Goal: Task Accomplishment & Management: Use online tool/utility

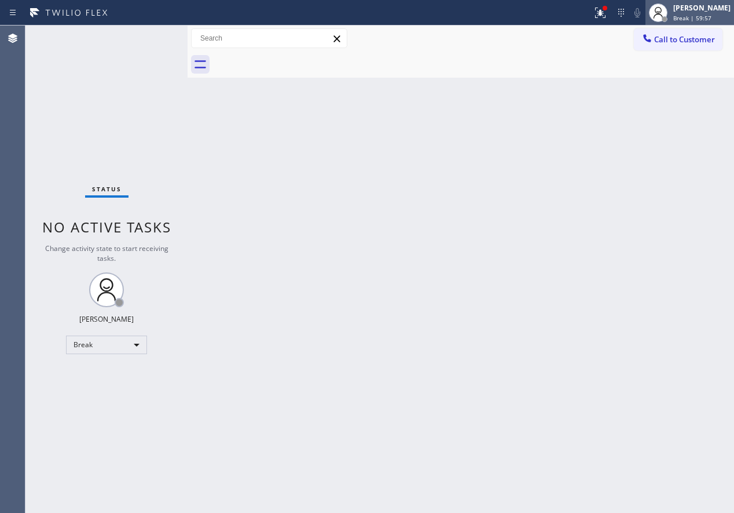
click at [708, 19] on span "Break | 59:57" at bounding box center [693, 18] width 38 height 8
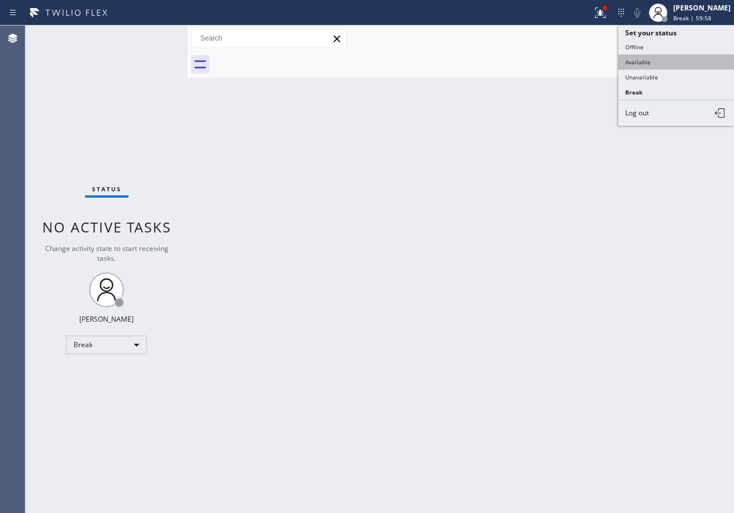
click at [643, 57] on button "Available" at bounding box center [677, 61] width 116 height 15
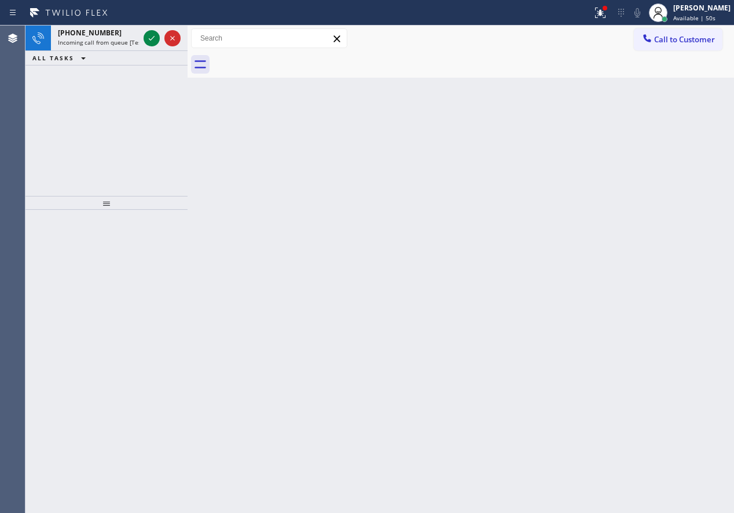
click at [723, 230] on div "Back to Dashboard Change Sender ID Customers Technicians Select a contact Outbo…" at bounding box center [461, 268] width 547 height 487
click at [153, 41] on icon at bounding box center [152, 38] width 14 height 14
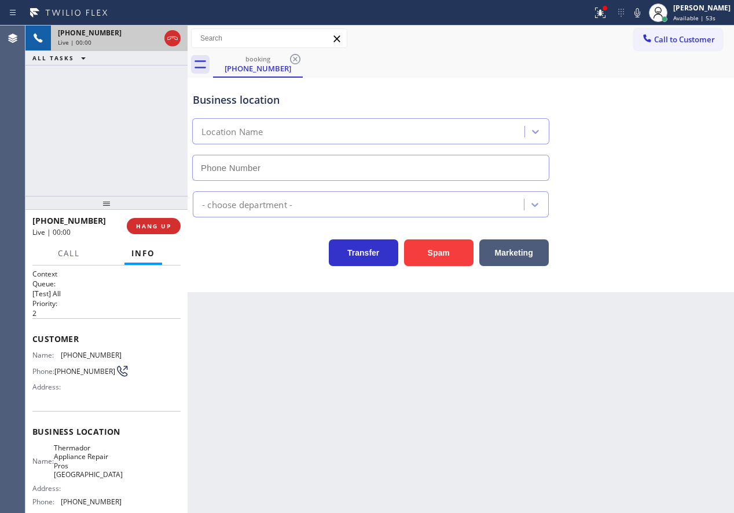
type input "[PHONE_NUMBER]"
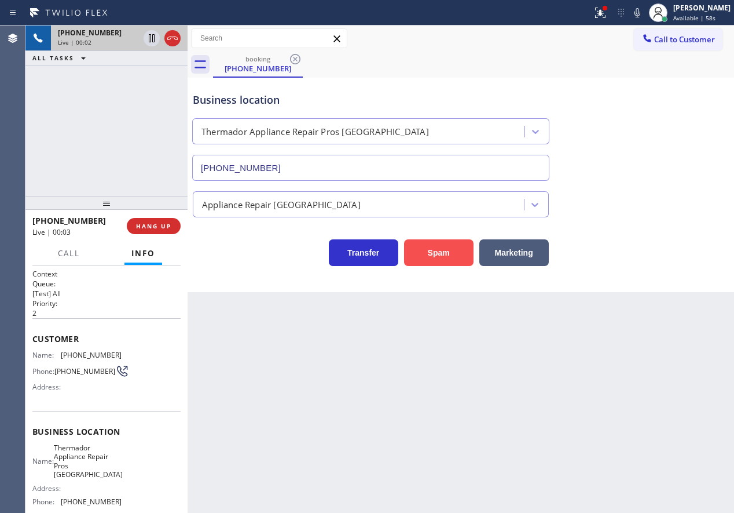
click at [444, 254] on button "Spam" at bounding box center [439, 252] width 70 height 27
drag, startPoint x: 669, startPoint y: 203, endPoint x: 602, endPoint y: 202, distance: 67.2
click at [669, 203] on div "Appliance Repair [GEOGRAPHIC_DATA]" at bounding box center [461, 202] width 541 height 31
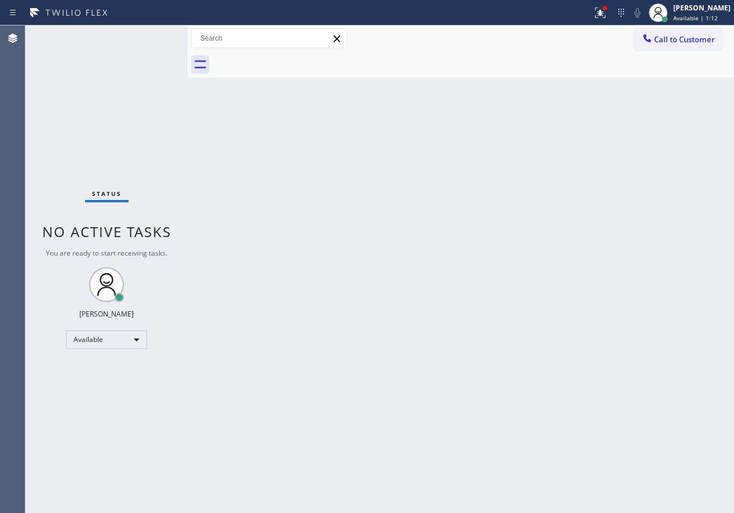
click at [606, 315] on div "Back to Dashboard Change Sender ID Customers Technicians Select a contact Outbo…" at bounding box center [461, 268] width 547 height 487
click at [609, 8] on div at bounding box center [605, 8] width 7 height 7
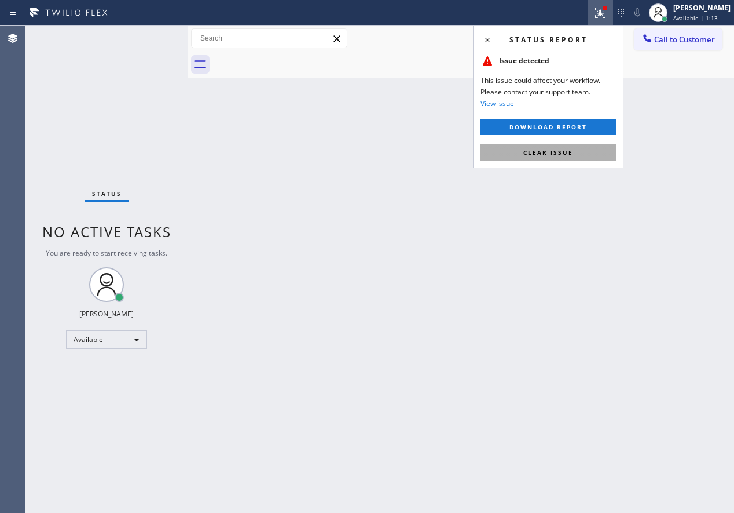
click at [581, 148] on button "Clear issue" at bounding box center [549, 152] width 136 height 16
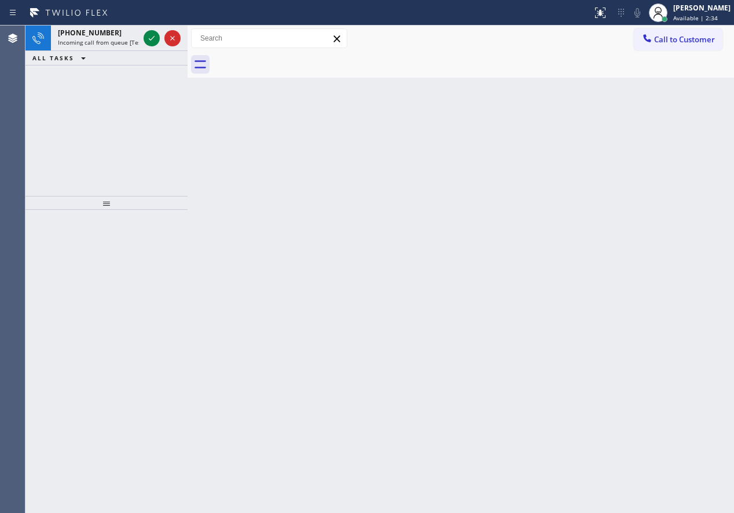
click at [645, 281] on div "Back to Dashboard Change Sender ID Customers Technicians Select a contact Outbo…" at bounding box center [461, 268] width 547 height 487
click at [148, 36] on icon at bounding box center [152, 38] width 14 height 14
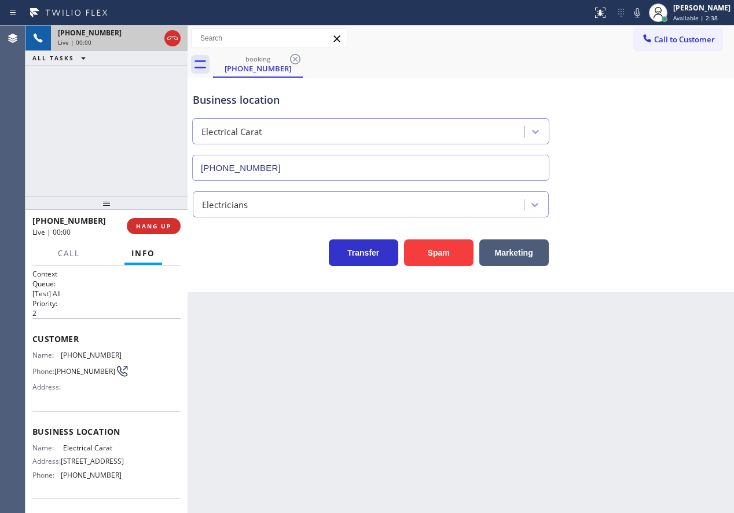
type input "[PHONE_NUMBER]"
click at [431, 254] on button "Spam" at bounding box center [439, 252] width 70 height 27
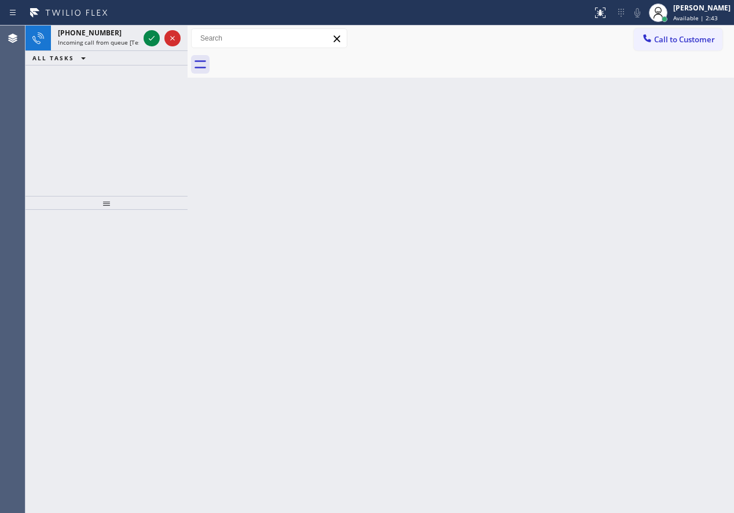
click at [732, 288] on div "Back to Dashboard Change Sender ID Customers Technicians Select a contact Outbo…" at bounding box center [461, 268] width 547 height 487
click at [147, 36] on icon at bounding box center [152, 38] width 14 height 14
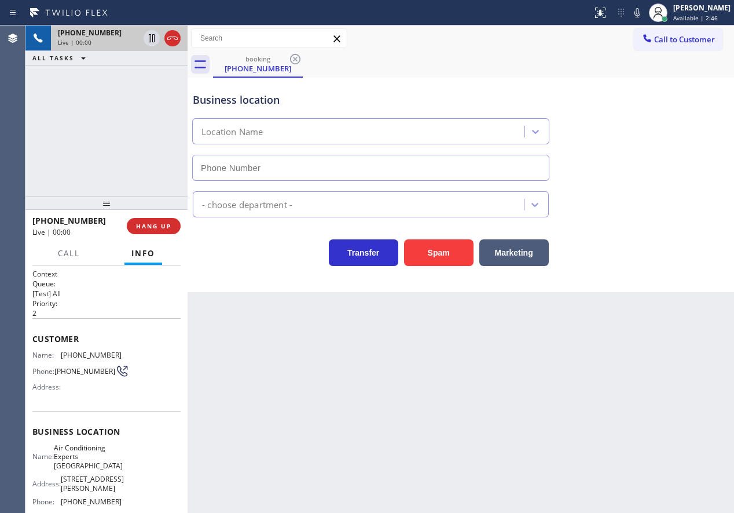
type input "[PHONE_NUMBER]"
click at [164, 229] on span "HANG UP" at bounding box center [153, 226] width 35 height 8
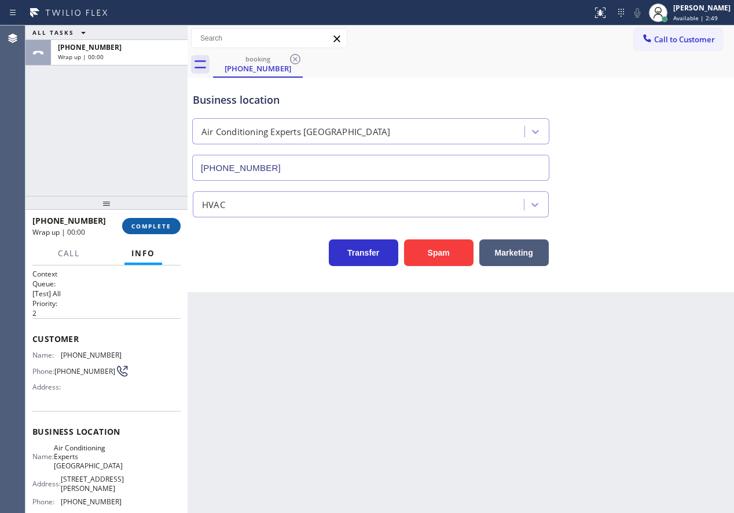
click at [164, 229] on span "COMPLETE" at bounding box center [151, 226] width 40 height 8
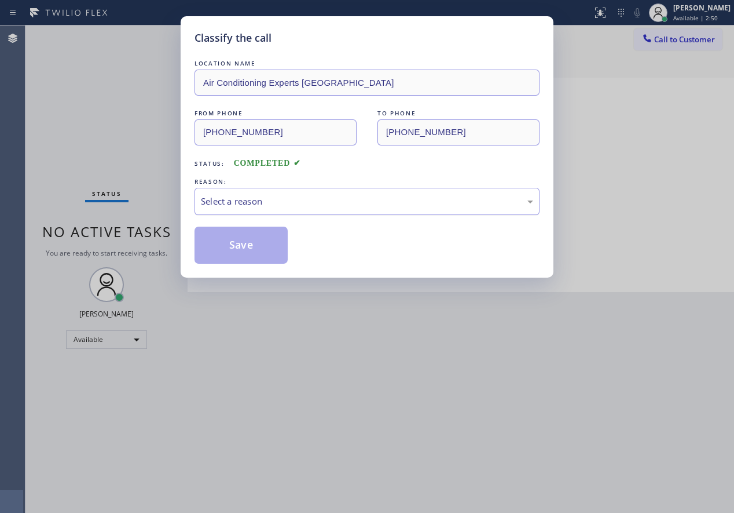
click at [310, 192] on div "Select a reason" at bounding box center [367, 201] width 345 height 27
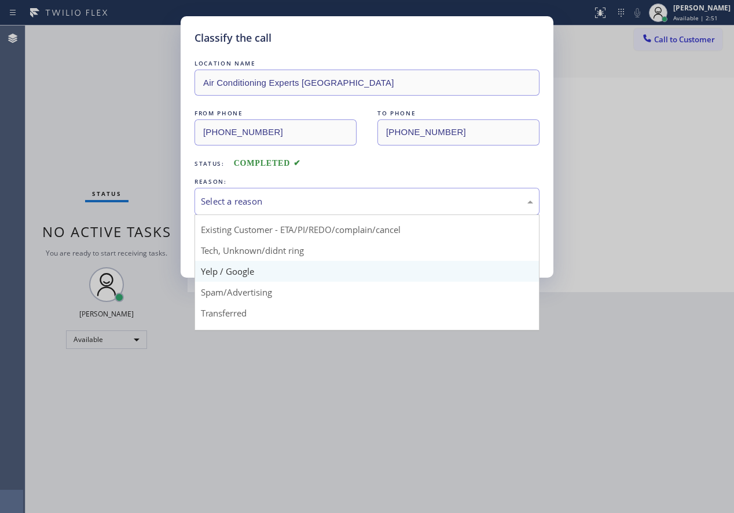
scroll to position [58, 0]
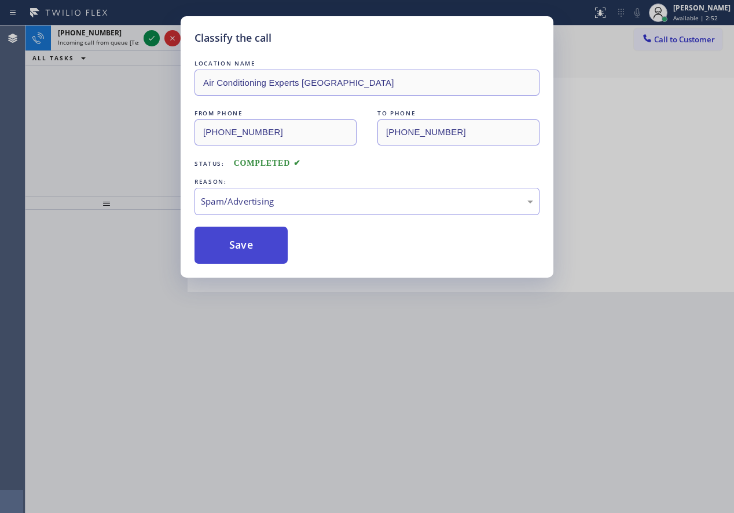
click at [251, 243] on button "Save" at bounding box center [241, 244] width 93 height 37
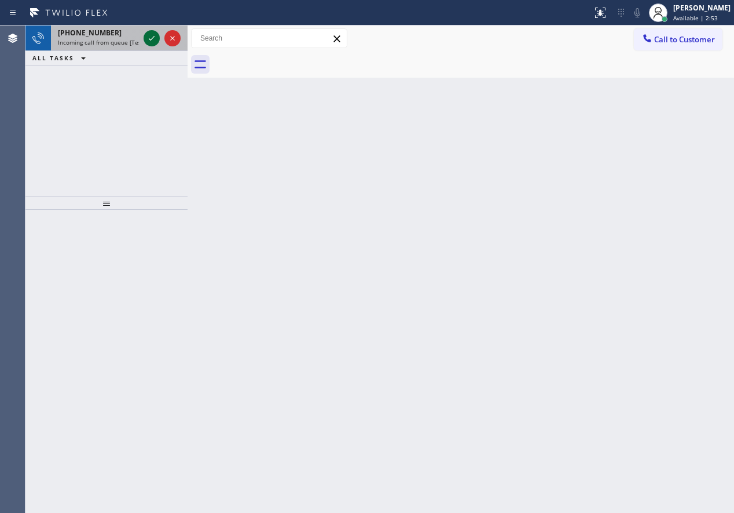
click at [146, 36] on icon at bounding box center [152, 38] width 14 height 14
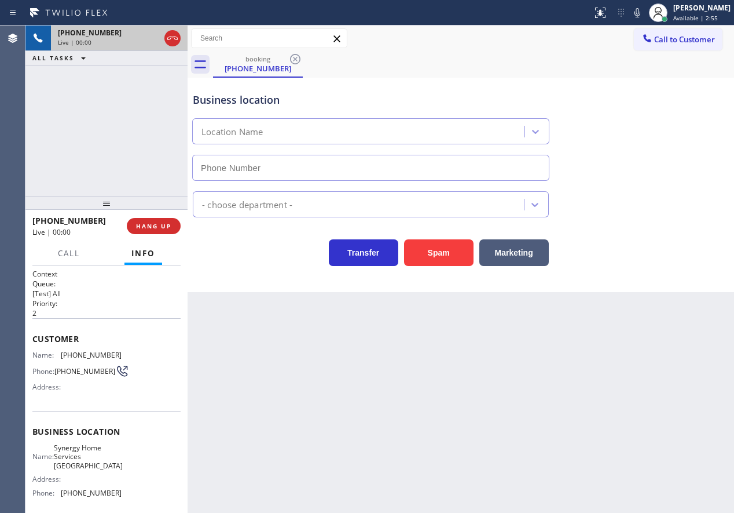
type input "[PHONE_NUMBER]"
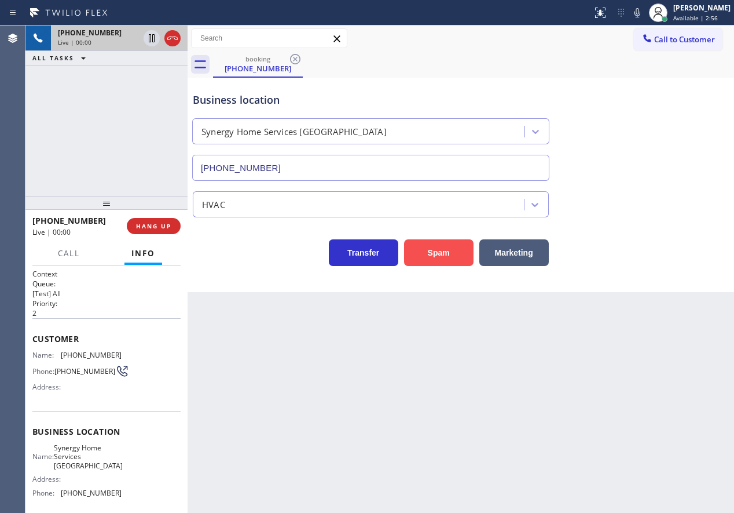
click at [450, 245] on button "Spam" at bounding box center [439, 252] width 70 height 27
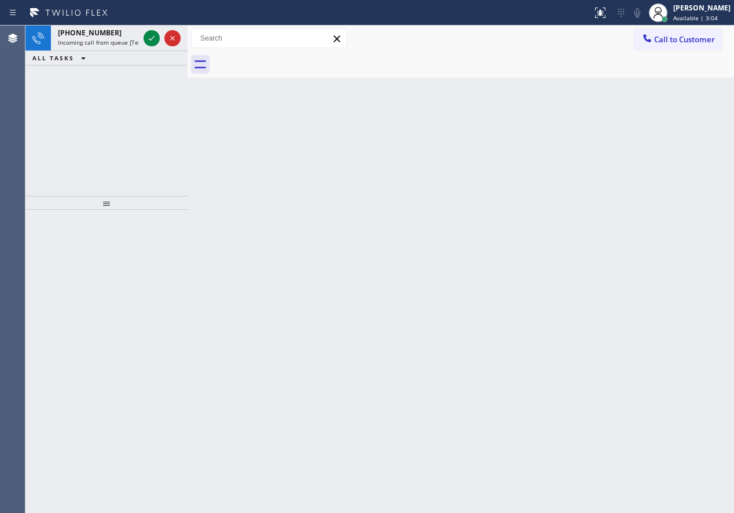
click at [662, 309] on div "Back to Dashboard Change Sender ID Customers Technicians Select a contact Outbo…" at bounding box center [461, 268] width 547 height 487
click at [152, 33] on icon at bounding box center [152, 38] width 14 height 14
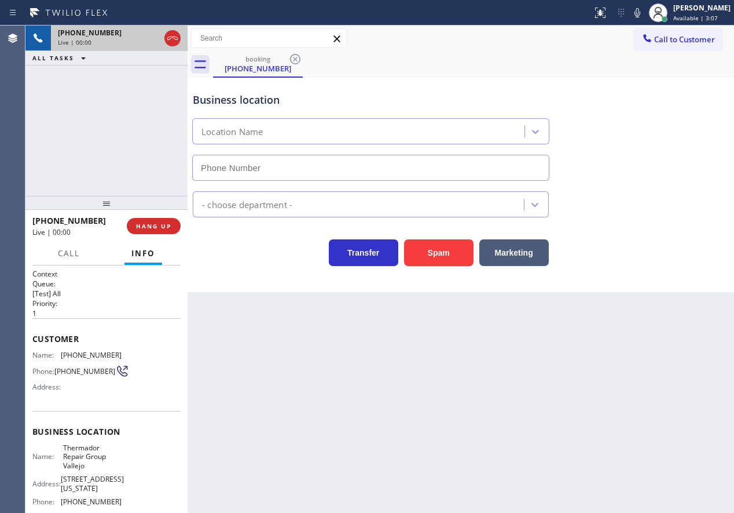
type input "[PHONE_NUMBER]"
click at [70, 468] on span "Thermador Repair Group Vallejo" at bounding box center [92, 456] width 58 height 27
copy span "Thermador Repair Group Vallejo"
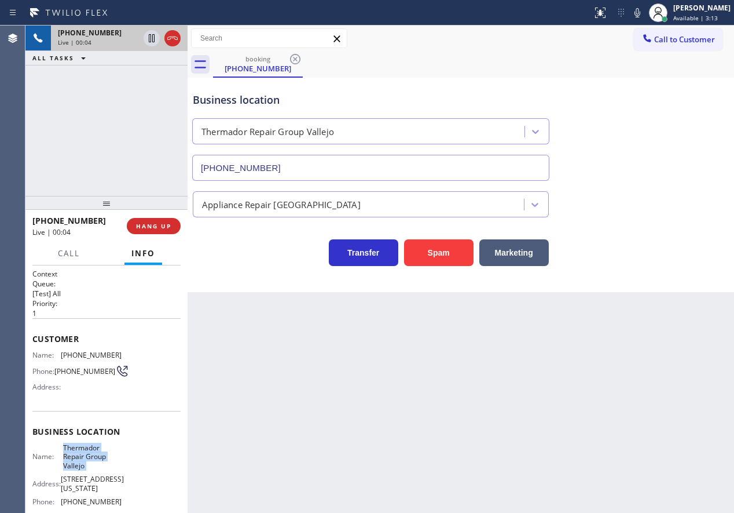
click at [354, 164] on input "[PHONE_NUMBER]" at bounding box center [370, 168] width 357 height 26
click at [645, 12] on icon at bounding box center [638, 13] width 14 height 14
click at [642, 12] on rect at bounding box center [638, 12] width 8 height 8
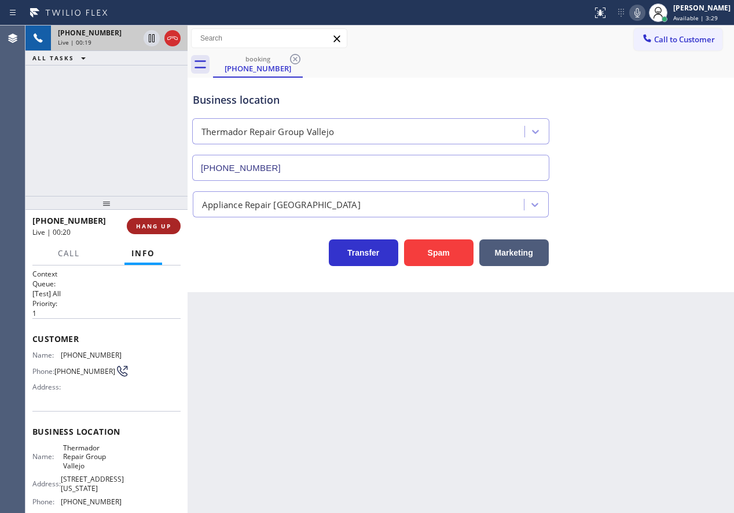
click at [152, 221] on button "HANG UP" at bounding box center [154, 226] width 54 height 16
click at [153, 225] on span "HANG UP" at bounding box center [153, 226] width 35 height 8
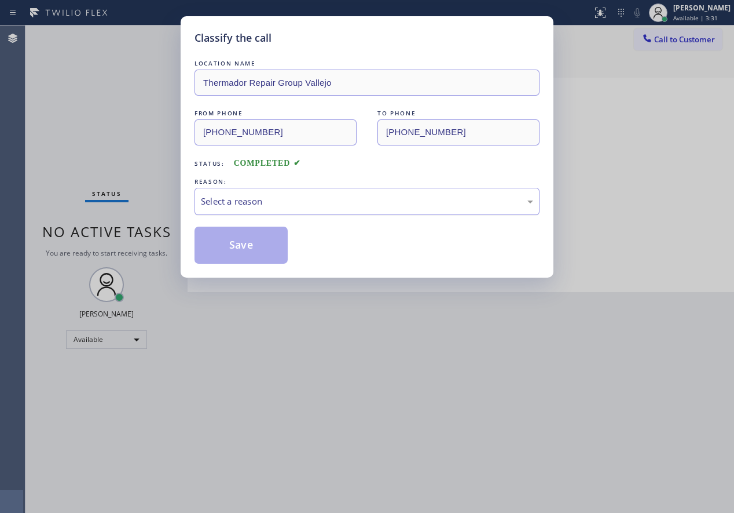
click at [312, 206] on div "Select a reason" at bounding box center [367, 201] width 332 height 13
drag, startPoint x: 259, startPoint y: 237, endPoint x: 178, endPoint y: 47, distance: 206.8
click at [259, 236] on button "Save" at bounding box center [241, 244] width 93 height 37
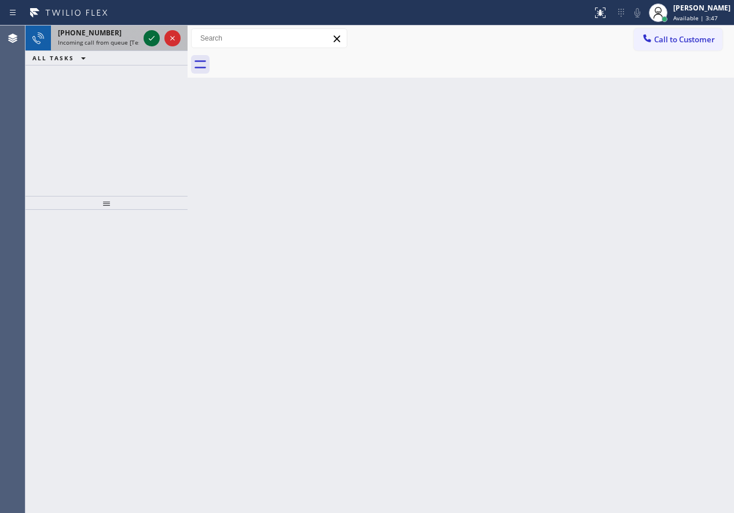
click at [149, 35] on icon at bounding box center [152, 38] width 14 height 14
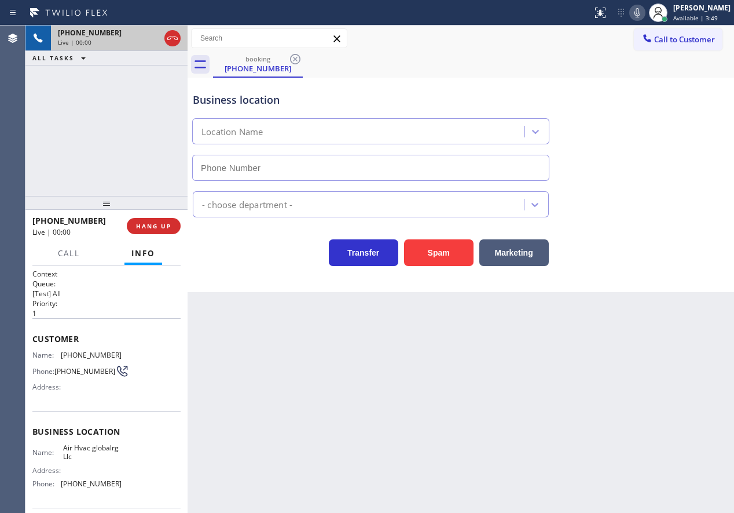
type input "[PHONE_NUMBER]"
click at [440, 258] on button "Spam" at bounding box center [439, 252] width 70 height 27
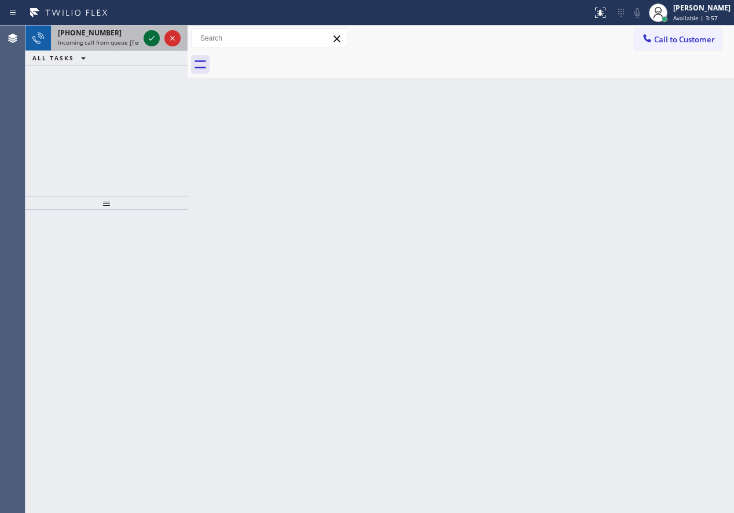
click at [152, 41] on icon at bounding box center [152, 38] width 14 height 14
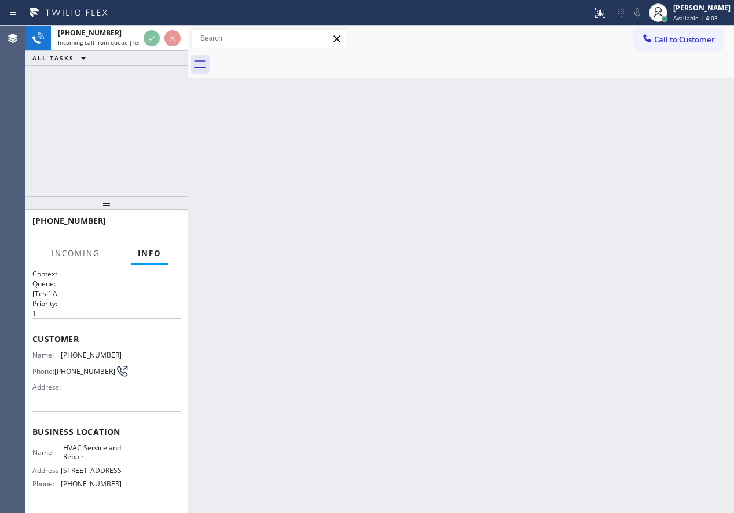
click at [273, 168] on div "Back to Dashboard Change Sender ID Customers Technicians Select a contact Outbo…" at bounding box center [461, 268] width 547 height 487
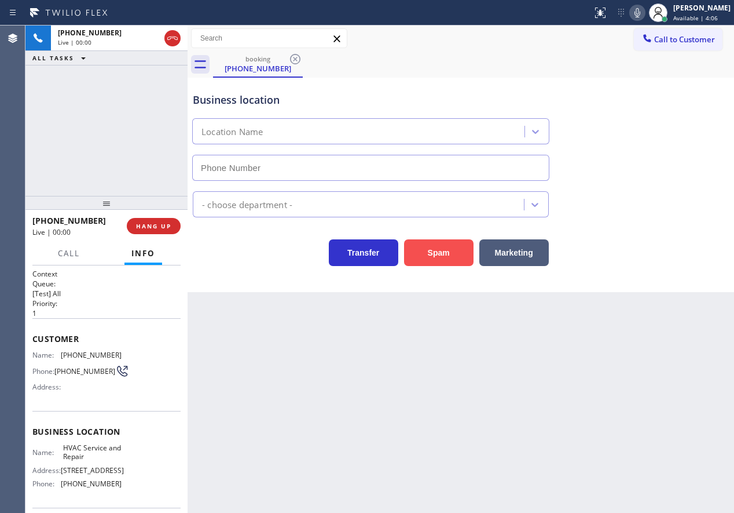
click at [432, 262] on button "Spam" at bounding box center [439, 252] width 70 height 27
type input "[PHONE_NUMBER]"
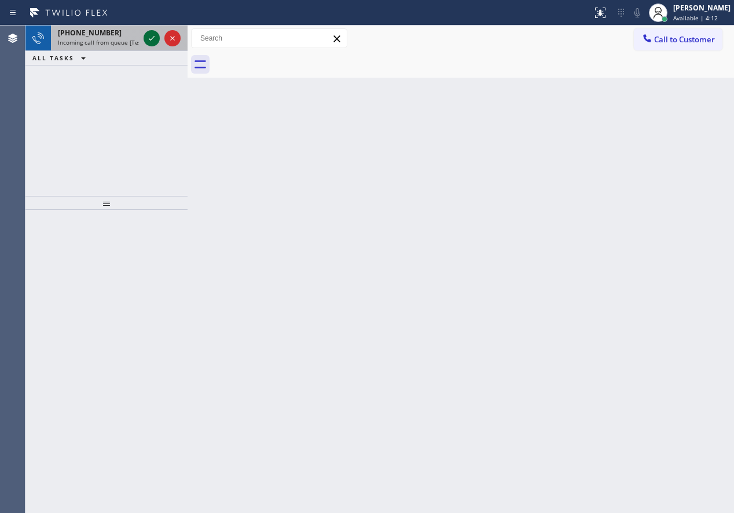
click at [151, 39] on icon at bounding box center [152, 38] width 14 height 14
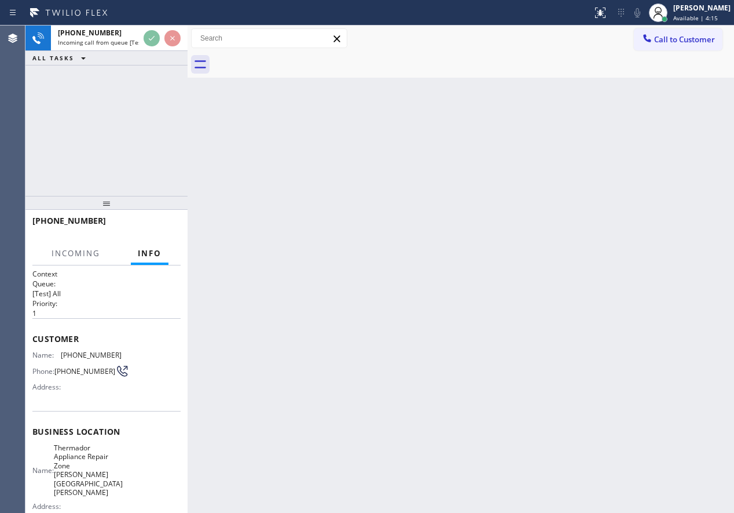
click at [436, 248] on div "Back to Dashboard Change Sender ID Customers Technicians Select a contact Outbo…" at bounding box center [461, 268] width 547 height 487
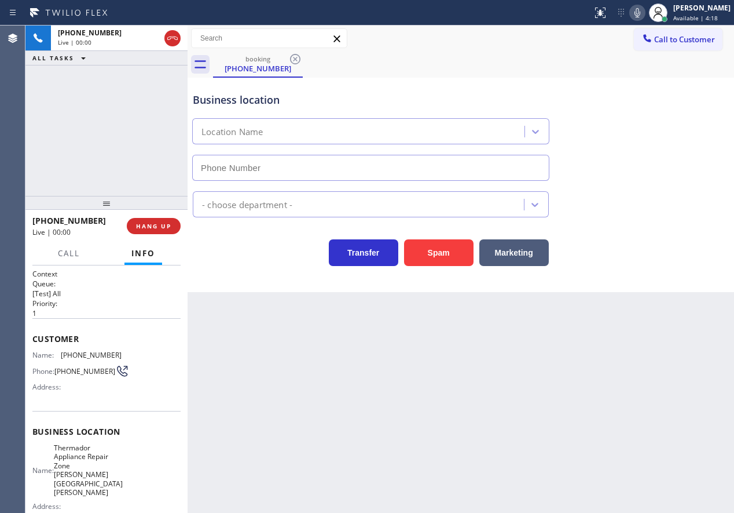
type input "[PHONE_NUMBER]"
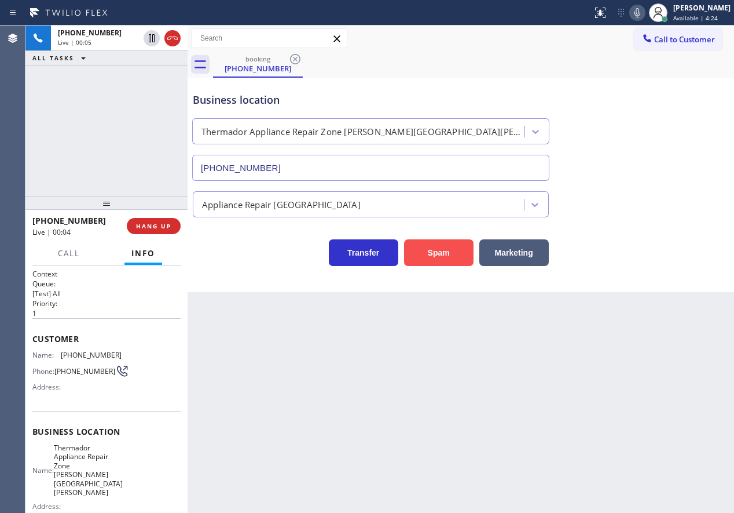
click at [457, 257] on button "Spam" at bounding box center [439, 252] width 70 height 27
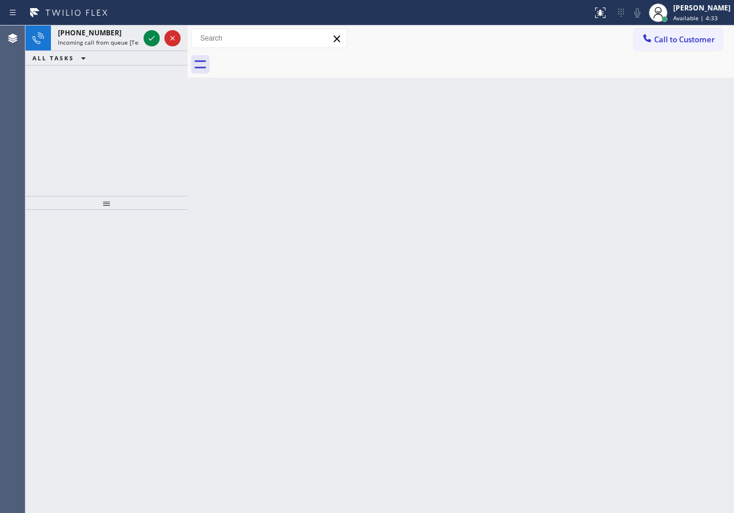
click at [632, 224] on div "Back to Dashboard Change Sender ID Customers Technicians Select a contact Outbo…" at bounding box center [461, 268] width 547 height 487
click at [153, 38] on icon at bounding box center [152, 38] width 6 height 5
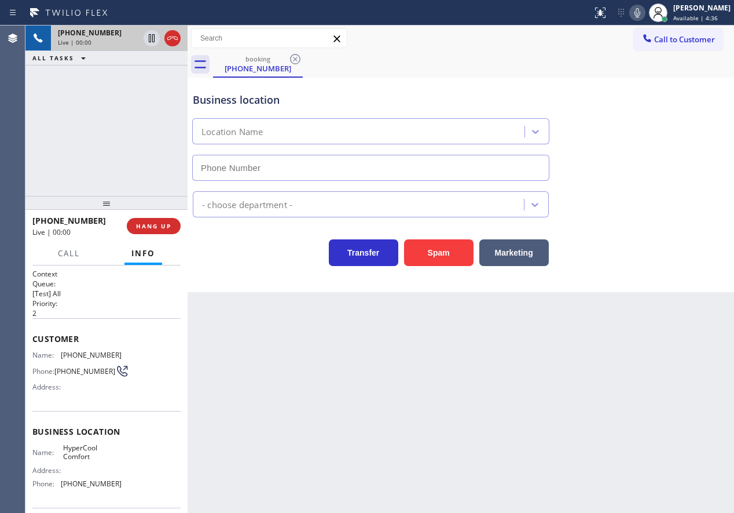
type input "[PHONE_NUMBER]"
click at [437, 248] on button "Spam" at bounding box center [439, 252] width 70 height 27
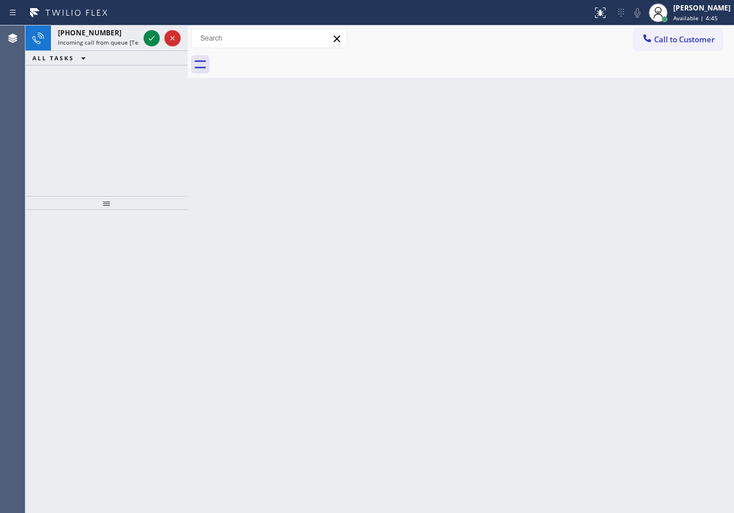
drag, startPoint x: 706, startPoint y: 215, endPoint x: 454, endPoint y: 138, distance: 263.6
click at [706, 215] on div "Back to Dashboard Change Sender ID Customers Technicians Select a contact Outbo…" at bounding box center [461, 268] width 547 height 487
click at [149, 35] on icon at bounding box center [152, 38] width 14 height 14
click at [153, 36] on icon at bounding box center [152, 38] width 14 height 14
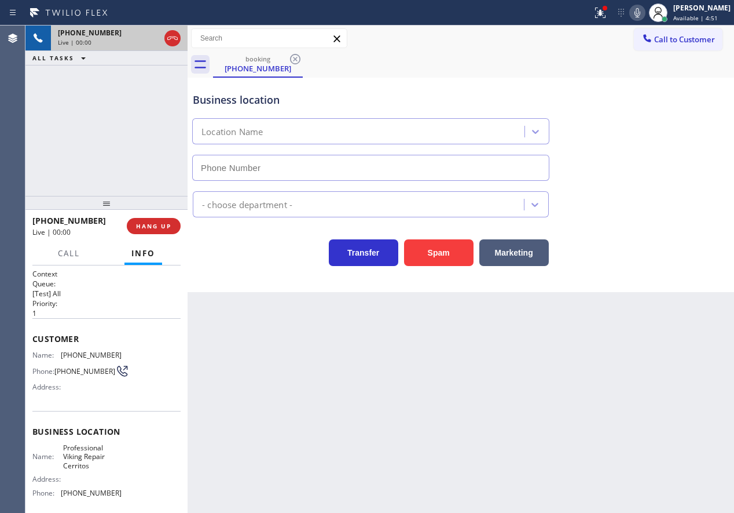
type input "[PHONE_NUMBER]"
click at [669, 203] on div "Appliance Repair [GEOGRAPHIC_DATA]" at bounding box center [461, 202] width 541 height 31
click at [446, 236] on div "Spam" at bounding box center [435, 249] width 75 height 32
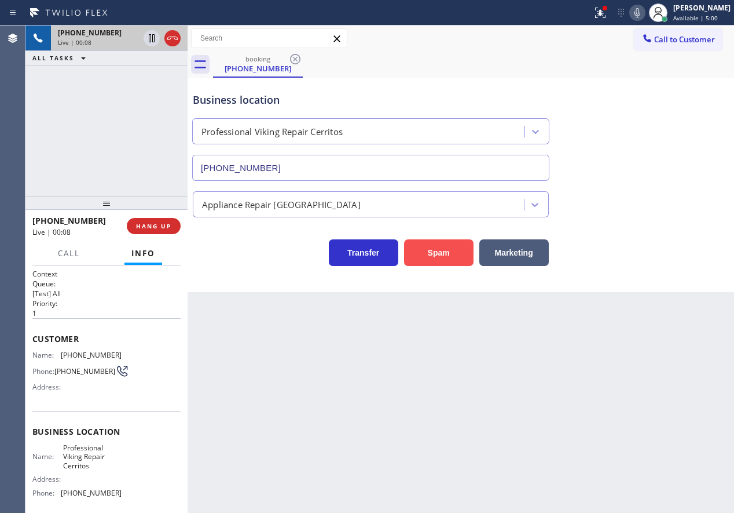
click at [446, 243] on button "Spam" at bounding box center [439, 252] width 70 height 27
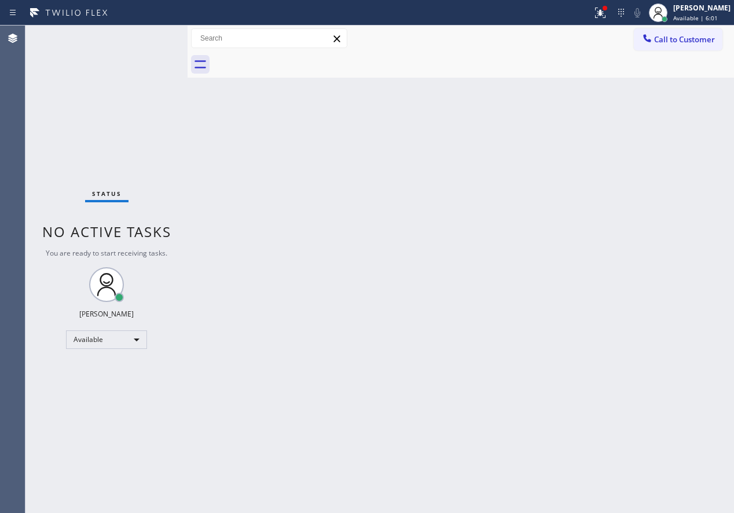
click at [655, 353] on div "Back to Dashboard Change Sender ID Customers Technicians Select a contact Outbo…" at bounding box center [461, 268] width 547 height 487
click at [630, 316] on div "Back to Dashboard Change Sender ID Customers Technicians Select a contact Outbo…" at bounding box center [461, 268] width 547 height 487
click at [627, 257] on div "Back to Dashboard Change Sender ID Customers Technicians Select a contact Outbo…" at bounding box center [461, 268] width 547 height 487
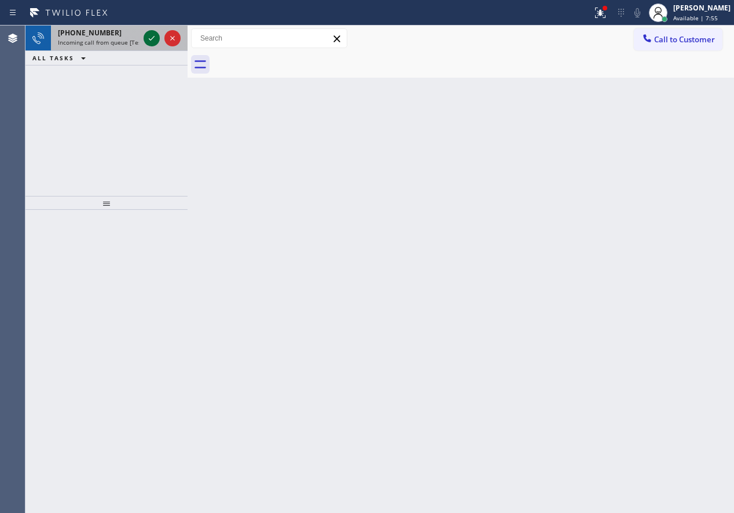
click at [150, 38] on icon at bounding box center [152, 38] width 14 height 14
click at [151, 39] on icon at bounding box center [152, 38] width 6 height 5
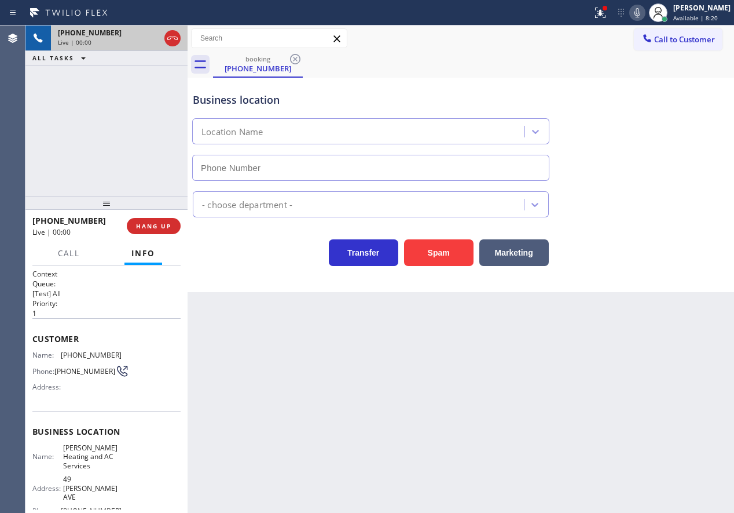
type input "[PHONE_NUMBER]"
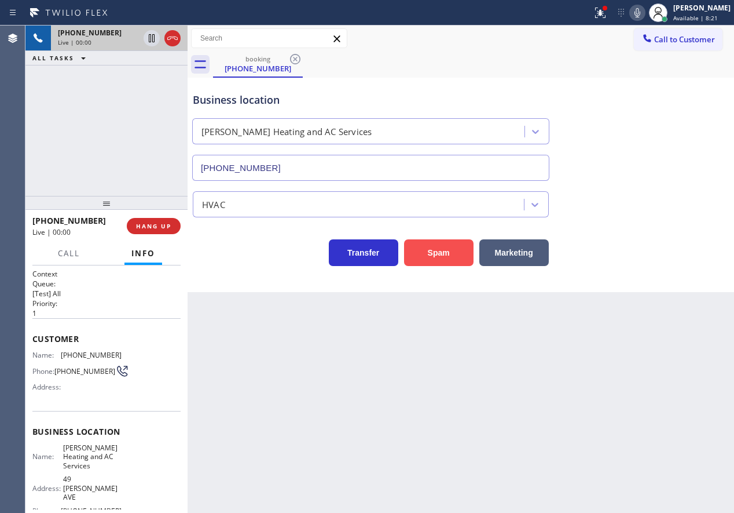
click at [425, 251] on button "Spam" at bounding box center [439, 252] width 70 height 27
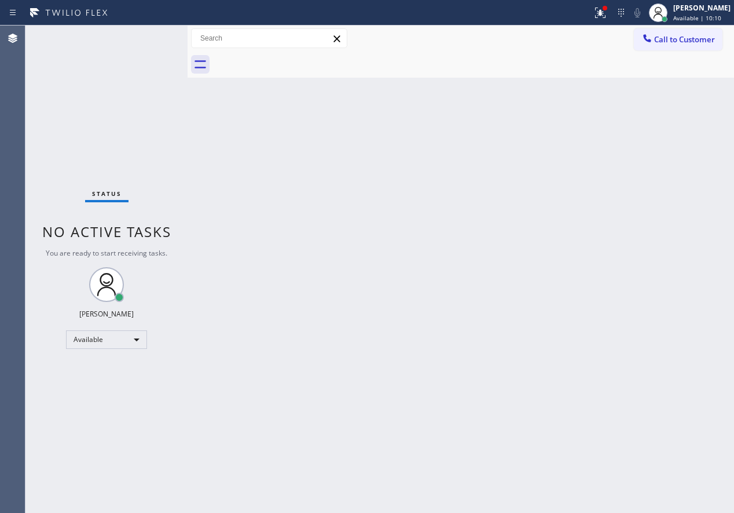
click at [152, 39] on div "Status No active tasks You are ready to start receiving tasks. [PERSON_NAME] Av…" at bounding box center [106, 268] width 162 height 487
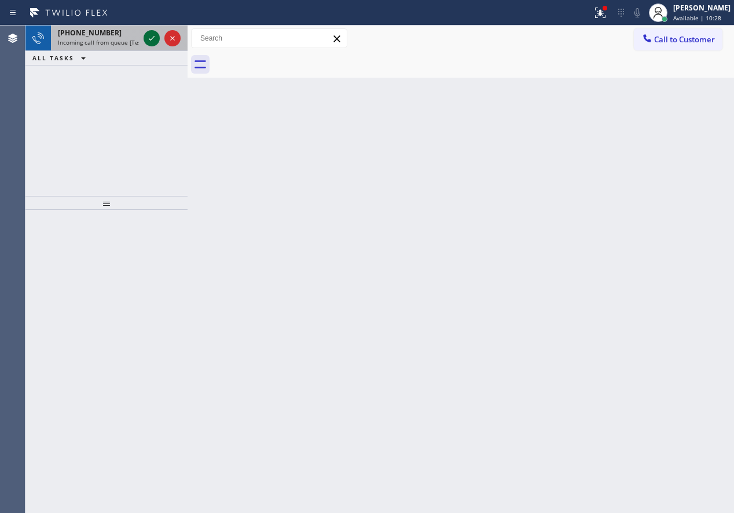
drag, startPoint x: 159, startPoint y: 39, endPoint x: 152, endPoint y: 39, distance: 7.0
click at [152, 39] on icon at bounding box center [152, 38] width 6 height 5
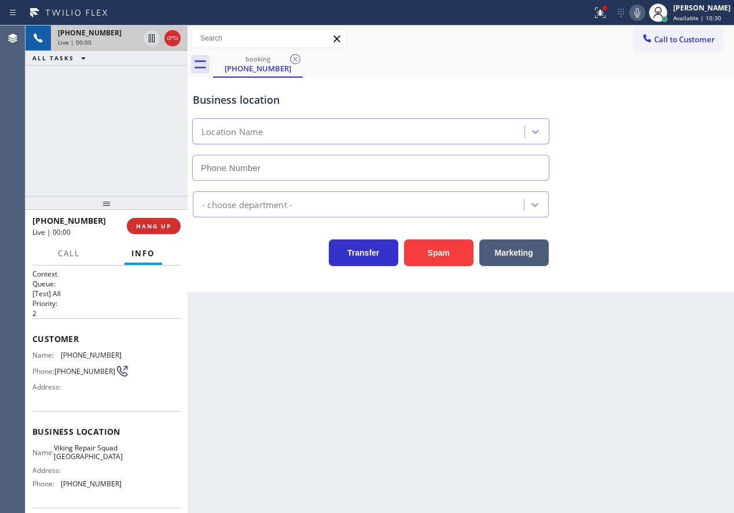
type input "[PHONE_NUMBER]"
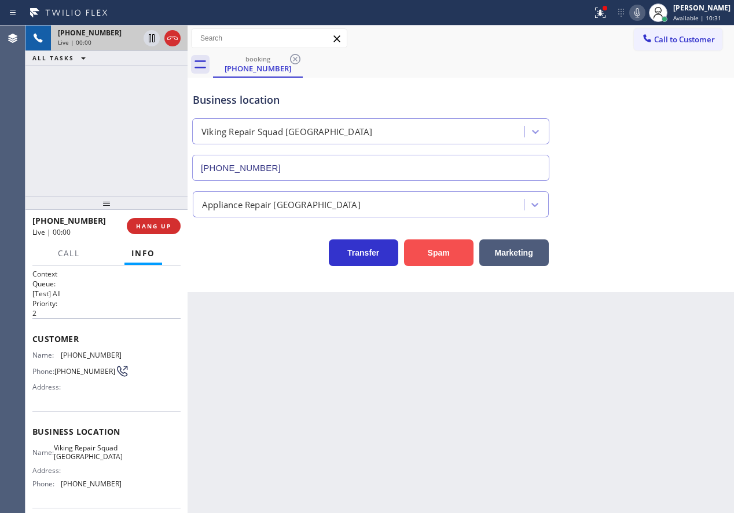
click at [458, 254] on button "Spam" at bounding box center [439, 252] width 70 height 27
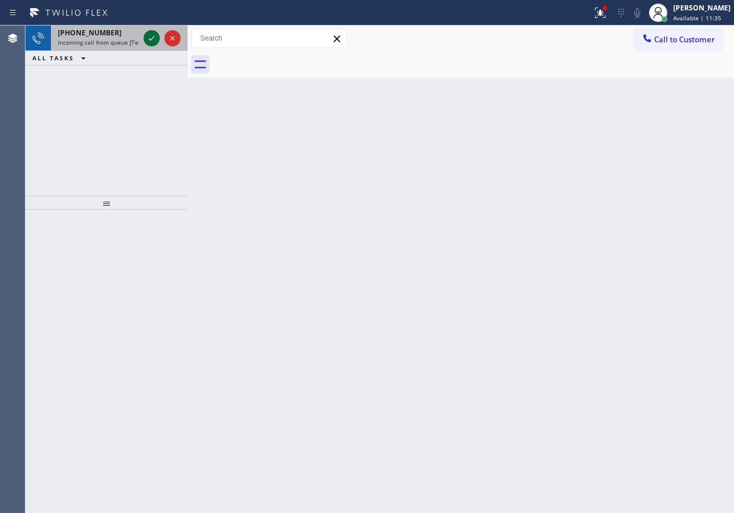
click at [151, 39] on icon at bounding box center [152, 38] width 14 height 14
click at [149, 39] on icon at bounding box center [152, 38] width 6 height 5
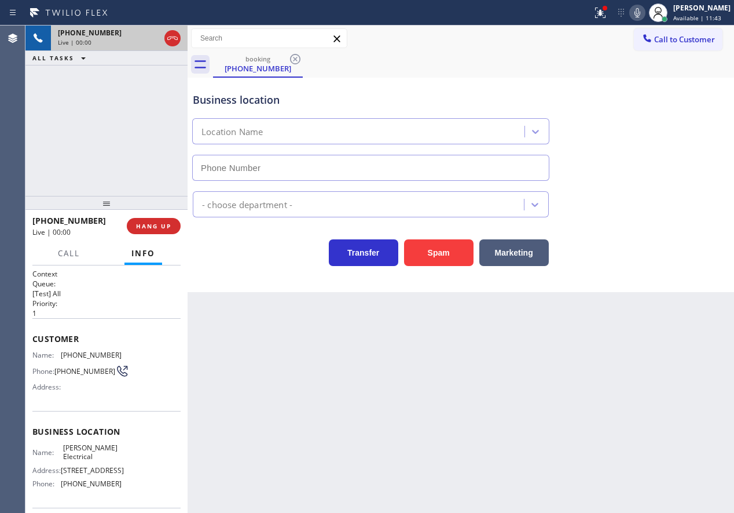
type input "[PHONE_NUMBER]"
click at [444, 251] on button "Spam" at bounding box center [439, 252] width 70 height 27
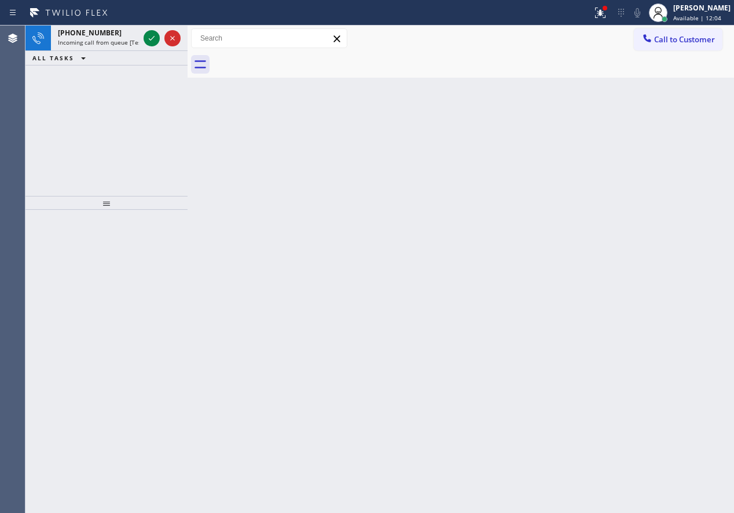
drag, startPoint x: 630, startPoint y: 291, endPoint x: 603, endPoint y: 287, distance: 27.4
click at [630, 291] on div "Back to Dashboard Change Sender ID Customers Technicians Select a contact Outbo…" at bounding box center [461, 268] width 547 height 487
click at [149, 33] on icon at bounding box center [152, 38] width 14 height 14
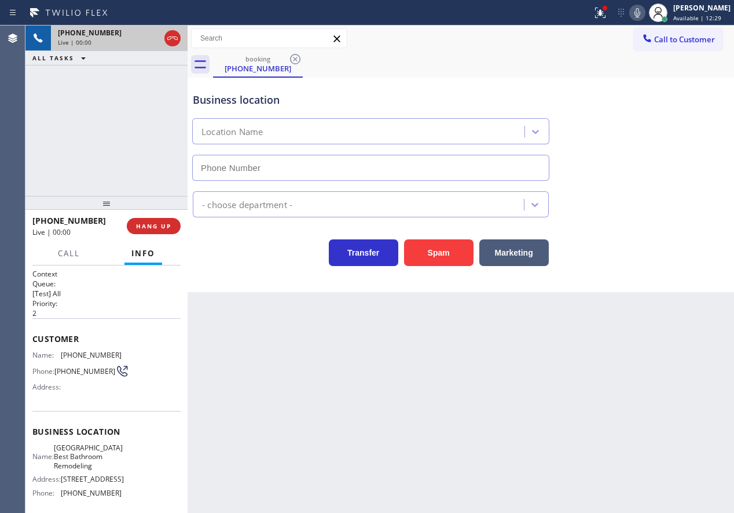
type input "[PHONE_NUMBER]"
click at [168, 228] on span "HANG UP" at bounding box center [153, 226] width 35 height 8
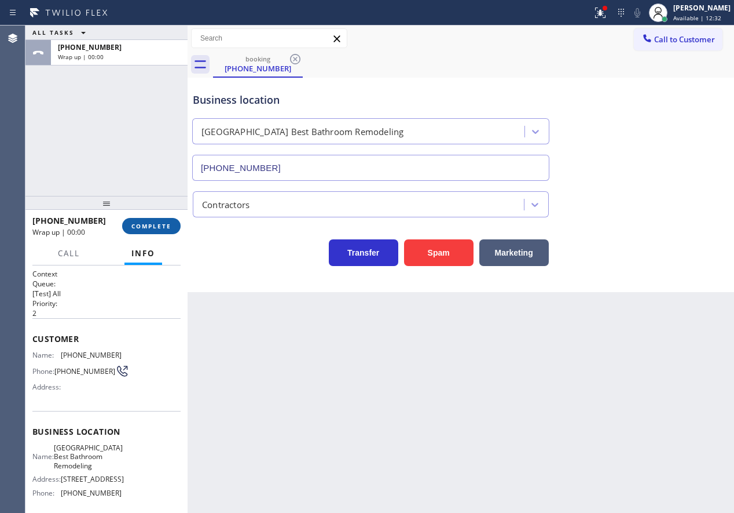
click at [168, 228] on span "COMPLETE" at bounding box center [151, 226] width 40 height 8
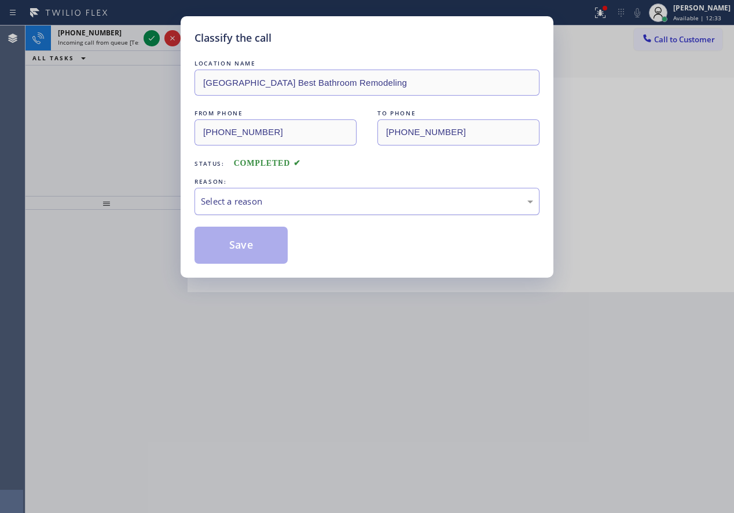
click at [321, 203] on div "Select a reason" at bounding box center [367, 201] width 332 height 13
drag, startPoint x: 263, startPoint y: 238, endPoint x: 229, endPoint y: 149, distance: 95.3
click at [263, 237] on button "Save" at bounding box center [241, 244] width 93 height 37
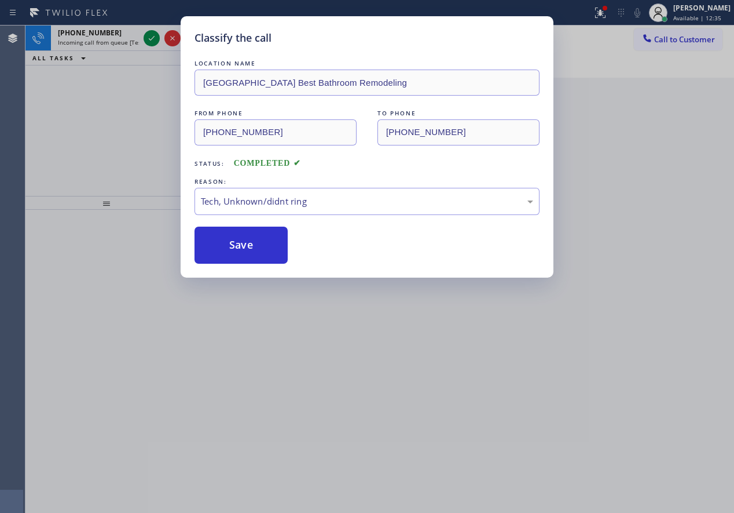
click at [148, 35] on div "Classify the call LOCATION NAME [GEOGRAPHIC_DATA] Best Bathroom Remodeling FROM…" at bounding box center [367, 256] width 734 height 513
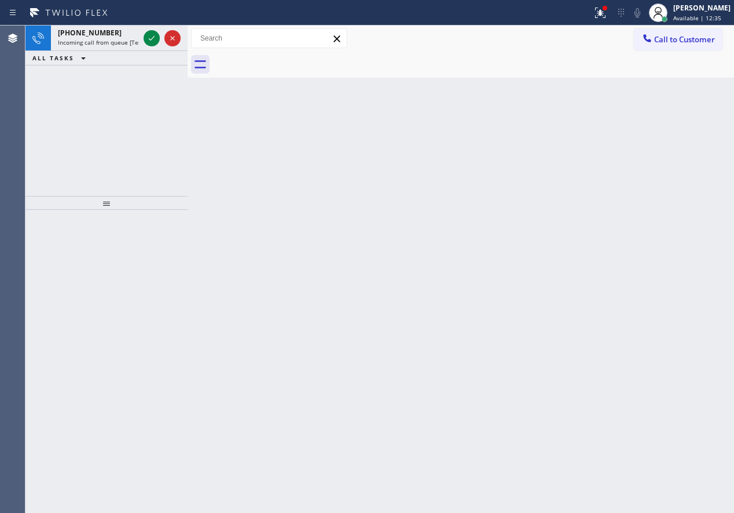
click at [148, 35] on icon at bounding box center [152, 38] width 14 height 14
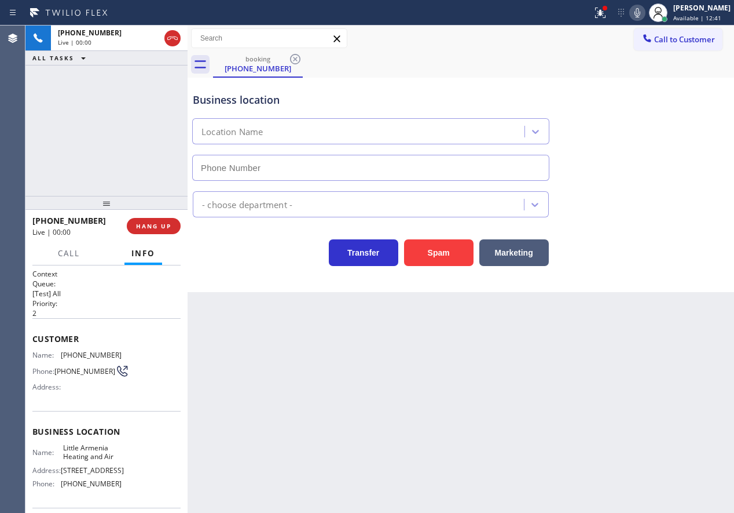
type input "[PHONE_NUMBER]"
click at [429, 253] on button "Spam" at bounding box center [439, 252] width 70 height 27
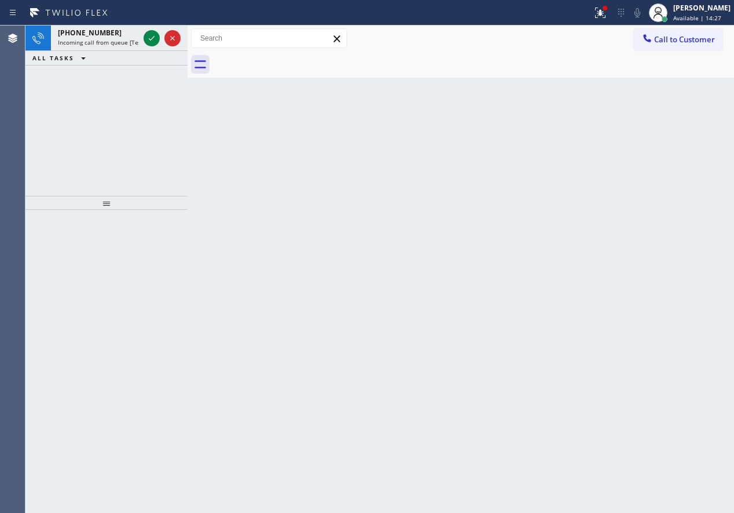
click at [591, 181] on div "Back to Dashboard Change Sender ID Customers Technicians Select a contact Outbo…" at bounding box center [461, 268] width 547 height 487
click at [149, 40] on icon at bounding box center [152, 38] width 14 height 14
click at [150, 42] on icon at bounding box center [152, 38] width 14 height 14
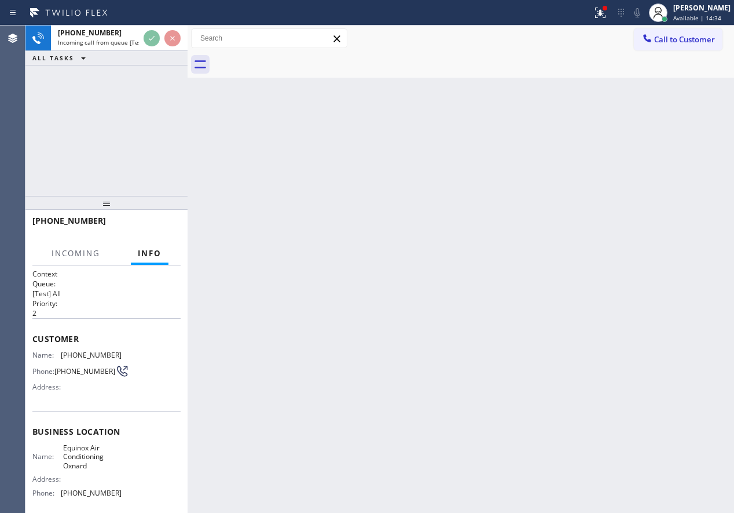
drag, startPoint x: 501, startPoint y: 286, endPoint x: 495, endPoint y: 283, distance: 7.0
click at [501, 286] on div "Back to Dashboard Change Sender ID Customers Technicians Select a contact Outbo…" at bounding box center [461, 268] width 547 height 487
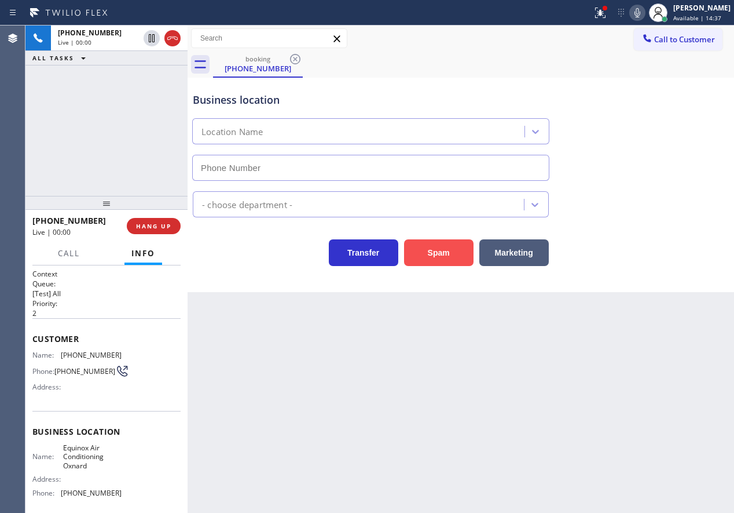
type input "[PHONE_NUMBER]"
click at [445, 255] on button "Spam" at bounding box center [439, 252] width 70 height 27
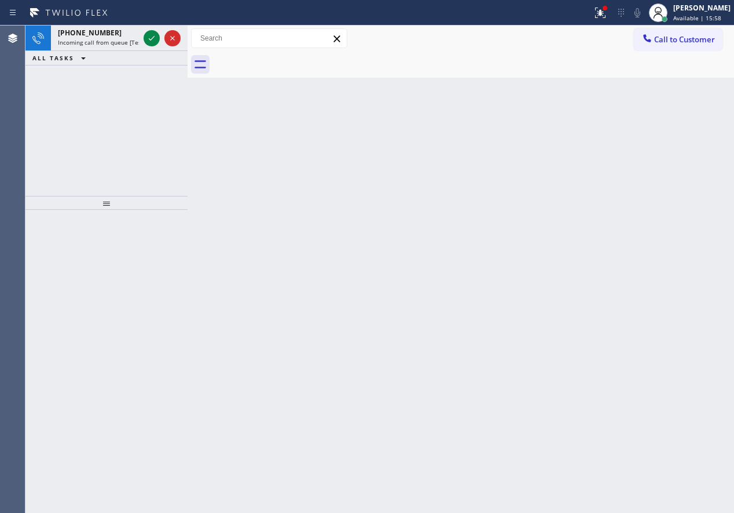
click at [659, 178] on div "Back to Dashboard Change Sender ID Customers Technicians Select a contact Outbo…" at bounding box center [461, 268] width 547 height 487
click at [151, 36] on icon at bounding box center [152, 38] width 14 height 14
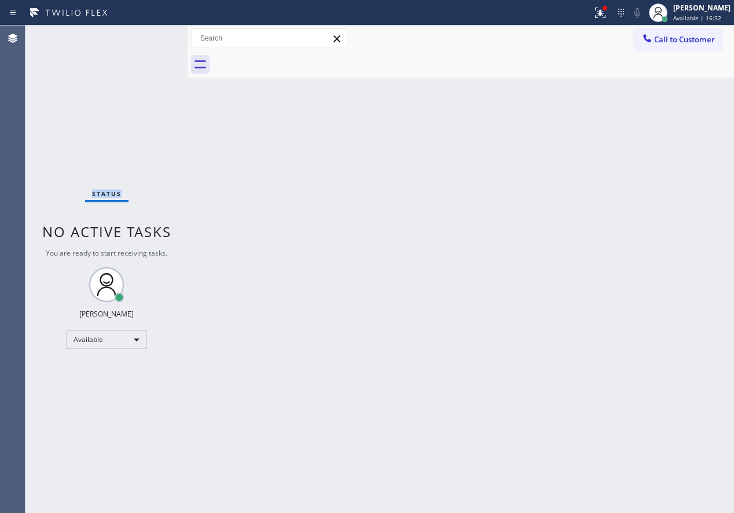
click at [151, 36] on div "Status No active tasks You are ready to start receiving tasks. [PERSON_NAME] Av…" at bounding box center [106, 268] width 162 height 487
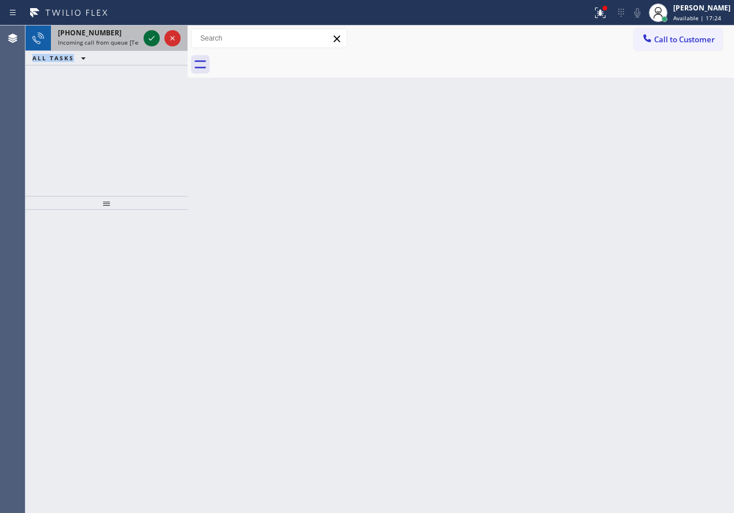
click at [151, 36] on icon at bounding box center [152, 38] width 14 height 14
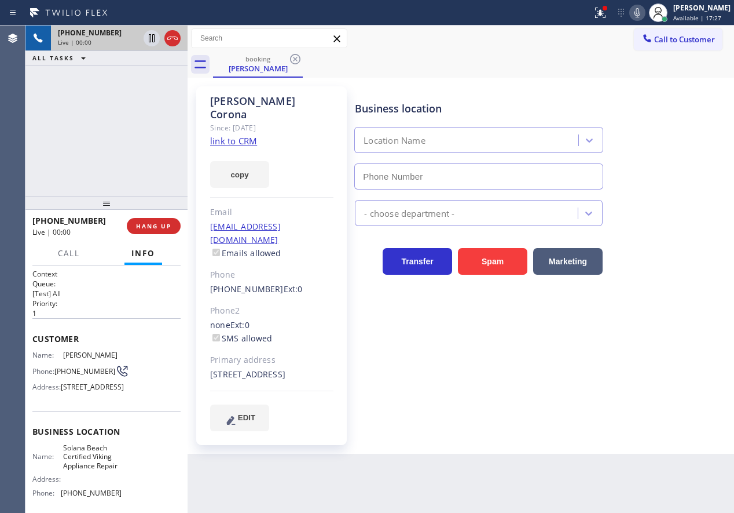
type input "[PHONE_NUMBER]"
click at [248, 135] on link "link to CRM" at bounding box center [233, 141] width 47 height 12
click at [96, 470] on span "Solana Beach Certified Viking Appliance Repair" at bounding box center [92, 456] width 58 height 27
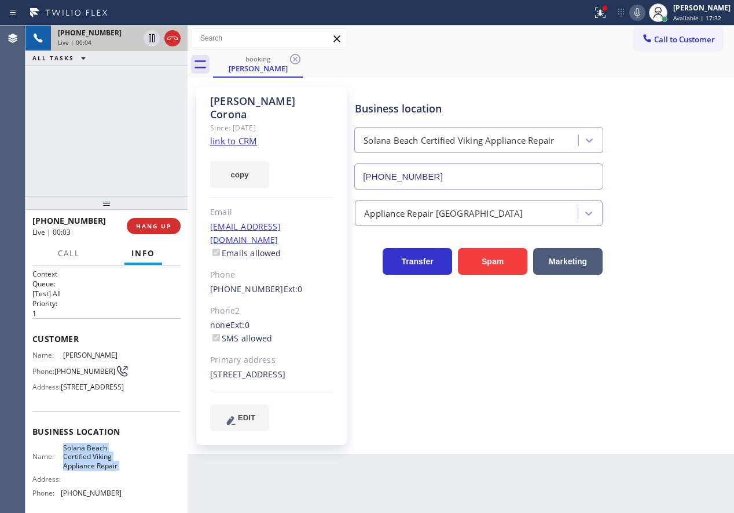
click at [96, 470] on span "Solana Beach Certified Viking Appliance Repair" at bounding box center [92, 456] width 58 height 27
copy span "Solana Beach Certified Viking Appliance Repair"
click at [448, 173] on input "[PHONE_NUMBER]" at bounding box center [478, 176] width 249 height 26
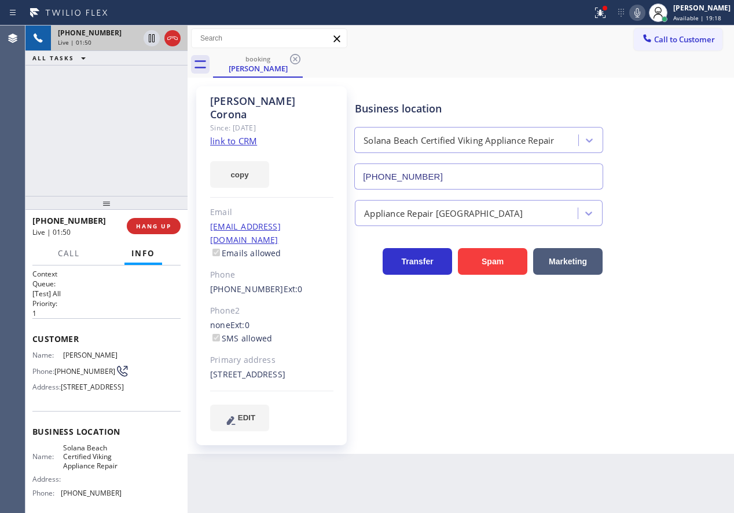
click at [78, 371] on span "[PHONE_NUMBER]" at bounding box center [84, 371] width 61 height 9
copy div "[PHONE_NUMBER]"
click at [144, 36] on div at bounding box center [152, 38] width 16 height 14
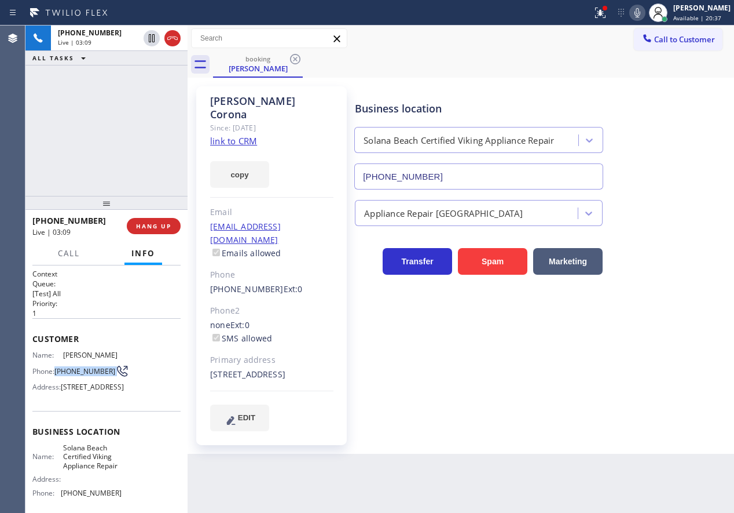
click at [645, 11] on icon at bounding box center [638, 13] width 14 height 14
click at [149, 38] on icon at bounding box center [152, 38] width 8 height 8
click at [643, 12] on icon at bounding box center [638, 13] width 14 height 14
click at [72, 254] on span "Call" at bounding box center [69, 253] width 22 height 10
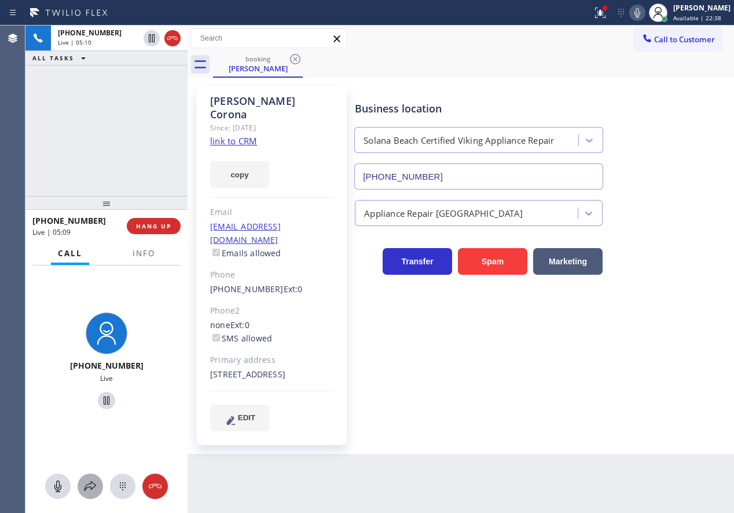
click at [94, 482] on icon at bounding box center [90, 486] width 14 height 14
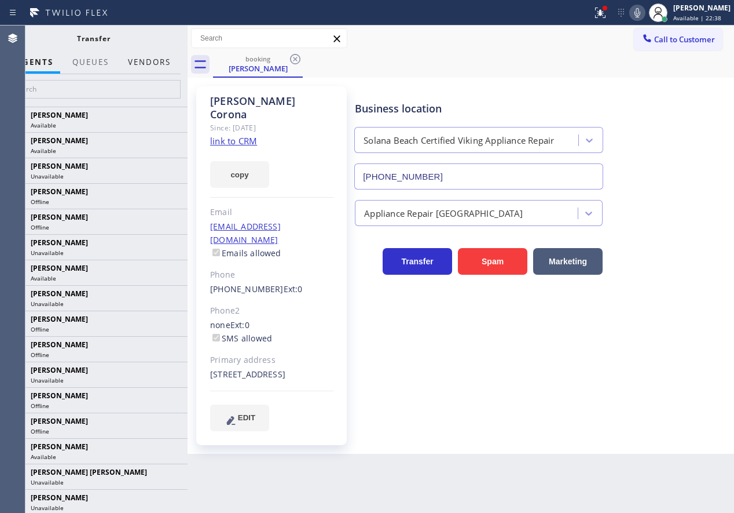
click at [159, 63] on button "Vendors" at bounding box center [149, 62] width 57 height 23
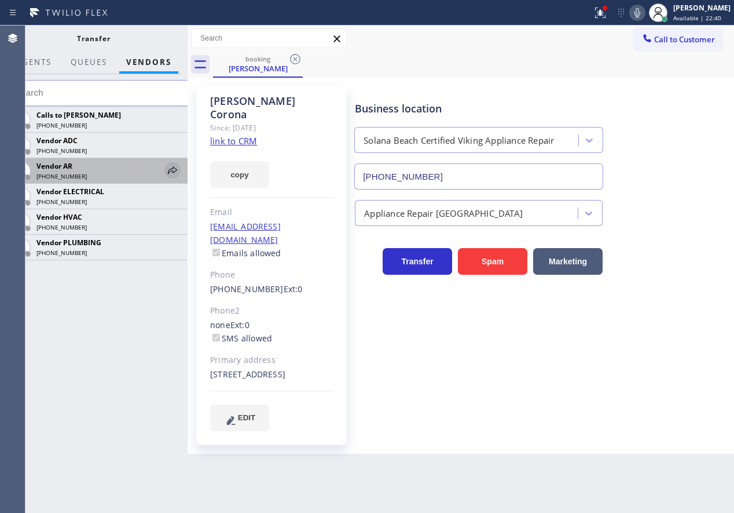
click at [173, 172] on icon at bounding box center [172, 170] width 9 height 8
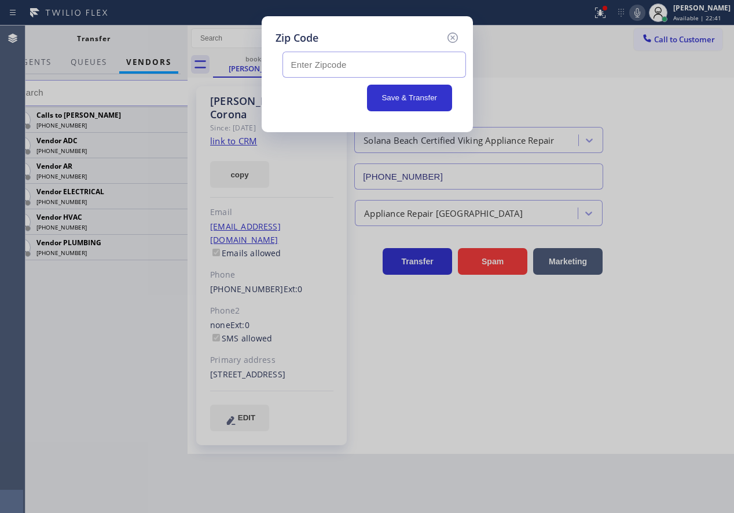
click at [389, 68] on input "text" at bounding box center [375, 65] width 184 height 26
paste input "92130"
type input "92130"
click at [389, 96] on button "Save & Transfer" at bounding box center [409, 98] width 85 height 27
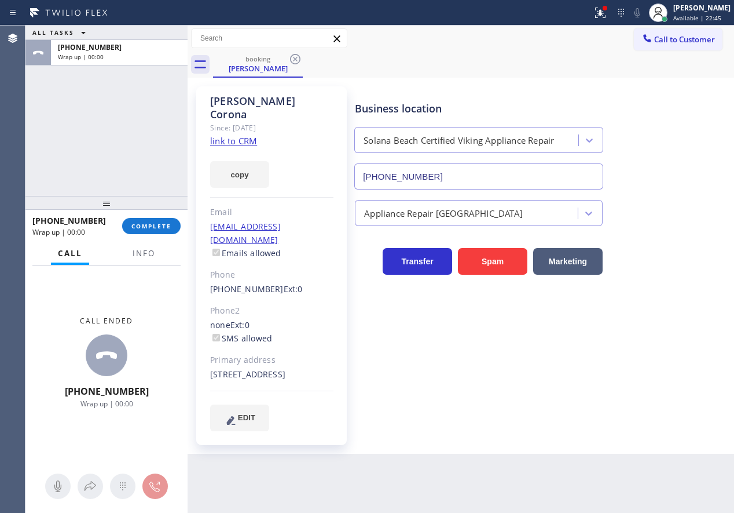
drag, startPoint x: 135, startPoint y: 222, endPoint x: 375, endPoint y: 210, distance: 240.7
click at [136, 222] on span "COMPLETE" at bounding box center [151, 226] width 40 height 8
click at [171, 226] on span "COMPLETE" at bounding box center [151, 226] width 40 height 8
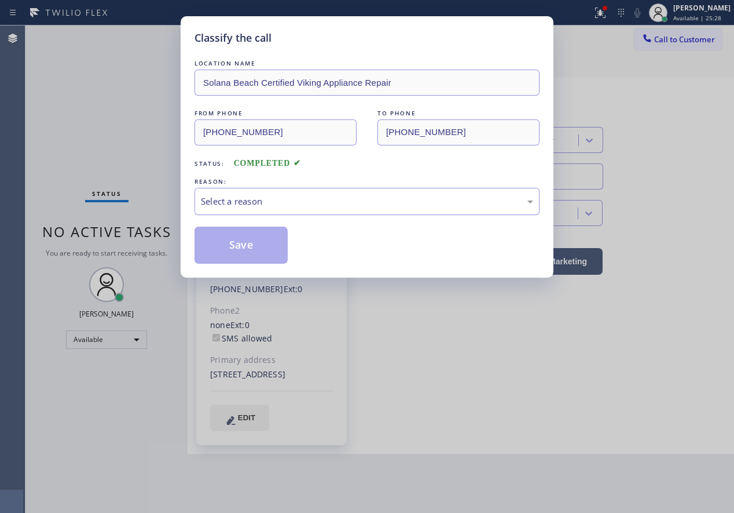
click at [307, 198] on div "Select a reason" at bounding box center [367, 201] width 332 height 13
click at [246, 245] on button "Save" at bounding box center [241, 244] width 93 height 37
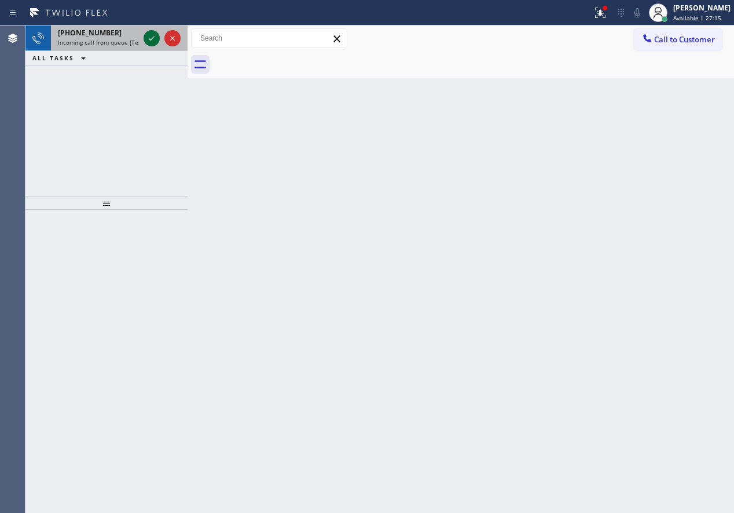
click at [152, 35] on icon at bounding box center [152, 38] width 14 height 14
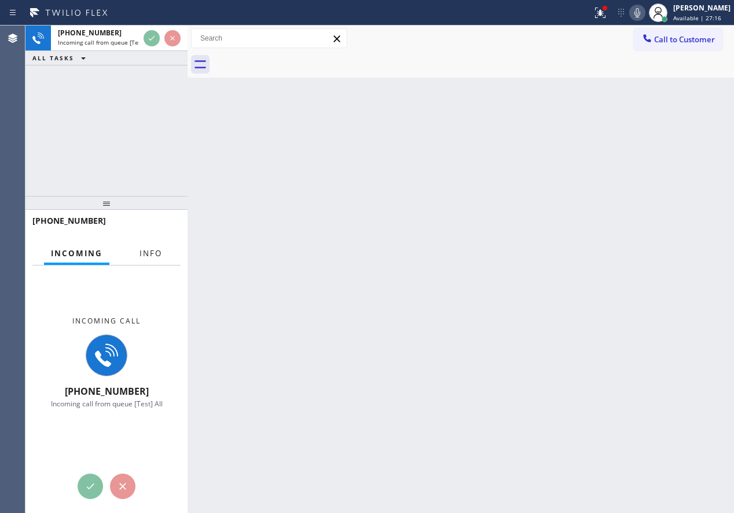
click at [140, 247] on button "Info" at bounding box center [151, 253] width 36 height 23
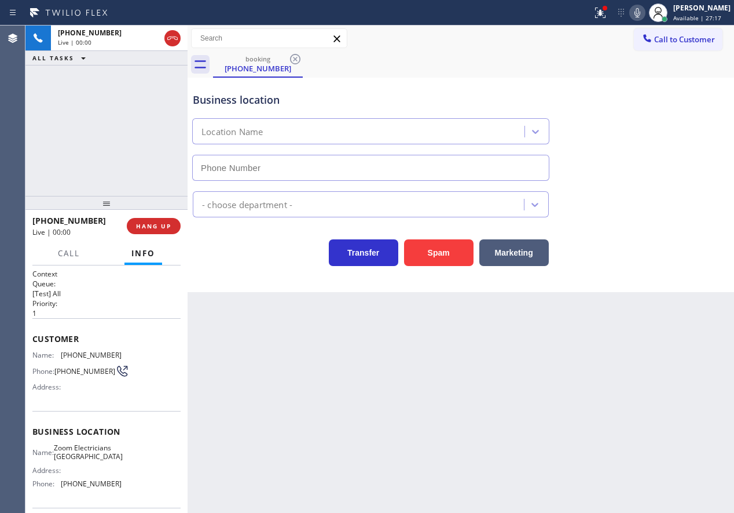
type input "[PHONE_NUMBER]"
click at [151, 228] on span "HANG UP" at bounding box center [153, 226] width 35 height 8
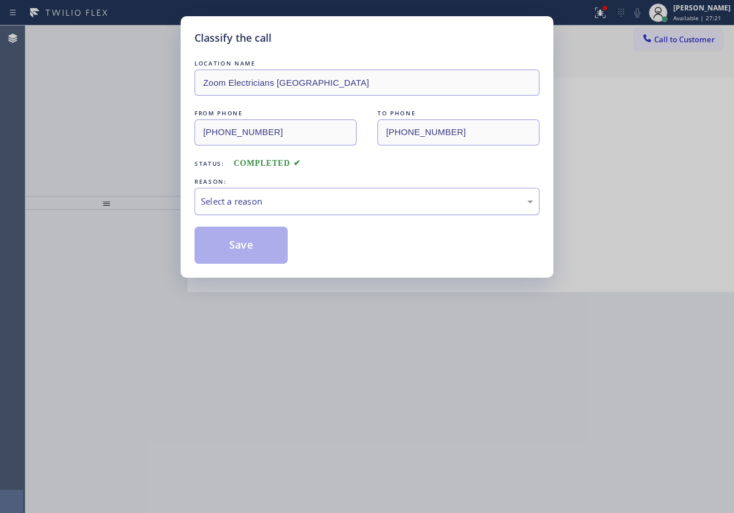
click at [304, 198] on div "Select a reason" at bounding box center [367, 201] width 332 height 13
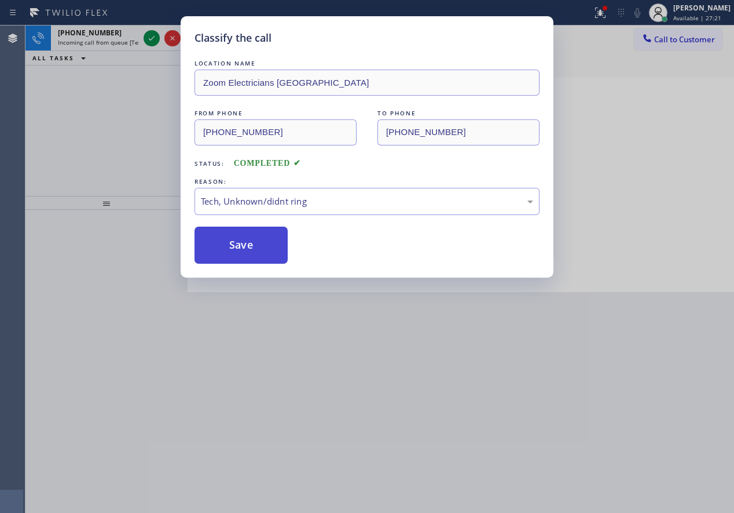
click at [254, 249] on button "Save" at bounding box center [241, 244] width 93 height 37
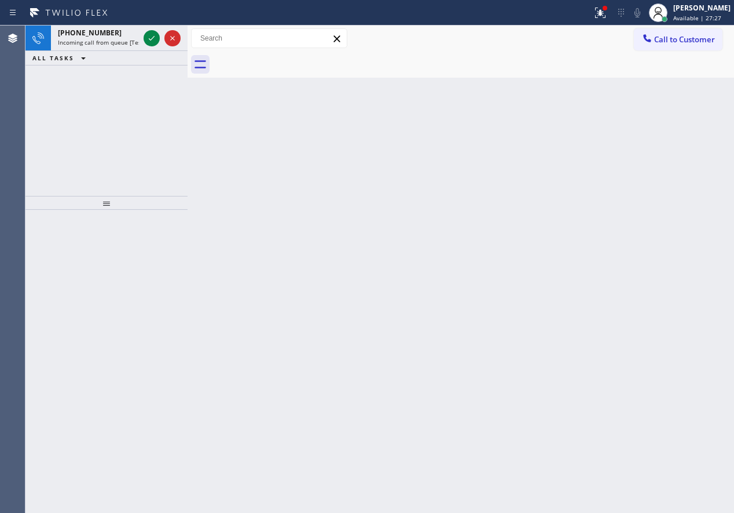
click at [682, 235] on div "Back to Dashboard Change Sender ID Customers Technicians Select a contact Outbo…" at bounding box center [461, 268] width 547 height 487
click at [152, 43] on icon at bounding box center [152, 38] width 14 height 14
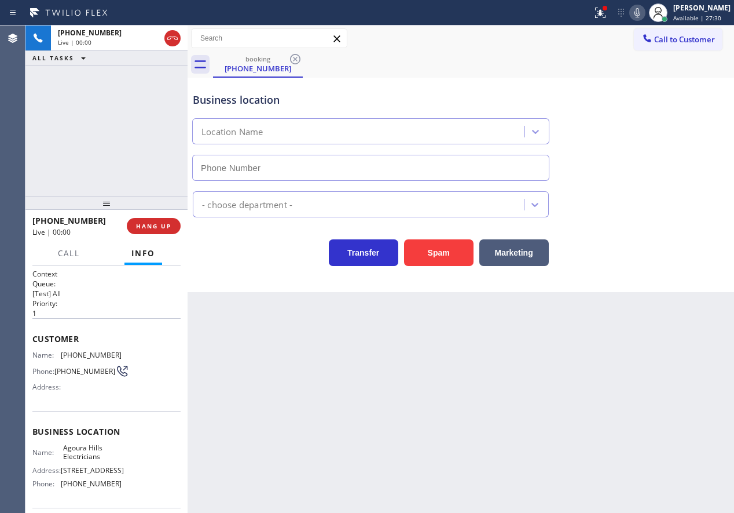
type input "[PHONE_NUMBER]"
click at [441, 248] on button "Spam" at bounding box center [439, 252] width 70 height 27
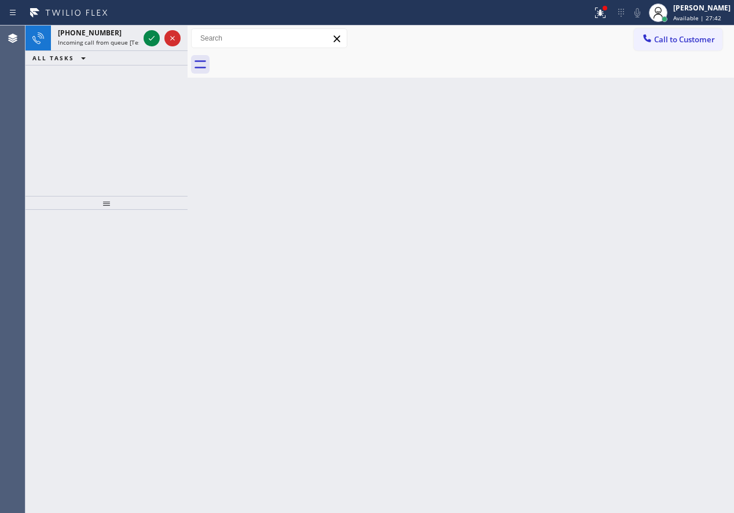
click at [670, 273] on div "Back to Dashboard Change Sender ID Customers Technicians Select a contact Outbo…" at bounding box center [461, 268] width 547 height 487
click at [155, 39] on icon at bounding box center [152, 38] width 14 height 14
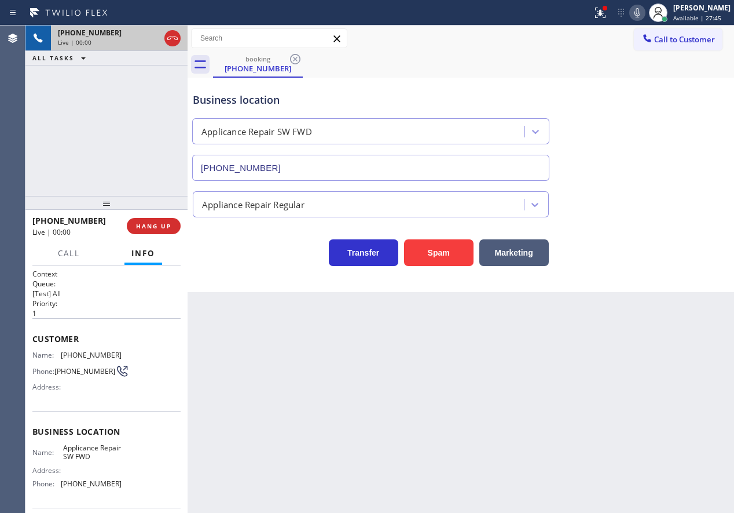
type input "[PHONE_NUMBER]"
click at [445, 254] on button "Spam" at bounding box center [439, 252] width 70 height 27
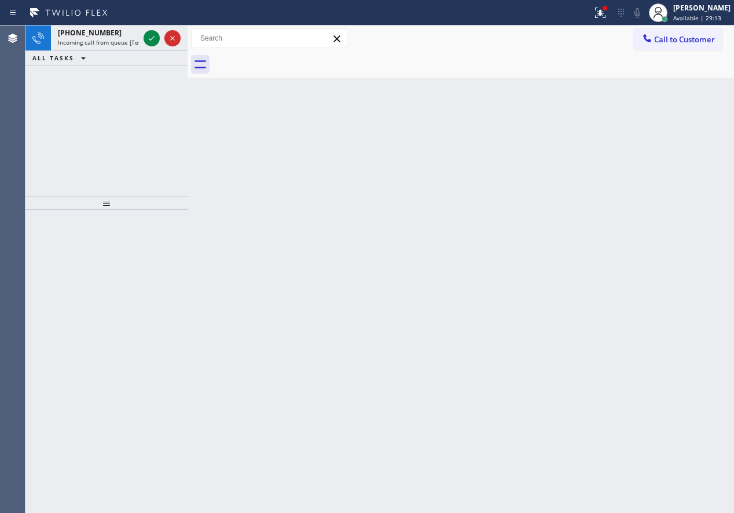
drag, startPoint x: 638, startPoint y: 321, endPoint x: 241, endPoint y: 88, distance: 460.0
click at [638, 320] on div "Back to Dashboard Change Sender ID Customers Technicians Select a contact Outbo…" at bounding box center [461, 268] width 547 height 487
click at [151, 36] on icon at bounding box center [152, 38] width 14 height 14
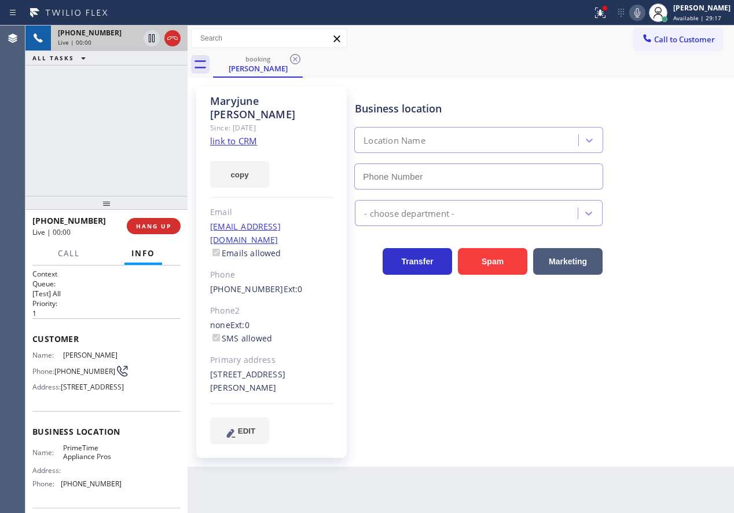
type input "[PHONE_NUMBER]"
click at [252, 135] on link "link to CRM" at bounding box center [233, 141] width 47 height 12
click at [79, 461] on span "PrimeTime Appliance Pros" at bounding box center [92, 452] width 58 height 18
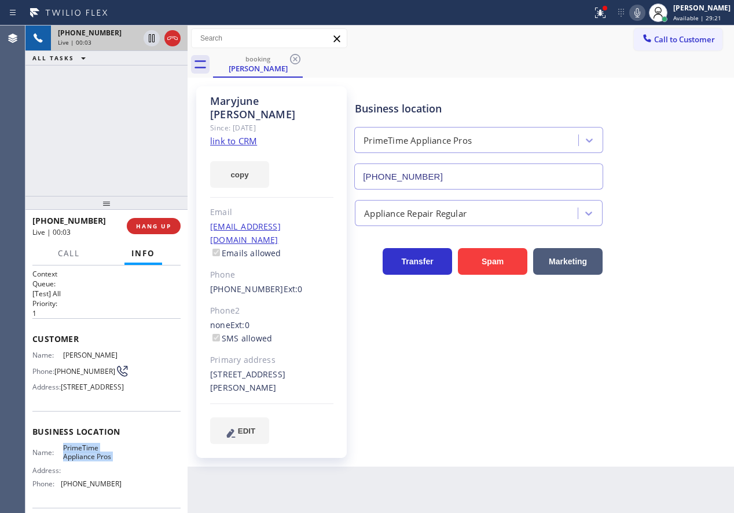
copy span "PrimeTime Appliance Pros"
click at [442, 178] on input "[PHONE_NUMBER]" at bounding box center [478, 176] width 249 height 26
click at [232, 135] on link "link to CRM" at bounding box center [233, 141] width 47 height 12
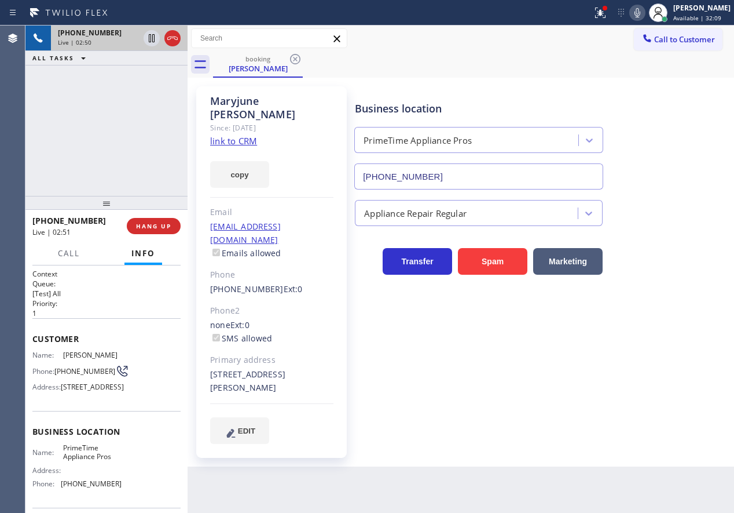
click at [641, 12] on icon at bounding box center [638, 12] width 6 height 9
click at [608, 13] on icon at bounding box center [601, 13] width 14 height 14
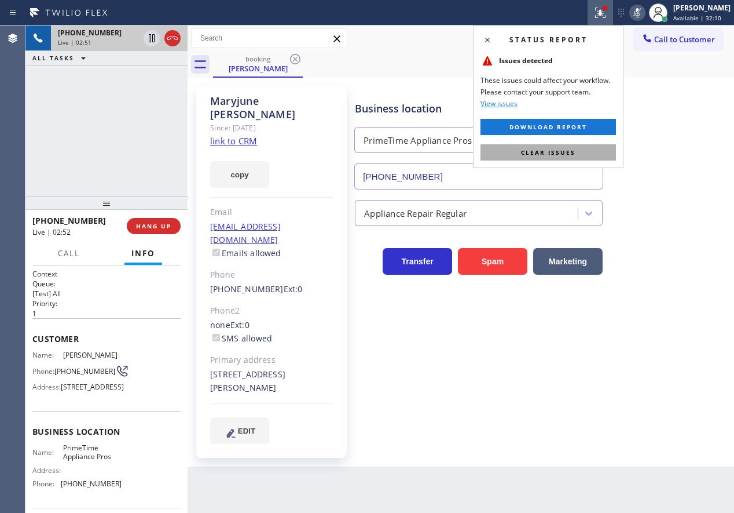
click at [594, 155] on button "Clear issues" at bounding box center [549, 152] width 136 height 16
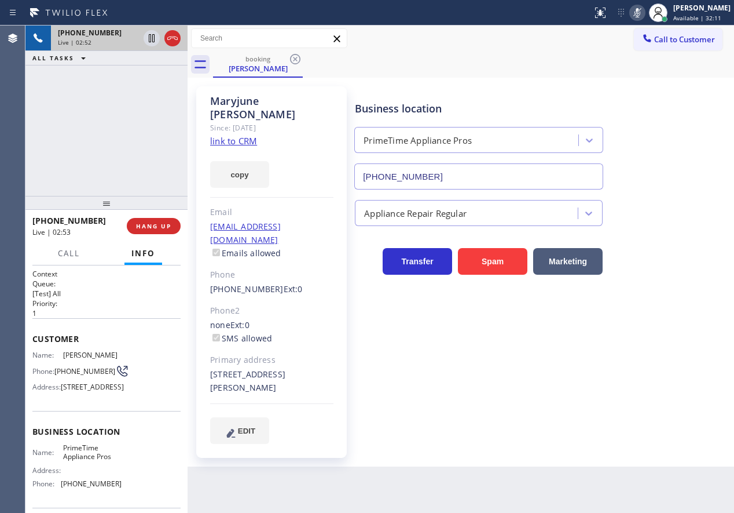
click at [645, 12] on icon at bounding box center [638, 13] width 14 height 14
click at [640, 357] on div "Business location PrimeTime Appliance Pros [PHONE_NUMBER] Appliance Repair Regu…" at bounding box center [542, 264] width 379 height 351
click at [645, 9] on icon at bounding box center [638, 13] width 14 height 14
click at [645, 13] on icon at bounding box center [638, 13] width 14 height 14
click at [649, 347] on div "Business location PrimeTime Appliance Pros [PHONE_NUMBER] Appliance Repair Regu…" at bounding box center [542, 264] width 379 height 351
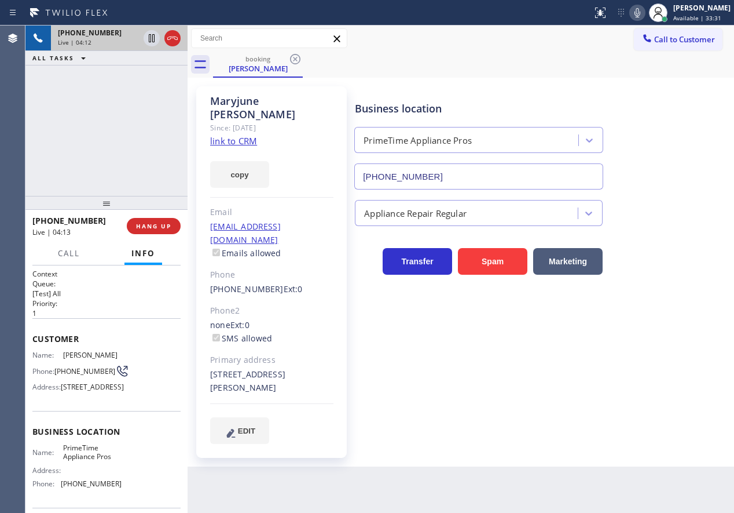
click at [641, 13] on div at bounding box center [638, 13] width 16 height 14
click at [644, 15] on icon at bounding box center [638, 13] width 14 height 14
click at [623, 333] on div "Business location PrimeTime Appliance Pros [PHONE_NUMBER] Appliance Repair Regu…" at bounding box center [542, 264] width 379 height 351
click at [152, 227] on span "HANG UP" at bounding box center [153, 226] width 35 height 8
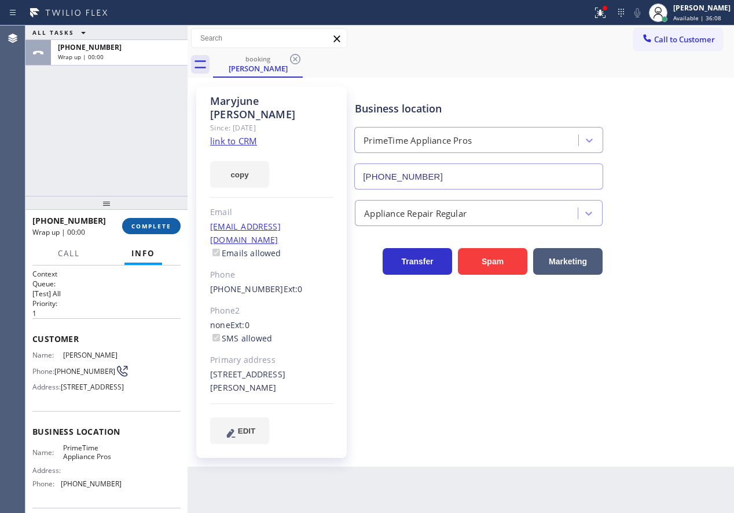
click at [152, 227] on span "COMPLETE" at bounding box center [151, 226] width 40 height 8
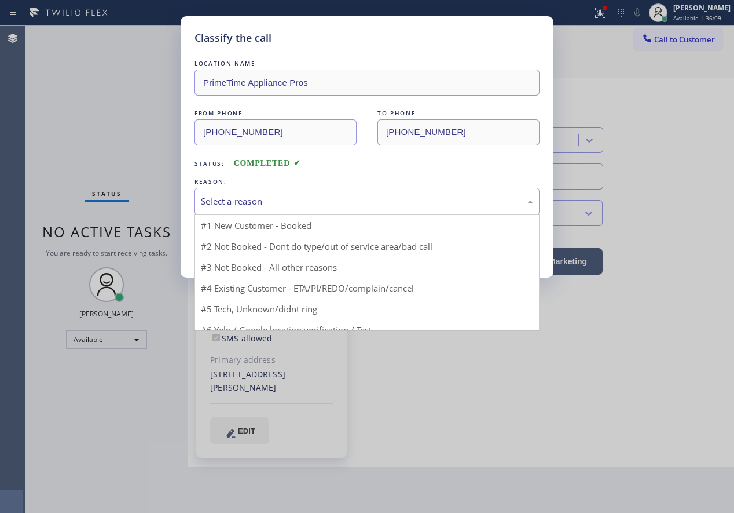
click at [291, 200] on div "Select a reason" at bounding box center [367, 201] width 332 height 13
drag, startPoint x: 242, startPoint y: 286, endPoint x: 247, endPoint y: 282, distance: 6.8
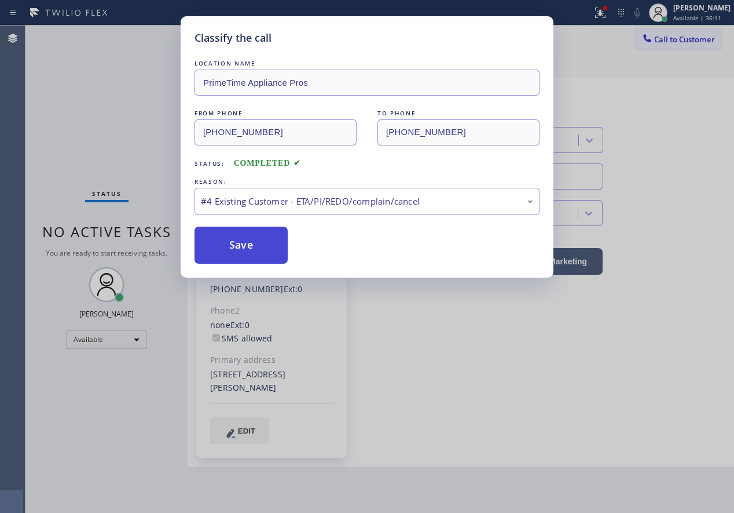
click at [248, 244] on button "Save" at bounding box center [241, 244] width 93 height 37
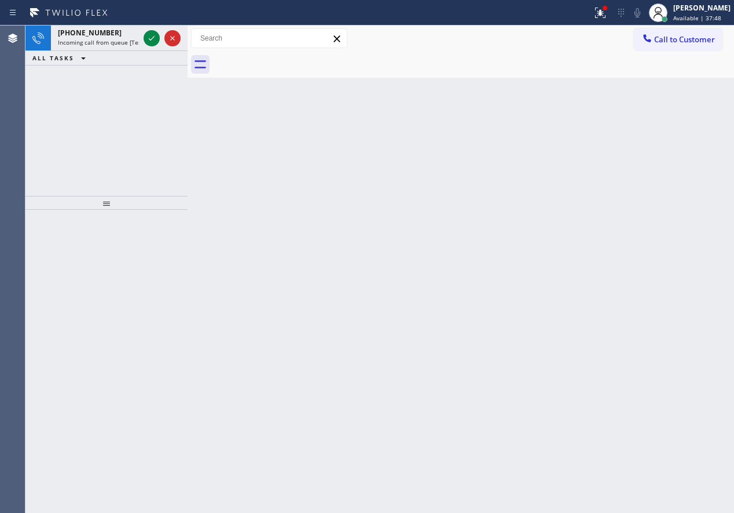
click at [683, 157] on div "Back to Dashboard Change Sender ID Customers Technicians Select a contact Outbo…" at bounding box center [461, 268] width 547 height 487
click at [148, 35] on icon at bounding box center [152, 38] width 14 height 14
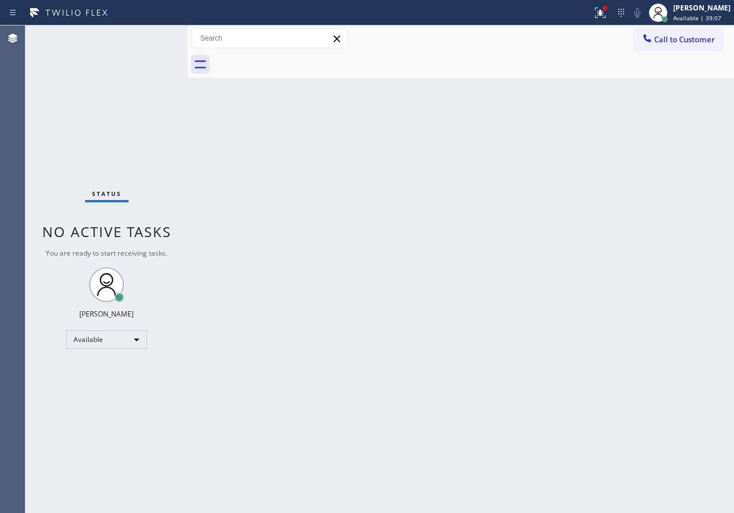
drag, startPoint x: 613, startPoint y: 89, endPoint x: 317, endPoint y: 95, distance: 296.6
click at [613, 90] on div "Back to Dashboard Change Sender ID Customers Technicians Select a contact Outbo…" at bounding box center [461, 268] width 547 height 487
click at [607, 12] on icon at bounding box center [601, 13] width 14 height 14
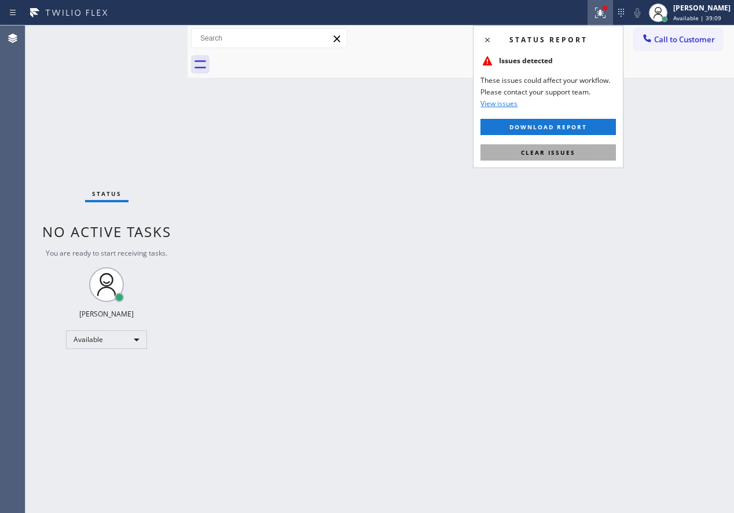
click at [573, 156] on span "Clear issues" at bounding box center [548, 152] width 54 height 8
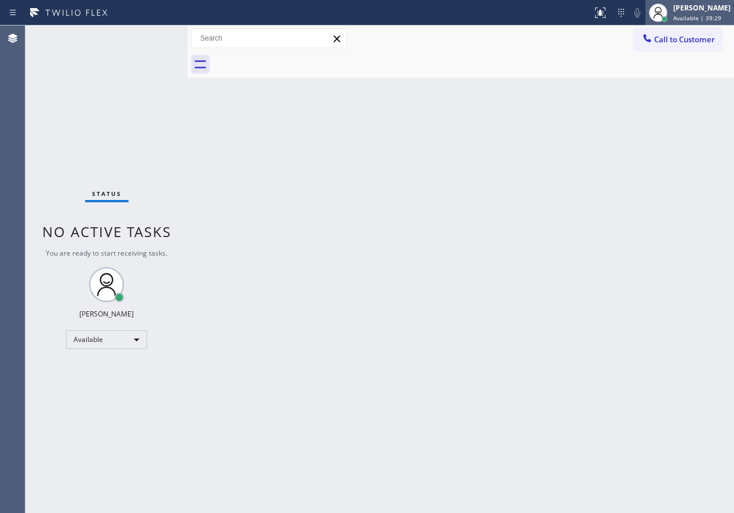
click at [701, 21] on span "Available | 39:29" at bounding box center [698, 18] width 48 height 8
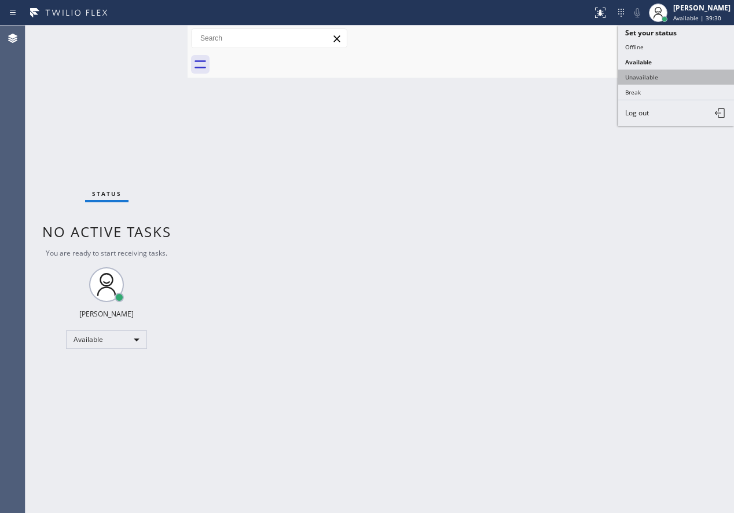
click at [667, 81] on button "Unavailable" at bounding box center [677, 77] width 116 height 15
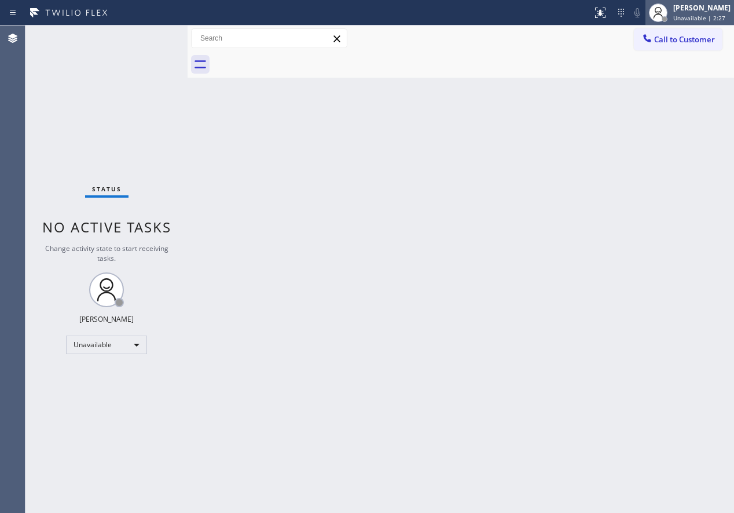
click at [720, 20] on span "Unavailable | 2:27" at bounding box center [700, 18] width 52 height 8
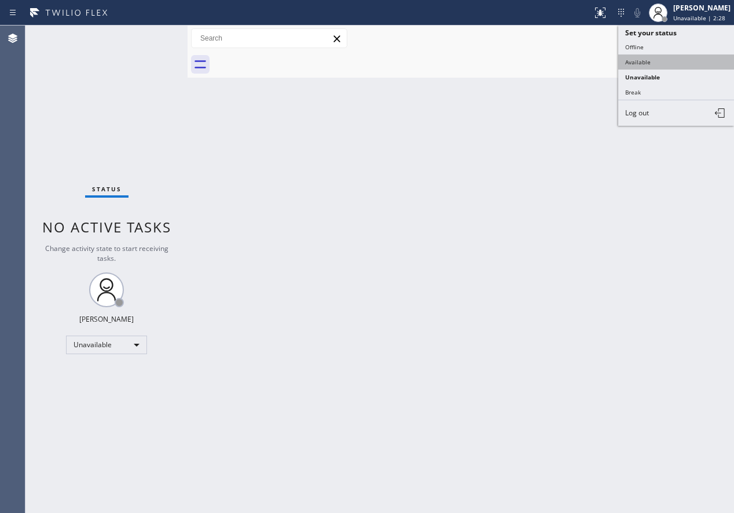
click at [677, 60] on button "Available" at bounding box center [677, 61] width 116 height 15
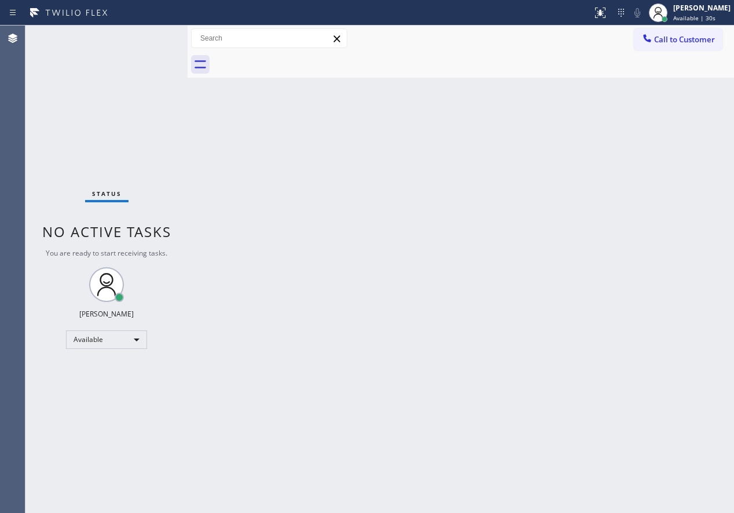
click at [664, 215] on div "Back to Dashboard Change Sender ID Customers Technicians Select a contact Outbo…" at bounding box center [461, 268] width 547 height 487
click at [639, 326] on div "Back to Dashboard Change Sender ID Customers Technicians Select a contact Outbo…" at bounding box center [461, 268] width 547 height 487
click at [635, 232] on div "Back to Dashboard Change Sender ID Customers Technicians Select a contact Outbo…" at bounding box center [461, 268] width 547 height 487
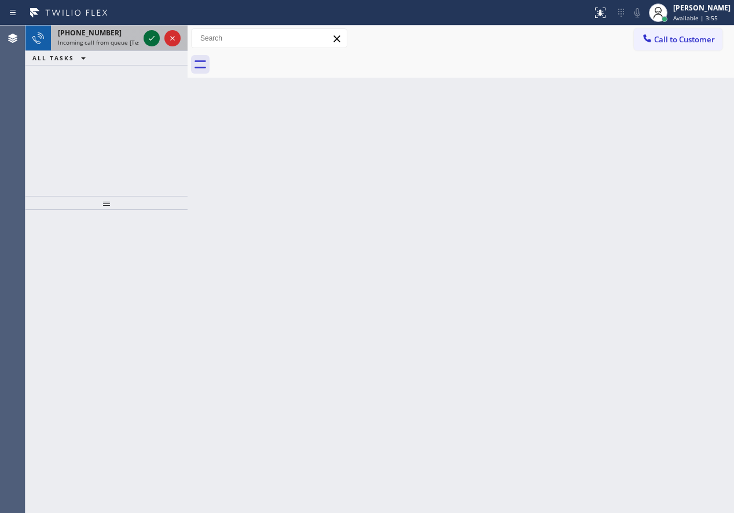
click at [152, 35] on icon at bounding box center [152, 38] width 14 height 14
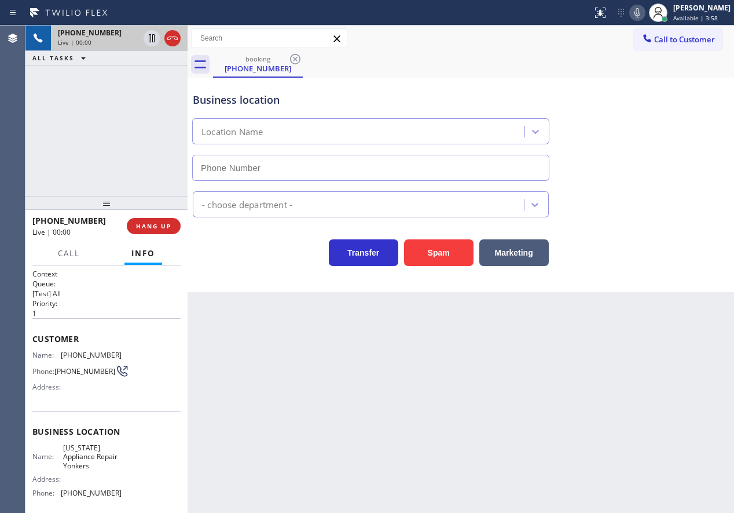
type input "[PHONE_NUMBER]"
click at [90, 450] on span "[US_STATE] Appliance Repair Yonkers" at bounding box center [92, 456] width 58 height 27
click at [112, 465] on span "[US_STATE] Appliance Repair Yonkers" at bounding box center [92, 456] width 58 height 27
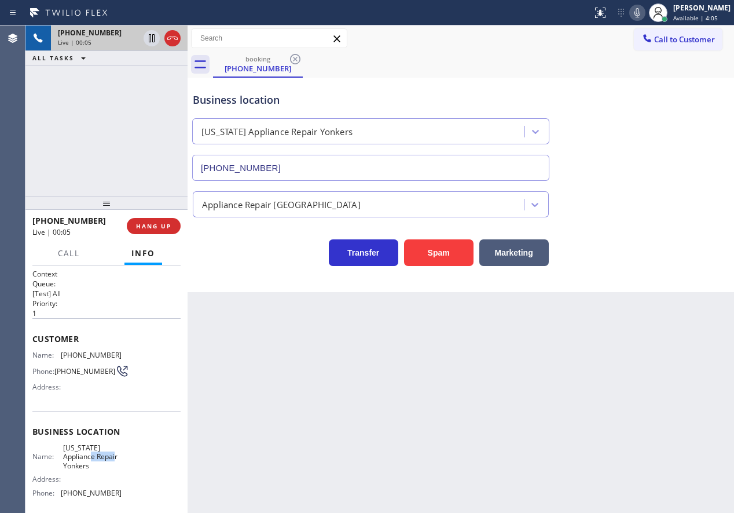
click at [112, 465] on span "[US_STATE] Appliance Repair Yonkers" at bounding box center [92, 456] width 58 height 27
copy span "[US_STATE] Appliance Repair Yonkers"
click at [373, 154] on div "[PHONE_NUMBER]" at bounding box center [371, 165] width 362 height 31
click at [373, 166] on input "[PHONE_NUMBER]" at bounding box center [370, 168] width 357 height 26
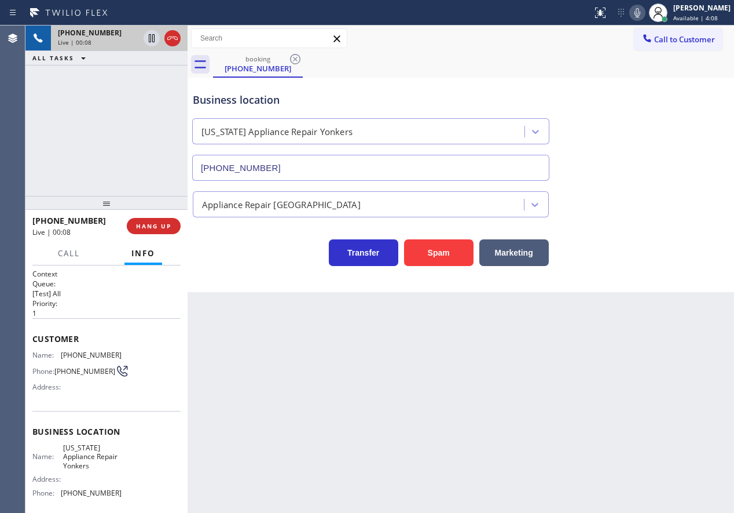
click at [373, 166] on input "[PHONE_NUMBER]" at bounding box center [370, 168] width 357 height 26
click at [78, 349] on div "Customer Name: [PHONE_NUMBER] Phone: [PHONE_NUMBER] Address:" at bounding box center [106, 364] width 148 height 93
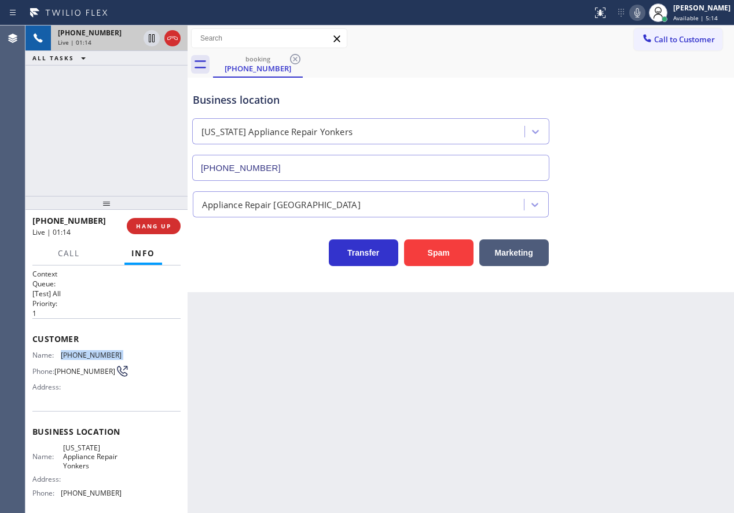
copy span "[PHONE_NUMBER]"
click at [156, 230] on span "HANG UP" at bounding box center [153, 226] width 35 height 8
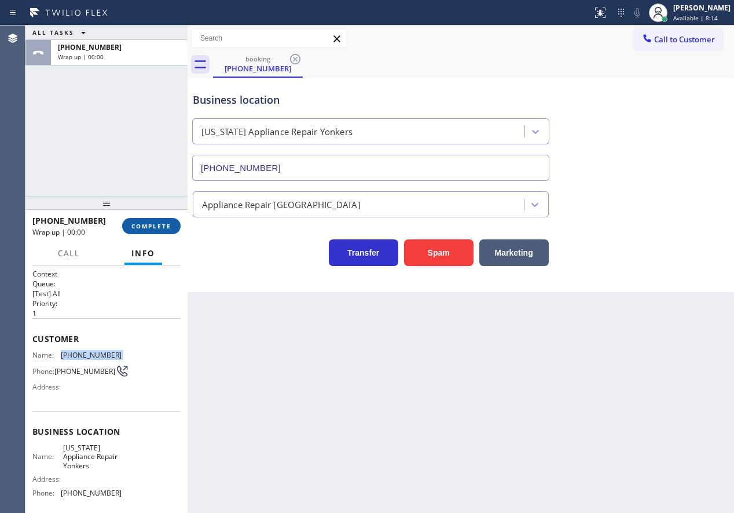
click at [159, 229] on span "COMPLETE" at bounding box center [151, 226] width 40 height 8
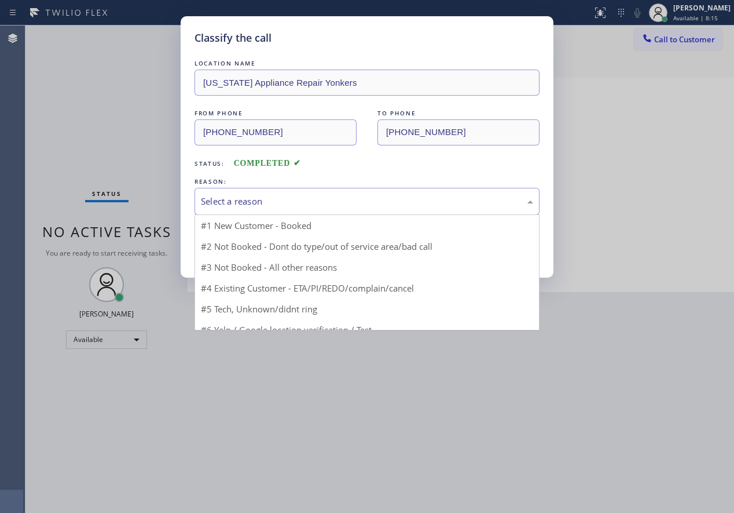
click at [309, 202] on div "Select a reason" at bounding box center [367, 201] width 332 height 13
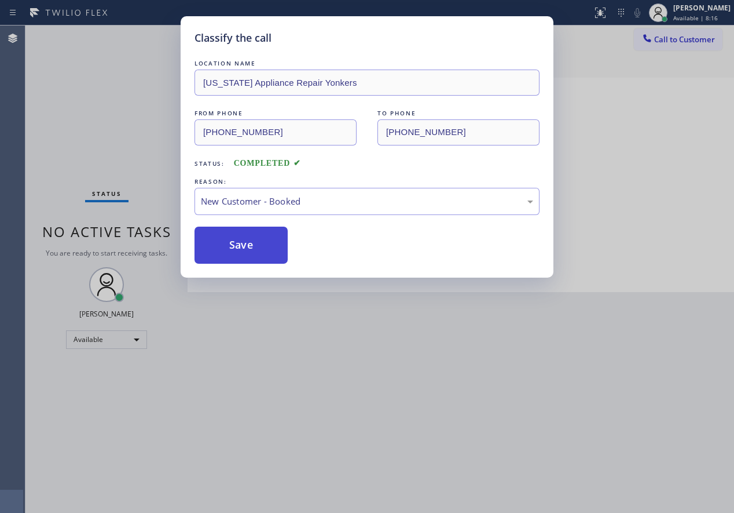
click at [246, 244] on button "Save" at bounding box center [241, 244] width 93 height 37
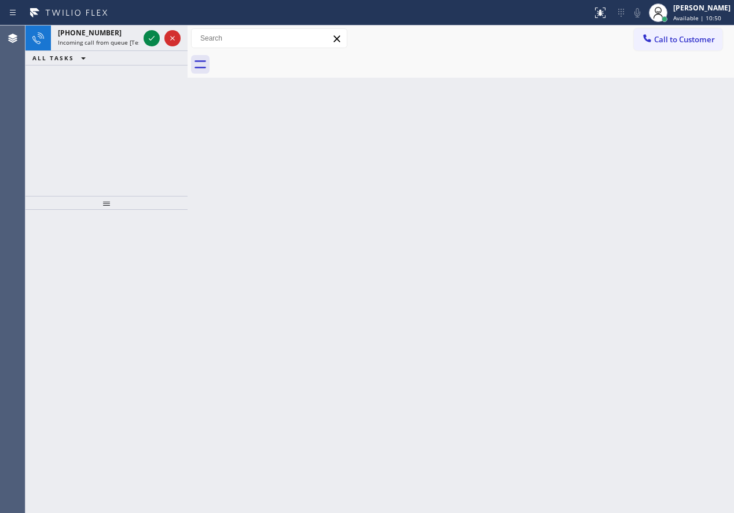
drag, startPoint x: 663, startPoint y: 159, endPoint x: 406, endPoint y: 118, distance: 260.3
click at [663, 159] on div "Back to Dashboard Change Sender ID Customers Technicians Select a contact Outbo…" at bounding box center [461, 268] width 547 height 487
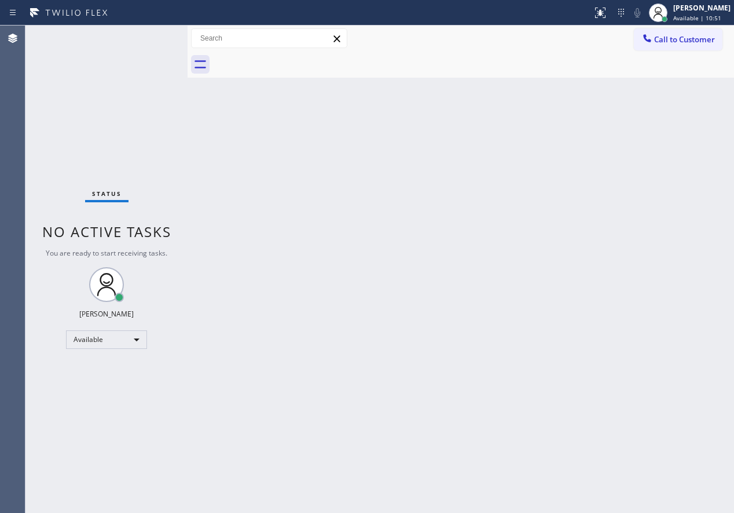
click at [138, 31] on div "Status No active tasks You are ready to start receiving tasks. [PERSON_NAME] Av…" at bounding box center [106, 268] width 162 height 487
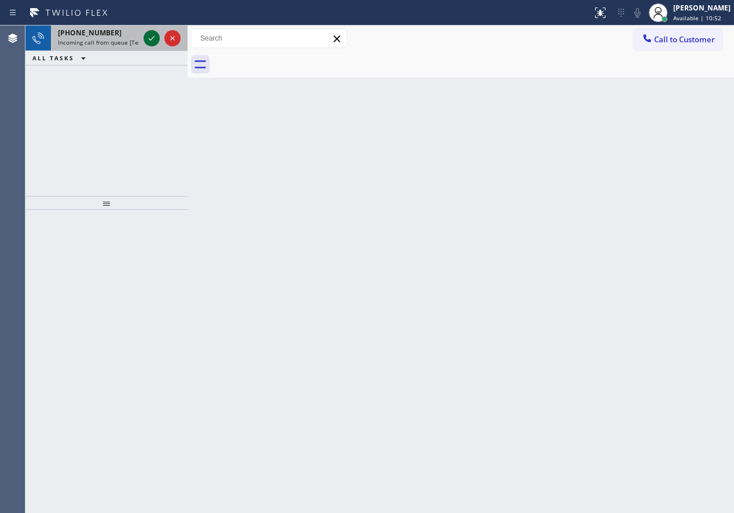
click at [148, 37] on icon at bounding box center [152, 38] width 14 height 14
click at [619, 226] on div "Back to Dashboard Change Sender ID Customers Technicians Select a contact Outbo…" at bounding box center [461, 268] width 547 height 487
click at [145, 35] on div at bounding box center [162, 37] width 42 height 25
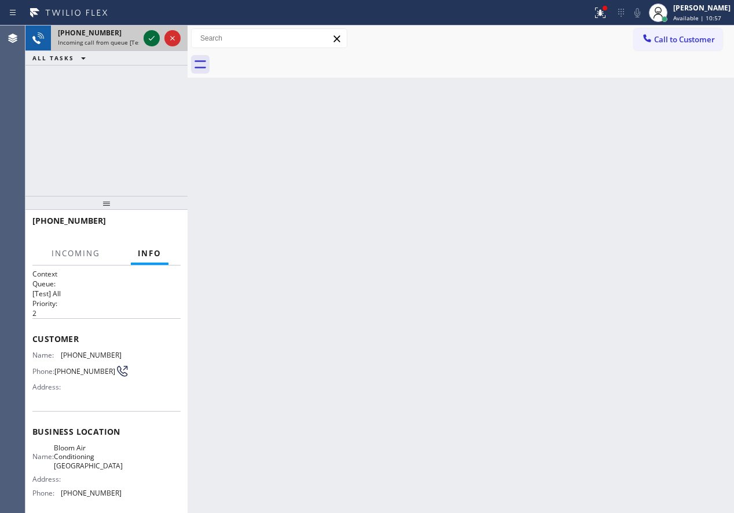
click at [146, 38] on icon at bounding box center [152, 38] width 14 height 14
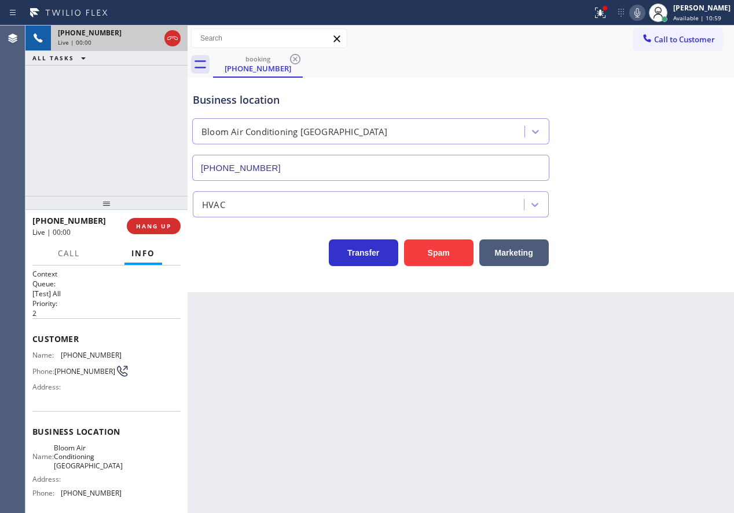
type input "[PHONE_NUMBER]"
click at [442, 254] on button "Spam" at bounding box center [439, 252] width 70 height 27
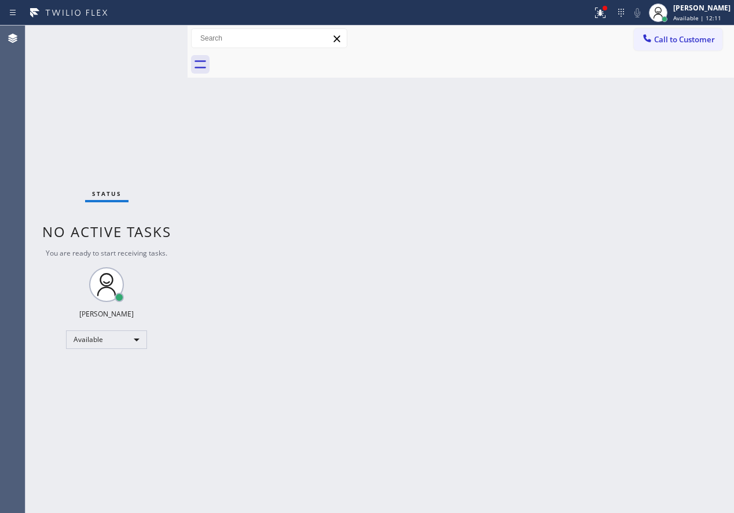
click at [658, 204] on div "Back to Dashboard Change Sender ID Customers Technicians Select a contact Outbo…" at bounding box center [461, 268] width 547 height 487
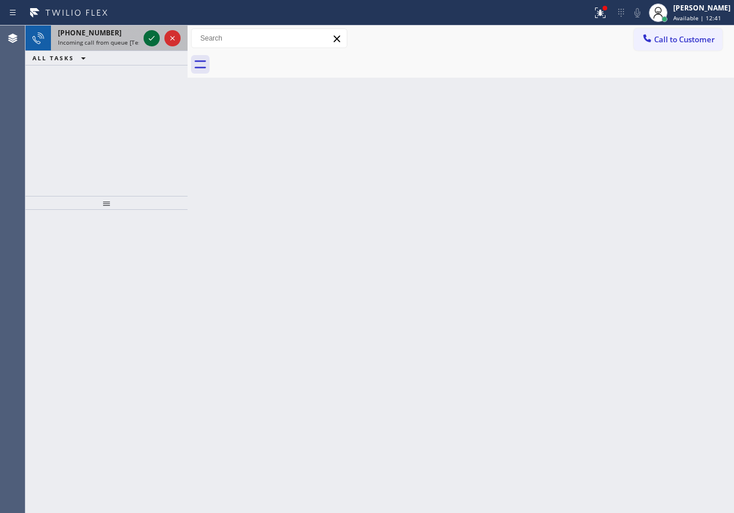
click at [156, 38] on icon at bounding box center [152, 38] width 14 height 14
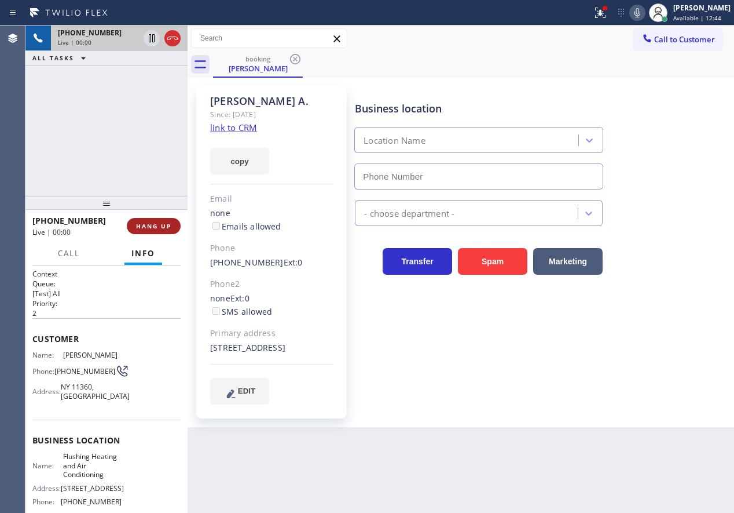
click at [157, 232] on button "HANG UP" at bounding box center [154, 226] width 54 height 16
type input "[PHONE_NUMBER]"
click at [159, 227] on span "HANG UP" at bounding box center [153, 226] width 35 height 8
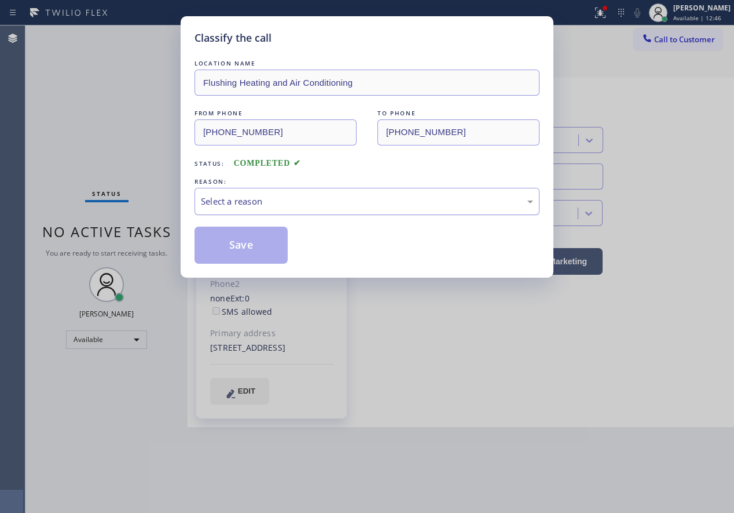
click at [316, 209] on div "Select a reason" at bounding box center [367, 201] width 345 height 27
click at [225, 240] on button "Save" at bounding box center [241, 244] width 93 height 37
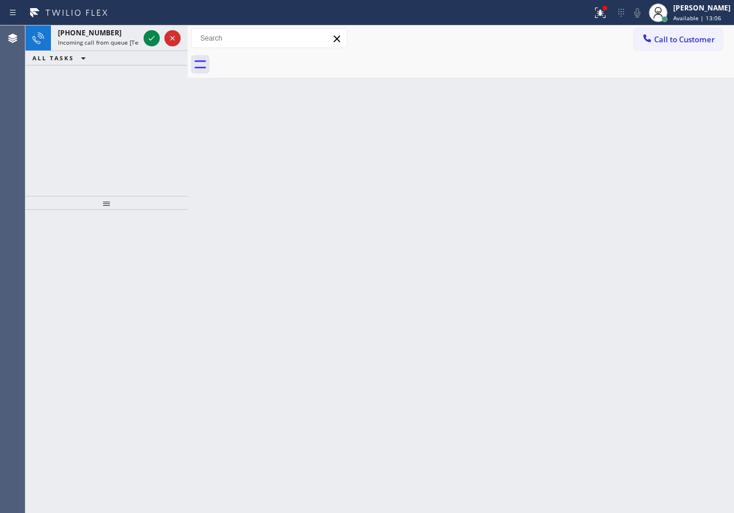
click at [632, 376] on div "Back to Dashboard Change Sender ID Customers Technicians Select a contact Outbo…" at bounding box center [461, 268] width 547 height 487
click at [152, 38] on icon at bounding box center [152, 38] width 14 height 14
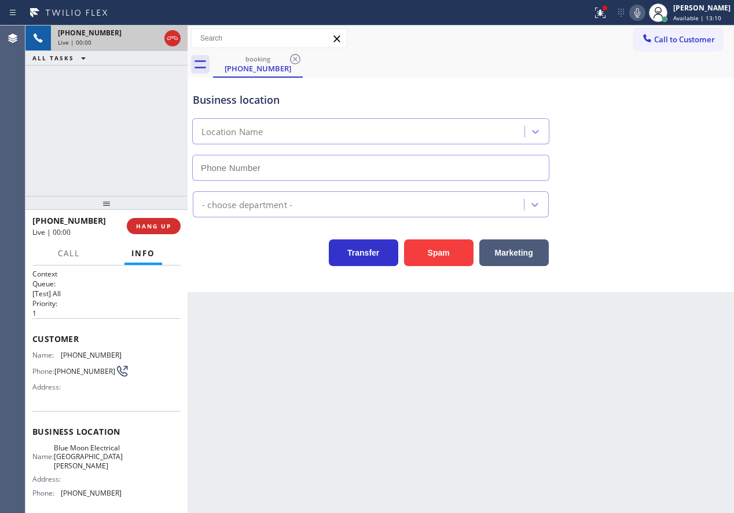
type input "[PHONE_NUMBER]"
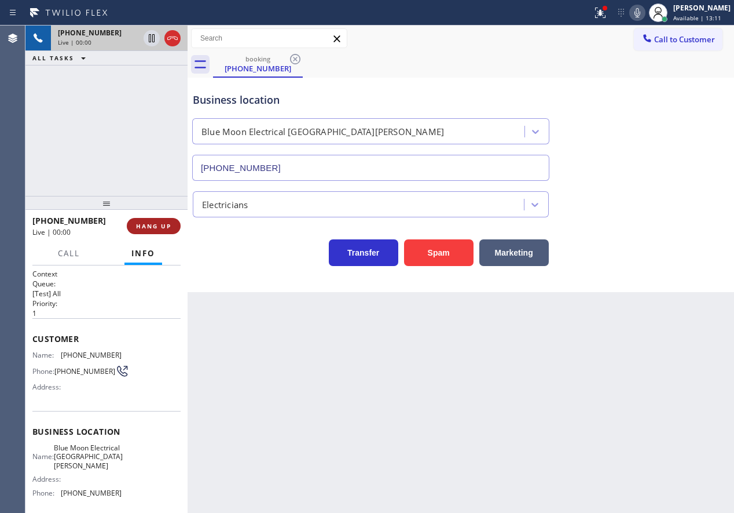
drag, startPoint x: 151, startPoint y: 214, endPoint x: 148, endPoint y: 222, distance: 8.8
click at [151, 215] on div "[PHONE_NUMBER] Live | 00:00 HANG UP" at bounding box center [106, 226] width 148 height 30
click at [147, 224] on span "HANG UP" at bounding box center [153, 226] width 35 height 8
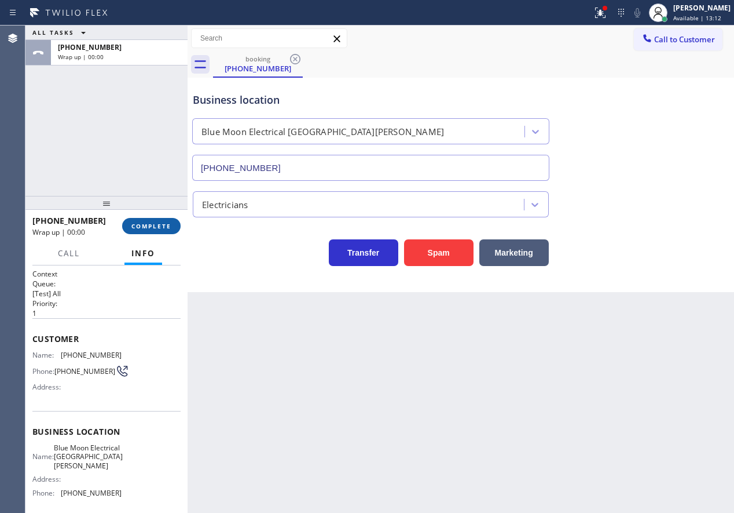
click at [147, 224] on span "COMPLETE" at bounding box center [151, 226] width 40 height 8
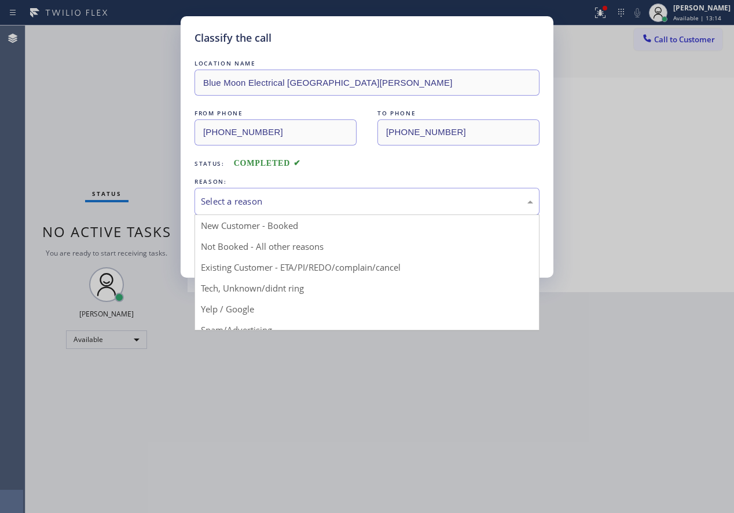
click at [304, 203] on div "Select a reason" at bounding box center [367, 201] width 332 height 13
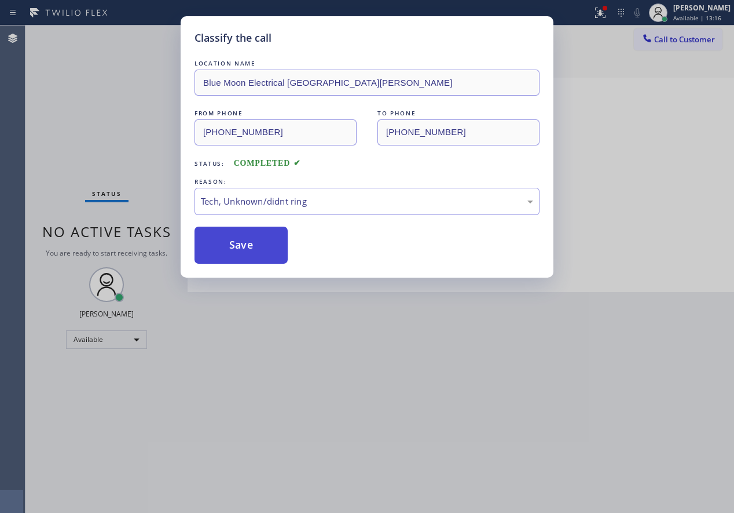
click at [273, 250] on button "Save" at bounding box center [241, 244] width 93 height 37
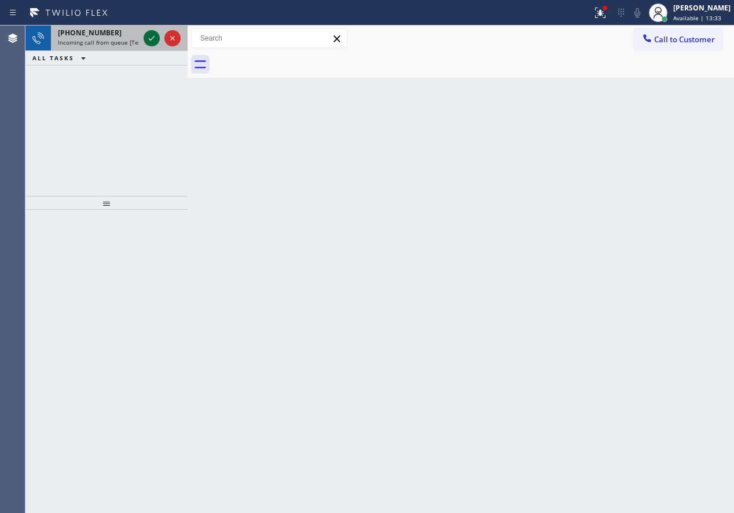
click at [153, 36] on icon at bounding box center [152, 38] width 14 height 14
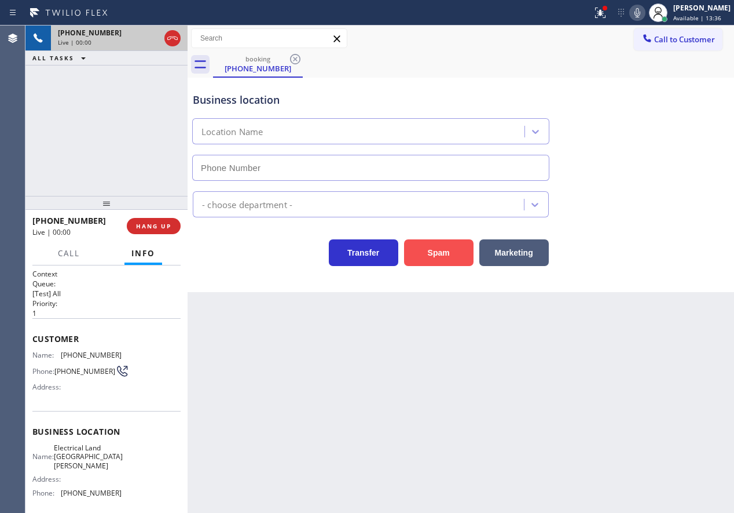
type input "[PHONE_NUMBER]"
click at [418, 252] on button "Spam" at bounding box center [439, 252] width 70 height 27
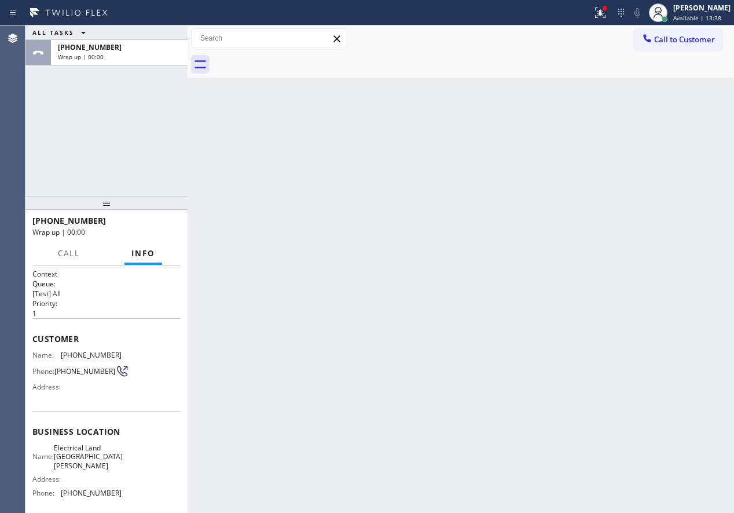
drag, startPoint x: 624, startPoint y: 148, endPoint x: 612, endPoint y: 1, distance: 147.7
click at [624, 148] on div "Back to Dashboard Change Sender ID Customers Technicians Select a contact Outbo…" at bounding box center [461, 268] width 547 height 487
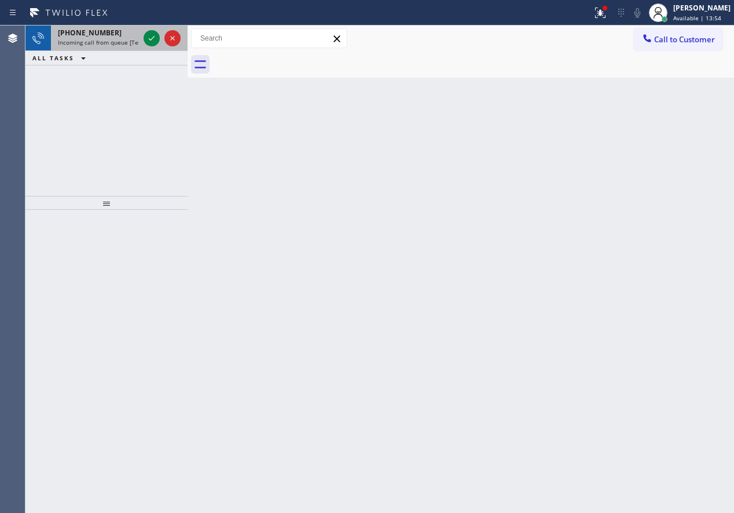
click at [90, 31] on span "[PHONE_NUMBER]" at bounding box center [90, 33] width 64 height 10
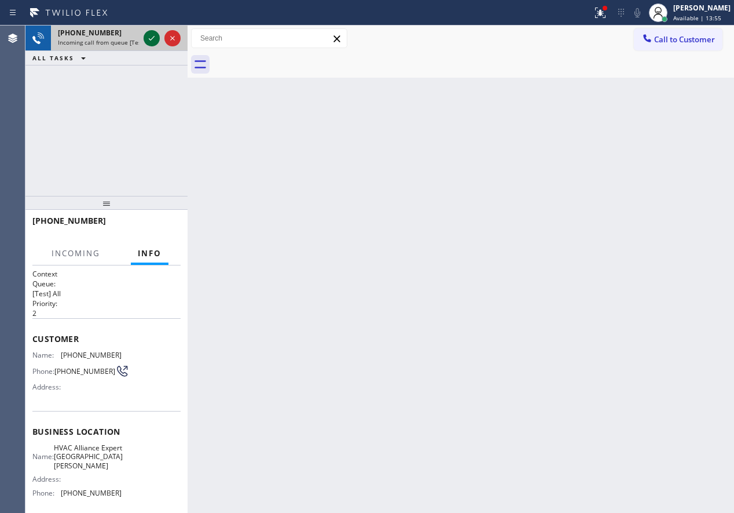
click at [152, 34] on icon at bounding box center [152, 38] width 14 height 14
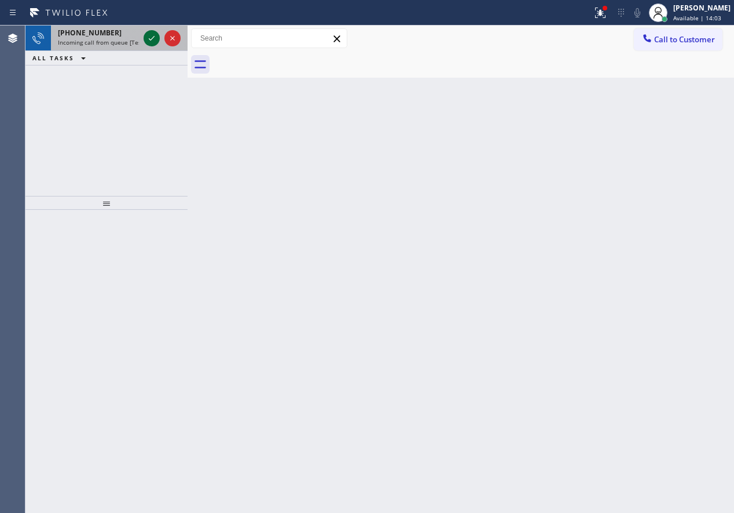
click at [151, 40] on icon at bounding box center [152, 38] width 6 height 5
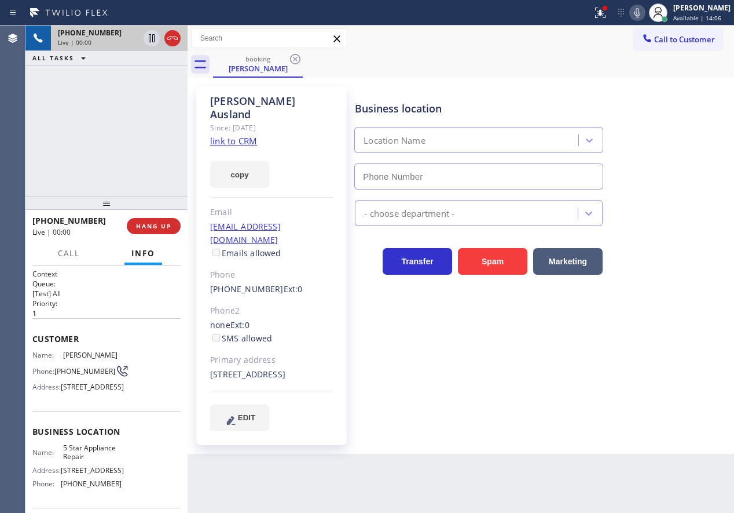
type input "[PHONE_NUMBER]"
click at [102, 461] on span "5 Star Appliance Repair" at bounding box center [92, 452] width 58 height 18
copy span "5 Star Appliance Repair"
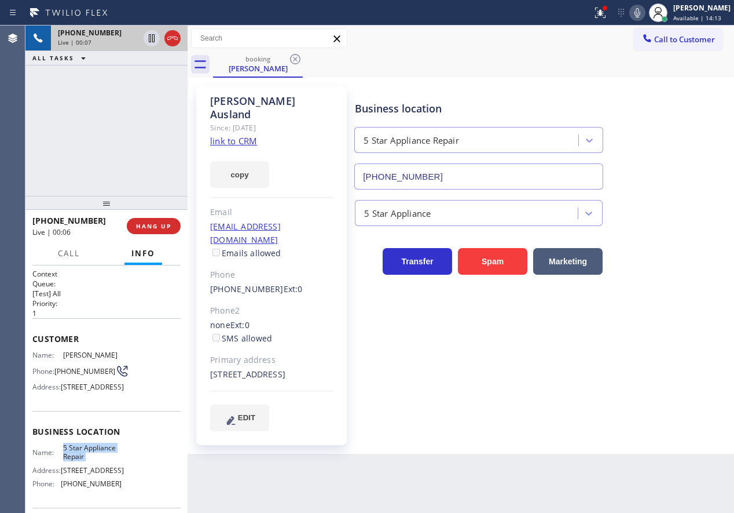
click at [400, 176] on input "[PHONE_NUMBER]" at bounding box center [478, 176] width 249 height 26
click at [250, 135] on link "link to CRM" at bounding box center [233, 141] width 47 height 12
click at [148, 35] on icon at bounding box center [152, 38] width 14 height 14
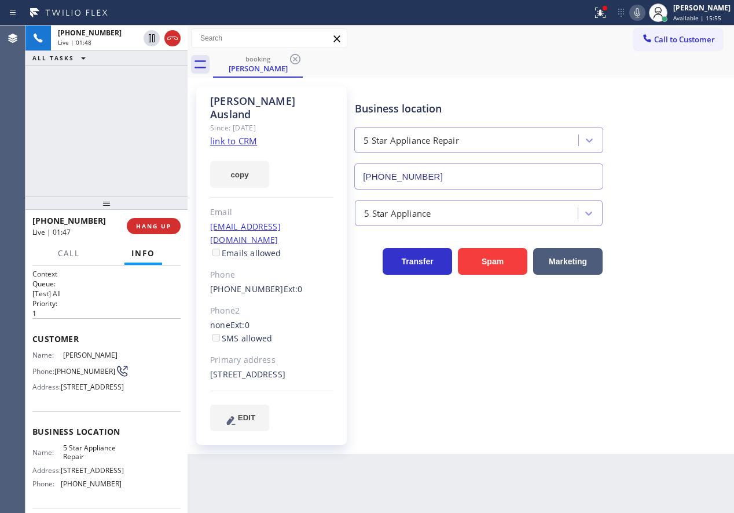
click at [644, 6] on icon at bounding box center [638, 13] width 14 height 14
click at [690, 196] on div "5 Star Appliance" at bounding box center [542, 210] width 379 height 31
click at [645, 10] on icon at bounding box center [638, 13] width 14 height 14
click at [150, 39] on icon at bounding box center [152, 38] width 14 height 14
click at [673, 375] on div "Business location 5 Star Appliance Repair [PHONE_NUMBER] 5 Star Appliance Trans…" at bounding box center [542, 258] width 379 height 338
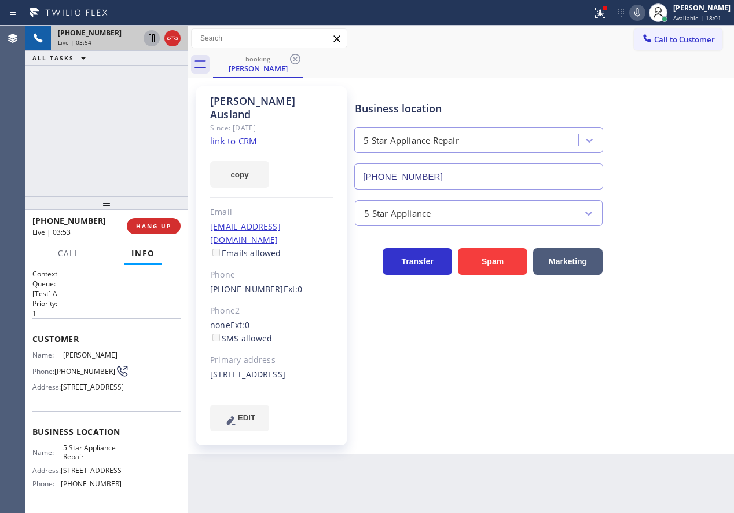
click at [72, 372] on span "[PHONE_NUMBER]" at bounding box center [84, 371] width 61 height 9
copy div "[PHONE_NUMBER]"
drag, startPoint x: 623, startPoint y: 341, endPoint x: 437, endPoint y: 246, distance: 208.0
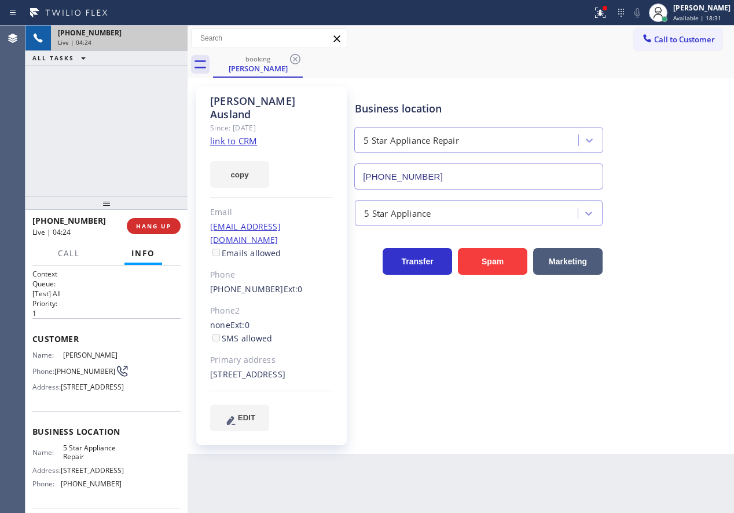
click at [623, 339] on div "Business location 5 Star Appliance Repair [PHONE_NUMBER] 5 Star Appliance Trans…" at bounding box center [542, 258] width 379 height 338
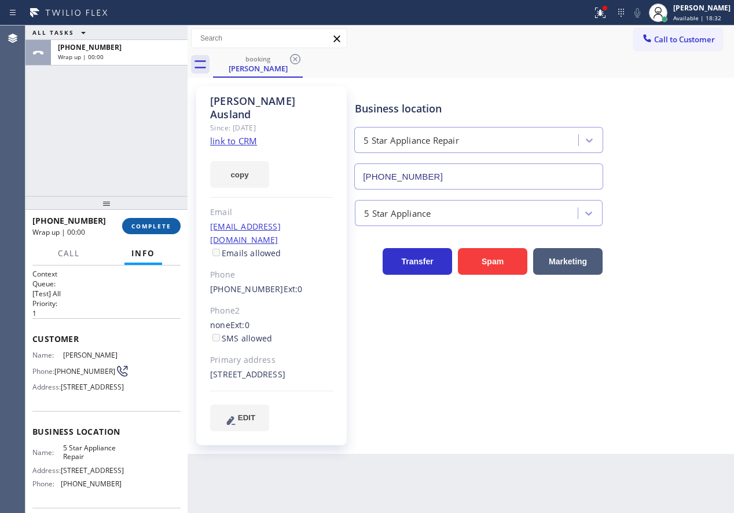
click at [156, 228] on span "COMPLETE" at bounding box center [151, 226] width 40 height 8
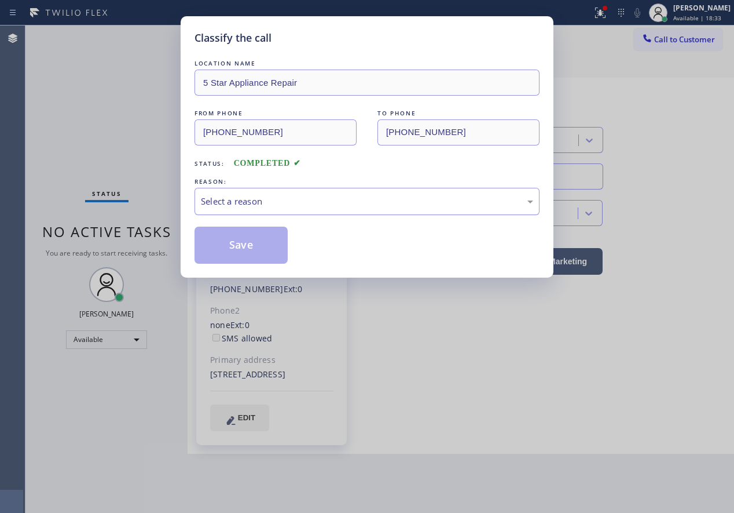
click at [356, 202] on div "Select a reason" at bounding box center [367, 201] width 332 height 13
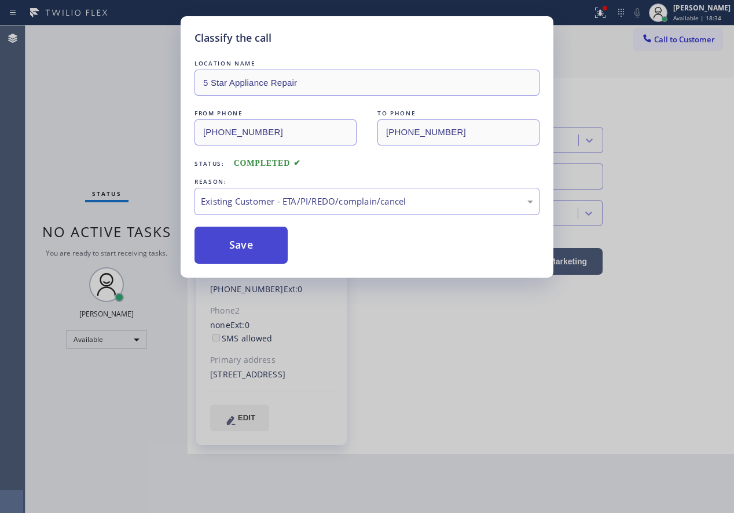
click at [261, 246] on button "Save" at bounding box center [241, 244] width 93 height 37
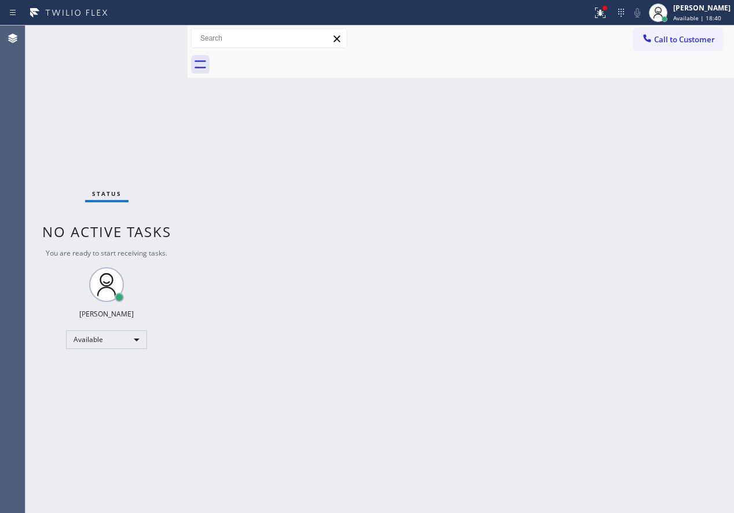
click at [613, 281] on div "Back to Dashboard Change Sender ID Customers Technicians Select a contact Outbo…" at bounding box center [461, 268] width 547 height 487
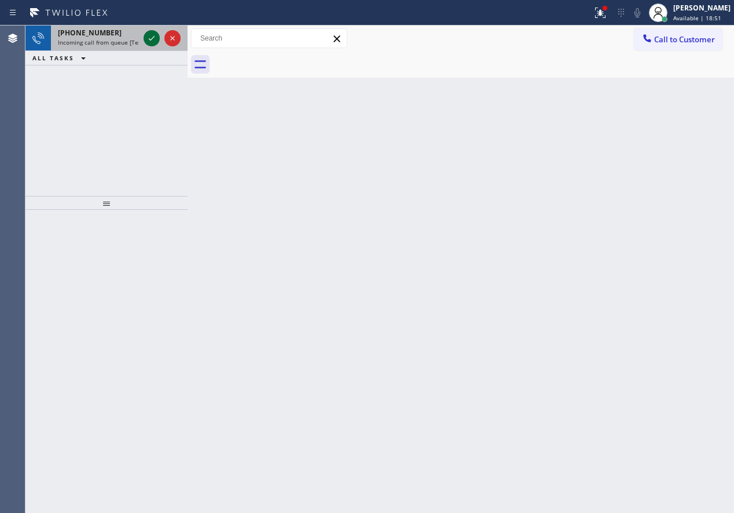
click at [153, 36] on icon at bounding box center [152, 38] width 14 height 14
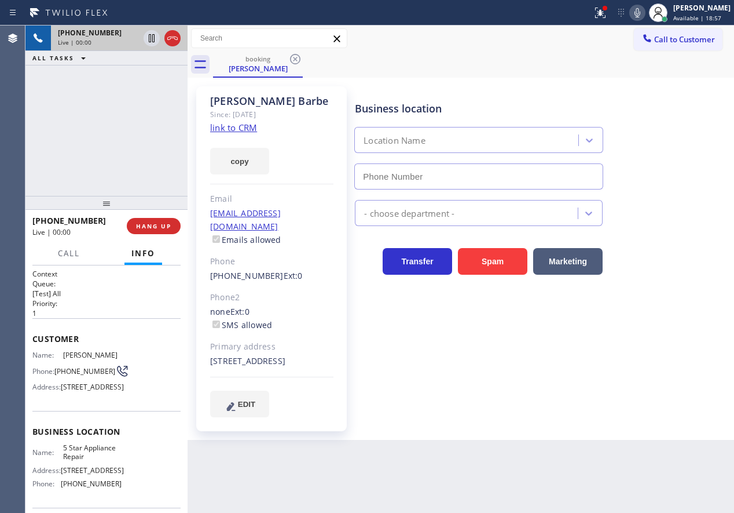
type input "[PHONE_NUMBER]"
click at [249, 133] on link "link to CRM" at bounding box center [233, 128] width 47 height 12
click at [119, 476] on div "Name: 5 Star Appliance Repair Address: [STREET_ADDRESS] Phone: [PHONE_NUMBER]" at bounding box center [106, 468] width 148 height 50
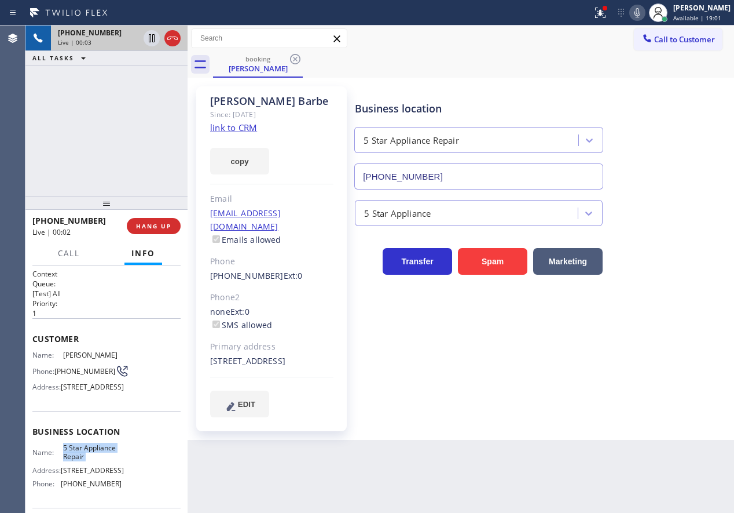
copy span "5 Star Appliance Repair"
click at [469, 172] on input "[PHONE_NUMBER]" at bounding box center [478, 176] width 249 height 26
click at [71, 367] on span "[PHONE_NUMBER]" at bounding box center [84, 371] width 61 height 9
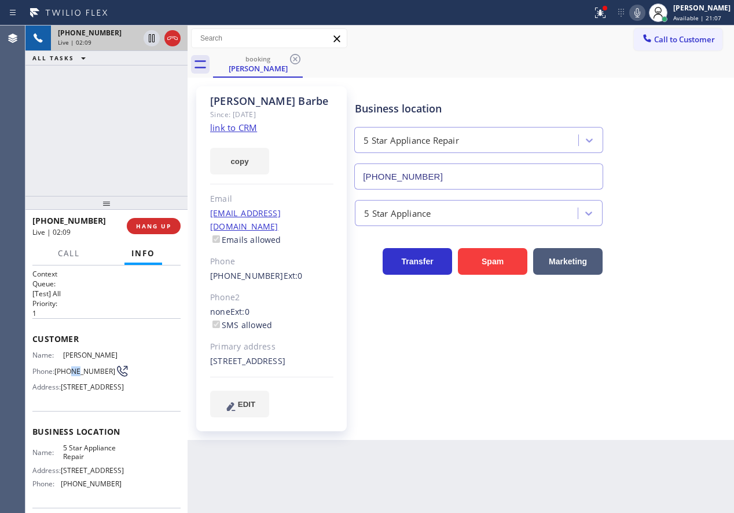
click at [71, 367] on span "[PHONE_NUMBER]" at bounding box center [84, 371] width 61 height 9
copy div "[PHONE_NUMBER]"
click at [156, 228] on span "HANG UP" at bounding box center [153, 226] width 35 height 8
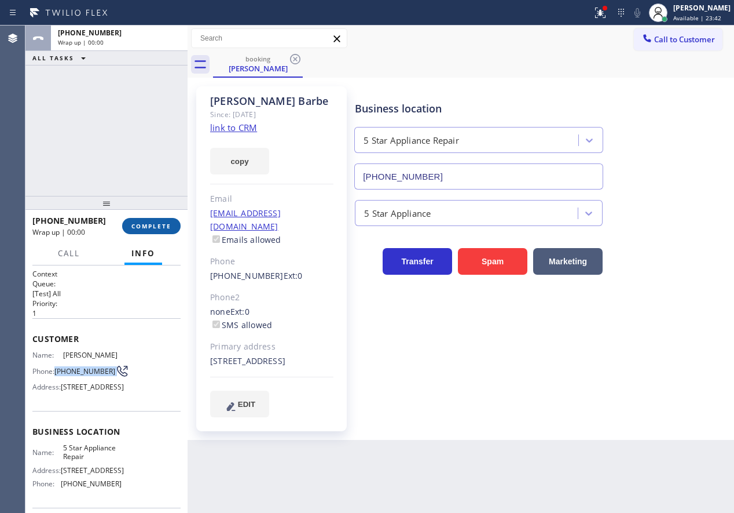
click at [156, 228] on span "COMPLETE" at bounding box center [151, 226] width 40 height 8
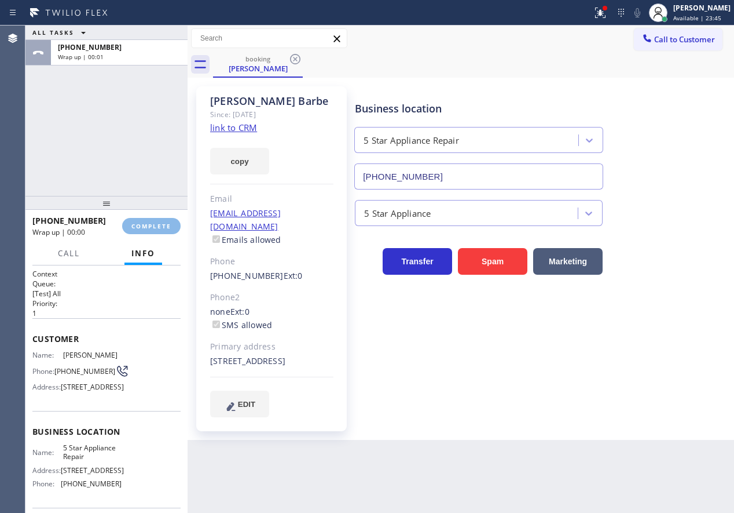
click at [470, 393] on div "Business location 5 Star Appliance Repair [PHONE_NUMBER] 5 Star Appliance Trans…" at bounding box center [542, 251] width 379 height 324
click at [160, 225] on span "COMPLETE" at bounding box center [151, 226] width 40 height 8
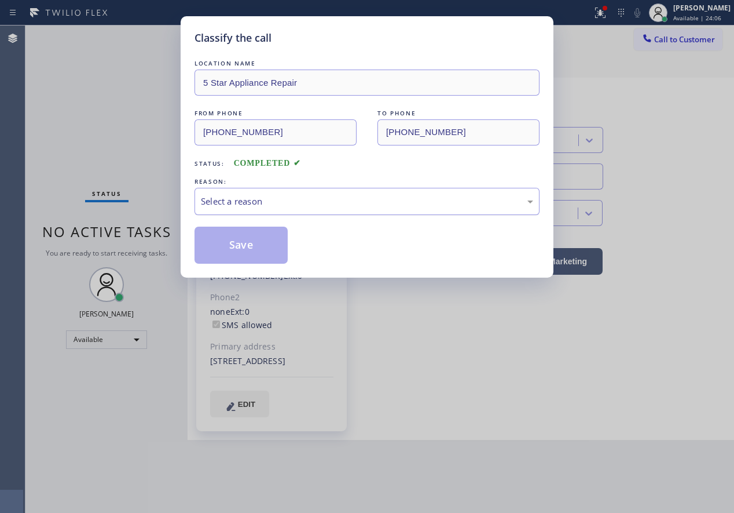
click at [286, 195] on div "Select a reason" at bounding box center [367, 201] width 332 height 13
click at [234, 260] on button "Save" at bounding box center [241, 244] width 93 height 37
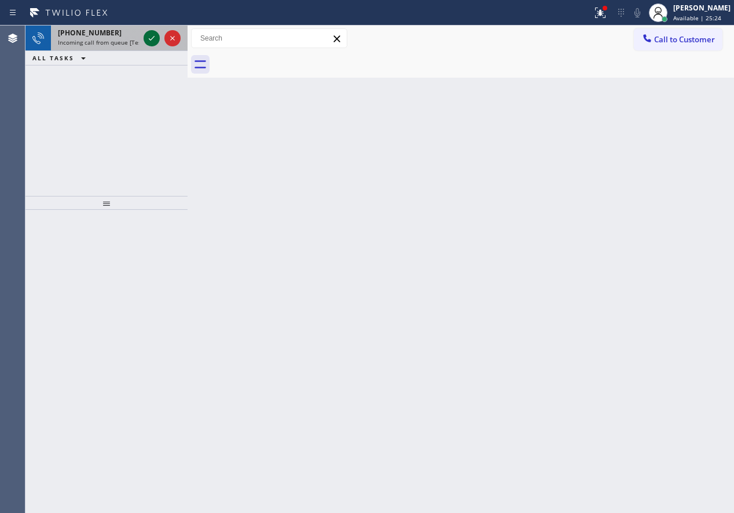
click at [151, 39] on icon at bounding box center [152, 38] width 14 height 14
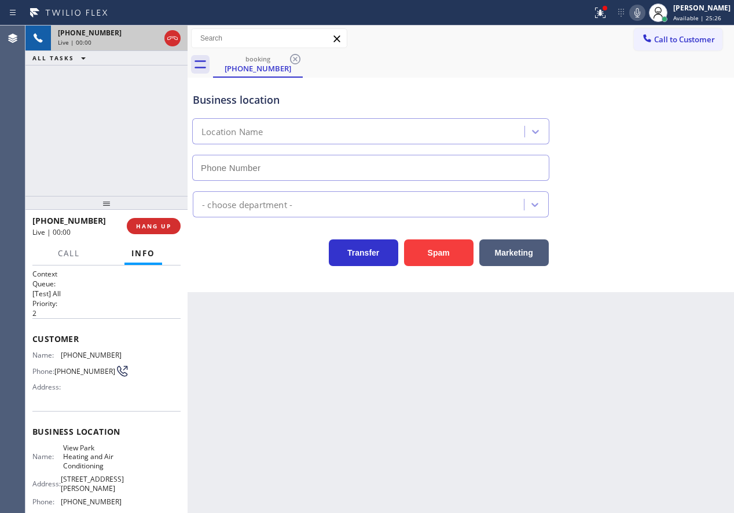
type input "[PHONE_NUMBER]"
click at [169, 228] on span "HANG UP" at bounding box center [153, 226] width 35 height 8
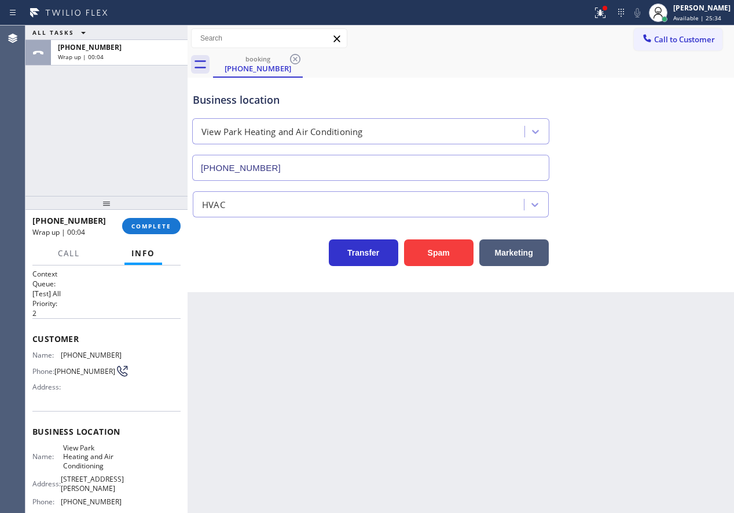
click at [148, 226] on span "COMPLETE" at bounding box center [151, 226] width 40 height 8
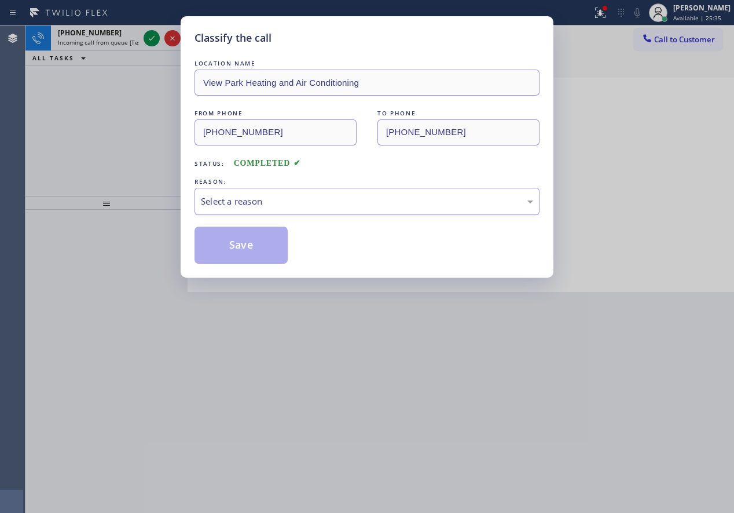
click at [273, 191] on div "Select a reason" at bounding box center [367, 201] width 345 height 27
click at [254, 259] on button "Save" at bounding box center [241, 244] width 93 height 37
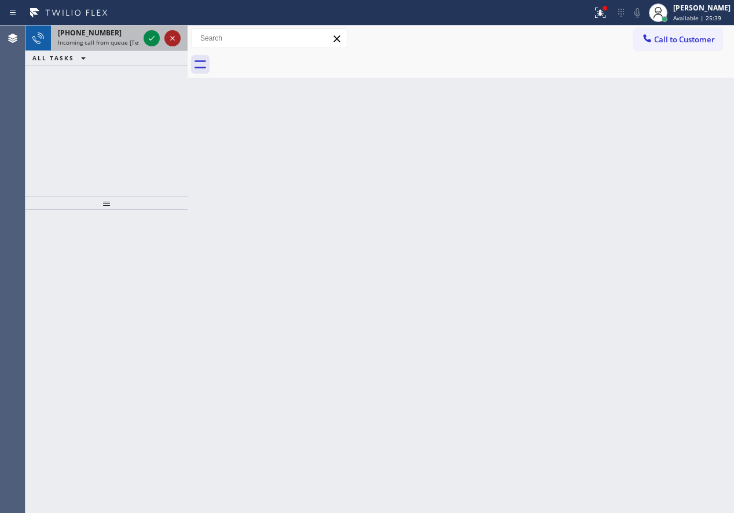
drag, startPoint x: 156, startPoint y: 37, endPoint x: 172, endPoint y: 43, distance: 16.9
click at [156, 37] on icon at bounding box center [152, 38] width 14 height 14
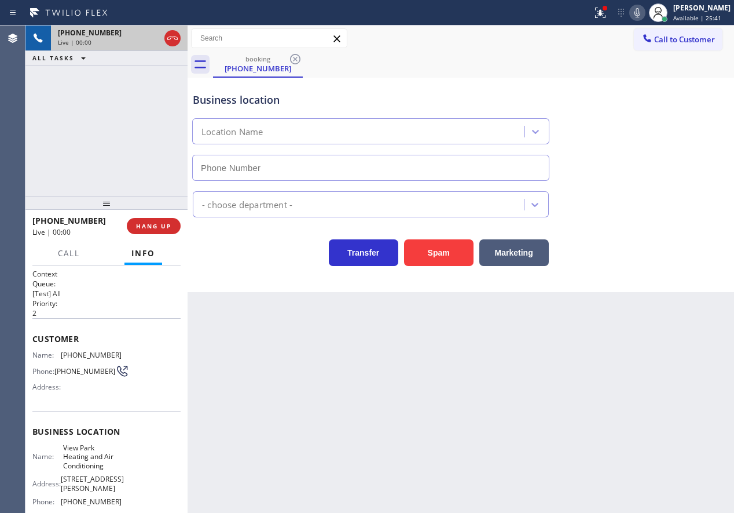
type input "[PHONE_NUMBER]"
click at [153, 226] on span "HANG UP" at bounding box center [153, 226] width 35 height 8
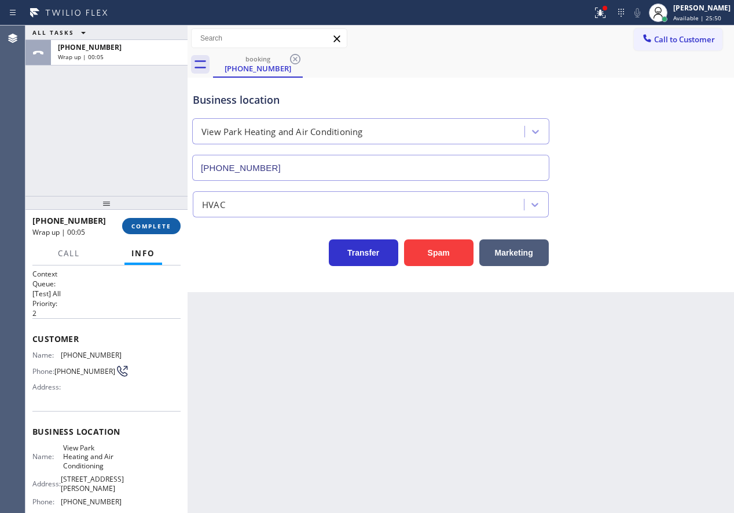
click at [171, 228] on span "COMPLETE" at bounding box center [151, 226] width 40 height 8
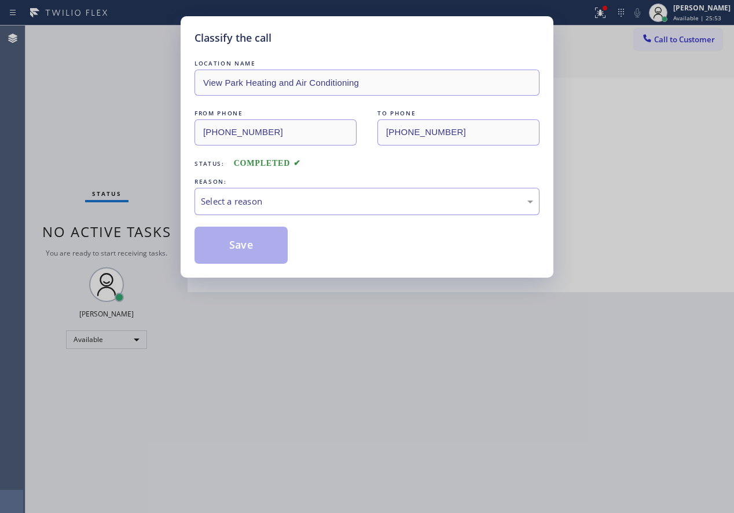
click at [291, 193] on div "Select a reason" at bounding box center [367, 201] width 345 height 27
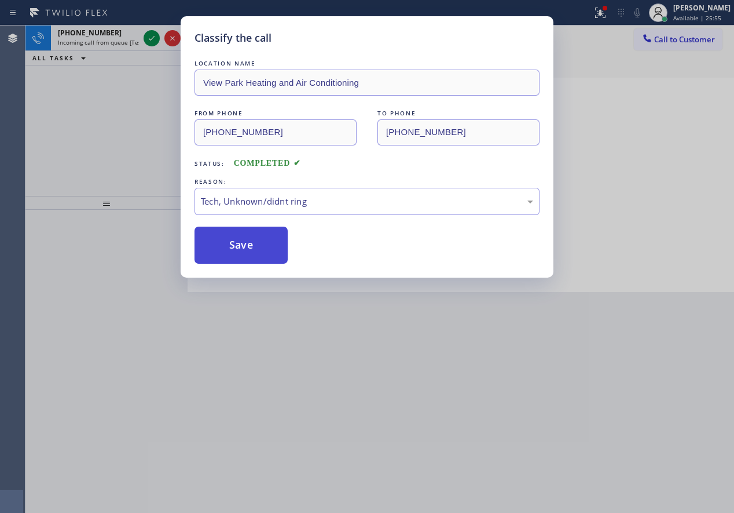
click at [257, 237] on button "Save" at bounding box center [241, 244] width 93 height 37
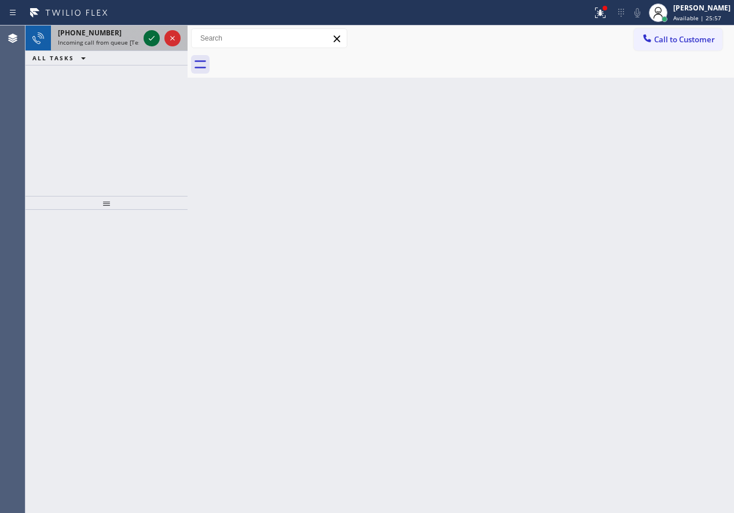
click at [148, 40] on icon at bounding box center [152, 38] width 14 height 14
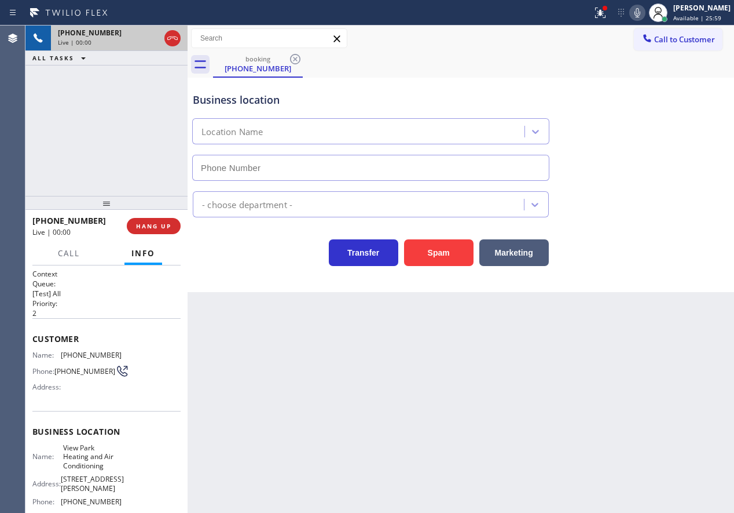
type input "[PHONE_NUMBER]"
click at [148, 224] on span "HANG UP" at bounding box center [153, 226] width 35 height 8
click at [149, 224] on span "HANG UP" at bounding box center [153, 226] width 35 height 8
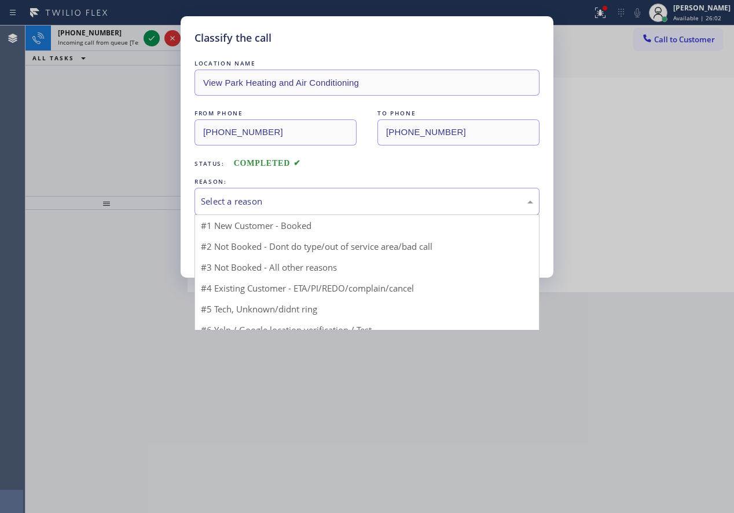
click at [273, 196] on div "Select a reason" at bounding box center [367, 201] width 332 height 13
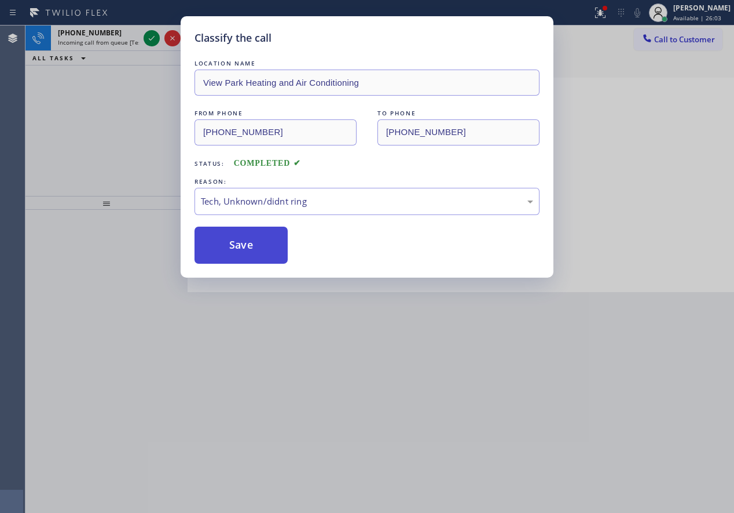
click at [244, 241] on button "Save" at bounding box center [241, 244] width 93 height 37
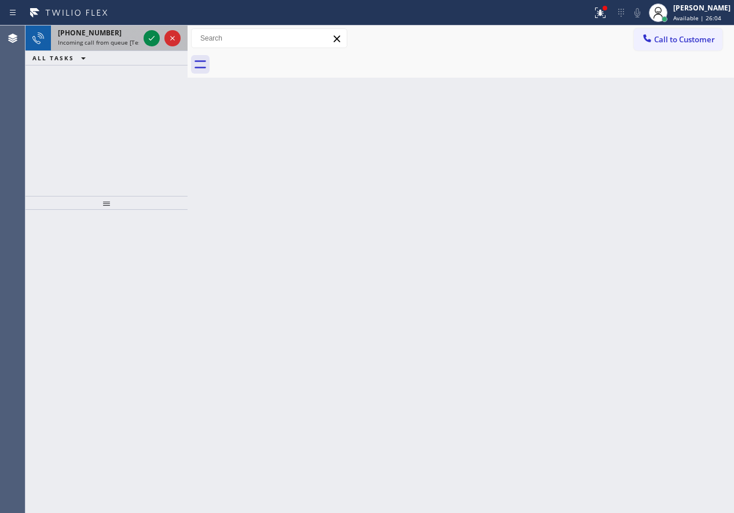
click at [95, 39] on span "Incoming call from queue [Test] All" at bounding box center [106, 42] width 96 height 8
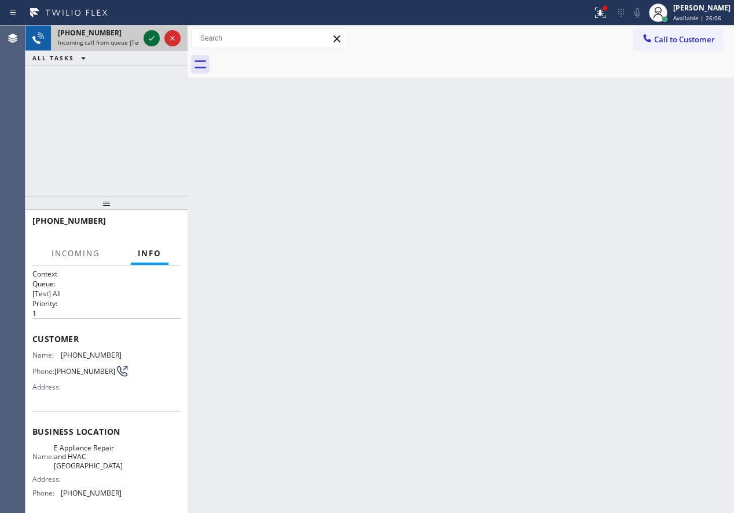
click at [155, 41] on icon at bounding box center [152, 38] width 14 height 14
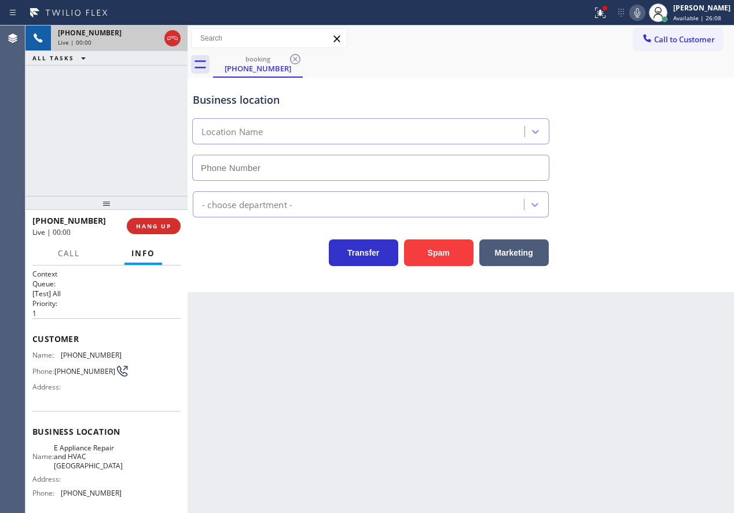
type input "[PHONE_NUMBER]"
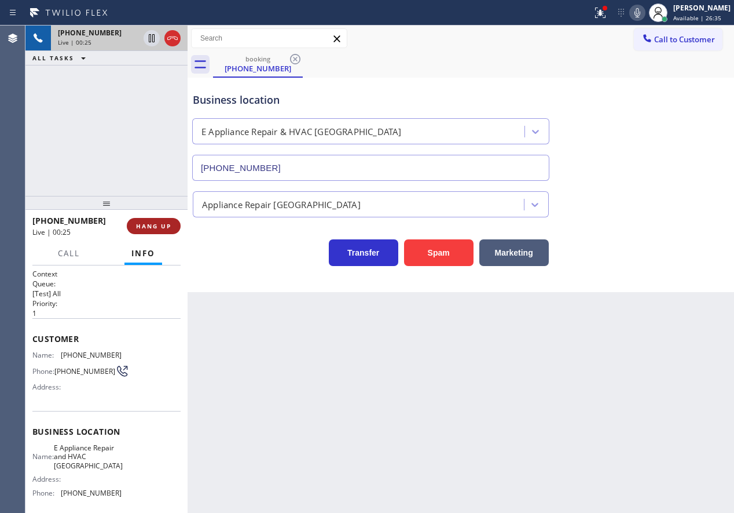
click at [149, 224] on span "HANG UP" at bounding box center [153, 226] width 35 height 8
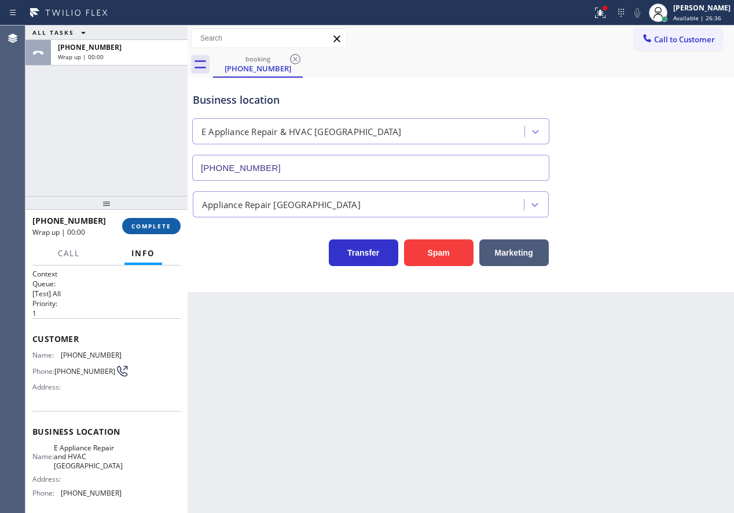
click at [149, 224] on span "COMPLETE" at bounding box center [151, 226] width 40 height 8
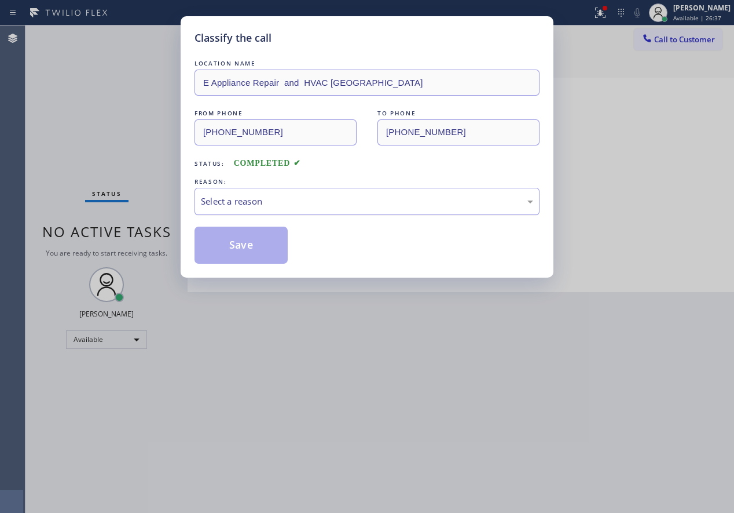
click at [376, 202] on div "Select a reason" at bounding box center [367, 201] width 332 height 13
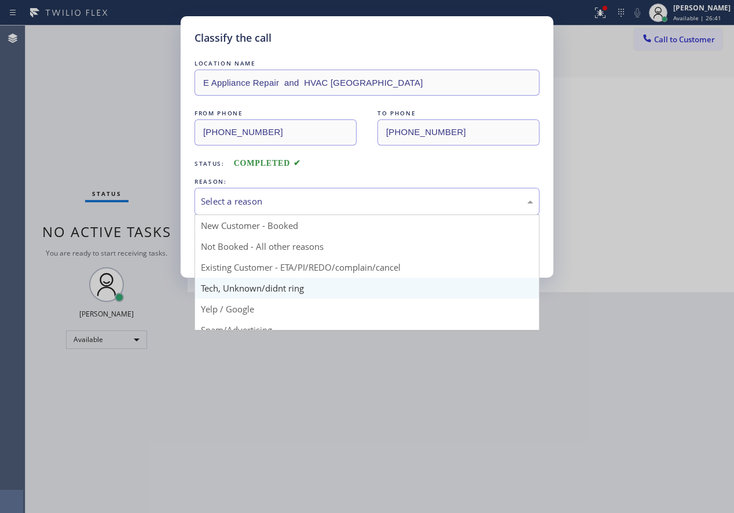
scroll to position [58, 0]
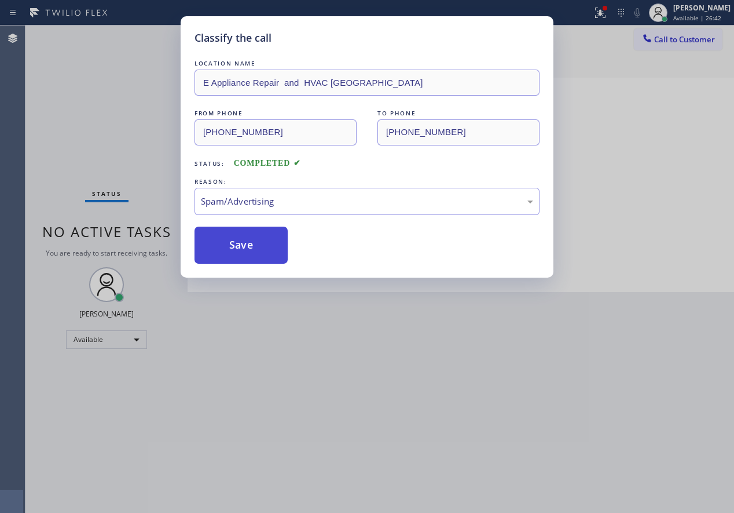
click at [268, 235] on button "Save" at bounding box center [241, 244] width 93 height 37
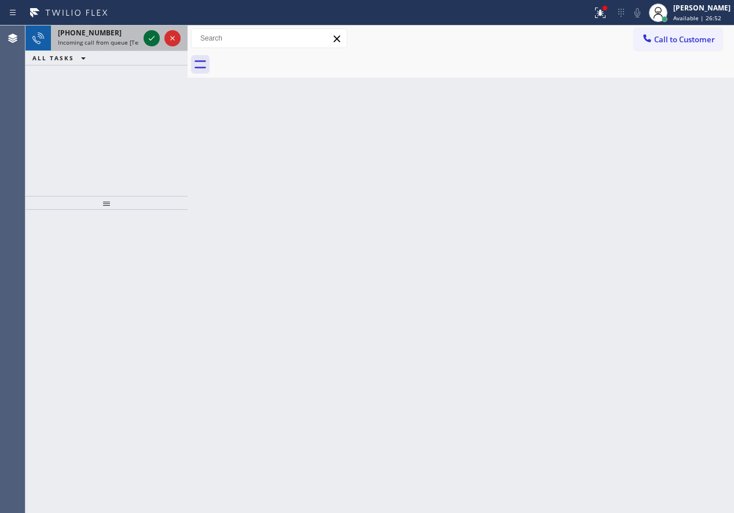
click at [151, 39] on icon at bounding box center [152, 38] width 6 height 5
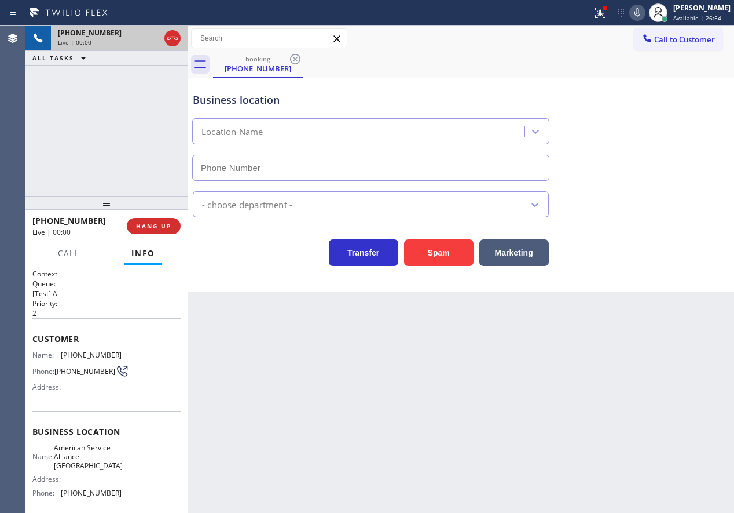
type input "[PHONE_NUMBER]"
click at [71, 453] on span "American Service Alliance [GEOGRAPHIC_DATA]" at bounding box center [88, 456] width 69 height 27
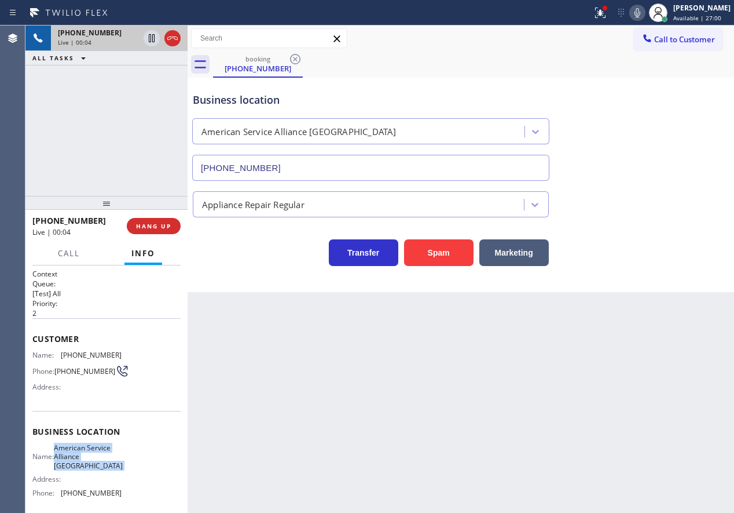
click at [71, 453] on span "American Service Alliance [GEOGRAPHIC_DATA]" at bounding box center [88, 456] width 69 height 27
click at [381, 173] on input "[PHONE_NUMBER]" at bounding box center [370, 168] width 357 height 26
click at [85, 353] on span "[PHONE_NUMBER]" at bounding box center [91, 354] width 61 height 9
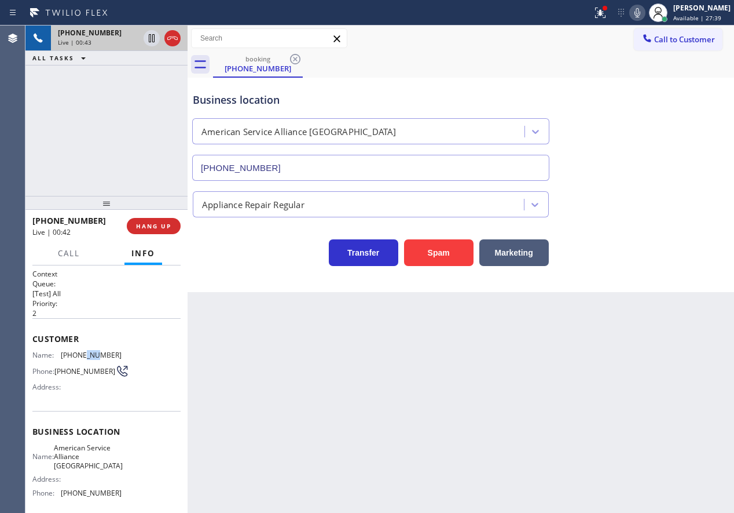
click at [85, 353] on span "[PHONE_NUMBER]" at bounding box center [91, 354] width 61 height 9
click at [78, 257] on span "Call" at bounding box center [69, 253] width 22 height 10
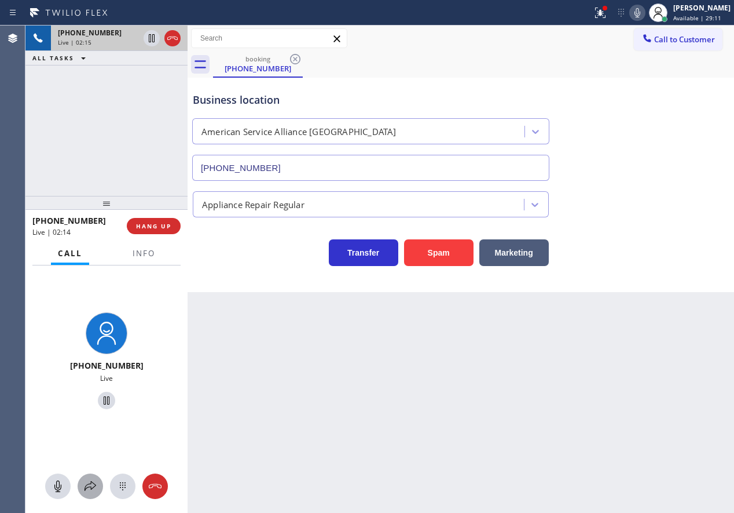
click at [85, 492] on icon at bounding box center [90, 486] width 14 height 14
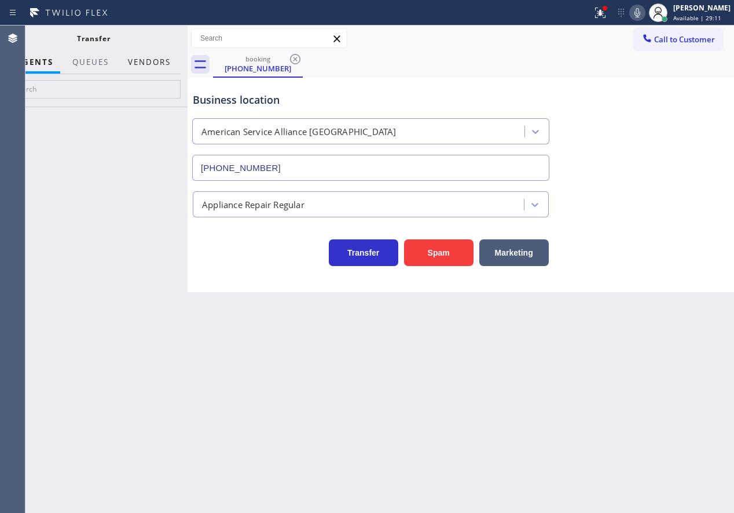
click at [153, 64] on button "Vendors" at bounding box center [149, 62] width 57 height 23
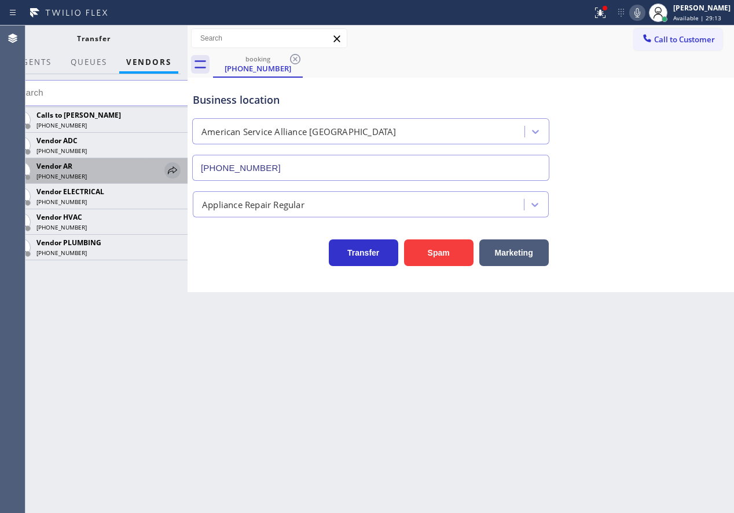
click at [168, 167] on icon at bounding box center [173, 170] width 14 height 14
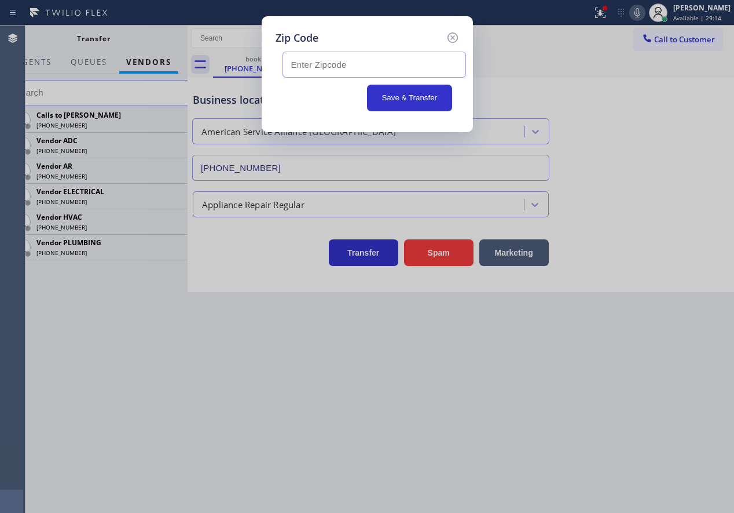
click at [342, 57] on input "text" at bounding box center [375, 65] width 184 height 26
paste input "33076"
type input "33076"
click at [387, 89] on button "Save & Transfer" at bounding box center [409, 98] width 85 height 27
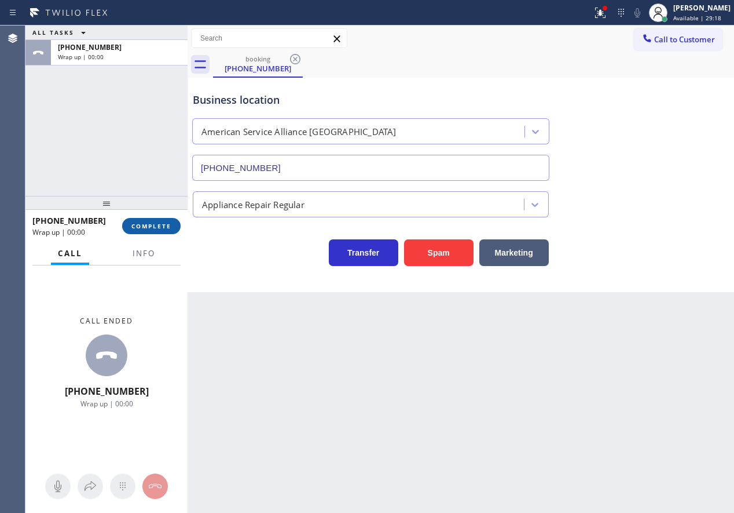
drag, startPoint x: 149, startPoint y: 225, endPoint x: 392, endPoint y: 206, distance: 242.8
click at [150, 225] on span "COMPLETE" at bounding box center [151, 226] width 40 height 8
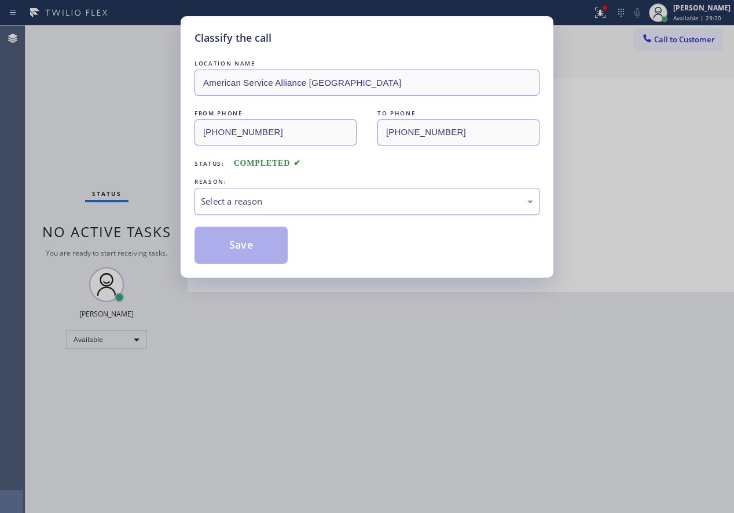
click at [277, 197] on div "Select a reason" at bounding box center [367, 201] width 332 height 13
click at [247, 242] on button "Save" at bounding box center [241, 244] width 93 height 37
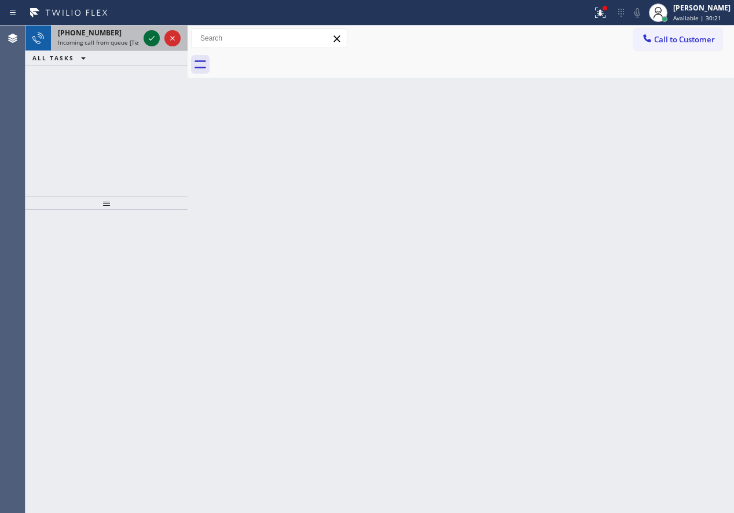
click at [155, 34] on icon at bounding box center [152, 38] width 14 height 14
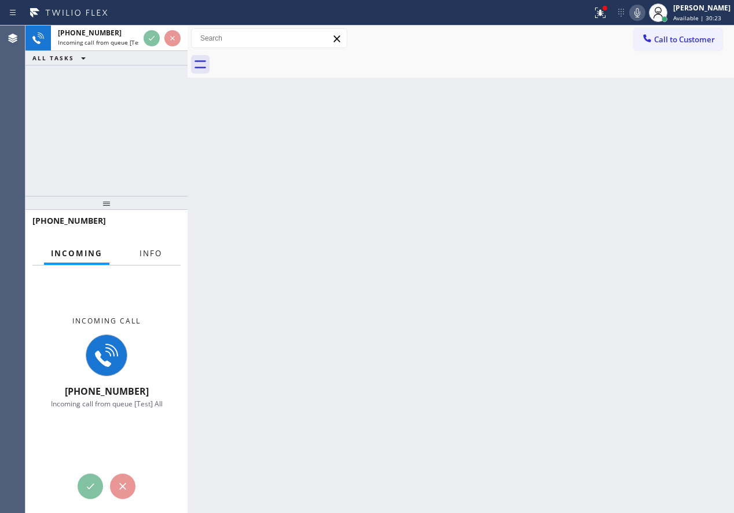
click at [151, 250] on span "Info" at bounding box center [151, 253] width 23 height 10
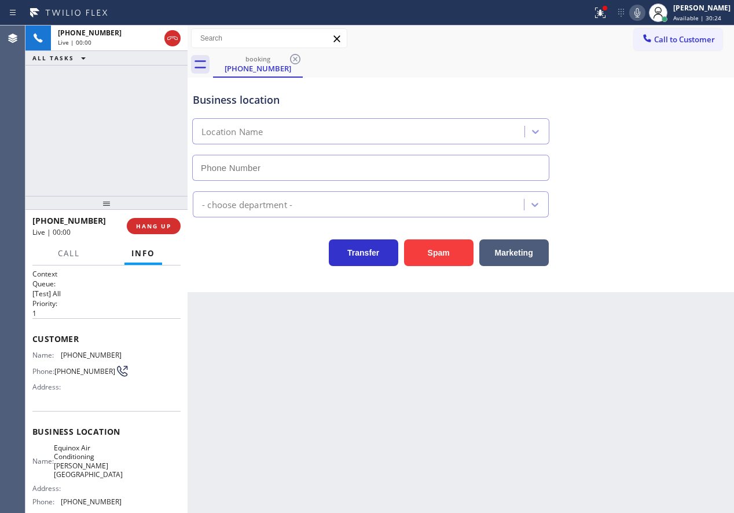
type input "[PHONE_NUMBER]"
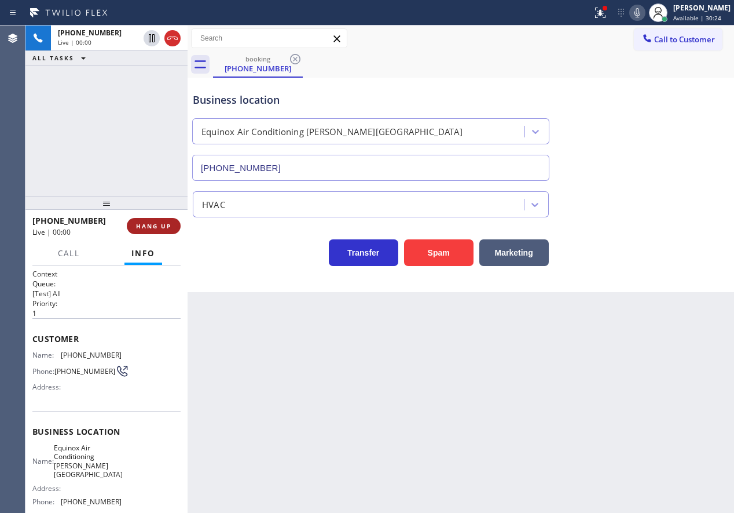
click at [164, 222] on span "HANG UP" at bounding box center [153, 226] width 35 height 8
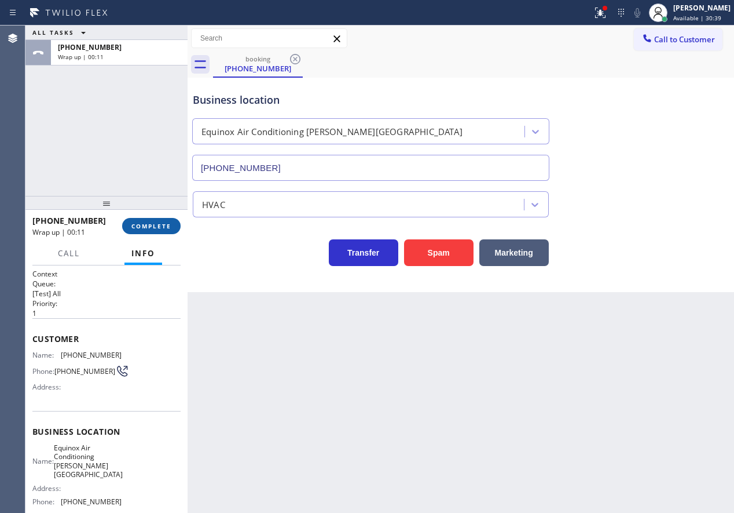
click at [147, 231] on button "COMPLETE" at bounding box center [151, 226] width 59 height 16
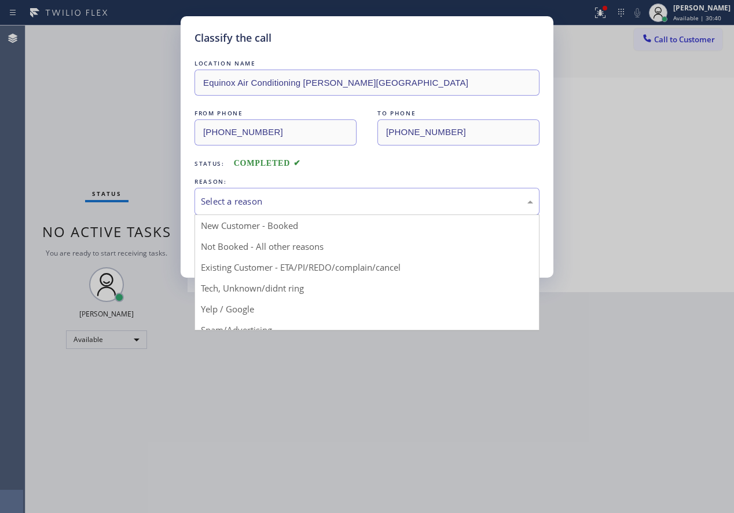
click at [322, 206] on div "Select a reason" at bounding box center [367, 201] width 332 height 13
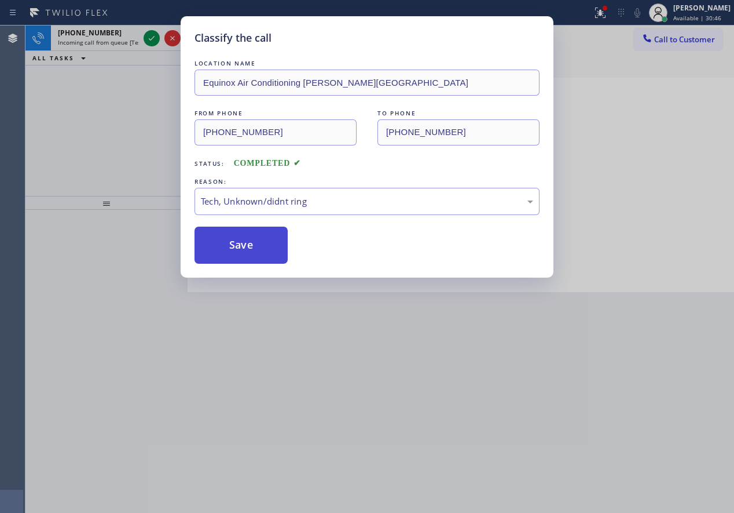
click at [261, 240] on button "Save" at bounding box center [241, 244] width 93 height 37
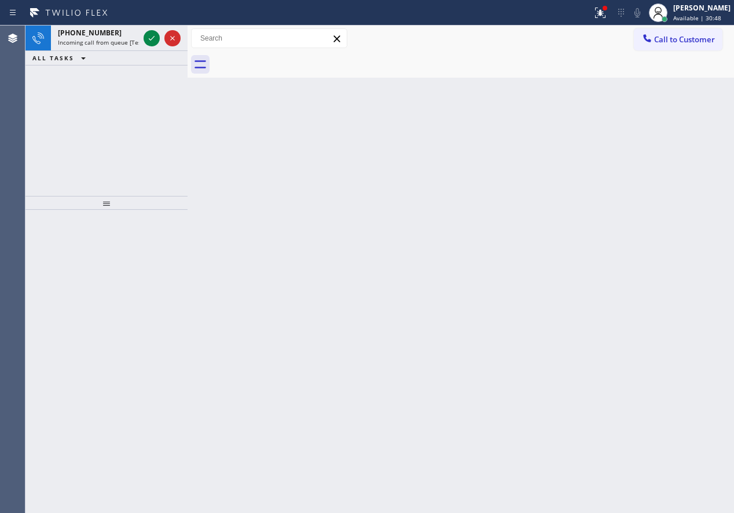
click at [150, 41] on icon at bounding box center [152, 38] width 14 height 14
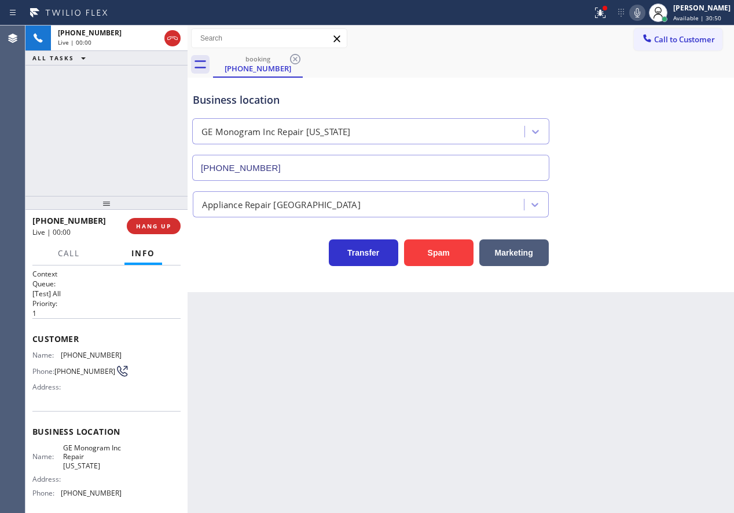
type input "[PHONE_NUMBER]"
click at [95, 458] on span "GE Monogram Inc Repair [US_STATE]" at bounding box center [92, 456] width 58 height 27
click at [339, 174] on input "[PHONE_NUMBER]" at bounding box center [370, 168] width 357 height 26
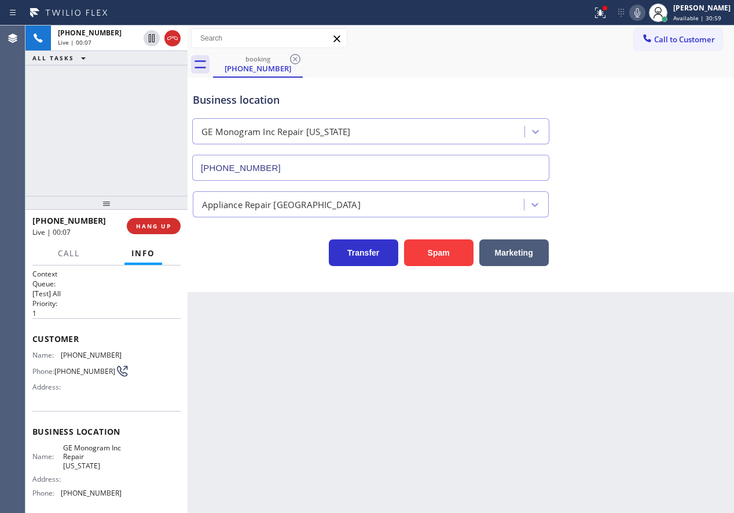
click at [339, 174] on input "[PHONE_NUMBER]" at bounding box center [370, 168] width 357 height 26
click at [645, 13] on icon at bounding box center [638, 13] width 14 height 14
click at [602, 13] on icon at bounding box center [598, 12] width 7 height 8
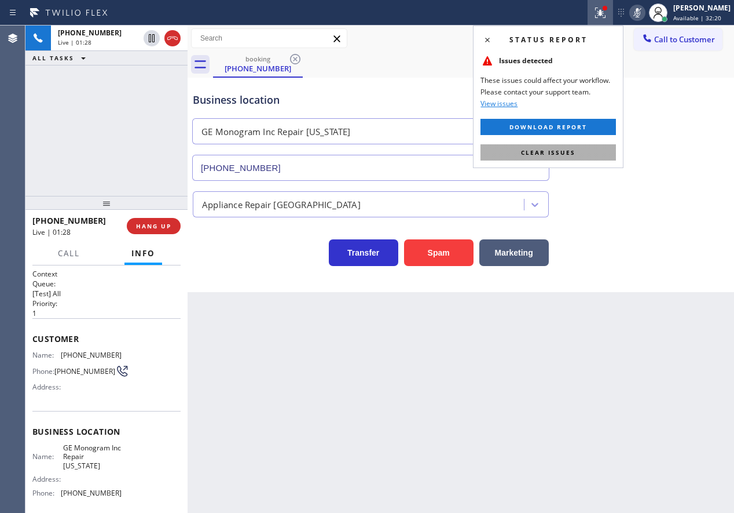
click at [597, 147] on button "Clear issues" at bounding box center [549, 152] width 136 height 16
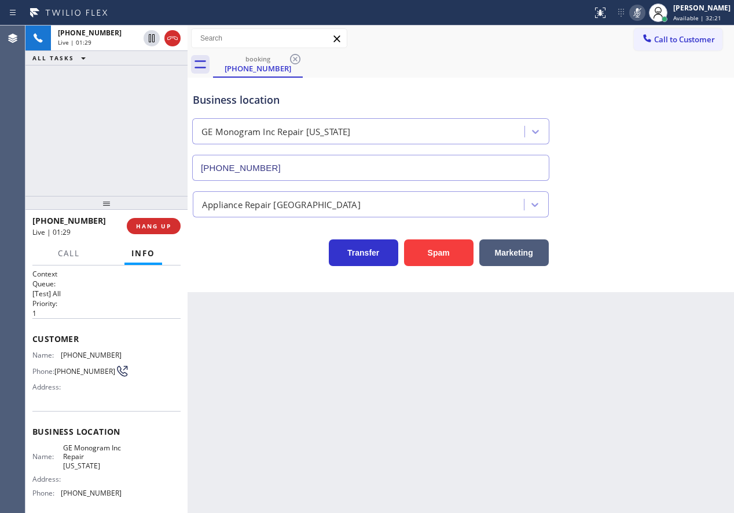
click at [645, 10] on icon at bounding box center [638, 13] width 14 height 14
click at [89, 356] on span "[PHONE_NUMBER]" at bounding box center [91, 354] width 61 height 9
click at [169, 225] on span "HANG UP" at bounding box center [153, 226] width 35 height 8
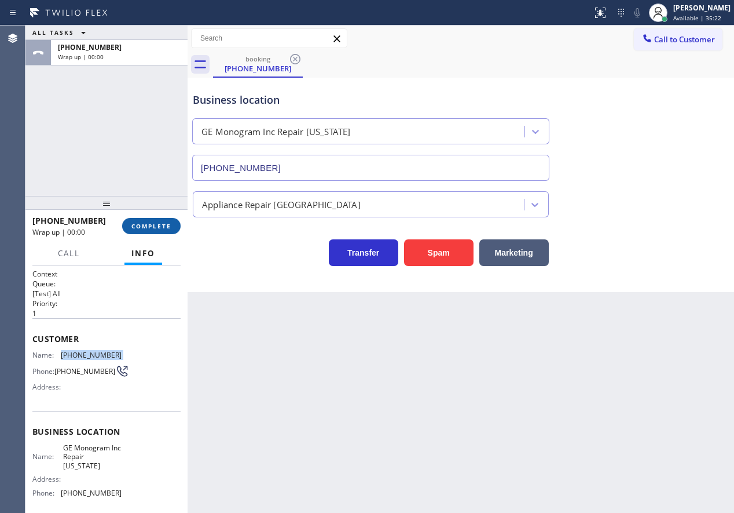
click at [169, 225] on span "COMPLETE" at bounding box center [151, 226] width 40 height 8
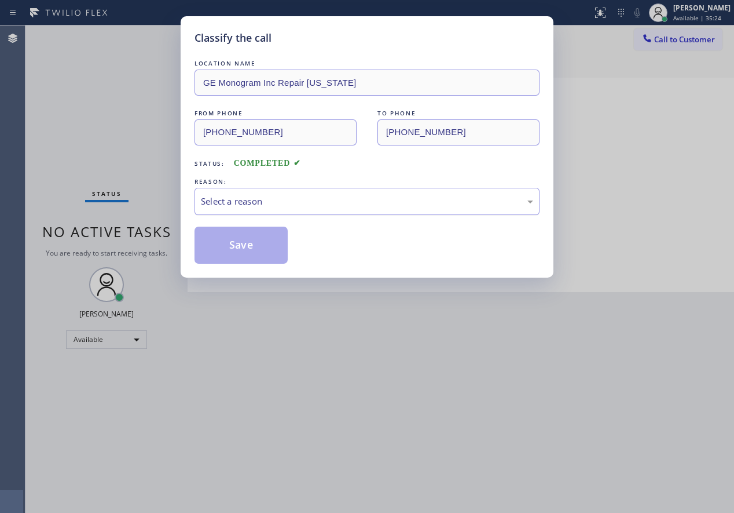
click at [281, 204] on div "Select a reason" at bounding box center [367, 201] width 332 height 13
click at [237, 243] on button "Save" at bounding box center [241, 244] width 93 height 37
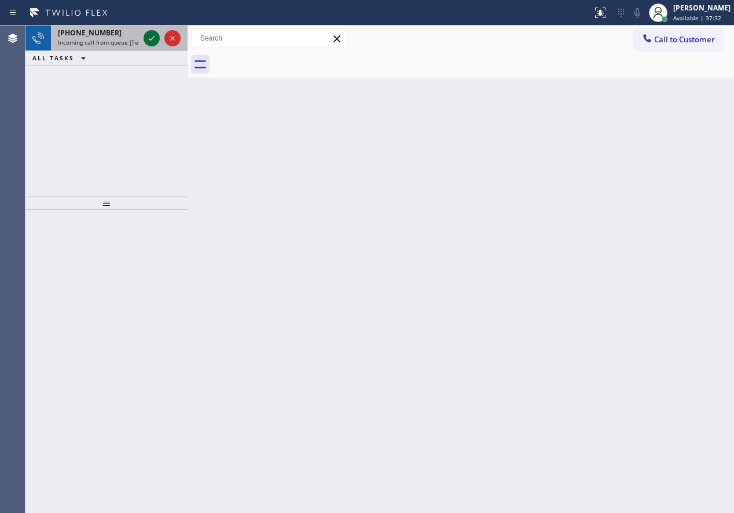
click at [149, 39] on icon at bounding box center [152, 38] width 14 height 14
click at [652, 291] on div "Back to Dashboard Change Sender ID Customers Technicians Select a contact Outbo…" at bounding box center [461, 268] width 547 height 487
click at [151, 36] on icon at bounding box center [152, 38] width 14 height 14
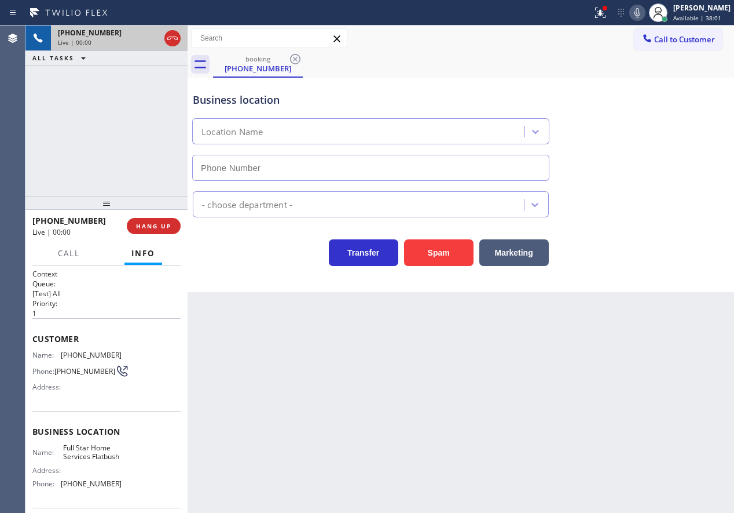
type input "[PHONE_NUMBER]"
click at [445, 247] on button "Spam" at bounding box center [439, 252] width 70 height 27
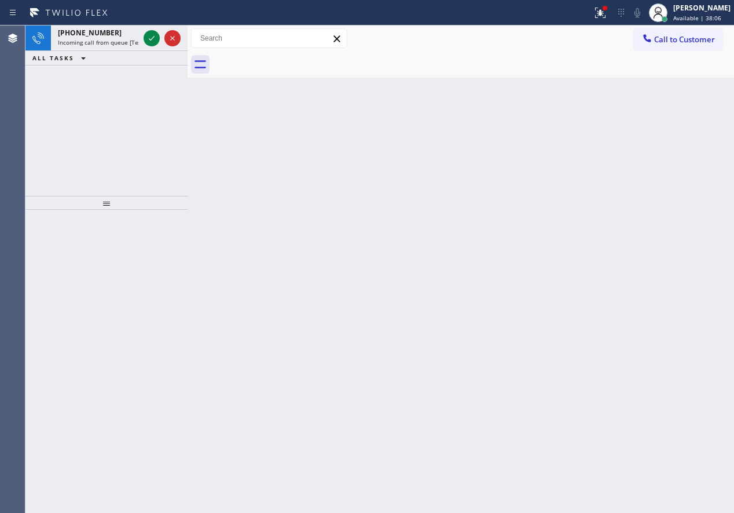
click at [653, 162] on div "Back to Dashboard Change Sender ID Customers Technicians Select a contact Outbo…" at bounding box center [461, 268] width 547 height 487
click at [147, 38] on icon at bounding box center [152, 38] width 14 height 14
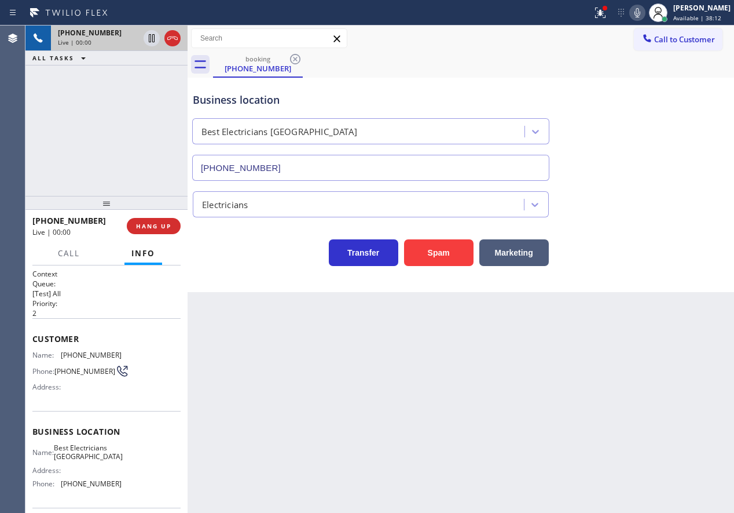
type input "[PHONE_NUMBER]"
click at [432, 254] on button "Spam" at bounding box center [439, 252] width 70 height 27
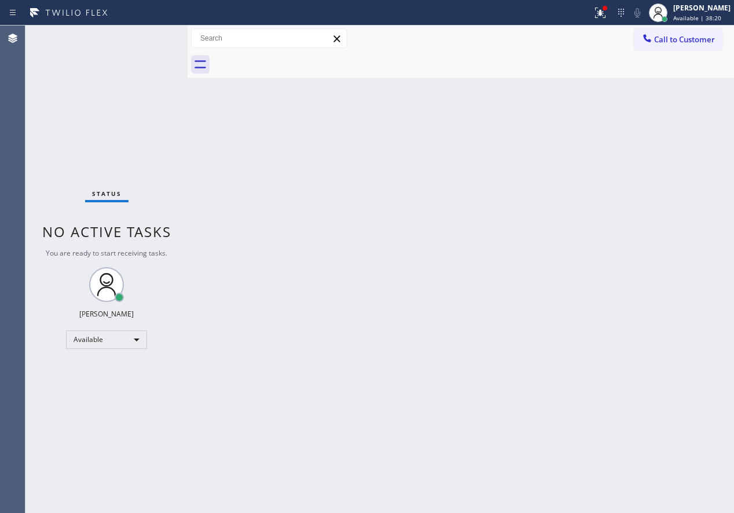
click at [636, 209] on div "Back to Dashboard Change Sender ID Customers Technicians Select a contact Outbo…" at bounding box center [461, 268] width 547 height 487
click at [607, 147] on div "Back to Dashboard Change Sender ID Customers Technicians Select a contact Outbo…" at bounding box center [461, 268] width 547 height 487
click at [605, 11] on icon at bounding box center [601, 13] width 14 height 14
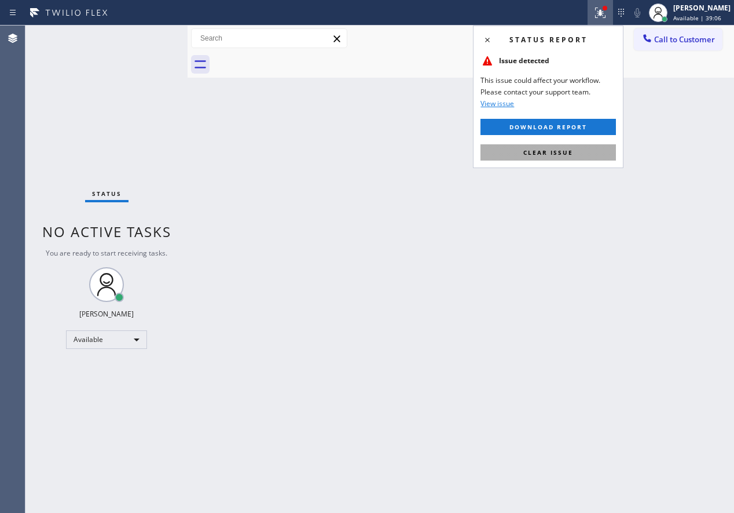
click at [581, 156] on button "Clear issue" at bounding box center [549, 152] width 136 height 16
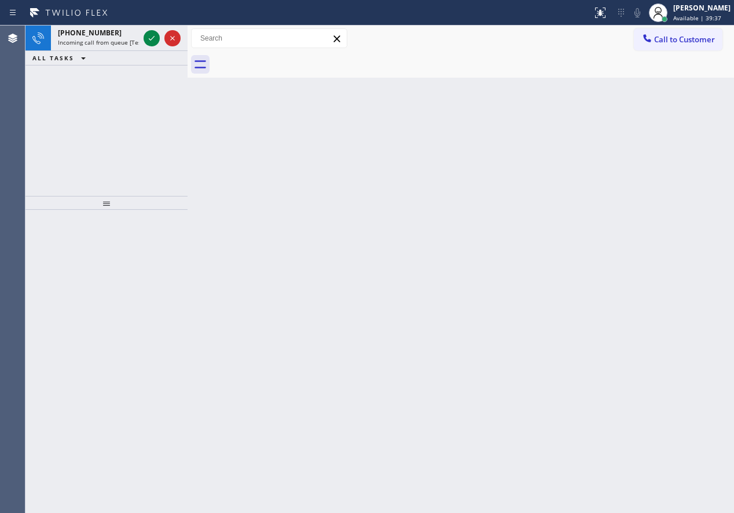
click at [661, 189] on div "Back to Dashboard Change Sender ID Customers Technicians Select a contact Outbo…" at bounding box center [461, 268] width 547 height 487
click at [148, 35] on icon at bounding box center [152, 38] width 14 height 14
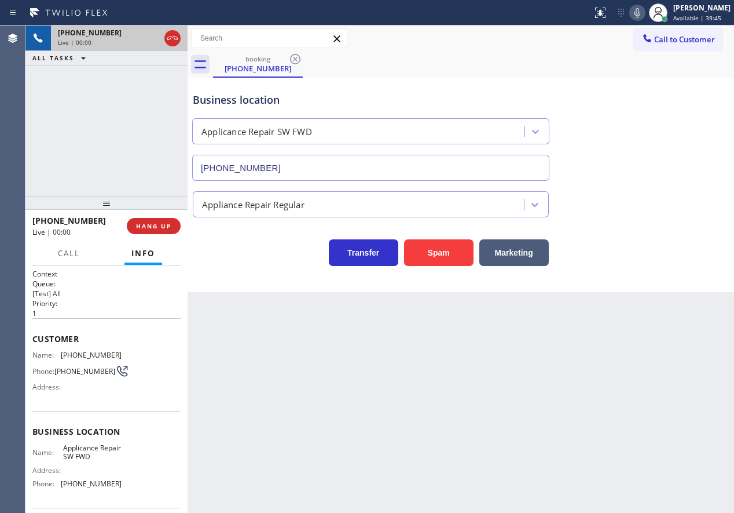
type input "[PHONE_NUMBER]"
click at [432, 249] on button "Spam" at bounding box center [439, 252] width 70 height 27
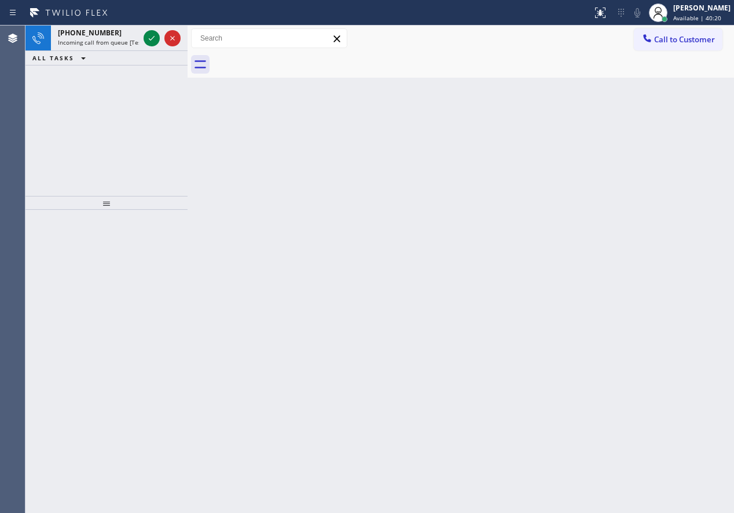
click at [666, 225] on div "Back to Dashboard Change Sender ID Customers Technicians Select a contact Outbo…" at bounding box center [461, 268] width 547 height 487
click at [148, 38] on icon at bounding box center [152, 38] width 14 height 14
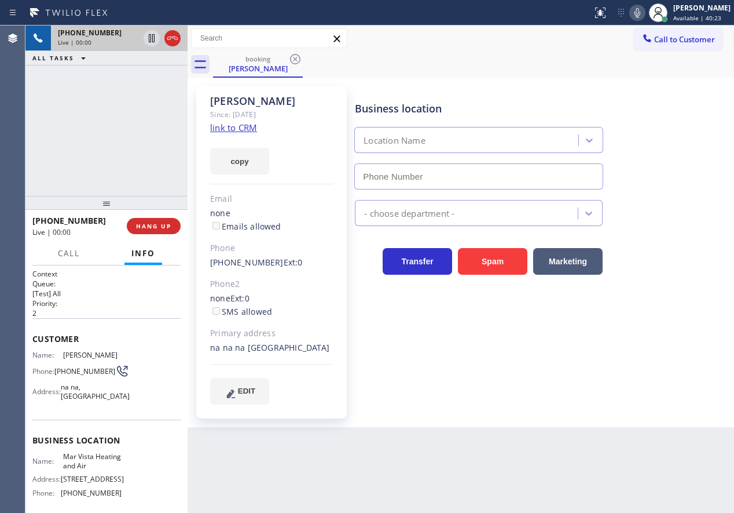
type input "[PHONE_NUMBER]"
click at [148, 217] on div "[PHONE_NUMBER] Live | 00:00 HANG UP" at bounding box center [106, 226] width 148 height 30
click at [148, 221] on button "HANG UP" at bounding box center [154, 226] width 54 height 16
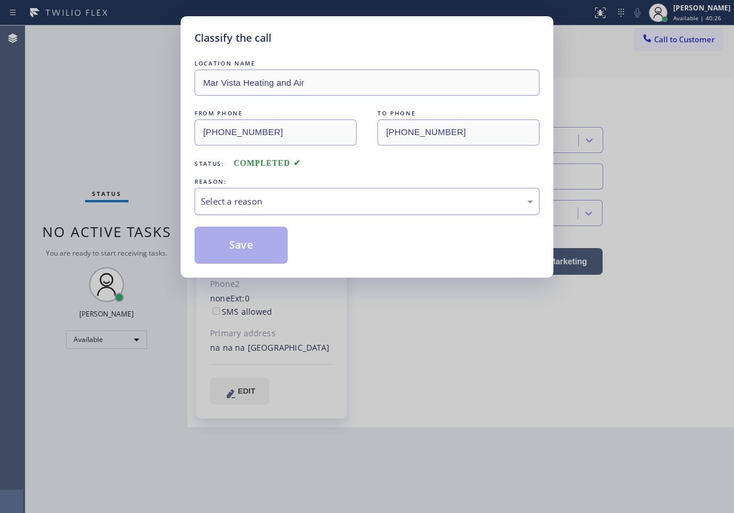
click at [305, 203] on div "Select a reason" at bounding box center [367, 201] width 332 height 13
click at [259, 260] on button "Save" at bounding box center [241, 244] width 93 height 37
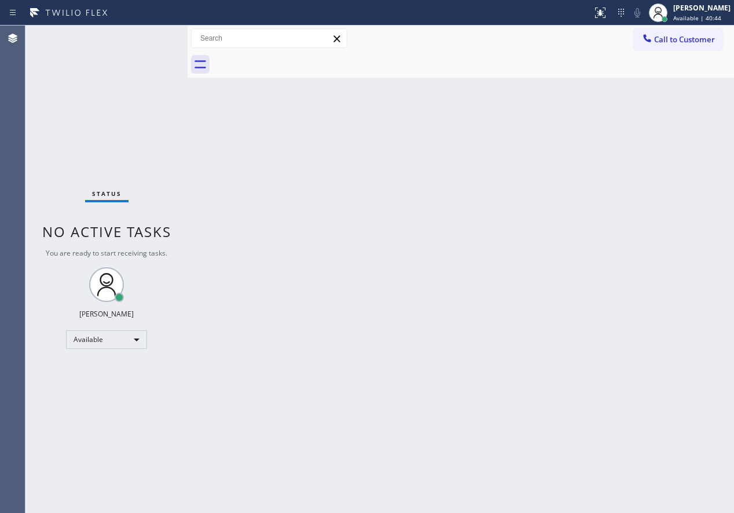
click at [659, 224] on div "Back to Dashboard Change Sender ID Customers Technicians Select a contact Outbo…" at bounding box center [461, 268] width 547 height 487
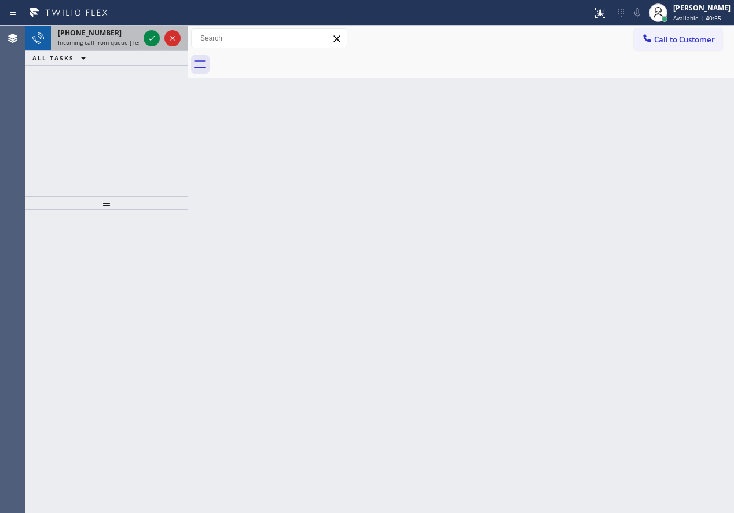
click at [154, 50] on div at bounding box center [162, 37] width 42 height 25
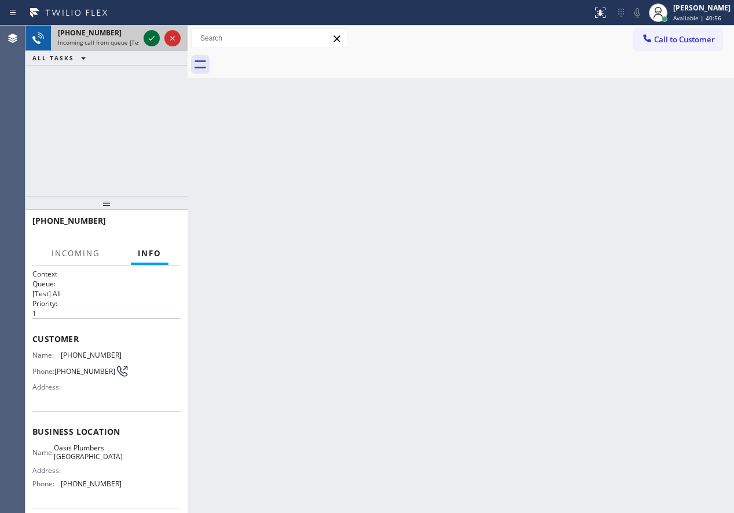
click at [151, 39] on icon at bounding box center [152, 38] width 14 height 14
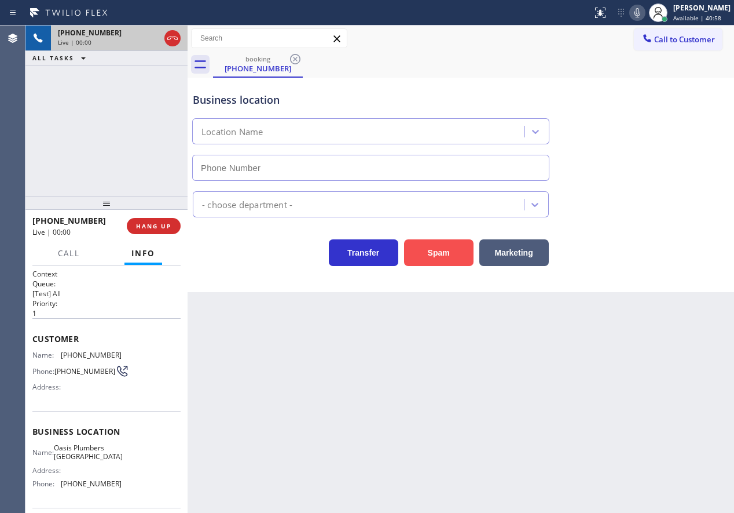
type input "[PHONE_NUMBER]"
click at [307, 167] on input "[PHONE_NUMBER]" at bounding box center [370, 168] width 357 height 26
click at [460, 378] on div "Back to Dashboard Change Sender ID Customers Technicians Select a contact Outbo…" at bounding box center [461, 268] width 547 height 487
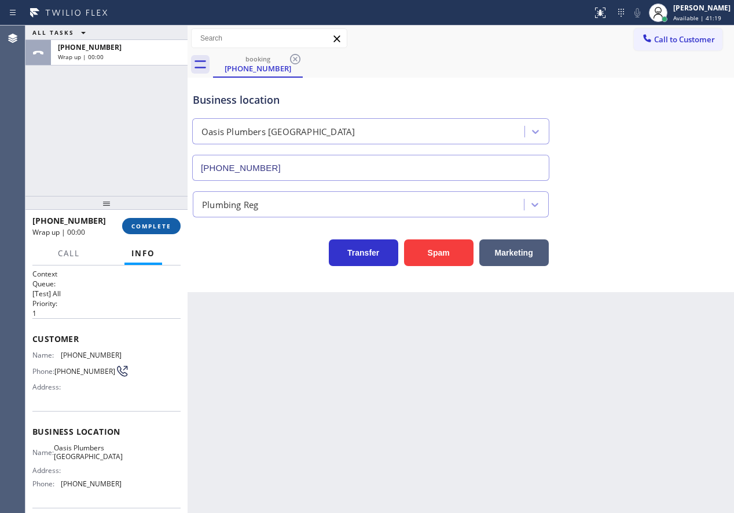
click at [155, 224] on span "COMPLETE" at bounding box center [151, 226] width 40 height 8
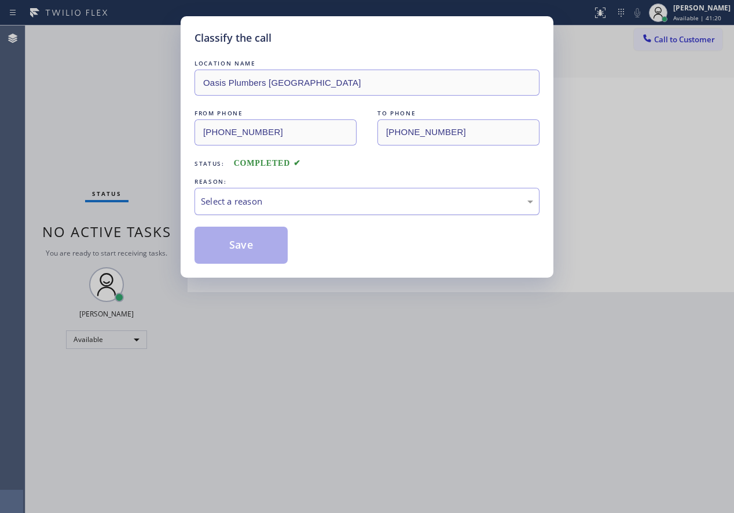
click at [288, 191] on div "Select a reason" at bounding box center [367, 201] width 345 height 27
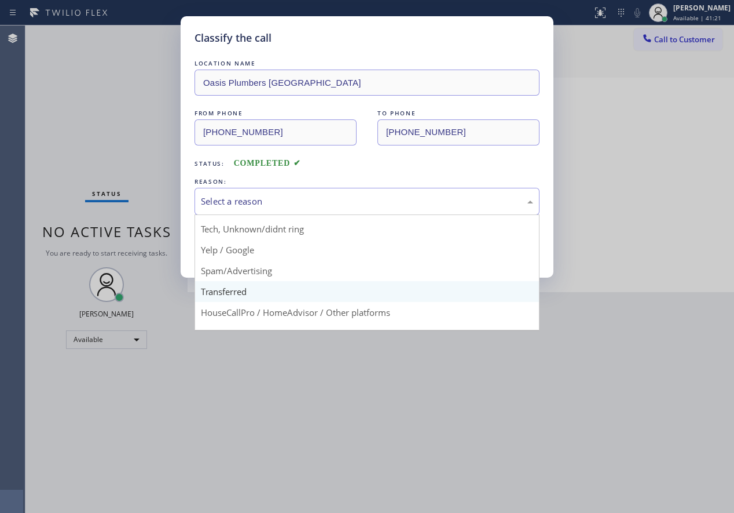
scroll to position [73, 0]
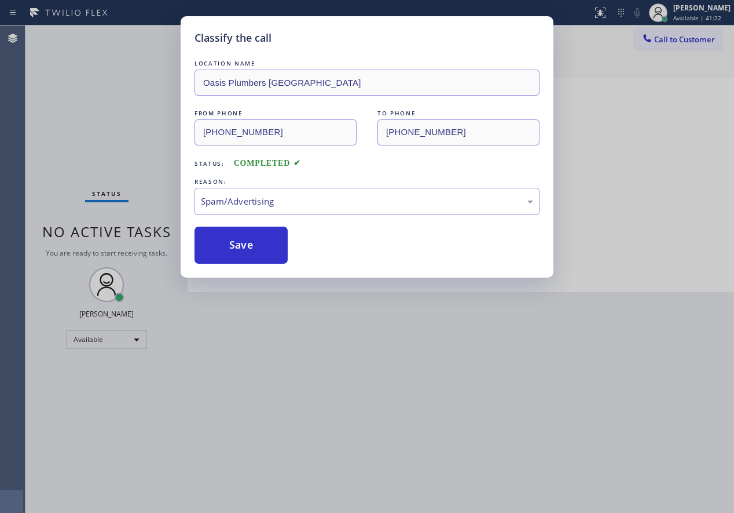
click at [251, 223] on div "LOCATION NAME [GEOGRAPHIC_DATA] [GEOGRAPHIC_DATA] FROM PHONE [PHONE_NUMBER] TO …" at bounding box center [367, 160] width 345 height 206
click at [242, 240] on button "Save" at bounding box center [241, 244] width 93 height 37
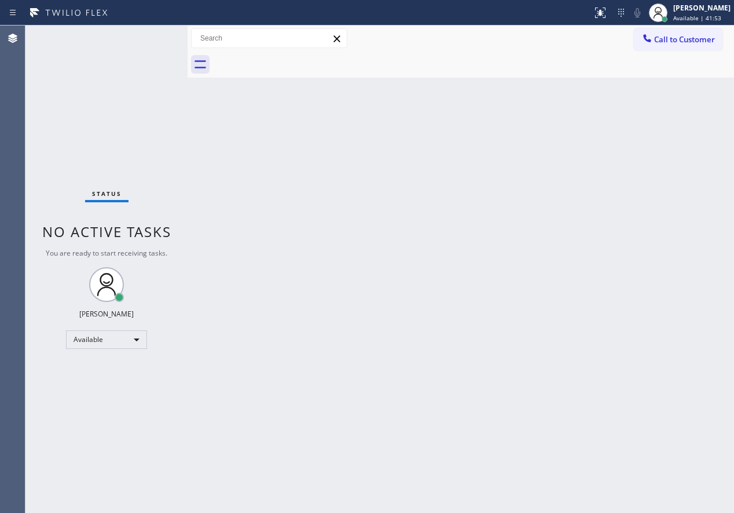
click at [696, 211] on div "Back to Dashboard Change Sender ID Customers Technicians Select a contact Outbo…" at bounding box center [461, 268] width 547 height 487
click at [641, 286] on div "Back to Dashboard Change Sender ID Customers Technicians Select a contact Outbo…" at bounding box center [461, 268] width 547 height 487
click at [582, 185] on div "Back to Dashboard Change Sender ID Customers Technicians Select a contact Outbo…" at bounding box center [461, 268] width 547 height 487
click at [659, 294] on div "Back to Dashboard Change Sender ID Customers Technicians Select a contact Outbo…" at bounding box center [461, 268] width 547 height 487
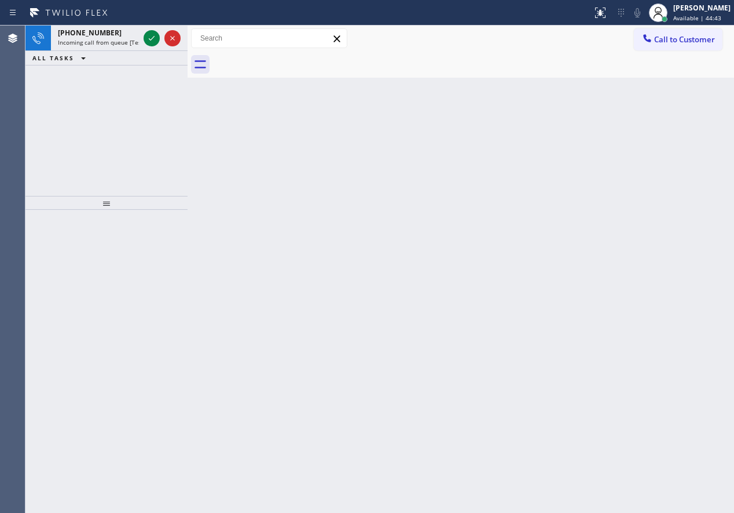
drag, startPoint x: 687, startPoint y: 258, endPoint x: 683, endPoint y: 249, distance: 9.4
click at [686, 255] on div "Back to Dashboard Change Sender ID Customers Technicians Select a contact Outbo…" at bounding box center [461, 268] width 547 height 487
click at [149, 41] on icon at bounding box center [152, 38] width 14 height 14
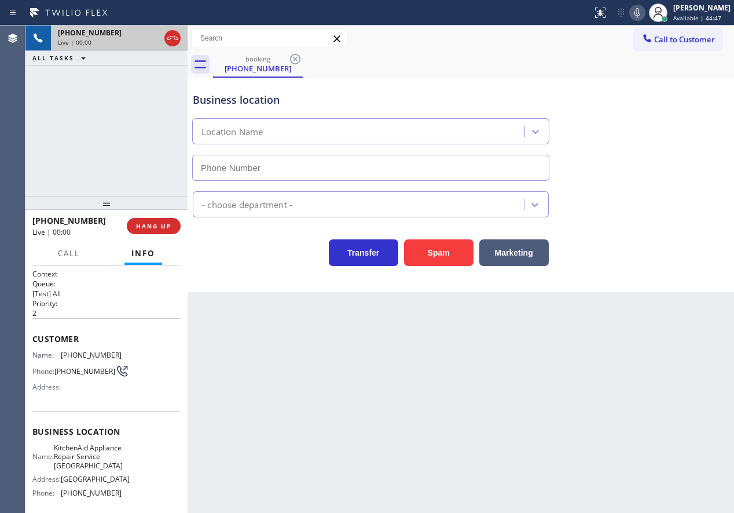
type input "[PHONE_NUMBER]"
click at [89, 455] on span "KitchenAid Appliance Repair Service [GEOGRAPHIC_DATA]" at bounding box center [88, 456] width 69 height 27
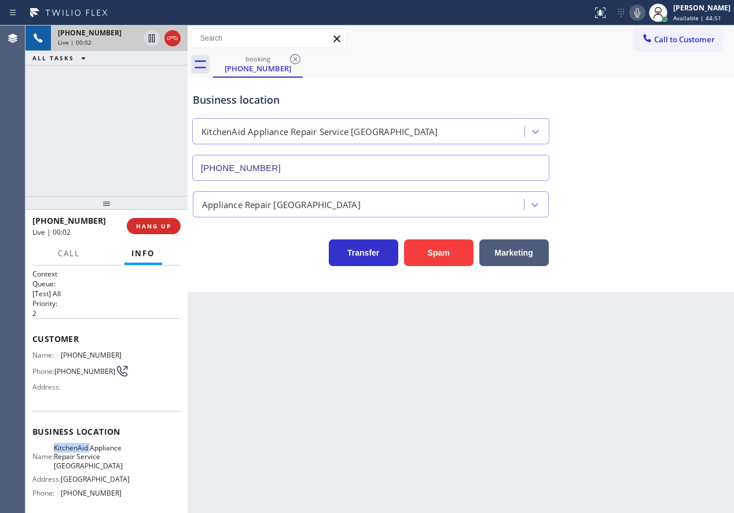
click at [89, 455] on span "KitchenAid Appliance Repair Service [GEOGRAPHIC_DATA]" at bounding box center [88, 456] width 69 height 27
click at [342, 164] on input "[PHONE_NUMBER]" at bounding box center [370, 168] width 357 height 26
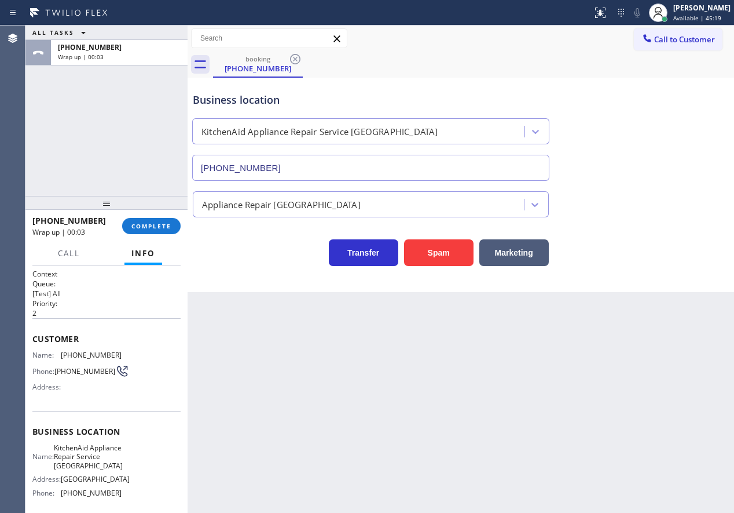
click at [638, 264] on div "Transfer Spam Marketing" at bounding box center [461, 247] width 541 height 37
click at [158, 221] on button "COMPLETE" at bounding box center [151, 226] width 59 height 16
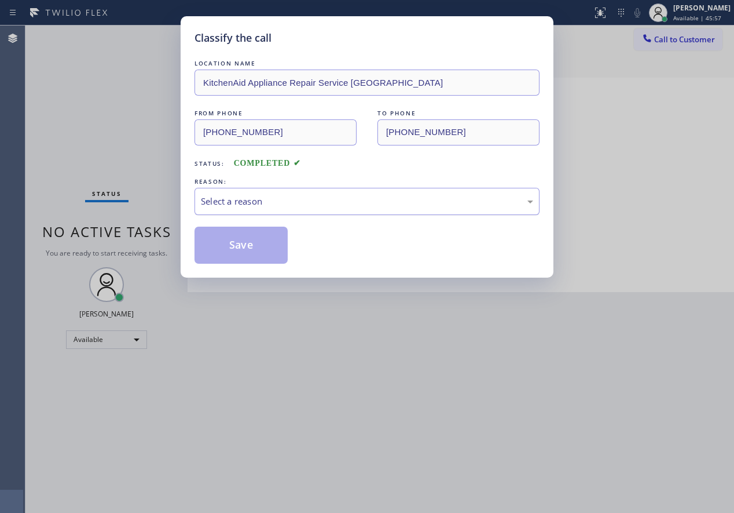
click at [235, 205] on div "Select a reason" at bounding box center [367, 201] width 332 height 13
click at [243, 254] on button "Save" at bounding box center [241, 244] width 93 height 37
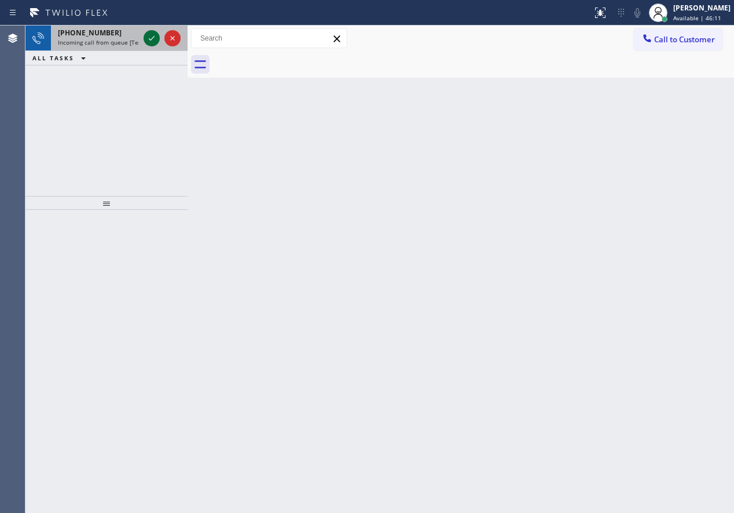
click at [147, 38] on icon at bounding box center [152, 38] width 14 height 14
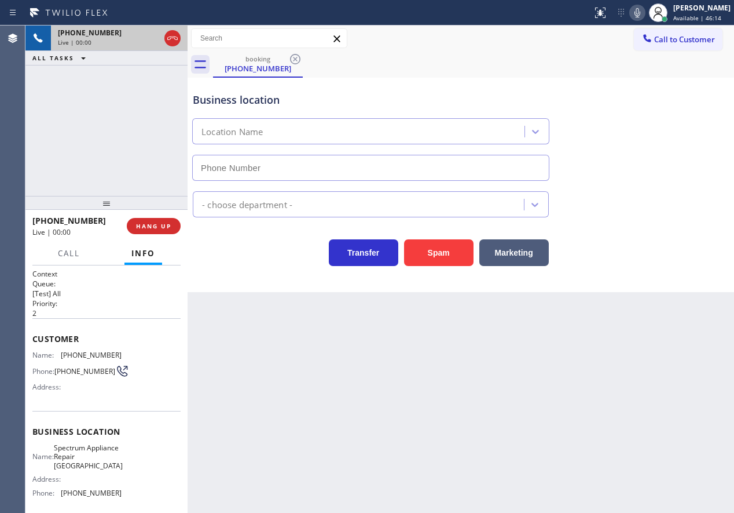
type input "[PHONE_NUMBER]"
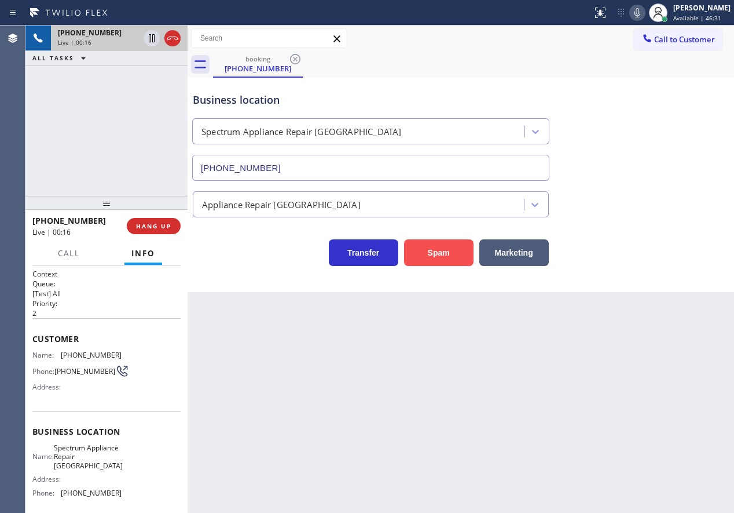
click at [432, 239] on button "Spam" at bounding box center [439, 252] width 70 height 27
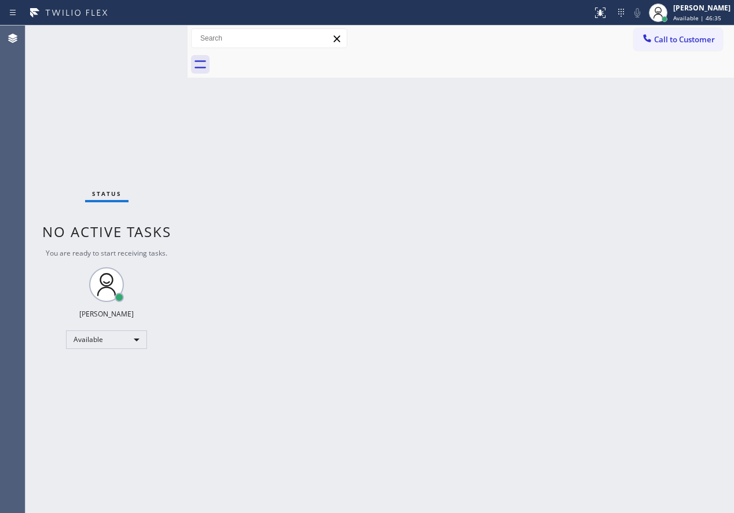
click at [605, 316] on div "Back to Dashboard Change Sender ID Customers Technicians Select a contact Outbo…" at bounding box center [461, 268] width 547 height 487
click at [151, 42] on div "Status No active tasks You are ready to start receiving tasks. [PERSON_NAME] Av…" at bounding box center [106, 268] width 162 height 487
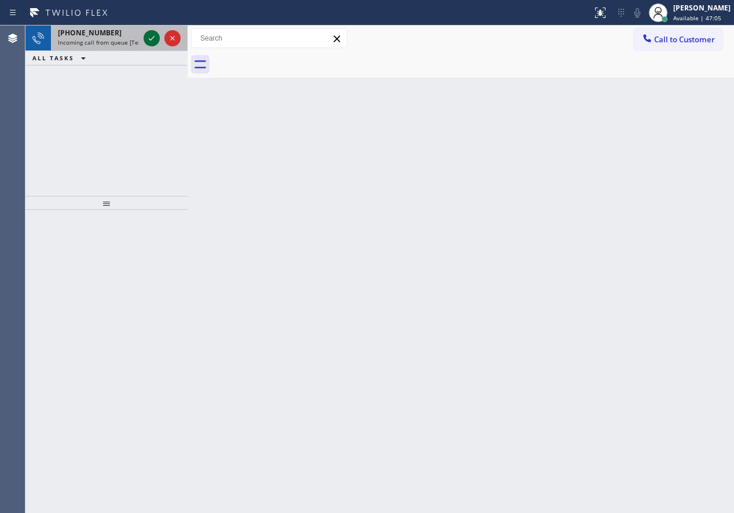
click at [147, 36] on icon at bounding box center [152, 38] width 14 height 14
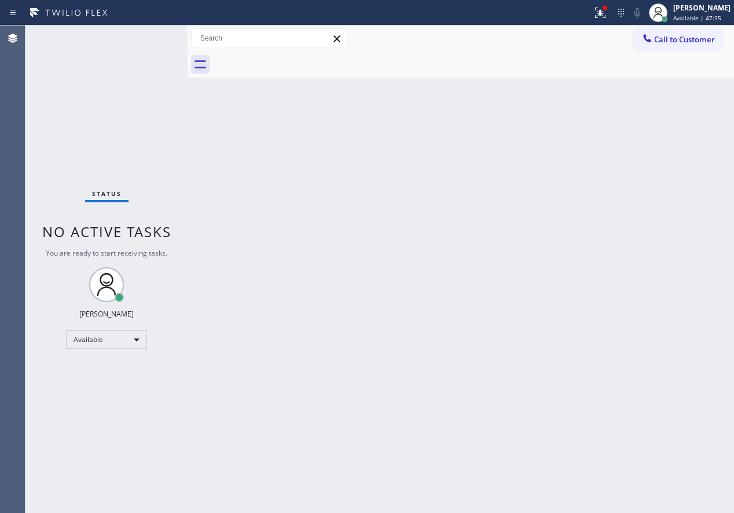
click at [659, 176] on div "Back to Dashboard Change Sender ID Customers Technicians Select a contact Outbo…" at bounding box center [461, 268] width 547 height 487
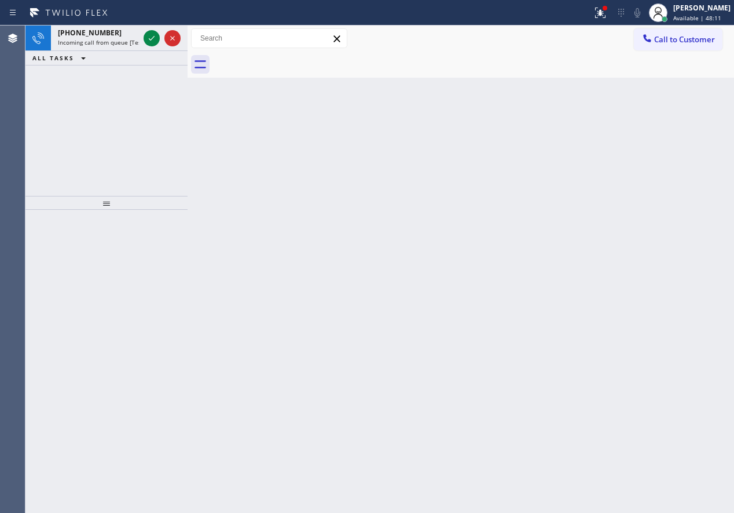
click at [665, 236] on div "Back to Dashboard Change Sender ID Customers Technicians Select a contact Outbo…" at bounding box center [461, 268] width 547 height 487
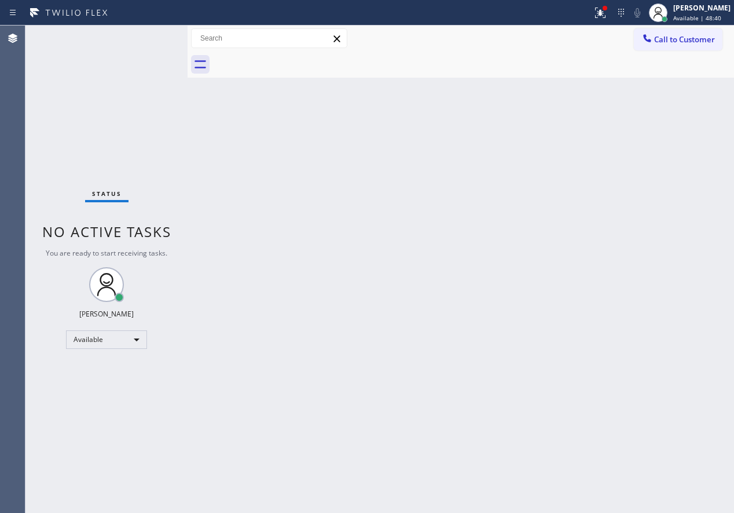
click at [593, 276] on div "Back to Dashboard Change Sender ID Customers Technicians Select a contact Outbo…" at bounding box center [461, 268] width 547 height 487
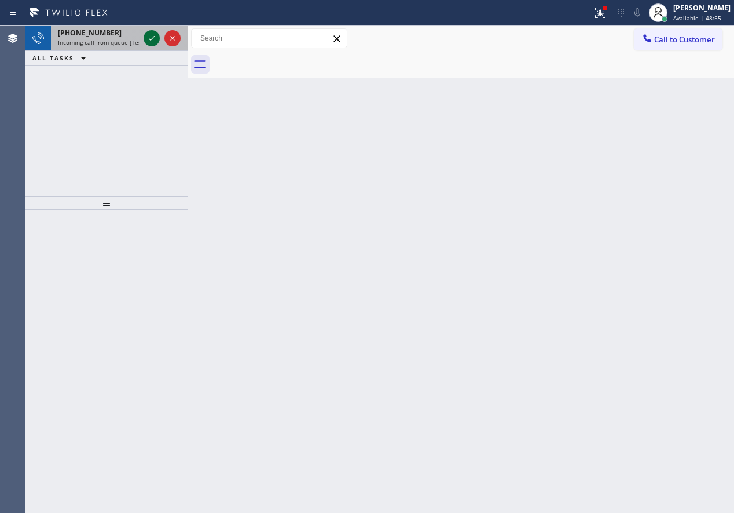
click at [150, 40] on icon at bounding box center [152, 38] width 6 height 5
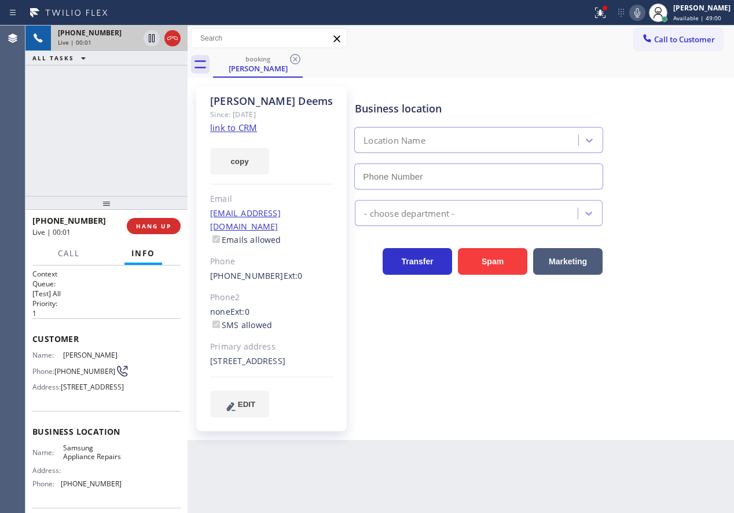
click at [243, 129] on link "link to CRM" at bounding box center [233, 128] width 47 height 12
type input "[PHONE_NUMBER]"
click at [94, 461] on span "Samsung Appliance Repairs" at bounding box center [92, 452] width 58 height 18
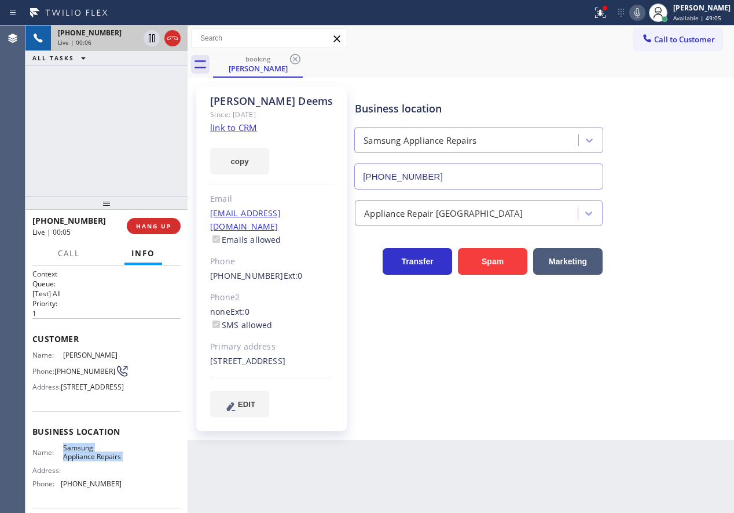
click at [443, 174] on input "[PHONE_NUMBER]" at bounding box center [478, 176] width 249 height 26
click at [149, 39] on icon at bounding box center [152, 38] width 6 height 8
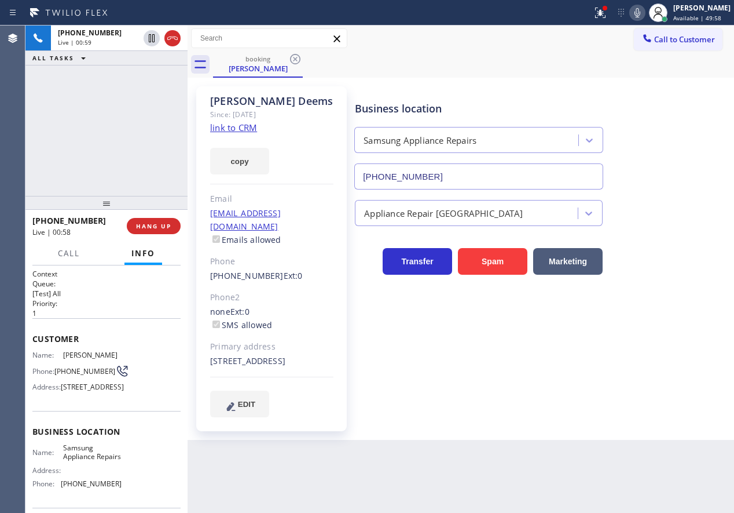
click at [644, 14] on icon at bounding box center [638, 13] width 14 height 14
click at [620, 380] on div "Business location Samsung Appliance Repairs [PHONE_NUMBER] Appliance Repair Hig…" at bounding box center [542, 251] width 379 height 324
click at [147, 36] on icon at bounding box center [152, 38] width 14 height 14
click at [645, 15] on icon at bounding box center [638, 13] width 14 height 14
click at [165, 219] on button "HANG UP" at bounding box center [154, 226] width 54 height 16
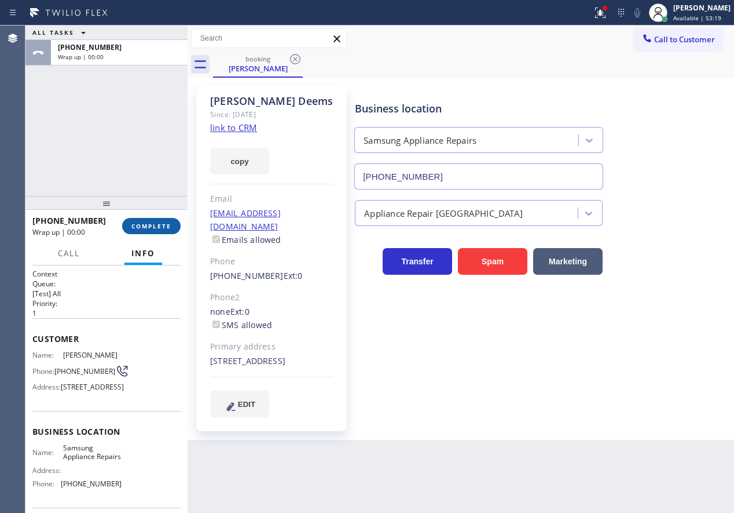
click at [163, 223] on span "COMPLETE" at bounding box center [151, 226] width 40 height 8
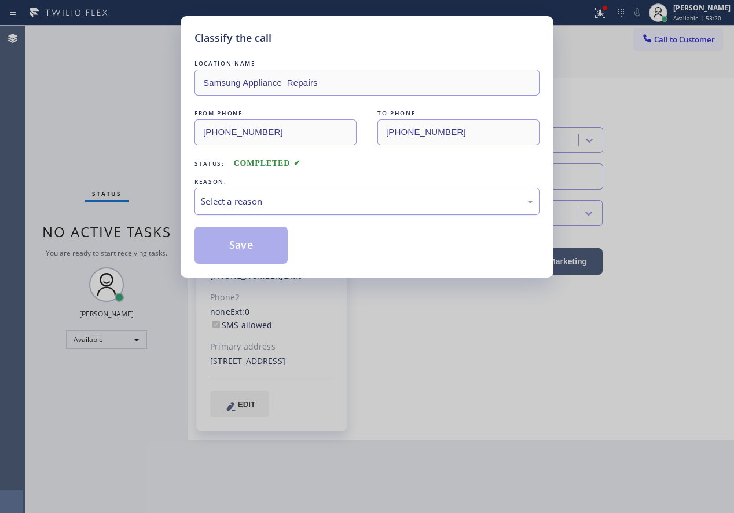
click at [303, 188] on div "Select a reason" at bounding box center [367, 201] width 345 height 27
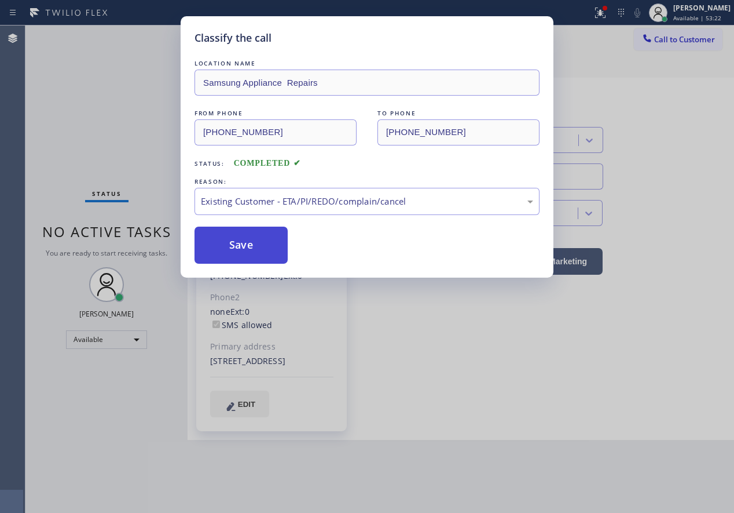
click at [263, 244] on button "Save" at bounding box center [241, 244] width 93 height 37
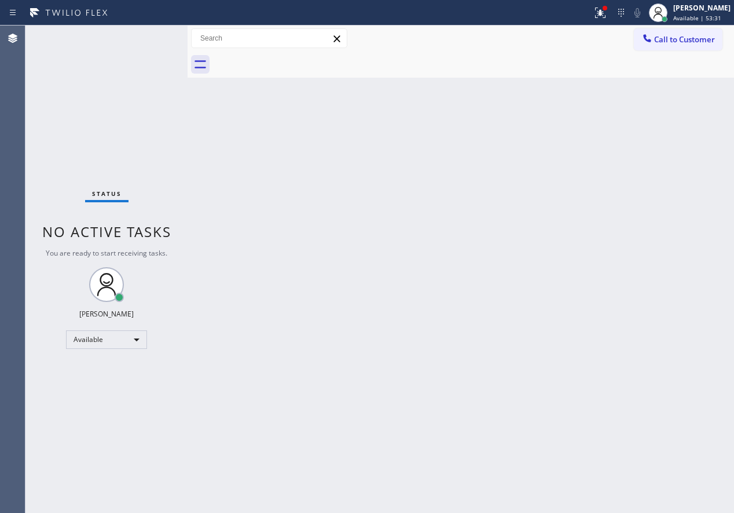
click at [615, 279] on div "Back to Dashboard Change Sender ID Customers Technicians Select a contact Outbo…" at bounding box center [461, 268] width 547 height 487
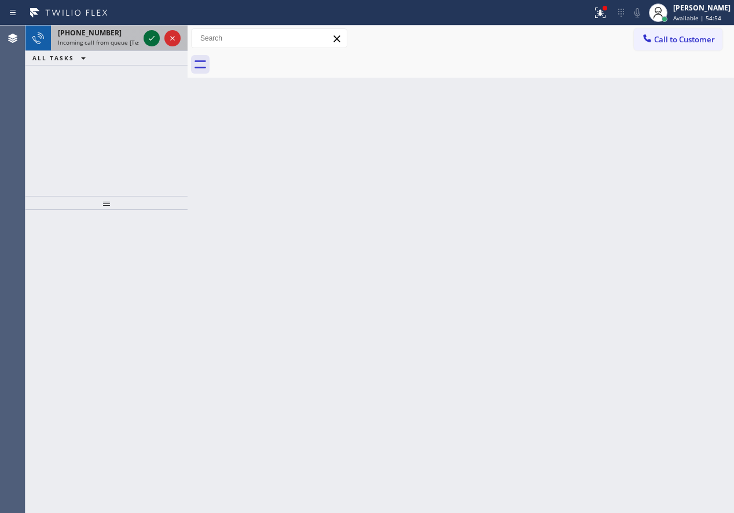
click at [149, 42] on icon at bounding box center [152, 38] width 14 height 14
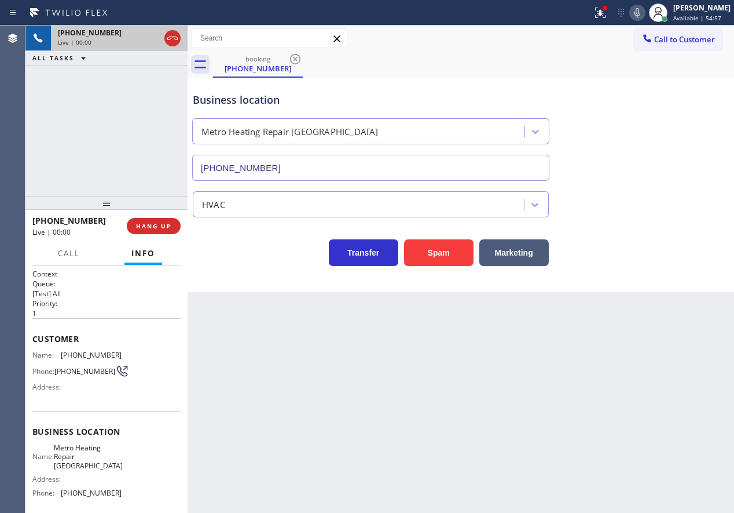
type input "[PHONE_NUMBER]"
click at [455, 245] on button "Spam" at bounding box center [439, 252] width 70 height 27
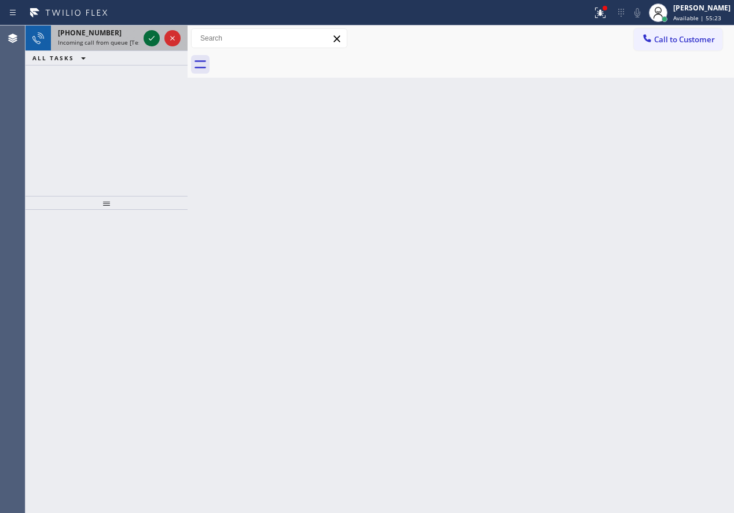
click at [149, 35] on icon at bounding box center [152, 38] width 14 height 14
click at [630, 325] on div "Back to Dashboard Change Sender ID Customers Technicians Select a contact Outbo…" at bounding box center [461, 268] width 547 height 487
click at [153, 37] on icon at bounding box center [152, 38] width 6 height 5
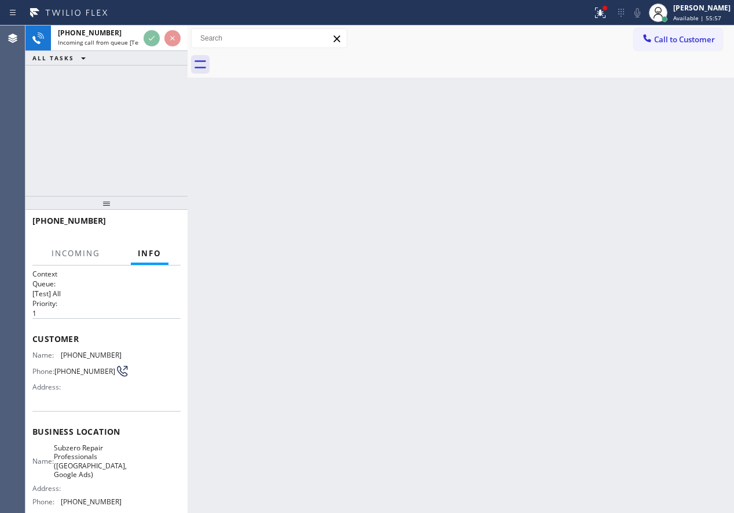
click at [290, 228] on div "Back to Dashboard Change Sender ID Customers Technicians Select a contact Outbo…" at bounding box center [461, 268] width 547 height 487
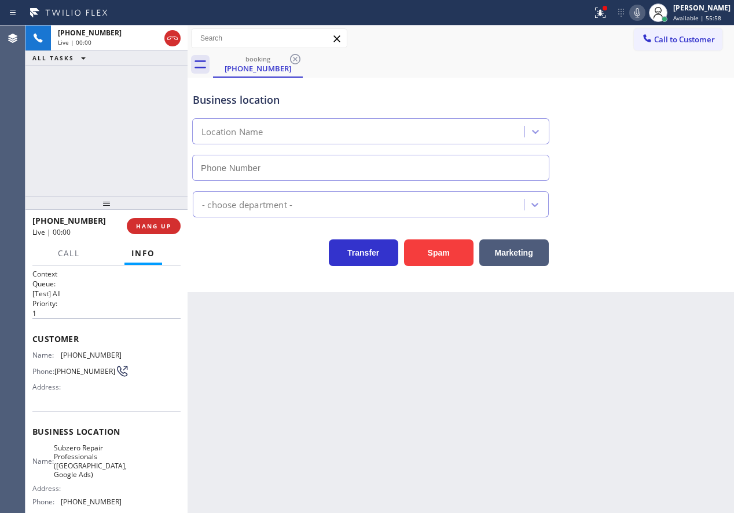
type input "[PHONE_NUMBER]"
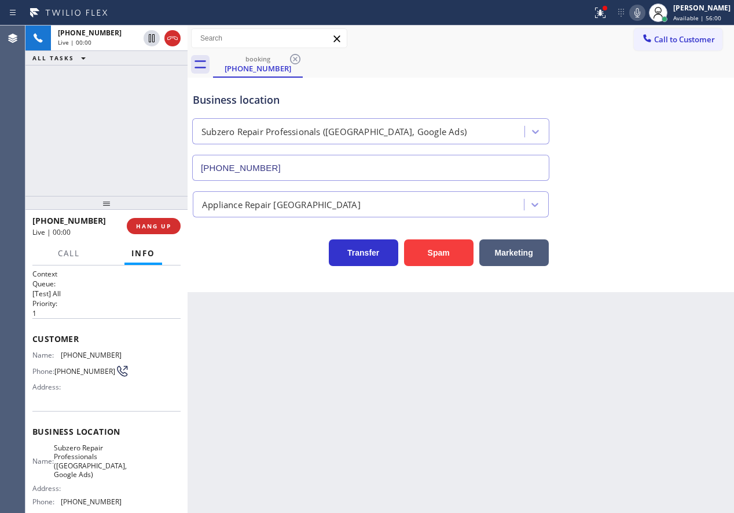
click at [82, 445] on div "Business location Name: Subzero Repair Professionals ([GEOGRAPHIC_DATA], Google…" at bounding box center [106, 468] width 148 height 115
click at [293, 157] on input "[PHONE_NUMBER]" at bounding box center [370, 168] width 357 height 26
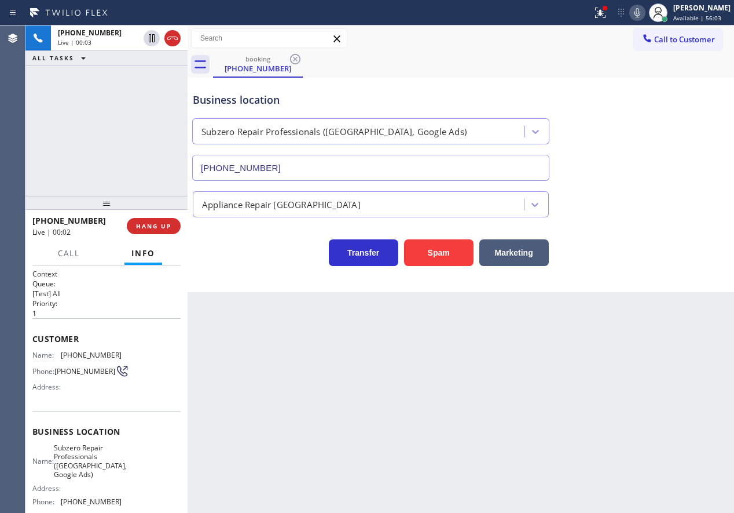
click at [293, 157] on input "[PHONE_NUMBER]" at bounding box center [370, 168] width 357 height 26
click at [85, 351] on span "[PHONE_NUMBER]" at bounding box center [91, 354] width 61 height 9
click at [645, 16] on icon at bounding box center [638, 13] width 14 height 14
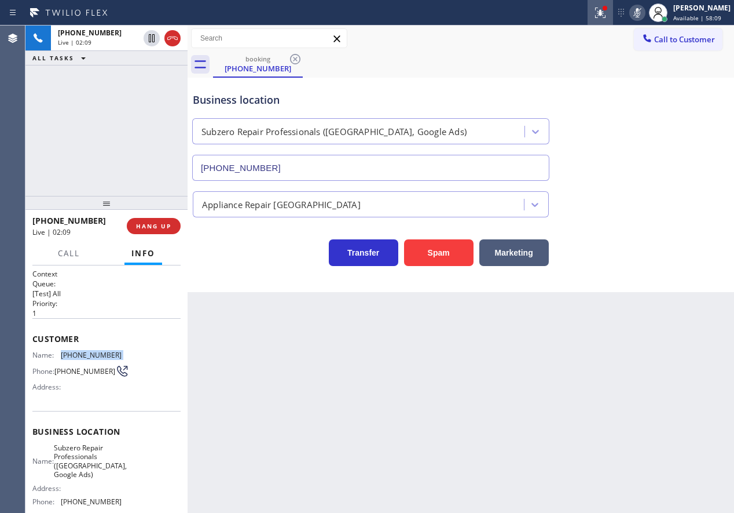
click at [608, 16] on icon at bounding box center [601, 13] width 14 height 14
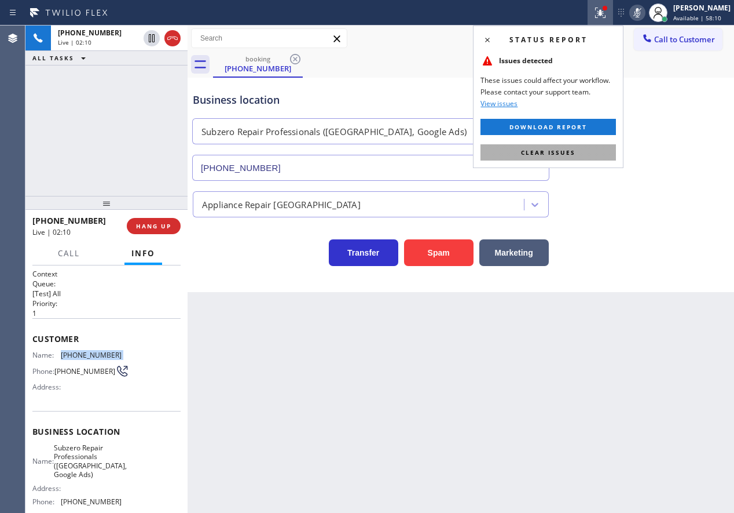
click at [591, 153] on button "Clear issues" at bounding box center [549, 152] width 136 height 16
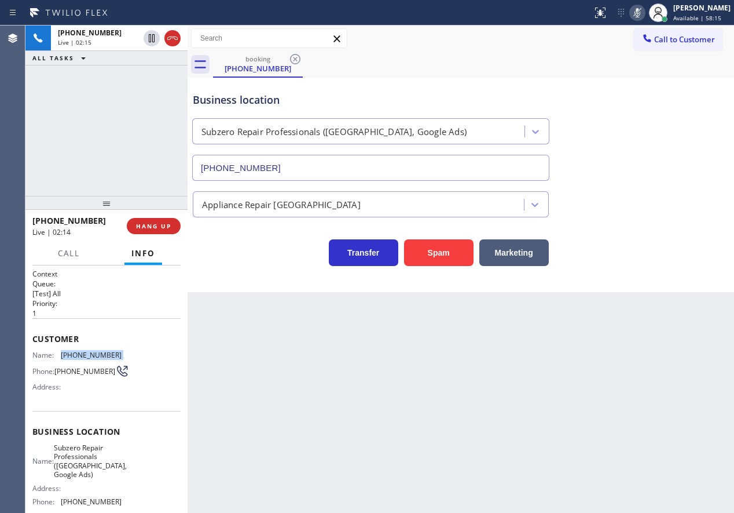
click at [645, 14] on icon at bounding box center [638, 13] width 14 height 14
click at [641, 14] on icon at bounding box center [638, 12] width 6 height 9
click at [163, 226] on span "HANG UP" at bounding box center [153, 226] width 35 height 8
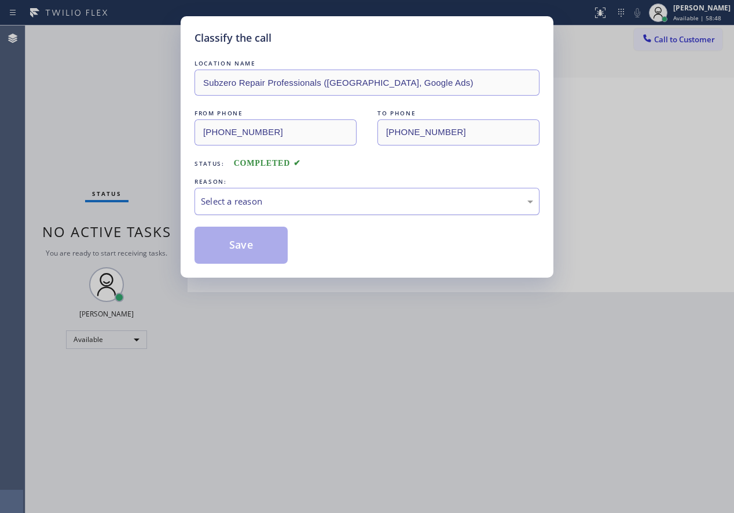
click at [317, 193] on div "Select a reason" at bounding box center [367, 201] width 345 height 27
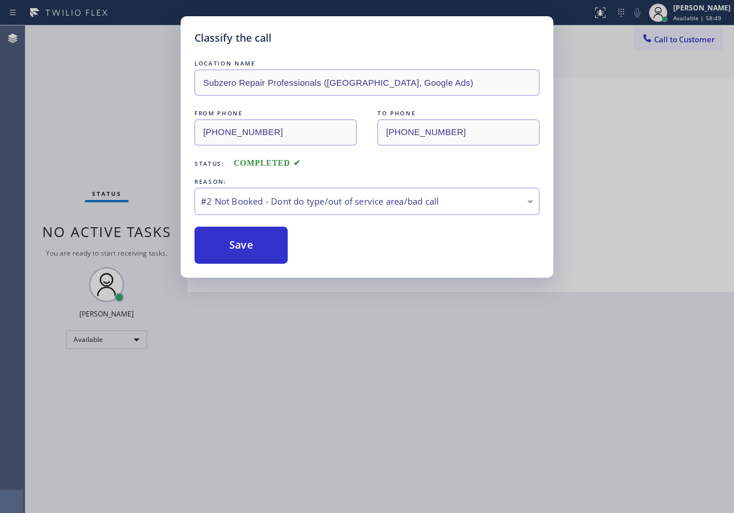
click at [232, 245] on button "Save" at bounding box center [241, 244] width 93 height 37
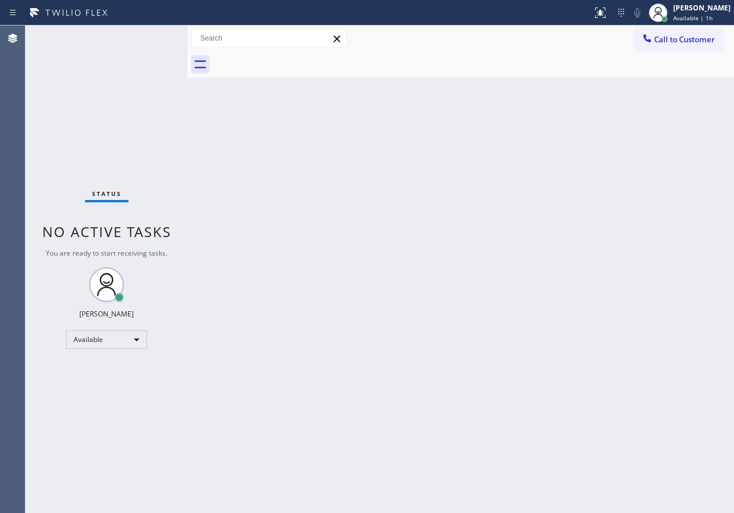
click at [152, 38] on div "Status No active tasks You are ready to start receiving tasks. [PERSON_NAME] Av…" at bounding box center [106, 268] width 162 height 487
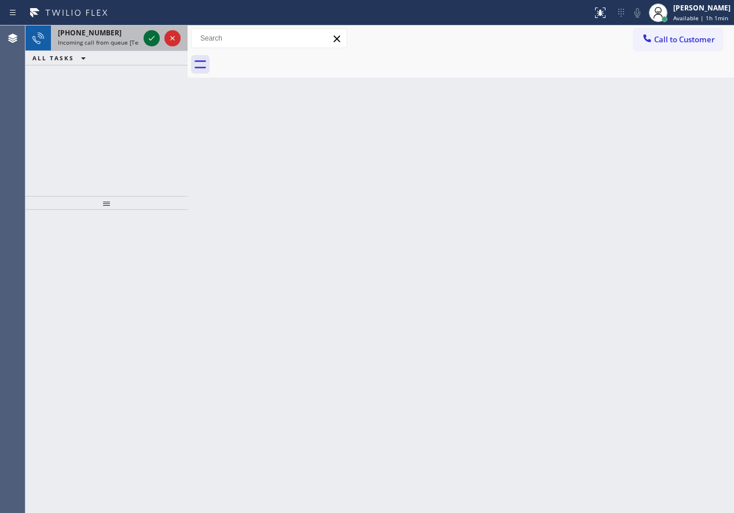
click at [148, 38] on icon at bounding box center [152, 38] width 14 height 14
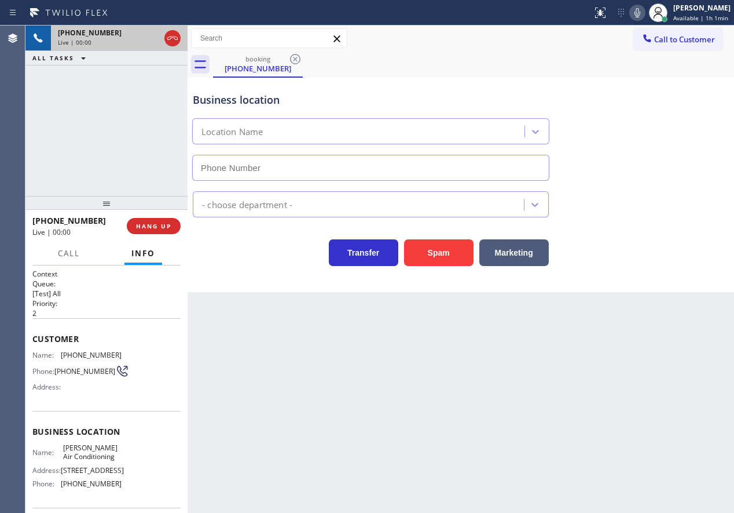
type input "[PHONE_NUMBER]"
click at [434, 249] on button "Spam" at bounding box center [439, 252] width 70 height 27
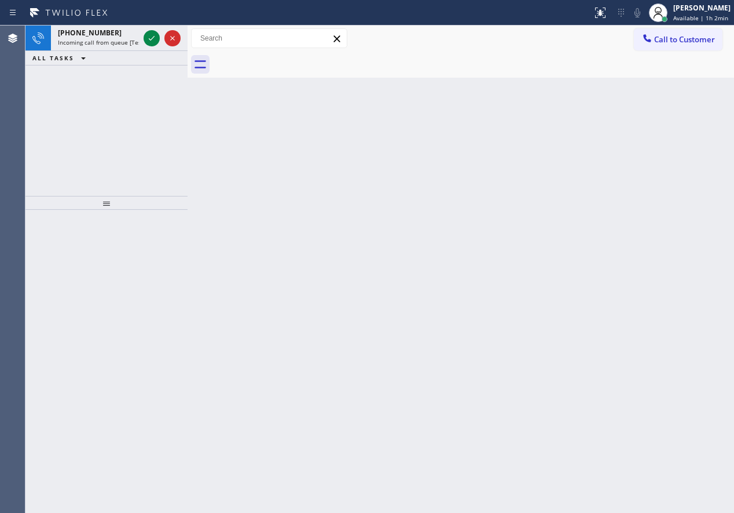
click at [684, 173] on div "Back to Dashboard Change Sender ID Customers Technicians Select a contact Outbo…" at bounding box center [461, 268] width 547 height 487
click at [153, 36] on icon at bounding box center [152, 38] width 14 height 14
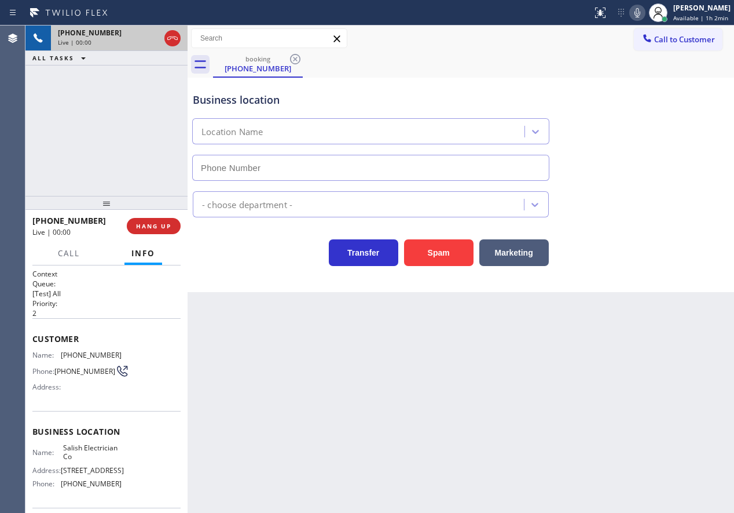
type input "[PHONE_NUMBER]"
click at [422, 256] on button "Spam" at bounding box center [439, 252] width 70 height 27
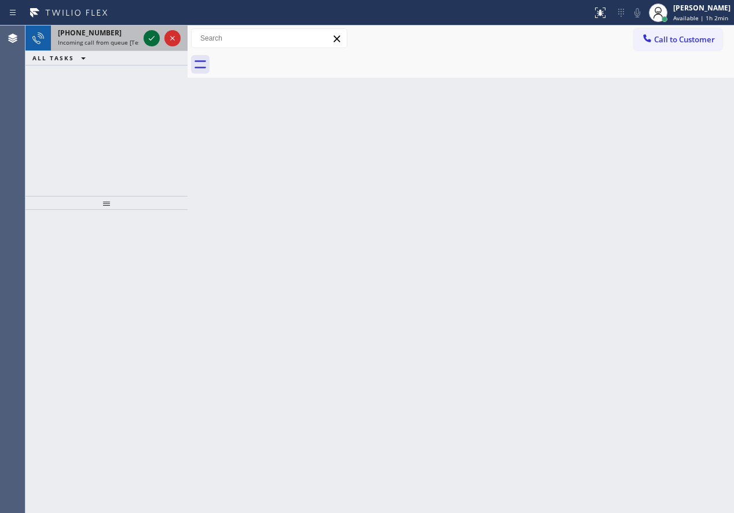
click at [155, 39] on icon at bounding box center [152, 38] width 14 height 14
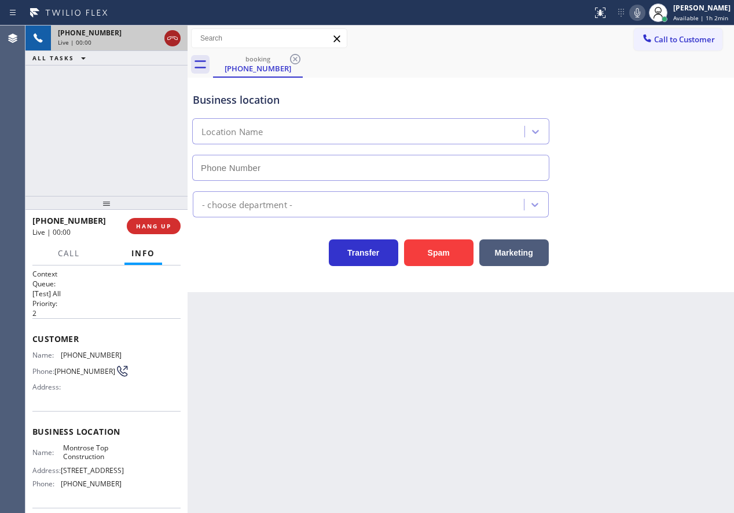
type input "[PHONE_NUMBER]"
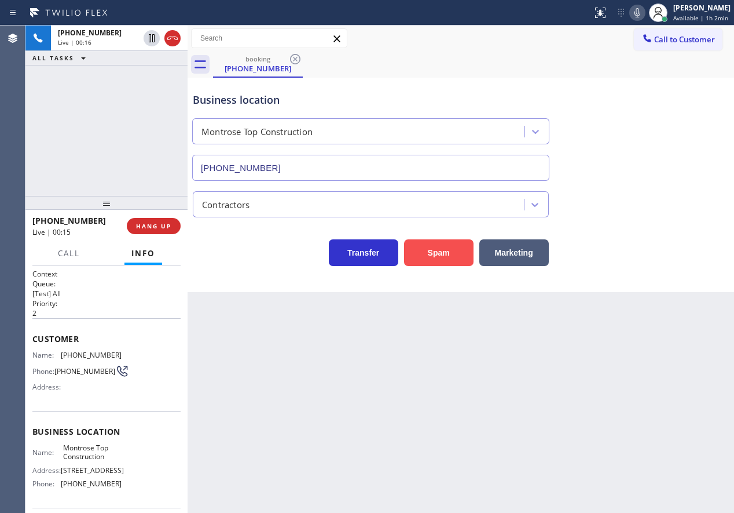
click at [432, 243] on button "Spam" at bounding box center [439, 252] width 70 height 27
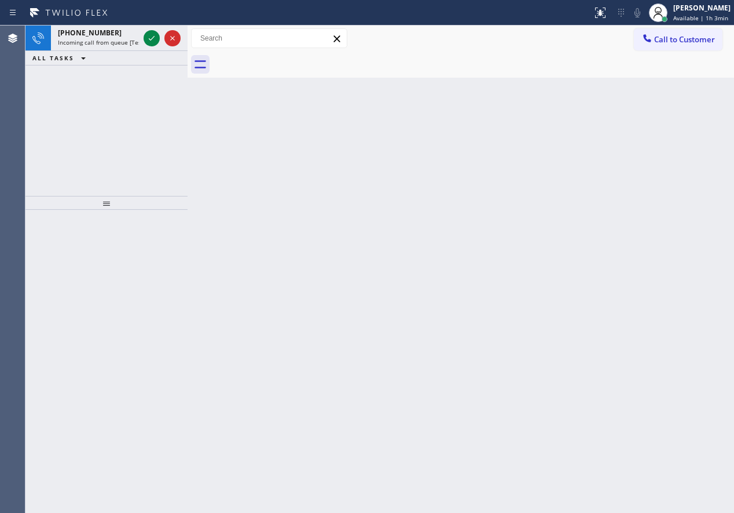
click at [638, 210] on div "Back to Dashboard Change Sender ID Customers Technicians Select a contact Outbo…" at bounding box center [461, 268] width 547 height 487
click at [151, 41] on icon at bounding box center [152, 38] width 14 height 14
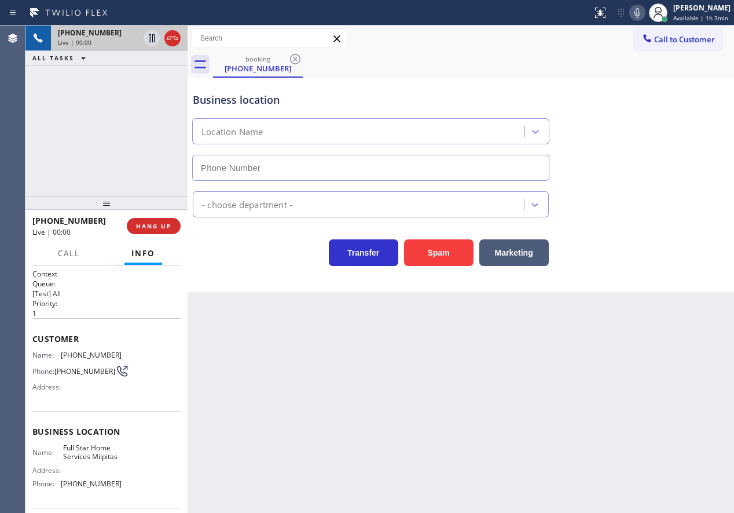
type input "[PHONE_NUMBER]"
click at [103, 444] on div "Business location Name: Full Star Home Services Milpitas Address: Phone: [PHONE…" at bounding box center [106, 459] width 148 height 97
click at [309, 151] on div "[PHONE_NUMBER]" at bounding box center [371, 165] width 362 height 31
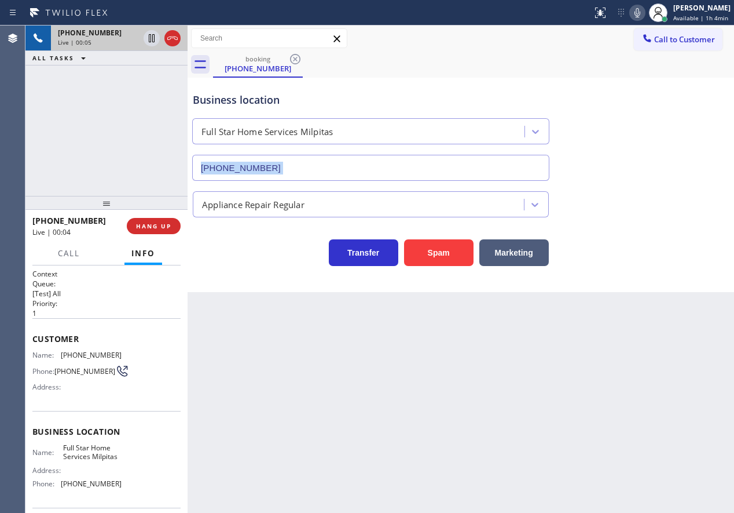
click at [309, 151] on div "[PHONE_NUMBER]" at bounding box center [371, 165] width 362 height 31
click at [427, 256] on button "Spam" at bounding box center [439, 252] width 70 height 27
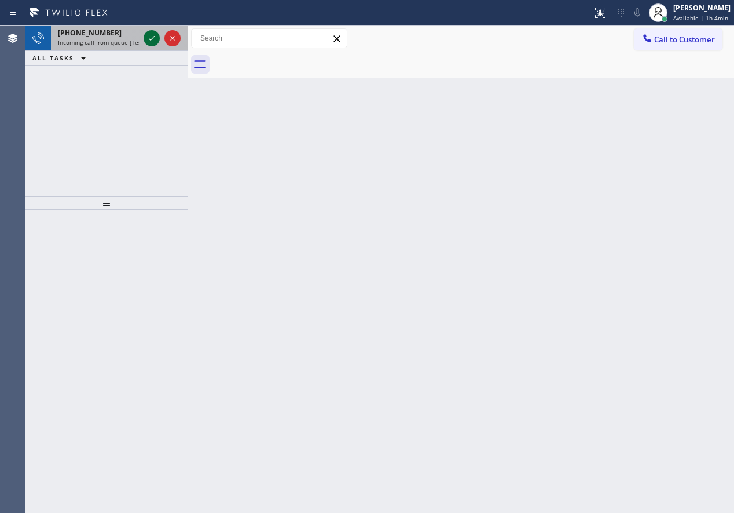
click at [147, 34] on icon at bounding box center [152, 38] width 14 height 14
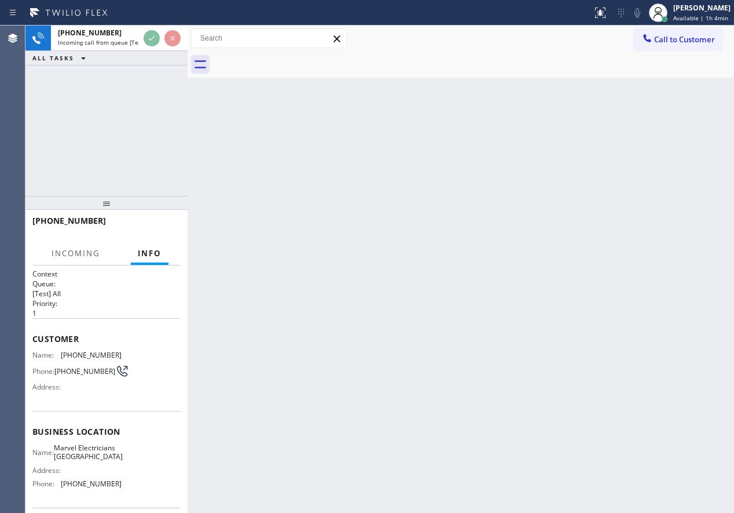
click at [441, 225] on div "Back to Dashboard Change Sender ID Customers Technicians Select a contact Outbo…" at bounding box center [461, 268] width 547 height 487
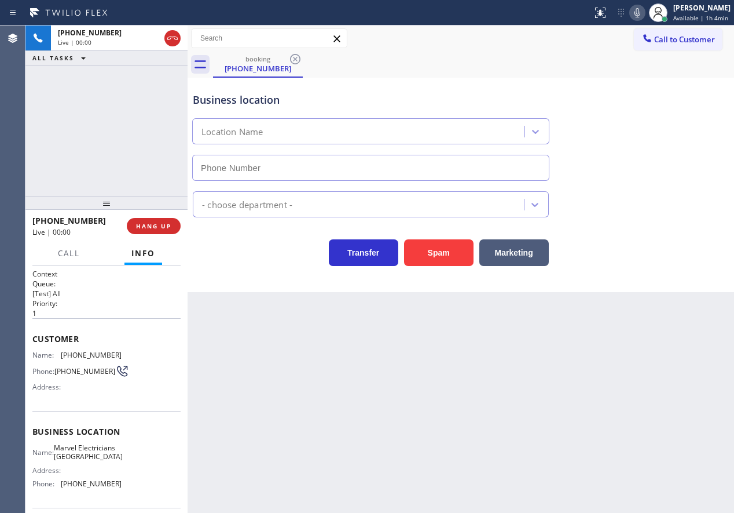
type input "[PHONE_NUMBER]"
click at [150, 220] on button "HANG UP" at bounding box center [154, 226] width 54 height 16
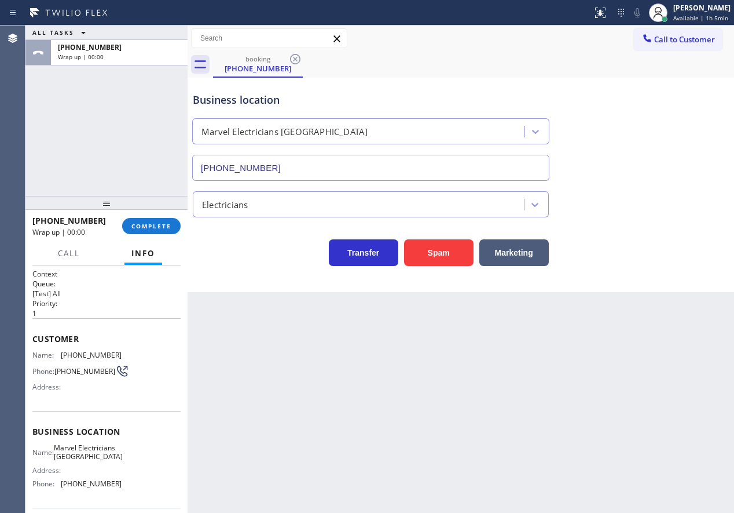
click at [157, 235] on div "[PHONE_NUMBER] Wrap up | 00:00 COMPLETE" at bounding box center [106, 226] width 148 height 30
click at [166, 229] on span "COMPLETE" at bounding box center [151, 226] width 40 height 8
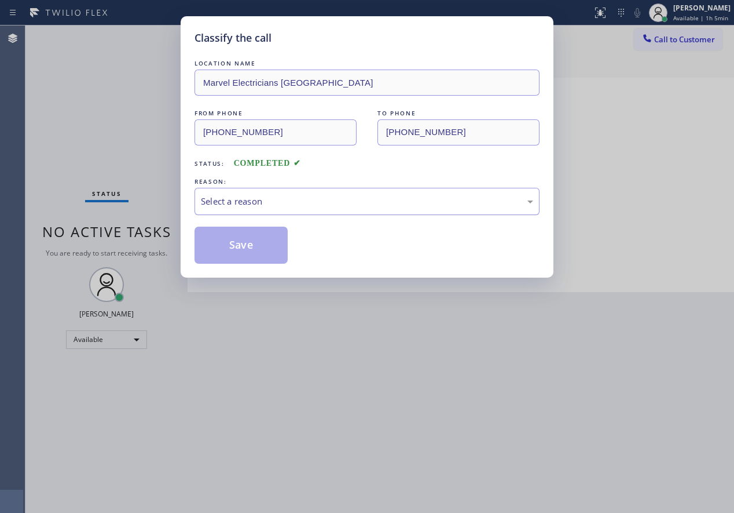
click at [321, 195] on div "Select a reason" at bounding box center [367, 201] width 332 height 13
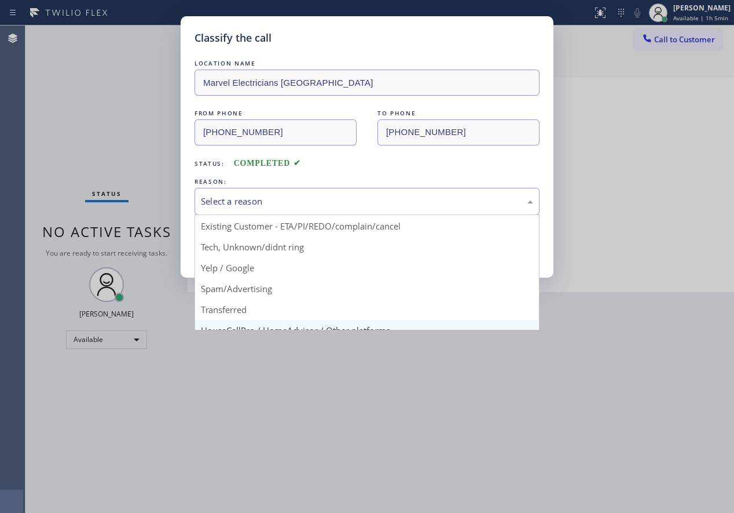
scroll to position [58, 0]
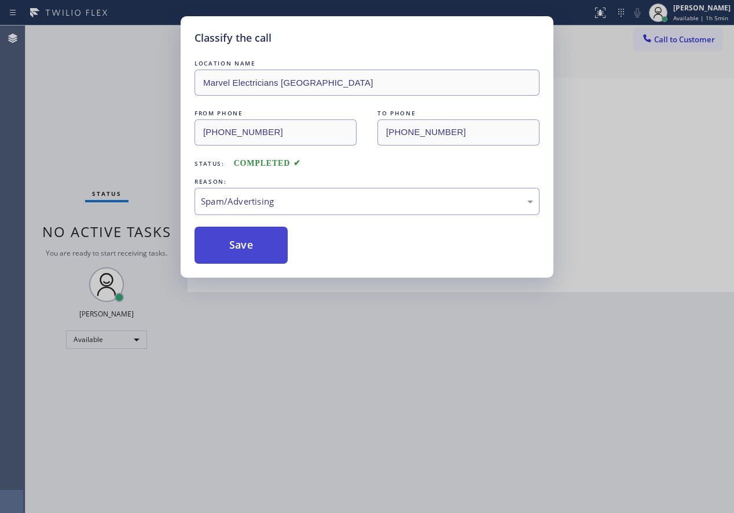
click at [247, 250] on button "Save" at bounding box center [241, 244] width 93 height 37
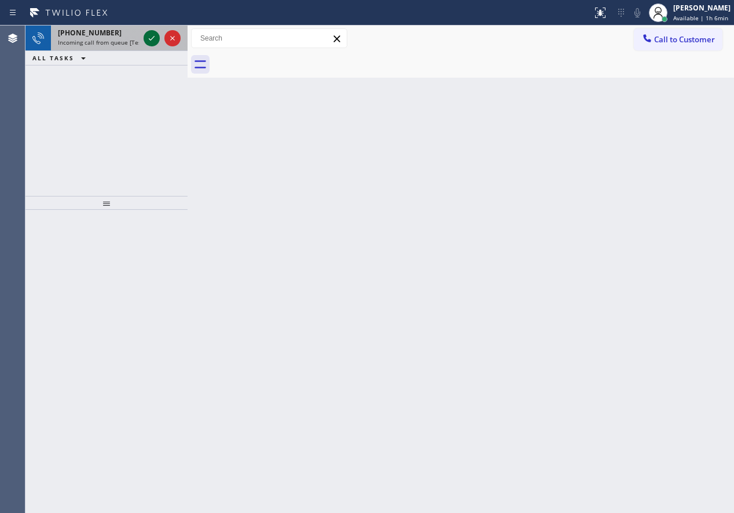
click at [147, 41] on icon at bounding box center [152, 38] width 14 height 14
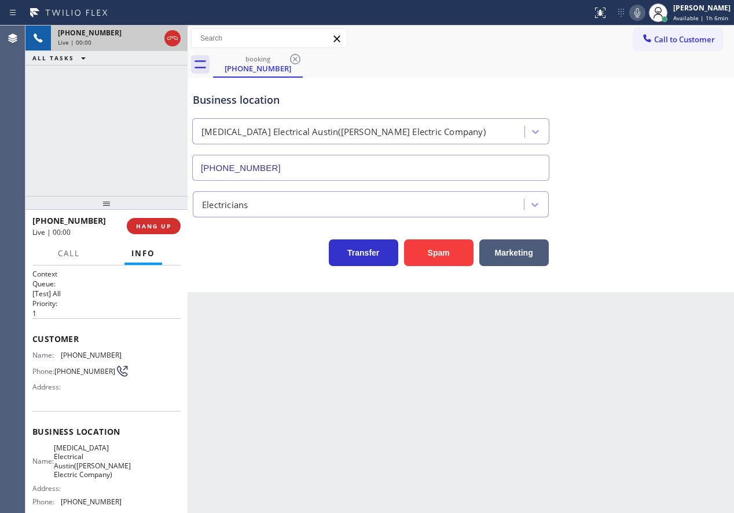
type input "[PHONE_NUMBER]"
click at [144, 227] on span "HANG UP" at bounding box center [153, 226] width 35 height 8
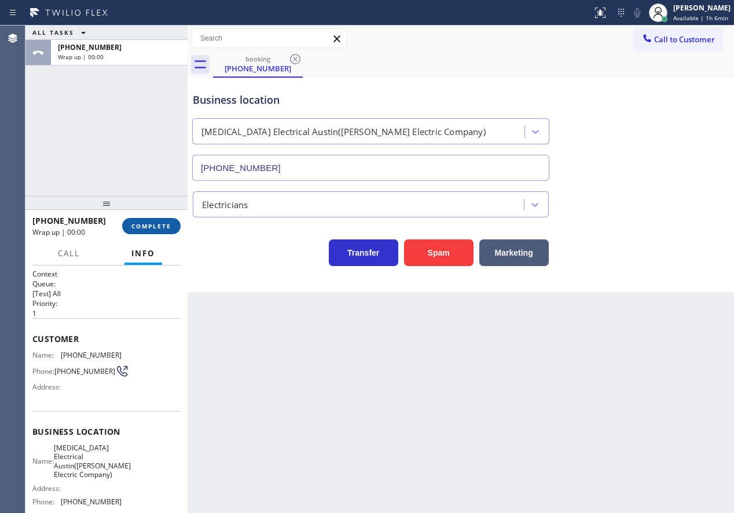
click at [144, 227] on span "COMPLETE" at bounding box center [151, 226] width 40 height 8
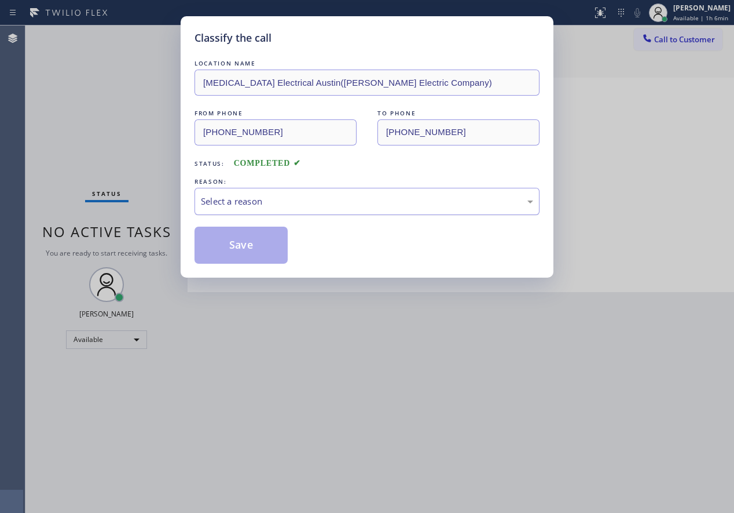
click at [264, 214] on div "Select a reason" at bounding box center [367, 201] width 345 height 27
click at [266, 253] on button "Save" at bounding box center [241, 244] width 93 height 37
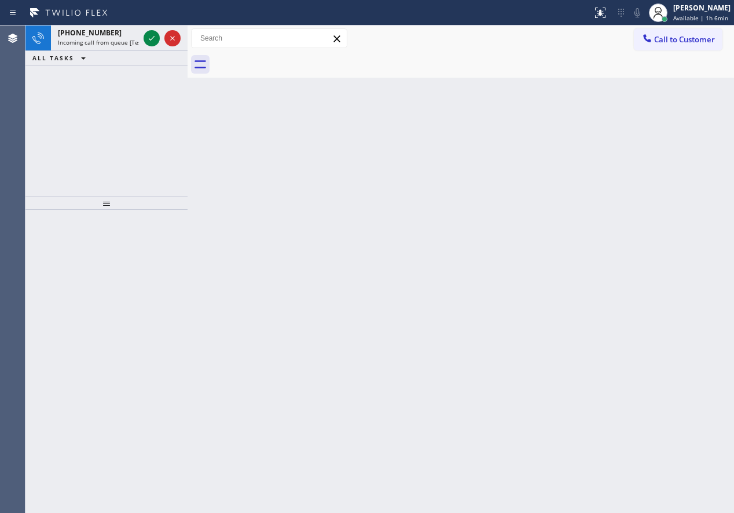
drag, startPoint x: 664, startPoint y: 252, endPoint x: 521, endPoint y: 132, distance: 186.2
click at [664, 251] on div "Back to Dashboard Change Sender ID Customers Technicians Select a contact Outbo…" at bounding box center [461, 268] width 547 height 487
click at [149, 35] on icon at bounding box center [152, 38] width 14 height 14
click at [150, 36] on icon at bounding box center [152, 38] width 14 height 14
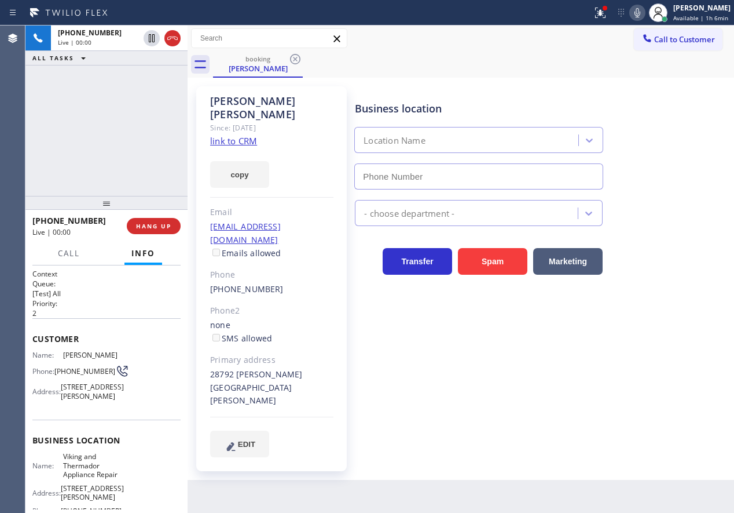
type input "[PHONE_NUMBER]"
click at [245, 135] on link "link to CRM" at bounding box center [233, 141] width 47 height 12
click at [92, 478] on span "Viking and Thermador Appliance Repair" at bounding box center [92, 465] width 58 height 27
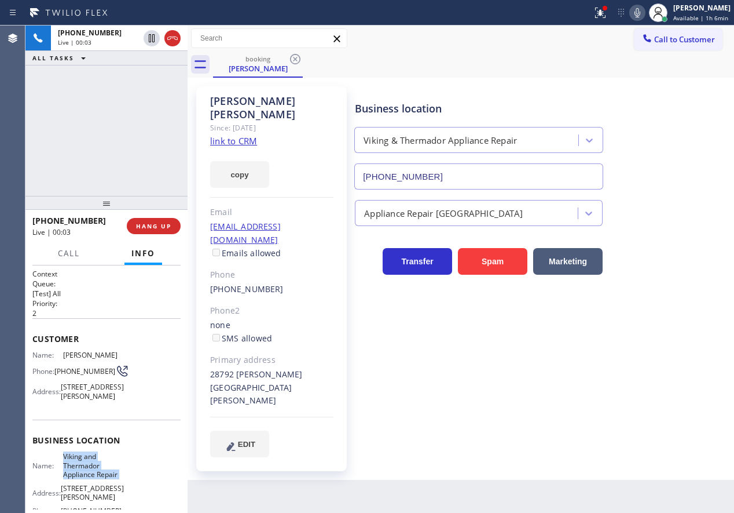
click at [92, 478] on span "Viking and Thermador Appliance Repair" at bounding box center [92, 465] width 58 height 27
click at [487, 174] on input "[PHONE_NUMBER]" at bounding box center [478, 176] width 249 height 26
click at [81, 375] on span "[PHONE_NUMBER]" at bounding box center [84, 371] width 61 height 9
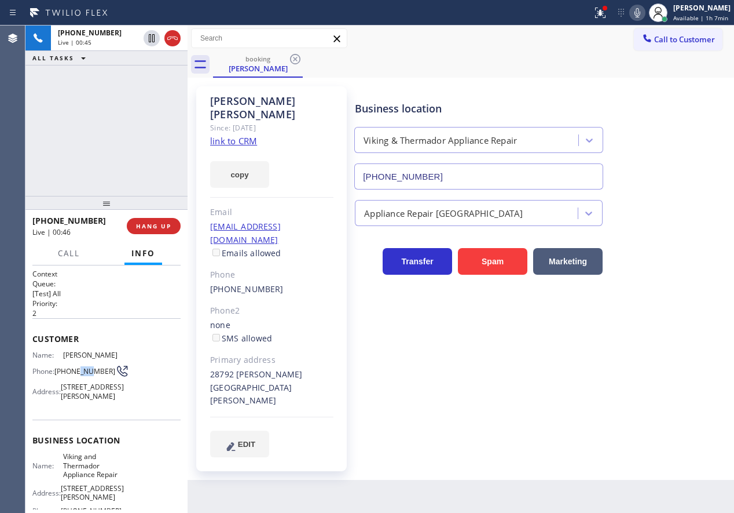
click at [81, 375] on span "[PHONE_NUMBER]" at bounding box center [84, 371] width 61 height 9
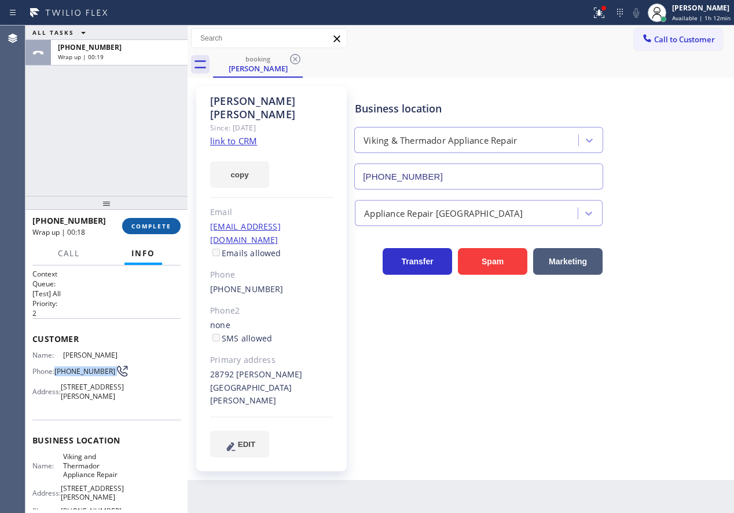
click at [169, 225] on span "COMPLETE" at bounding box center [151, 226] width 40 height 8
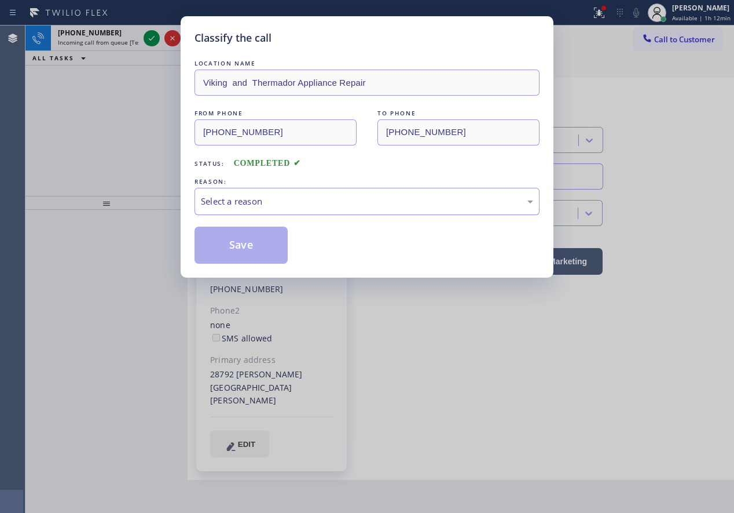
click at [287, 201] on div "Select a reason" at bounding box center [367, 201] width 332 height 13
click at [258, 251] on button "Save" at bounding box center [241, 244] width 93 height 37
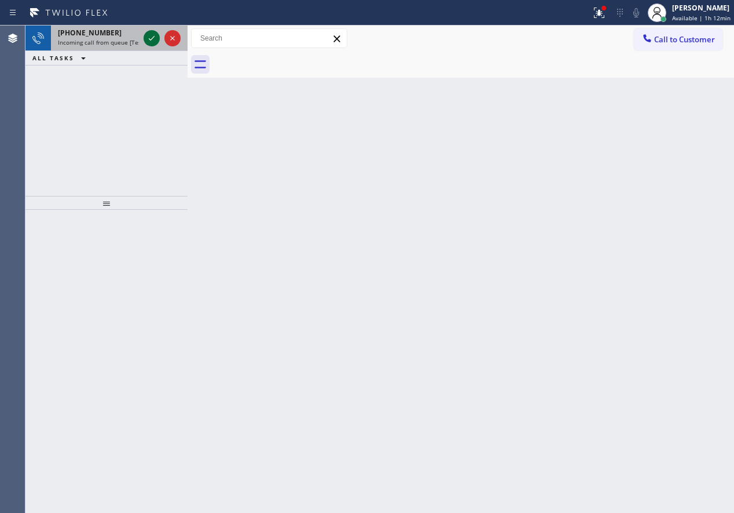
click at [152, 34] on icon at bounding box center [152, 38] width 14 height 14
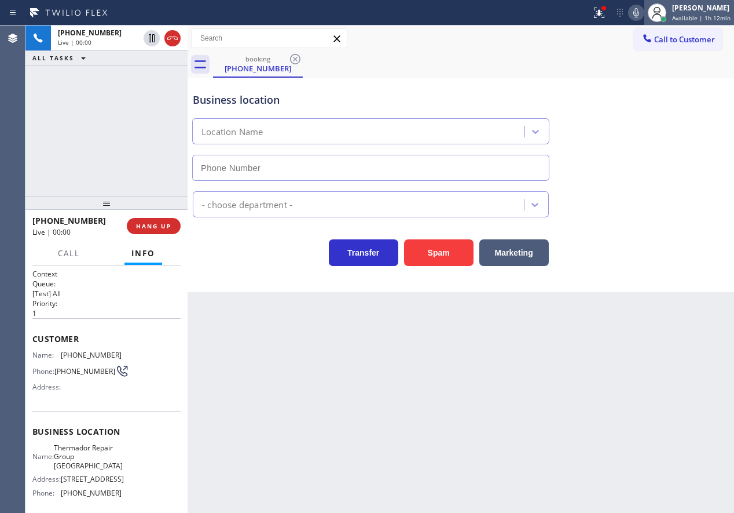
type input "[PHONE_NUMBER]"
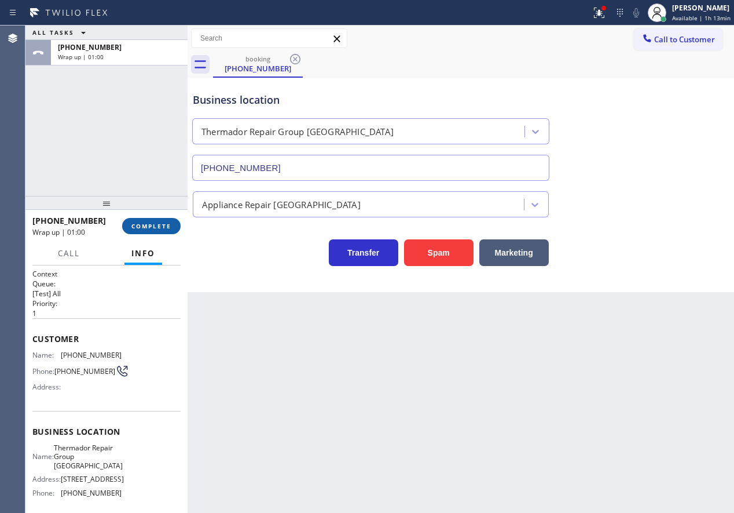
click at [170, 228] on span "COMPLETE" at bounding box center [151, 226] width 40 height 8
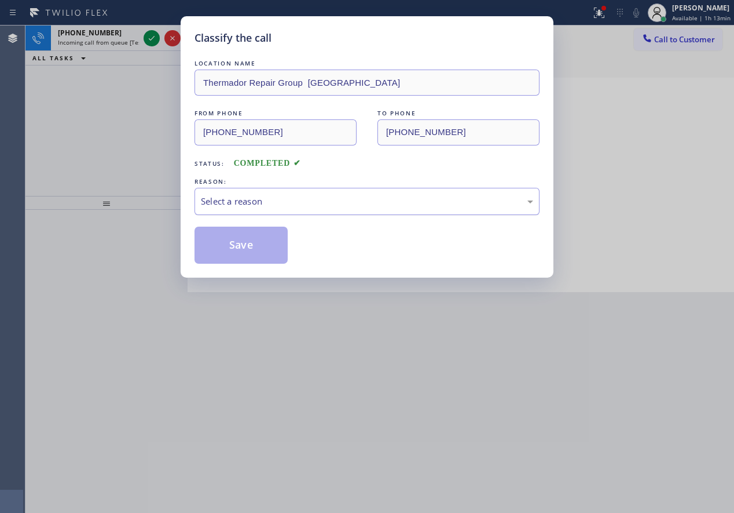
click at [278, 196] on div "Select a reason" at bounding box center [367, 201] width 332 height 13
drag, startPoint x: 247, startPoint y: 283, endPoint x: 246, endPoint y: 256, distance: 27.2
click at [243, 244] on button "Save" at bounding box center [241, 244] width 93 height 37
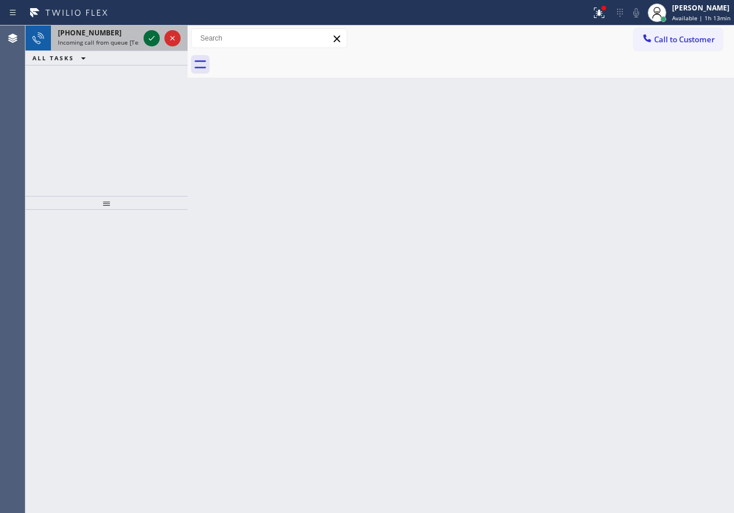
click at [149, 39] on icon at bounding box center [152, 38] width 6 height 5
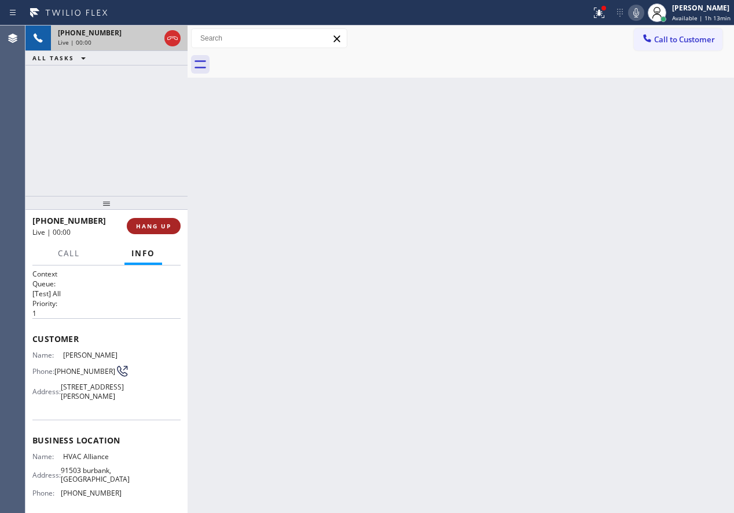
click at [148, 229] on span "HANG UP" at bounding box center [153, 226] width 35 height 8
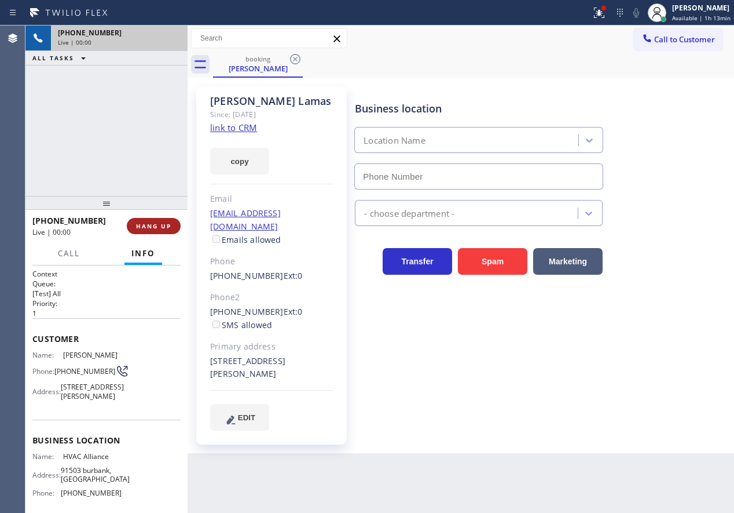
type input "[PHONE_NUMBER]"
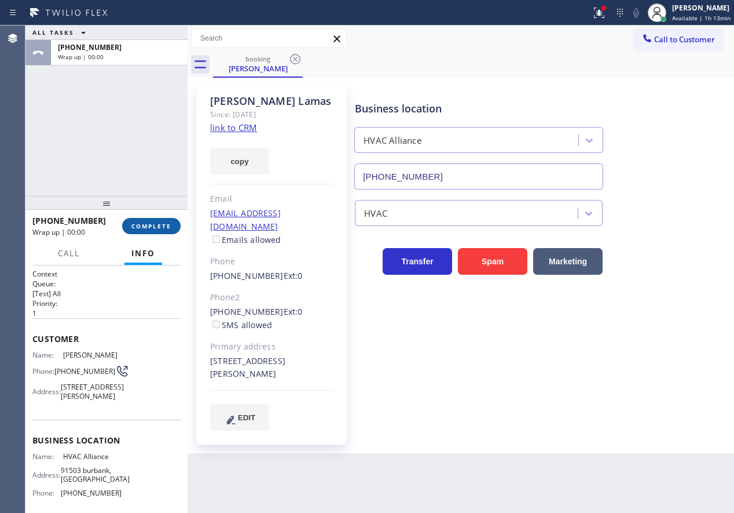
click at [151, 229] on span "COMPLETE" at bounding box center [151, 226] width 40 height 8
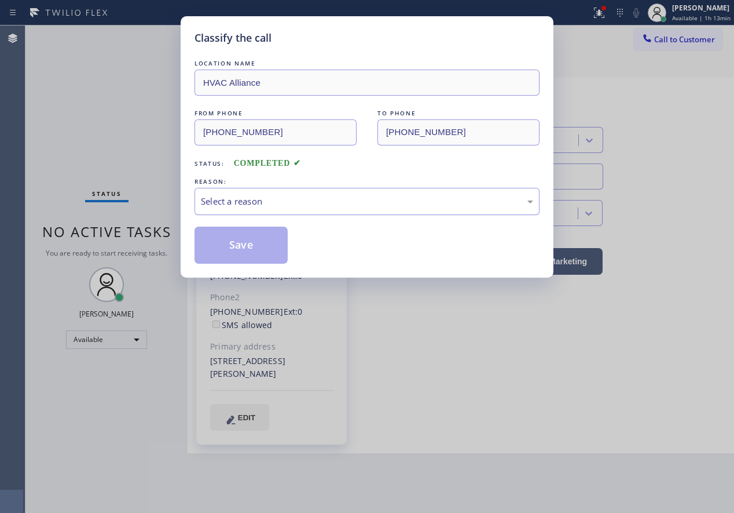
click at [286, 206] on div "Select a reason" at bounding box center [367, 201] width 332 height 13
drag, startPoint x: 261, startPoint y: 240, endPoint x: 416, endPoint y: 2, distance: 285.0
click at [261, 240] on button "Save" at bounding box center [241, 244] width 93 height 37
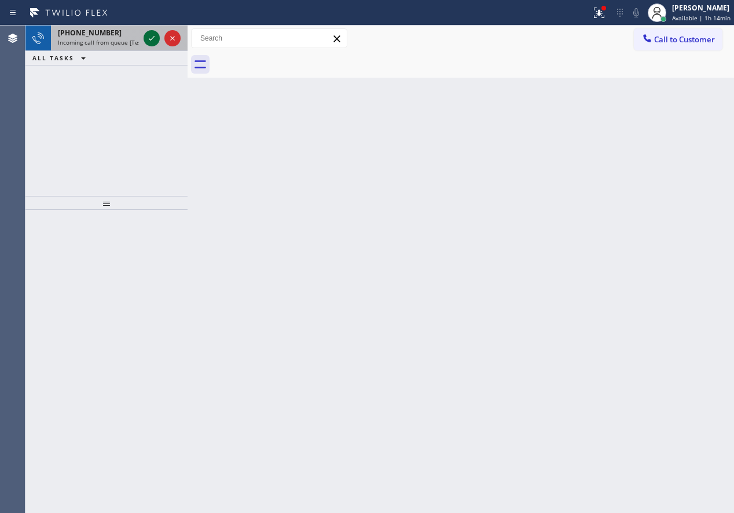
click at [151, 36] on icon at bounding box center [152, 38] width 14 height 14
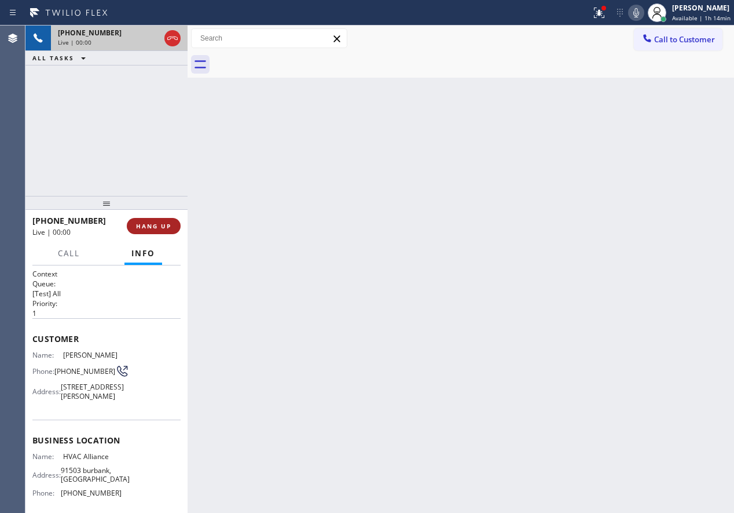
click at [164, 226] on span "HANG UP" at bounding box center [153, 226] width 35 height 8
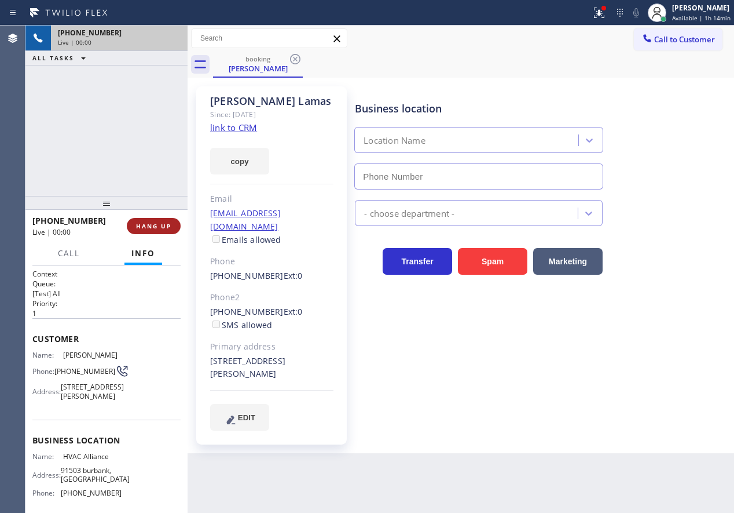
type input "[PHONE_NUMBER]"
click at [164, 226] on span "HANG UP" at bounding box center [153, 226] width 35 height 8
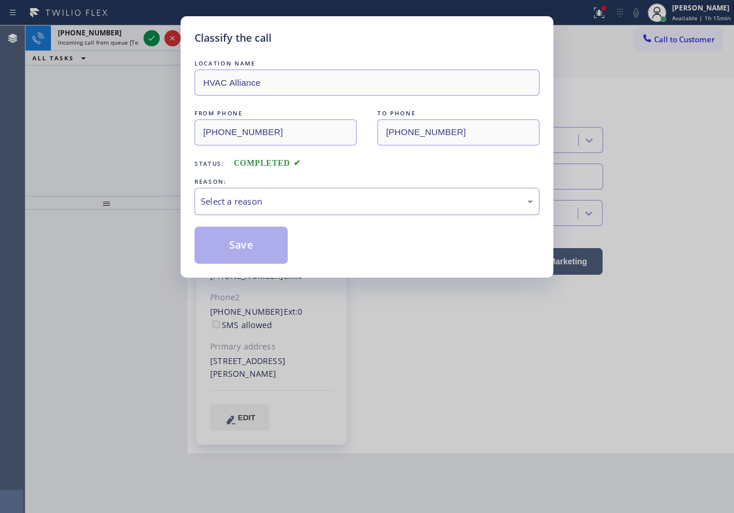
click at [267, 203] on div "Select a reason" at bounding box center [367, 201] width 332 height 13
click at [258, 244] on button "Save" at bounding box center [241, 244] width 93 height 37
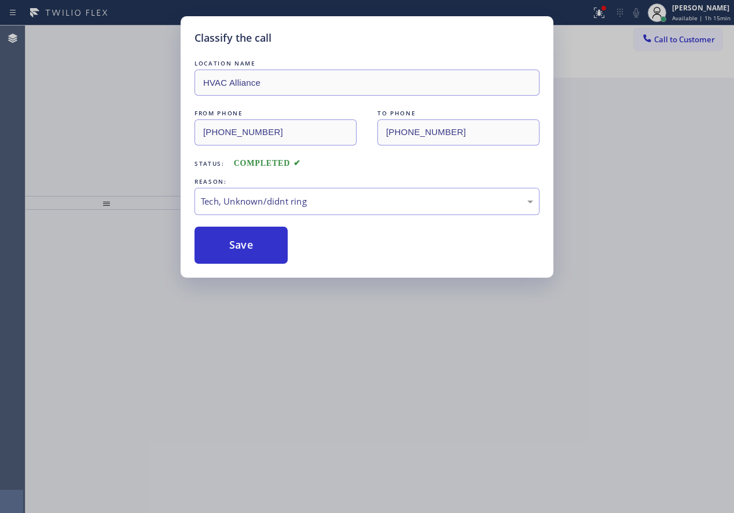
click at [86, 44] on span "Incoming call from queue [Test] All" at bounding box center [106, 42] width 96 height 8
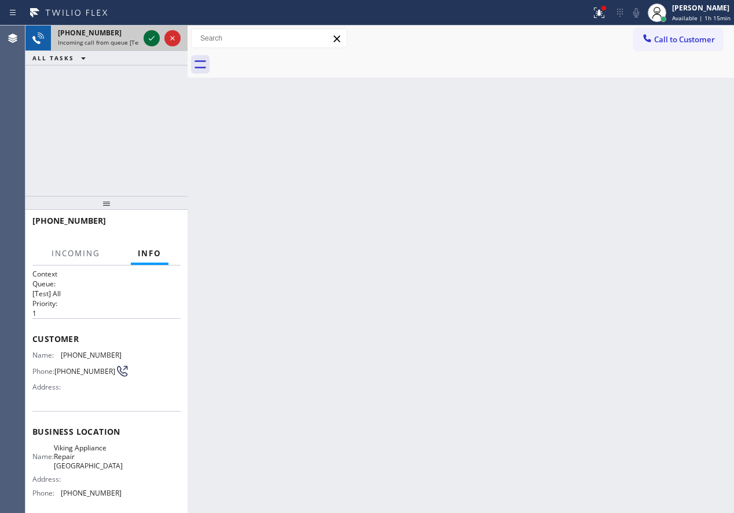
click at [153, 41] on icon at bounding box center [152, 38] width 14 height 14
click at [386, 225] on div "Back to Dashboard Change Sender ID Customers Technicians Select a contact Outbo…" at bounding box center [461, 268] width 547 height 487
click at [299, 187] on div "Back to Dashboard Change Sender ID Customers Technicians Select a contact Outbo…" at bounding box center [461, 268] width 547 height 487
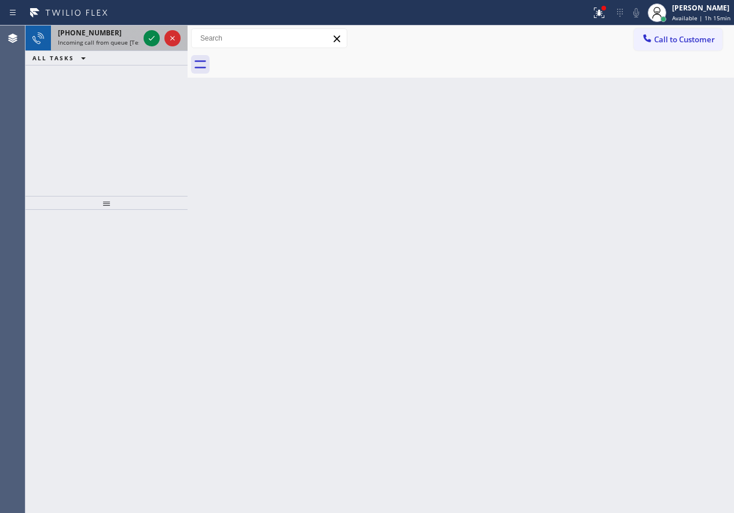
click at [118, 37] on div "[PHONE_NUMBER]" at bounding box center [98, 33] width 81 height 10
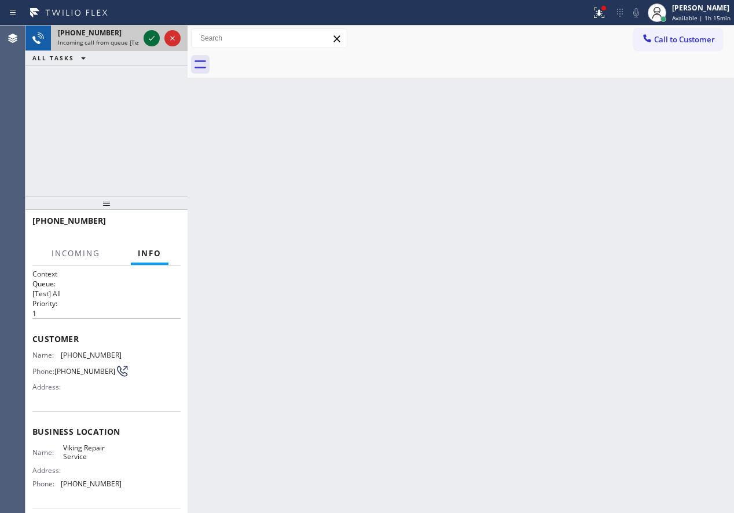
click at [148, 39] on icon at bounding box center [152, 38] width 14 height 14
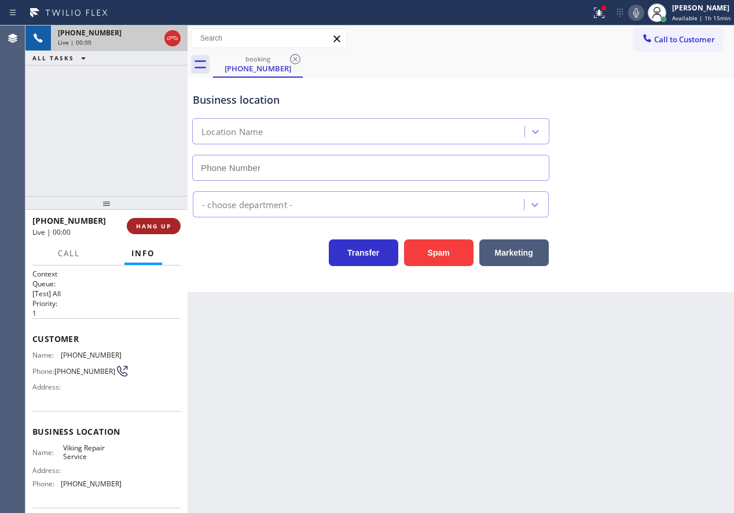
type input "[PHONE_NUMBER]"
click at [167, 231] on button "HANG UP" at bounding box center [154, 226] width 54 height 16
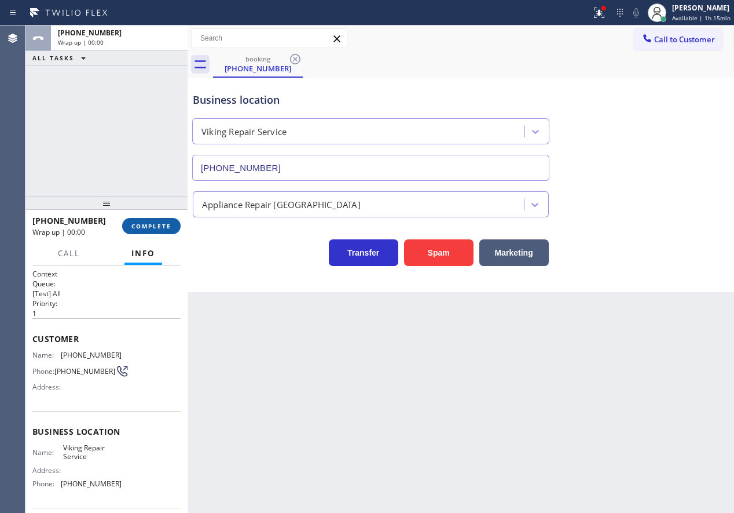
click at [167, 227] on span "COMPLETE" at bounding box center [151, 226] width 40 height 8
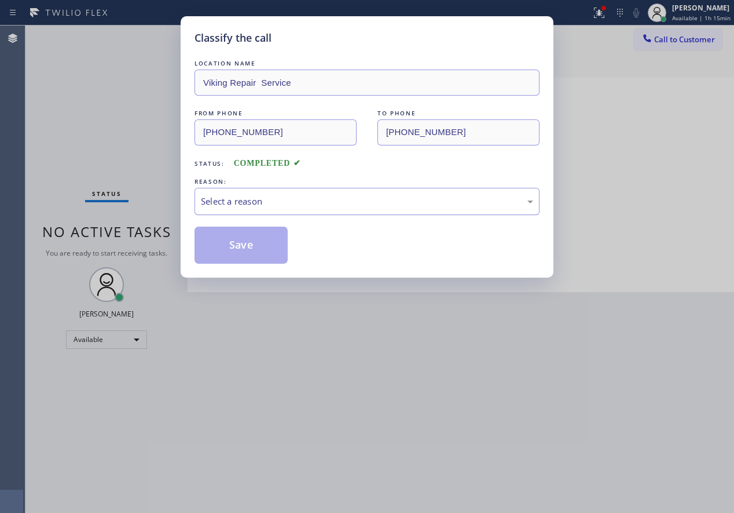
click at [293, 203] on div "Select a reason" at bounding box center [367, 201] width 332 height 13
click at [254, 247] on button "Save" at bounding box center [241, 244] width 93 height 37
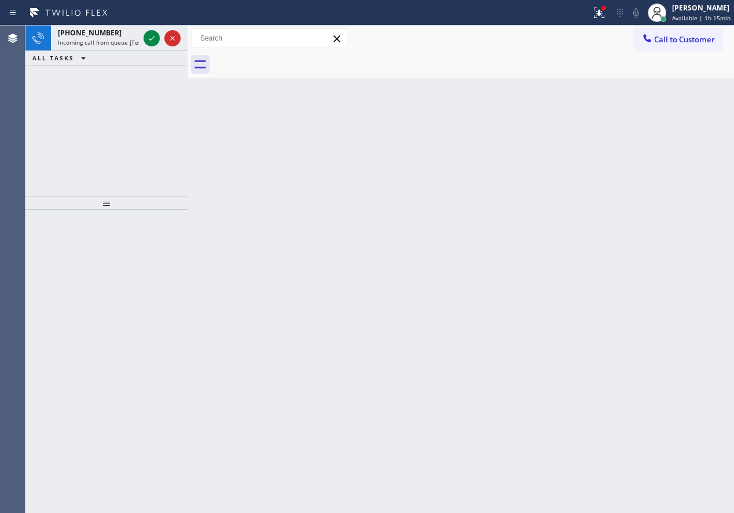
click at [149, 38] on icon at bounding box center [152, 38] width 14 height 14
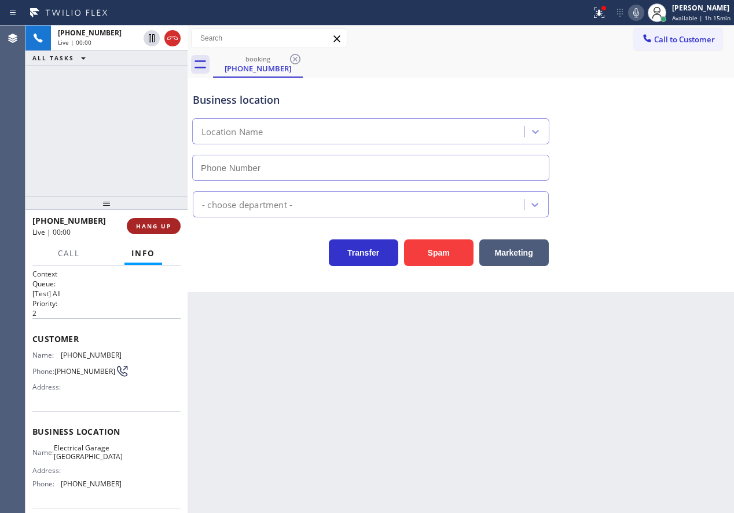
type input "[PHONE_NUMBER]"
click at [167, 225] on span "HANG UP" at bounding box center [153, 226] width 35 height 8
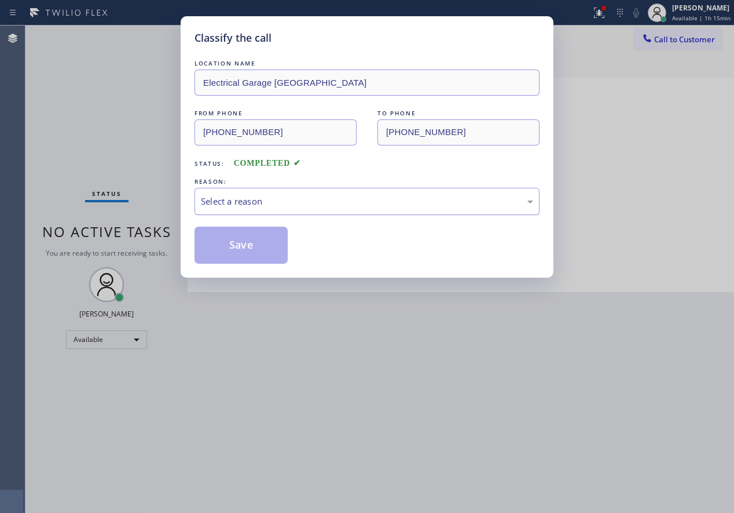
click at [288, 202] on div "Select a reason" at bounding box center [367, 201] width 332 height 13
drag, startPoint x: 279, startPoint y: 246, endPoint x: 544, endPoint y: 45, distance: 332.4
click at [279, 246] on button "Save" at bounding box center [241, 244] width 93 height 37
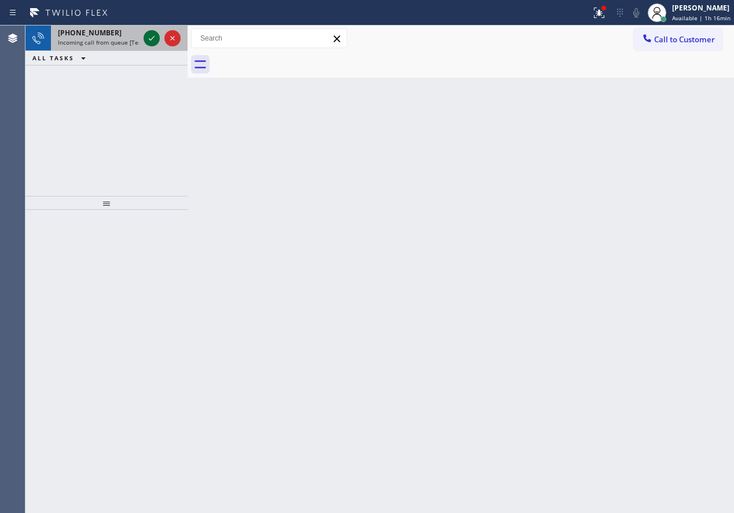
click at [153, 39] on icon at bounding box center [152, 38] width 14 height 14
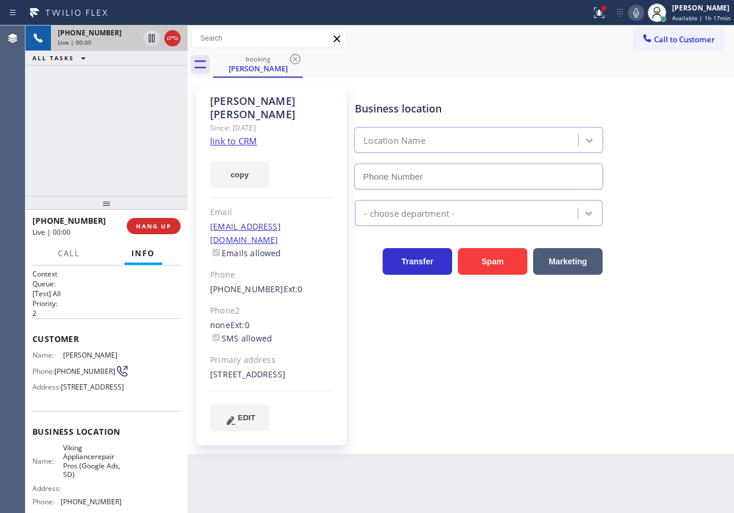
type input "[PHONE_NUMBER]"
click at [248, 135] on link "link to CRM" at bounding box center [233, 141] width 47 height 12
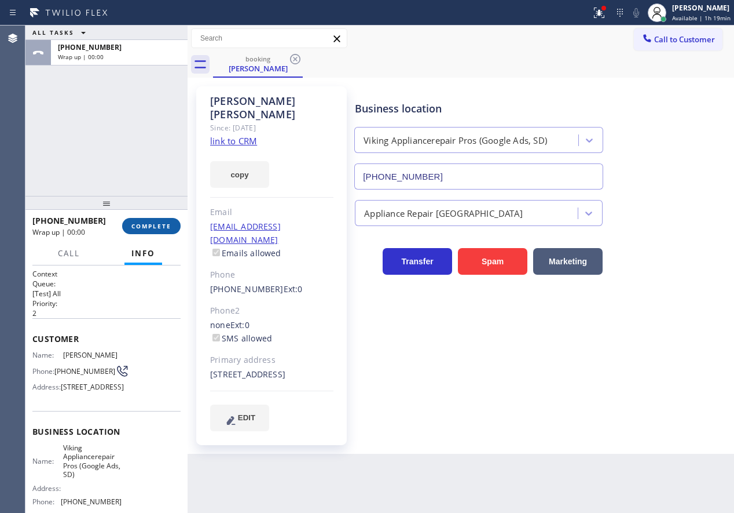
click at [149, 228] on span "COMPLETE" at bounding box center [151, 226] width 40 height 8
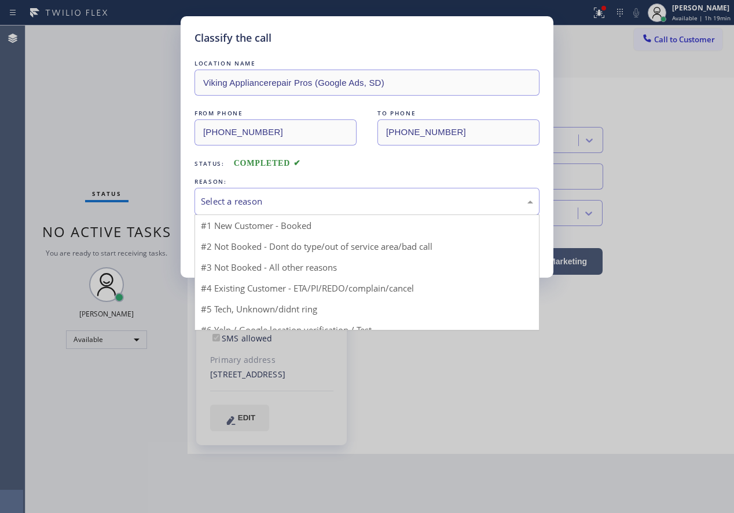
click at [319, 195] on div "Select a reason" at bounding box center [367, 201] width 332 height 13
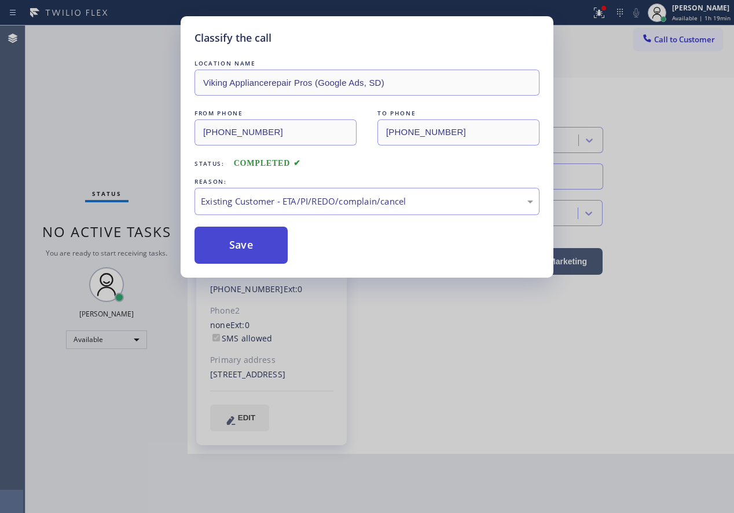
click at [268, 251] on button "Save" at bounding box center [241, 244] width 93 height 37
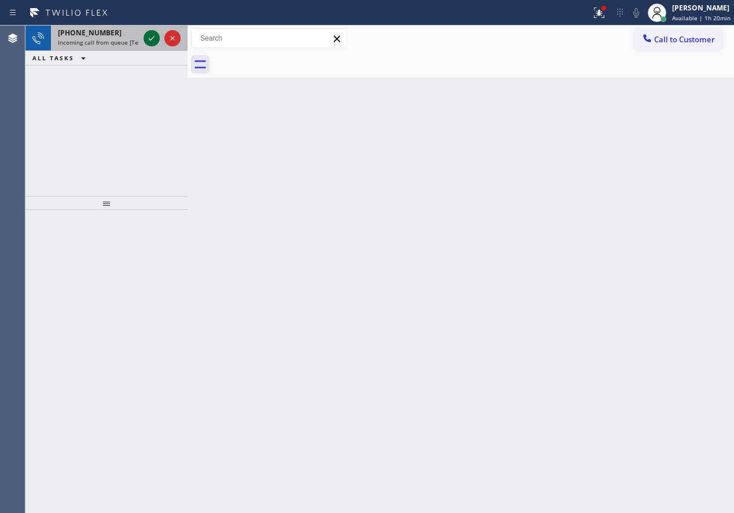
click at [151, 35] on icon at bounding box center [152, 38] width 14 height 14
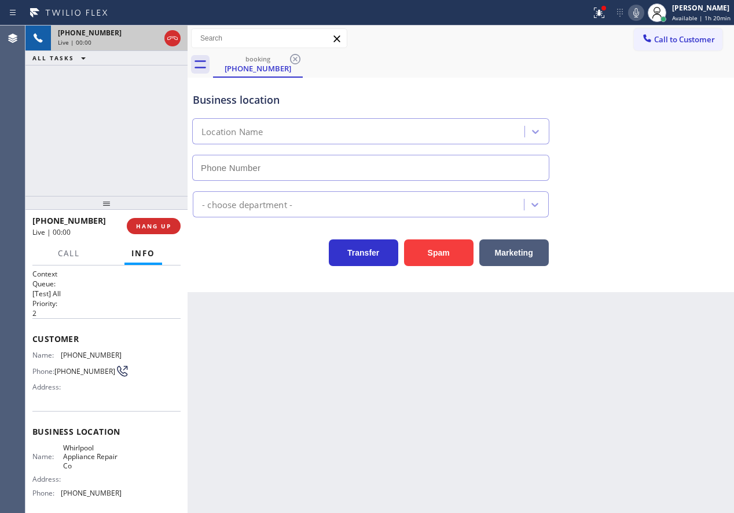
type input "[PHONE_NUMBER]"
click at [631, 298] on div "Back to Dashboard Change Sender ID Customers Technicians Select a contact Outbo…" at bounding box center [461, 268] width 547 height 487
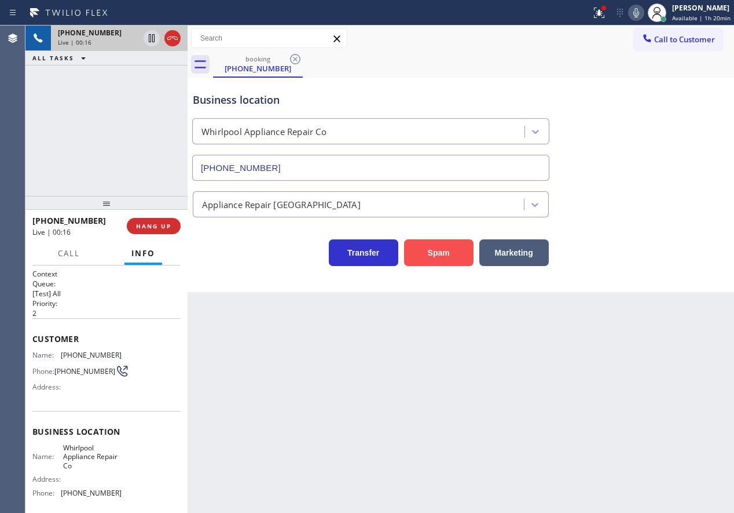
click at [441, 253] on button "Spam" at bounding box center [439, 252] width 70 height 27
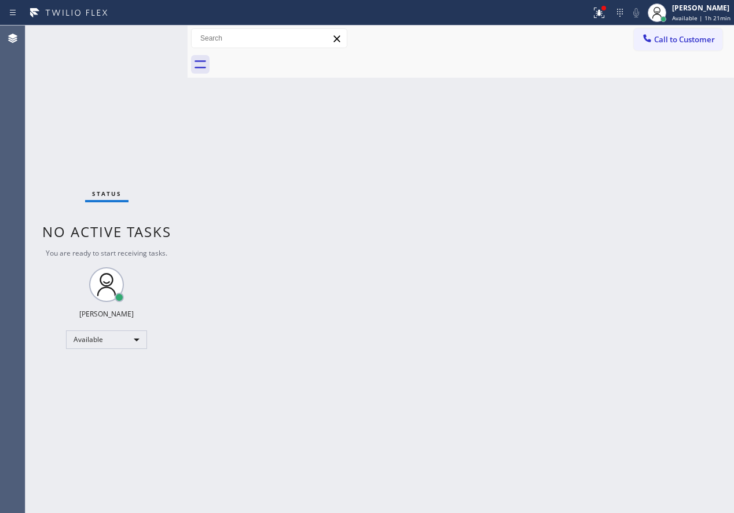
click at [646, 318] on div "Back to Dashboard Change Sender ID Customers Technicians Select a contact Outbo…" at bounding box center [461, 268] width 547 height 487
click at [688, 15] on span "Available | 1h 22min" at bounding box center [701, 18] width 59 height 8
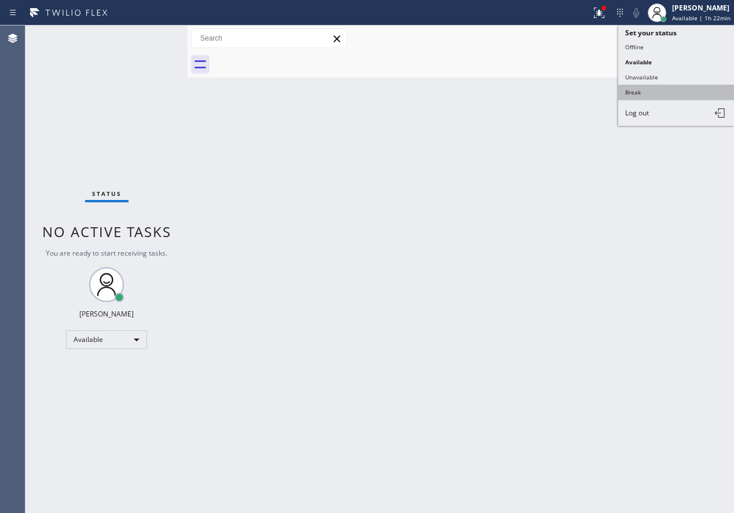
click at [650, 94] on button "Break" at bounding box center [677, 92] width 116 height 15
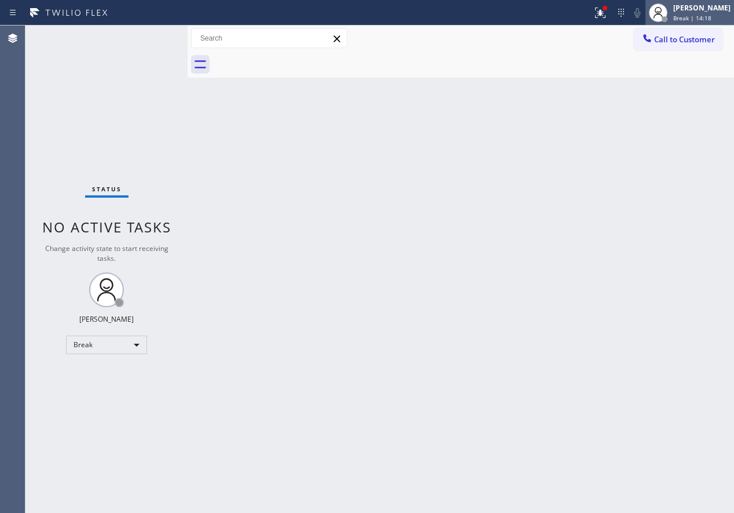
drag, startPoint x: 719, startPoint y: 13, endPoint x: 706, endPoint y: 27, distance: 19.3
click at [719, 13] on div "[PERSON_NAME] Break | 14:18" at bounding box center [702, 12] width 63 height 20
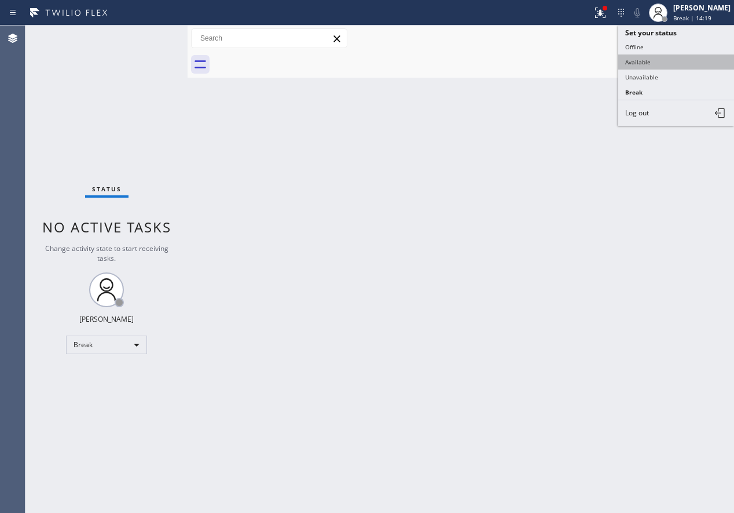
click at [677, 60] on button "Available" at bounding box center [677, 61] width 116 height 15
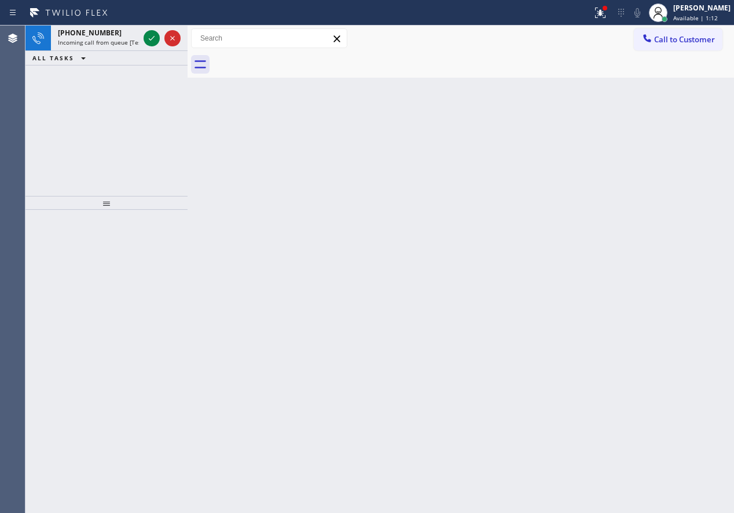
drag, startPoint x: 619, startPoint y: 138, endPoint x: 489, endPoint y: 90, distance: 138.4
click at [619, 138] on div "Back to Dashboard Change Sender ID Customers Technicians Select a contact Outbo…" at bounding box center [461, 268] width 547 height 487
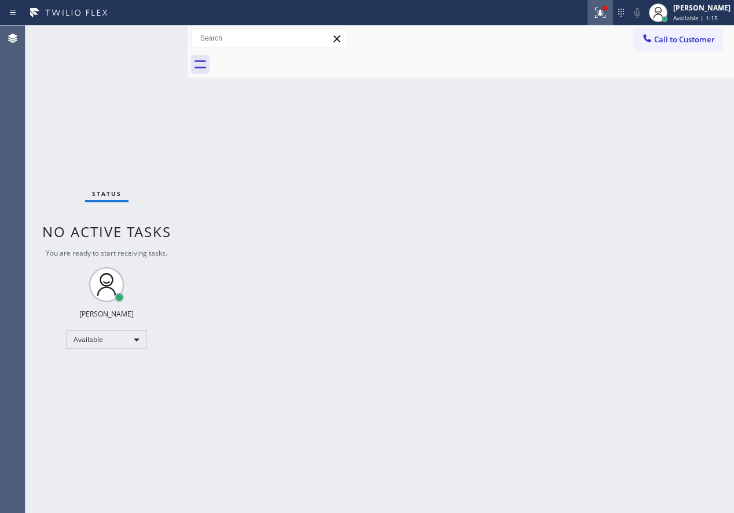
click at [613, 15] on div at bounding box center [600, 13] width 25 height 14
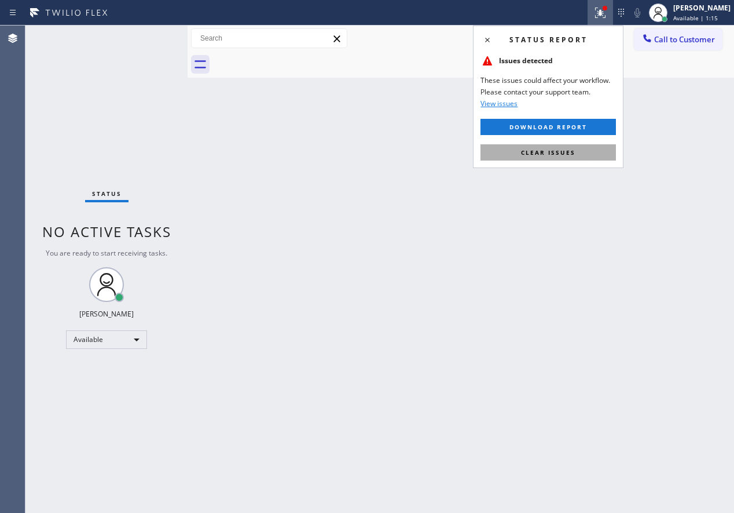
click at [583, 155] on button "Clear issues" at bounding box center [549, 152] width 136 height 16
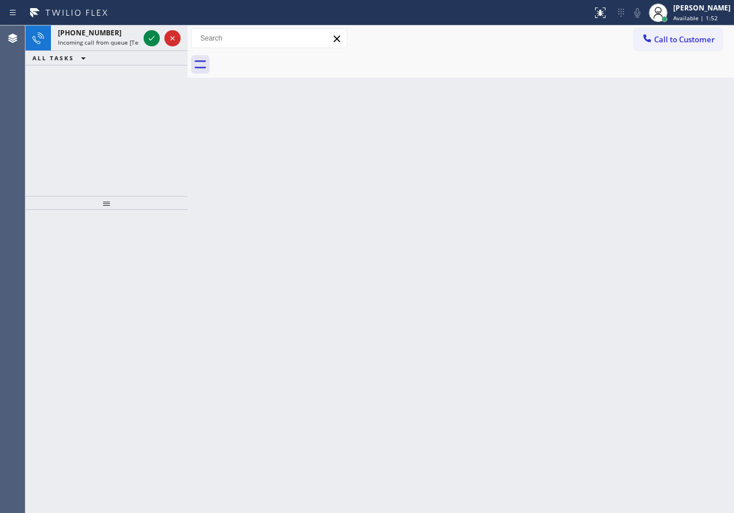
drag, startPoint x: 322, startPoint y: 129, endPoint x: 229, endPoint y: 68, distance: 110.8
click at [322, 131] on div "Back to Dashboard Change Sender ID Customers Technicians Select a contact Outbo…" at bounding box center [461, 268] width 547 height 487
click at [151, 41] on icon at bounding box center [152, 38] width 14 height 14
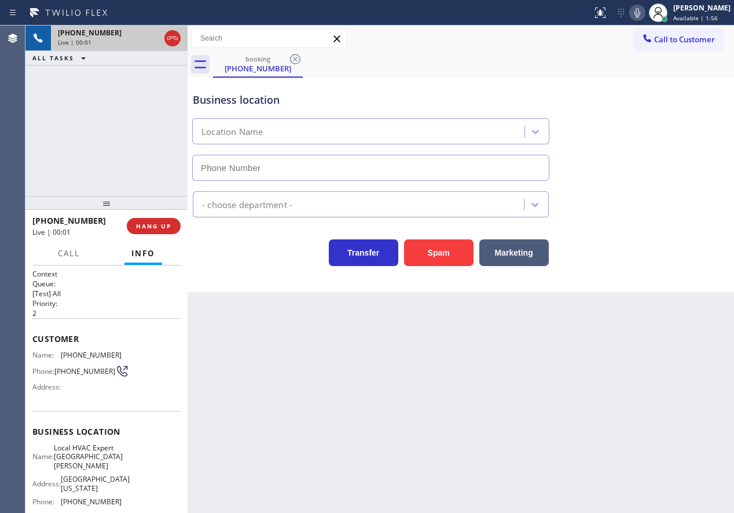
type input "[PHONE_NUMBER]"
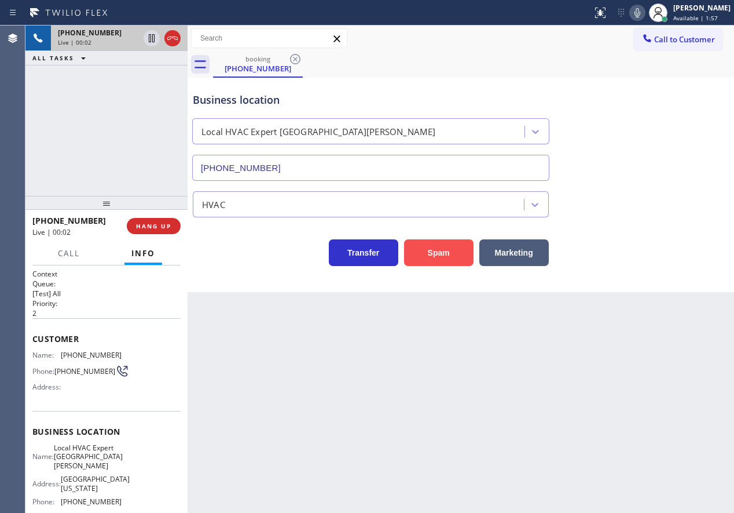
click at [425, 257] on button "Spam" at bounding box center [439, 252] width 70 height 27
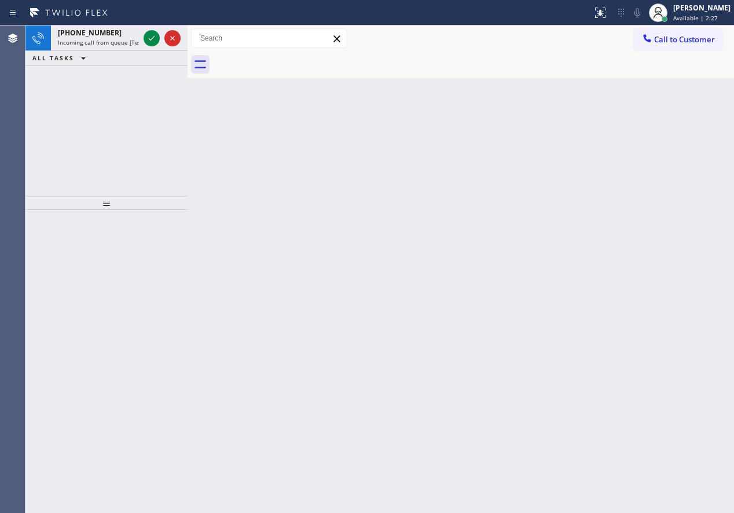
click at [675, 272] on div "Back to Dashboard Change Sender ID Customers Technicians Select a contact Outbo…" at bounding box center [461, 268] width 547 height 487
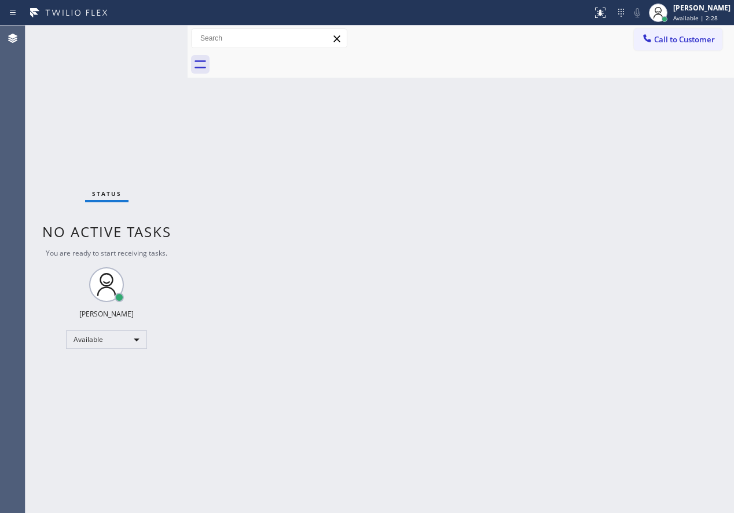
click at [153, 38] on div "Status No active tasks You are ready to start receiving tasks. [PERSON_NAME] Av…" at bounding box center [106, 268] width 162 height 487
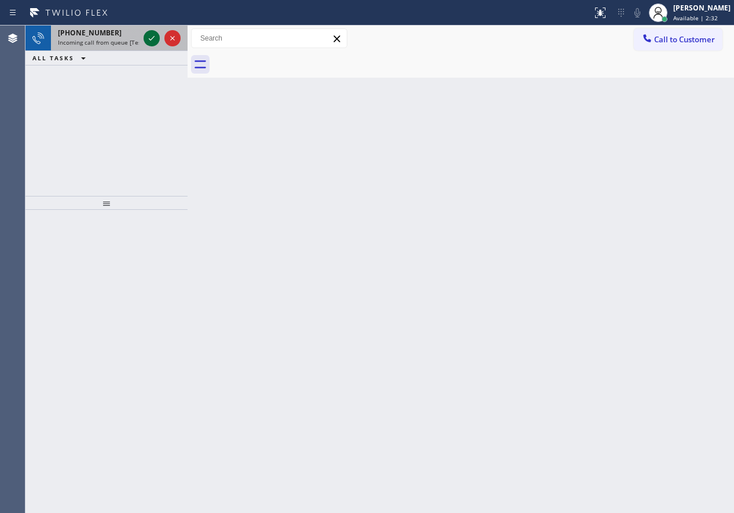
click at [152, 34] on icon at bounding box center [152, 38] width 14 height 14
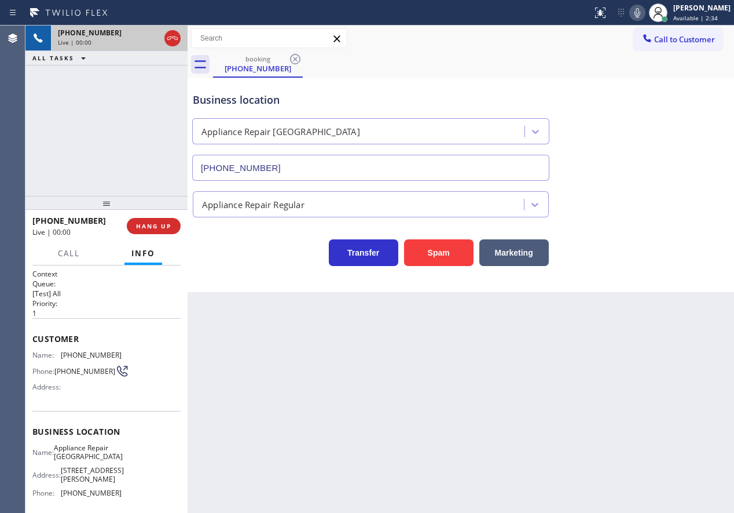
type input "[PHONE_NUMBER]"
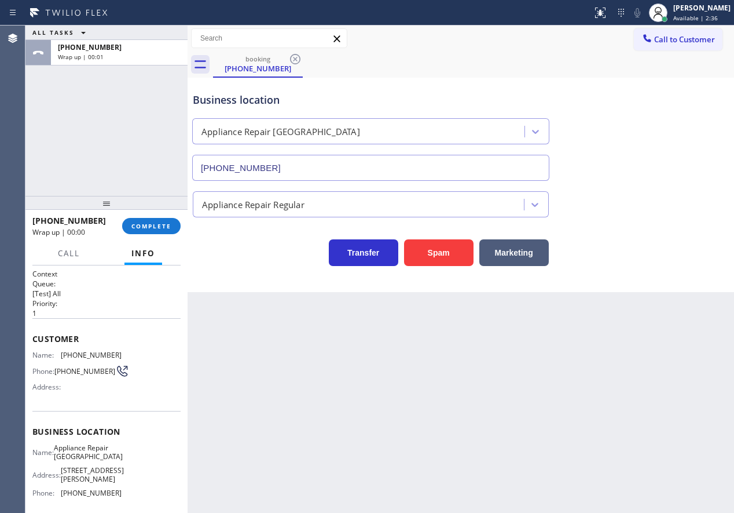
drag, startPoint x: 151, startPoint y: 226, endPoint x: 202, endPoint y: 227, distance: 50.4
click at [151, 226] on span "COMPLETE" at bounding box center [151, 226] width 40 height 8
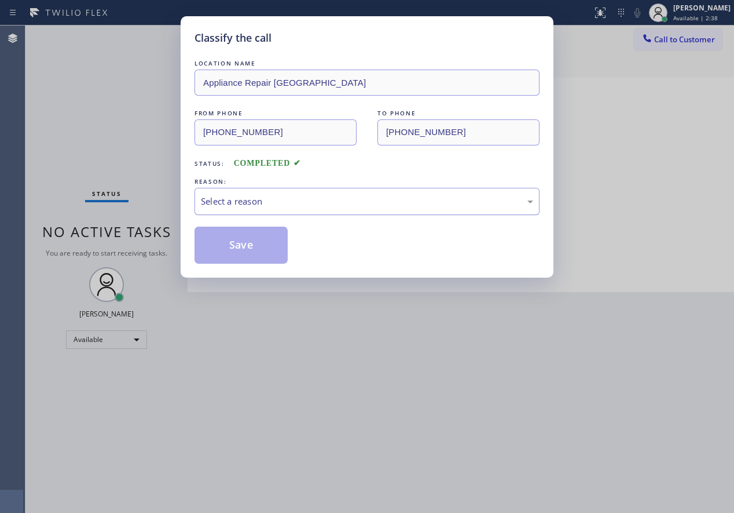
drag, startPoint x: 465, startPoint y: 189, endPoint x: 426, endPoint y: 207, distance: 42.8
click at [465, 189] on div "Select a reason" at bounding box center [367, 201] width 345 height 27
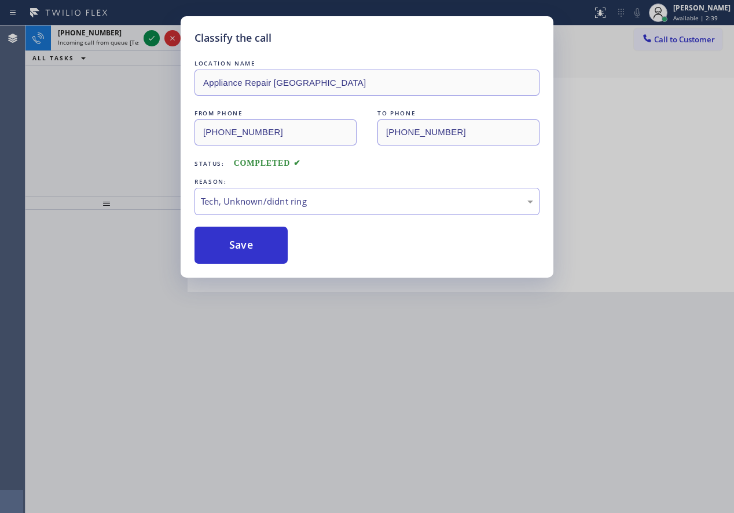
click at [250, 244] on button "Save" at bounding box center [241, 244] width 93 height 37
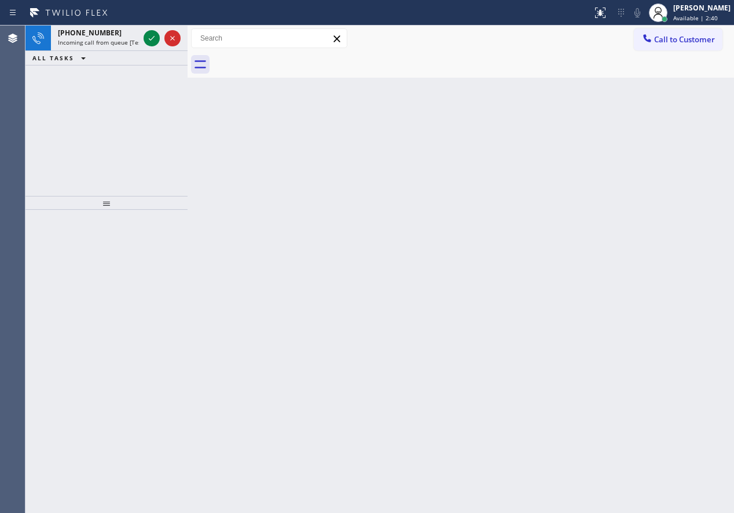
click at [149, 39] on icon at bounding box center [152, 38] width 6 height 5
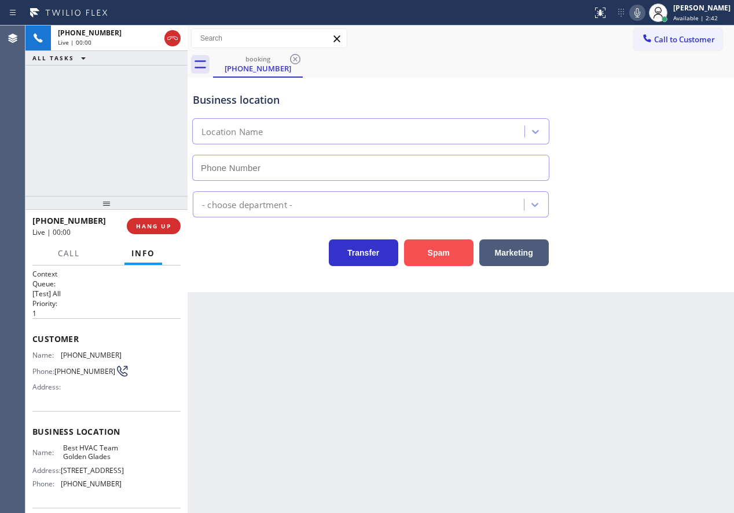
type input "[PHONE_NUMBER]"
click at [420, 255] on button "Spam" at bounding box center [439, 252] width 70 height 27
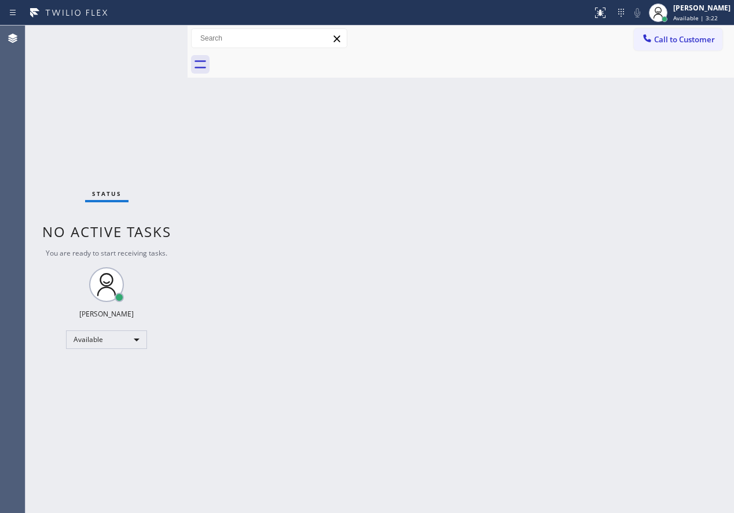
click at [626, 281] on div "Back to Dashboard Change Sender ID Customers Technicians Select a contact Outbo…" at bounding box center [461, 268] width 547 height 487
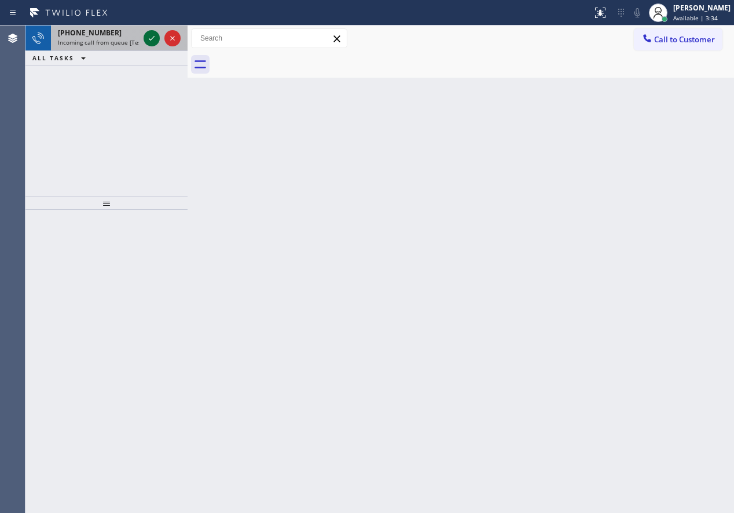
click at [149, 39] on icon at bounding box center [152, 38] width 6 height 5
click at [149, 42] on icon at bounding box center [152, 38] width 14 height 14
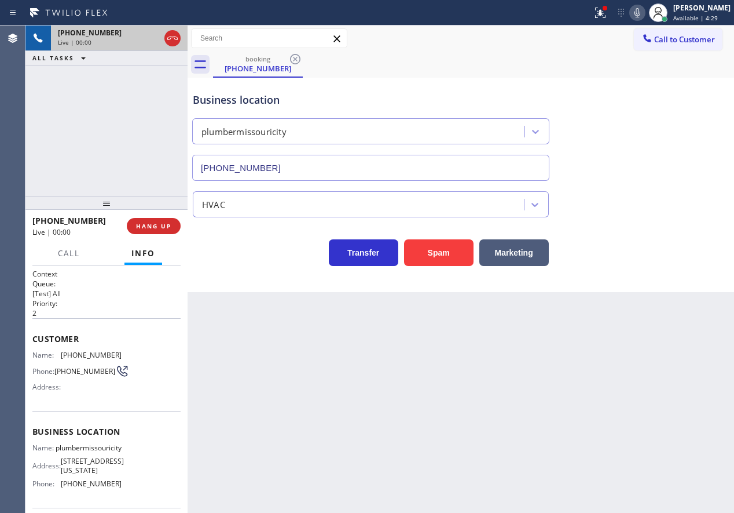
type input "[PHONE_NUMBER]"
click at [422, 249] on button "Spam" at bounding box center [439, 252] width 70 height 27
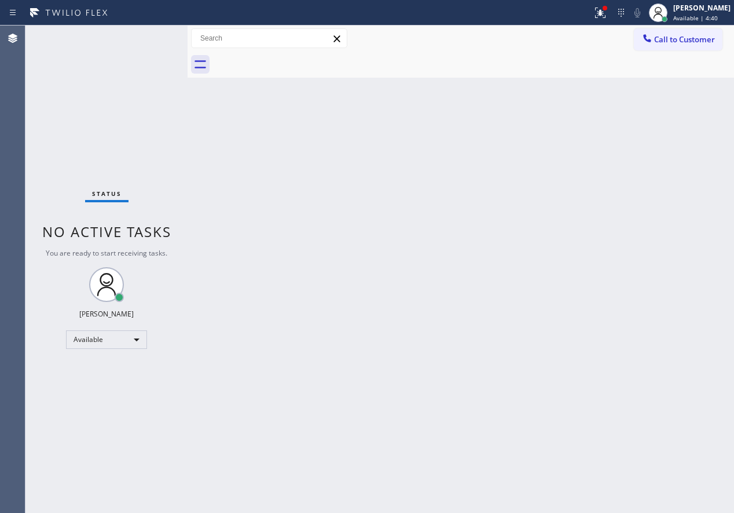
click at [621, 227] on div "Back to Dashboard Change Sender ID Customers Technicians Select a contact Outbo…" at bounding box center [461, 268] width 547 height 487
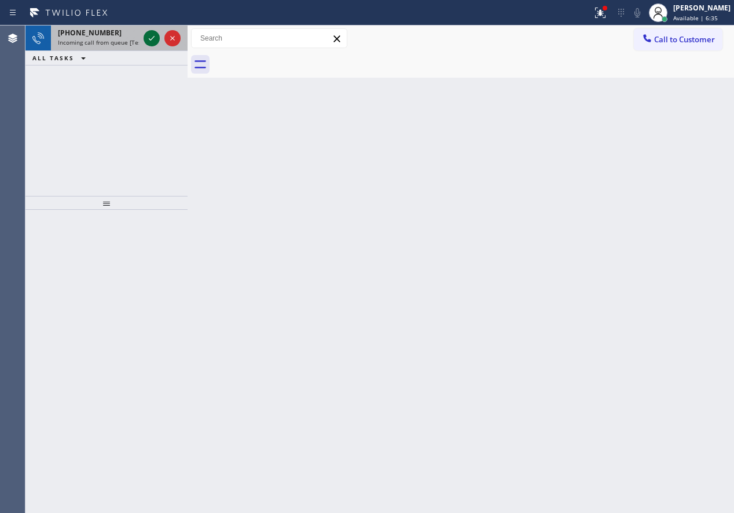
click at [147, 41] on icon at bounding box center [152, 38] width 14 height 14
click at [149, 39] on icon at bounding box center [152, 38] width 6 height 5
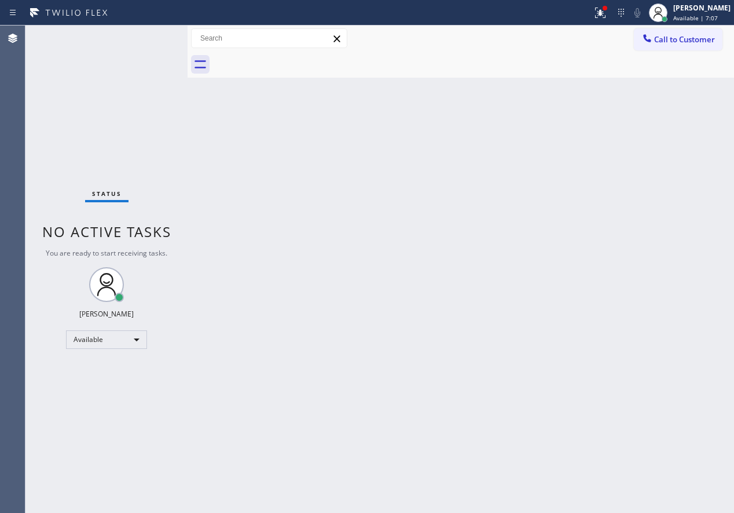
click at [626, 212] on div "Back to Dashboard Change Sender ID Customers Technicians Select a contact Outbo…" at bounding box center [461, 268] width 547 height 487
click at [622, 194] on div "Back to Dashboard Change Sender ID Customers Technicians Select a contact Outbo…" at bounding box center [461, 268] width 547 height 487
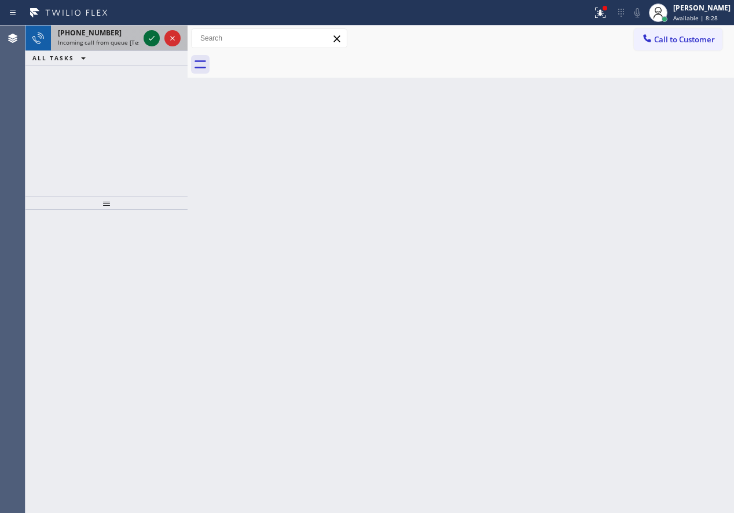
click at [148, 42] on icon at bounding box center [152, 38] width 14 height 14
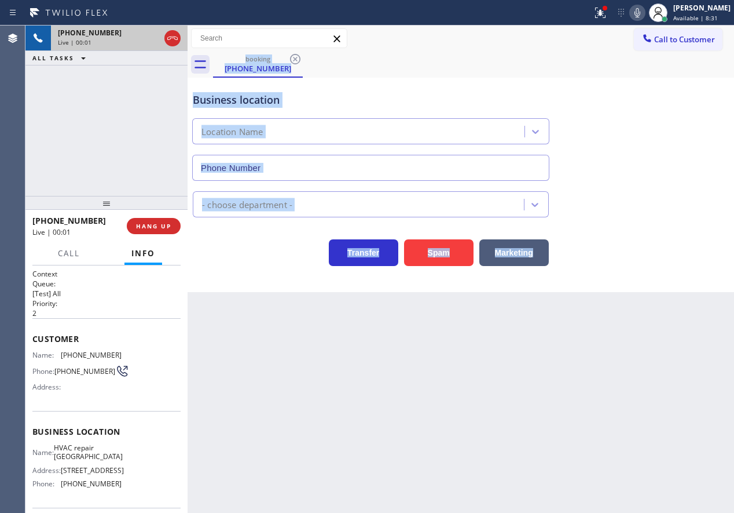
type input "[PHONE_NUMBER]"
click at [698, 208] on div "HVAC" at bounding box center [461, 202] width 541 height 31
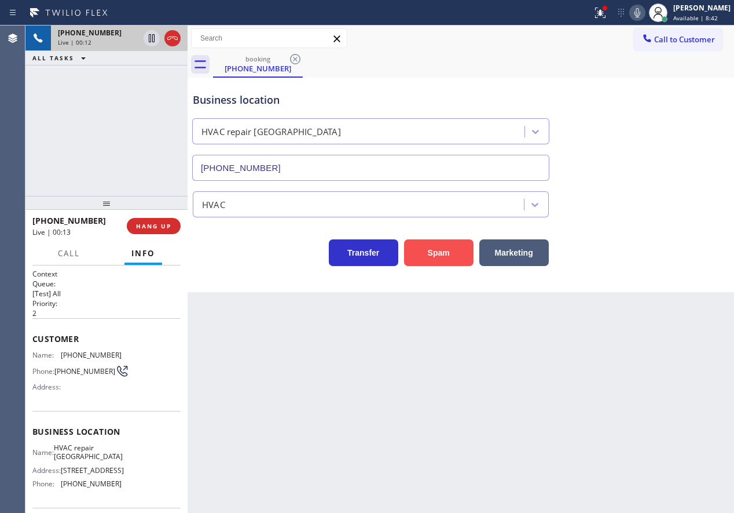
click at [449, 246] on button "Spam" at bounding box center [439, 252] width 70 height 27
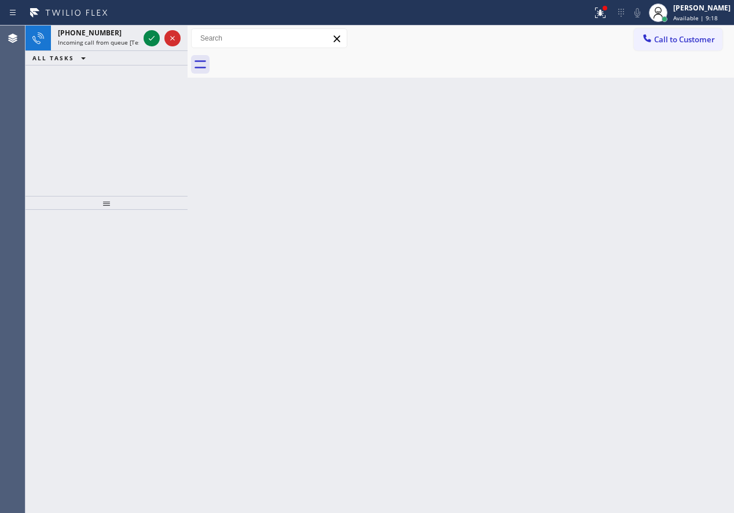
drag, startPoint x: 701, startPoint y: 154, endPoint x: 652, endPoint y: 136, distance: 51.9
click at [701, 154] on div "Back to Dashboard Change Sender ID Customers Technicians Select a contact Outbo…" at bounding box center [461, 268] width 547 height 487
click at [153, 33] on icon at bounding box center [152, 38] width 14 height 14
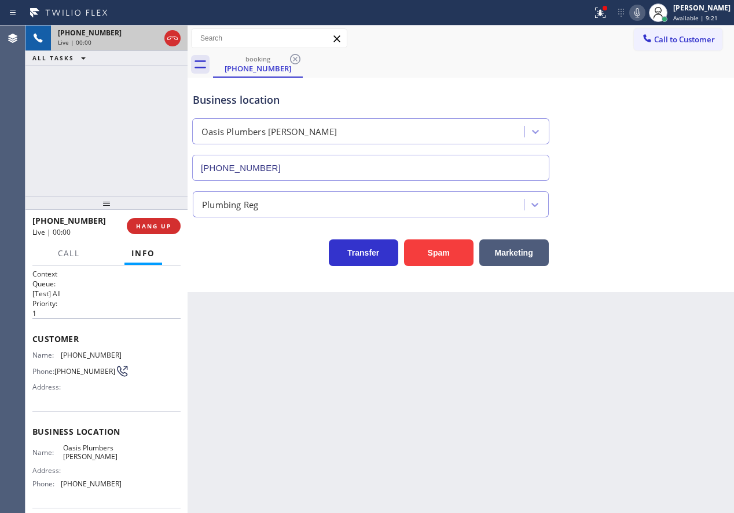
type input "[PHONE_NUMBER]"
click at [162, 226] on span "HANG UP" at bounding box center [153, 226] width 35 height 8
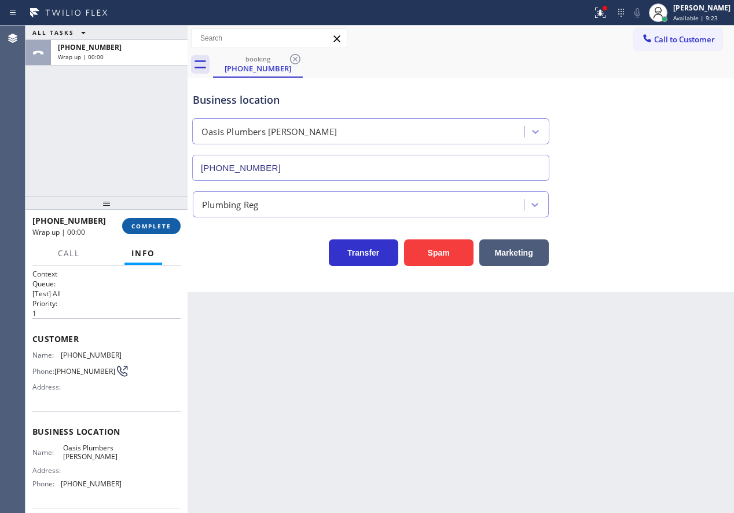
click at [162, 226] on span "COMPLETE" at bounding box center [151, 226] width 40 height 8
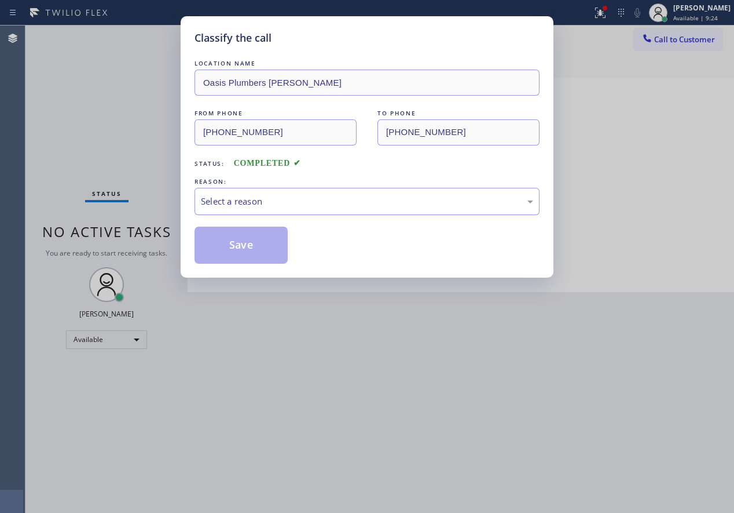
click at [343, 197] on div "Select a reason" at bounding box center [367, 201] width 332 height 13
click at [297, 206] on div "Yelp / Google" at bounding box center [367, 201] width 332 height 13
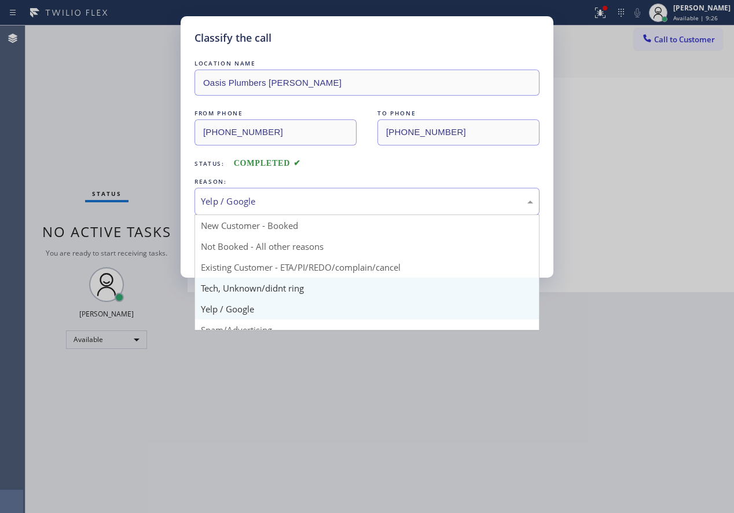
drag, startPoint x: 294, startPoint y: 286, endPoint x: 275, endPoint y: 250, distance: 41.5
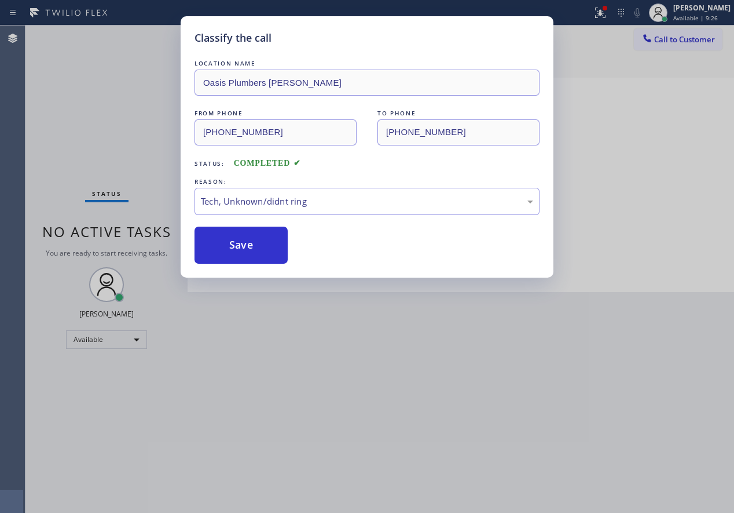
click at [274, 248] on button "Save" at bounding box center [241, 244] width 93 height 37
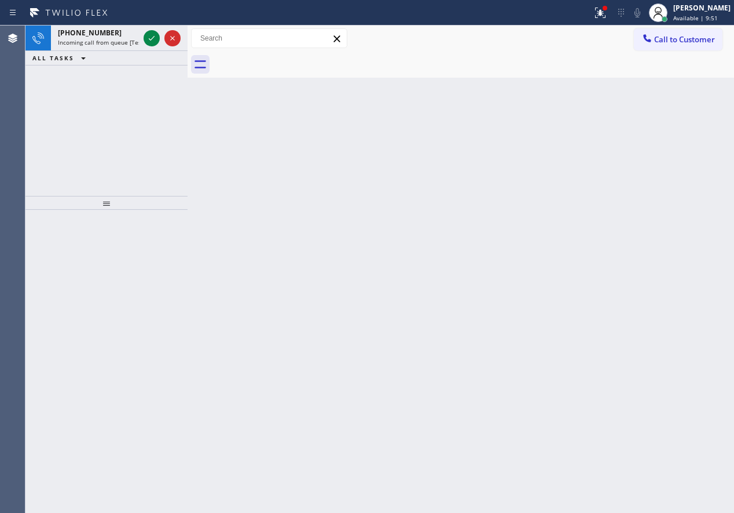
drag, startPoint x: 675, startPoint y: 172, endPoint x: 236, endPoint y: 92, distance: 446.8
click at [653, 172] on div "Back to Dashboard Change Sender ID Customers Technicians Select a contact Outbo…" at bounding box center [461, 268] width 547 height 487
click at [157, 34] on icon at bounding box center [152, 38] width 14 height 14
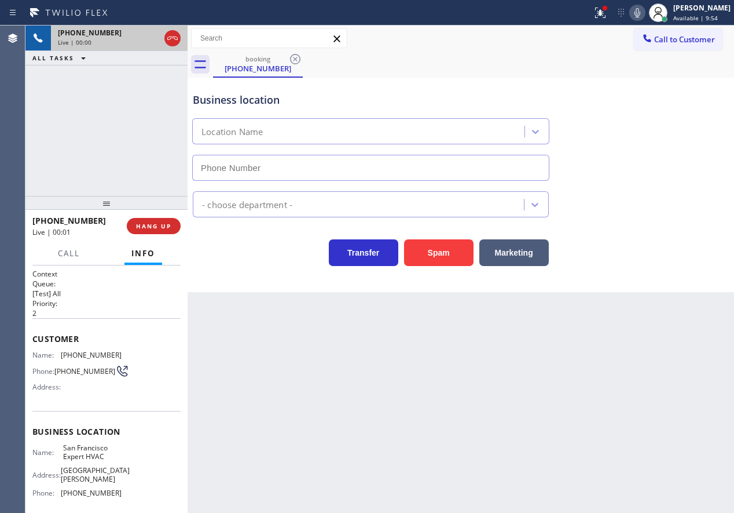
type input "[PHONE_NUMBER]"
click at [152, 225] on span "HANG UP" at bounding box center [153, 226] width 35 height 8
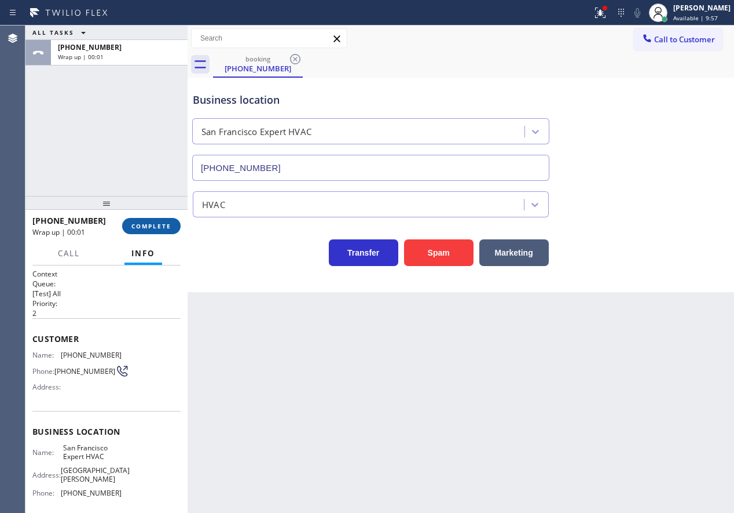
click at [152, 225] on span "COMPLETE" at bounding box center [151, 226] width 40 height 8
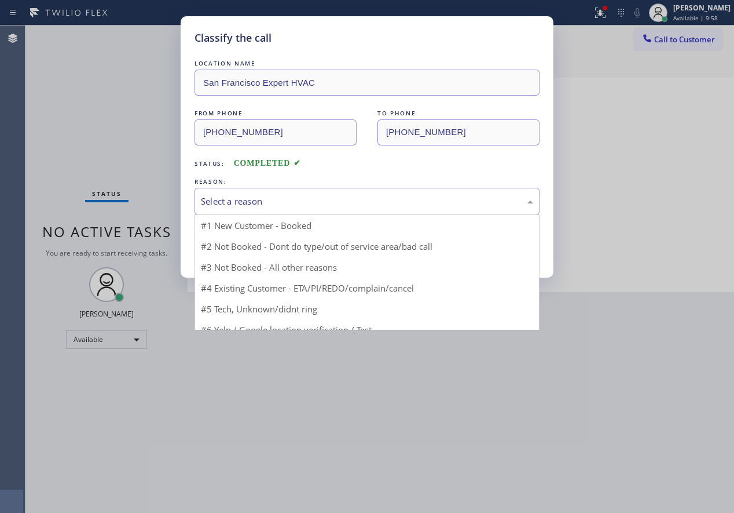
click at [294, 207] on div "Select a reason" at bounding box center [367, 201] width 332 height 13
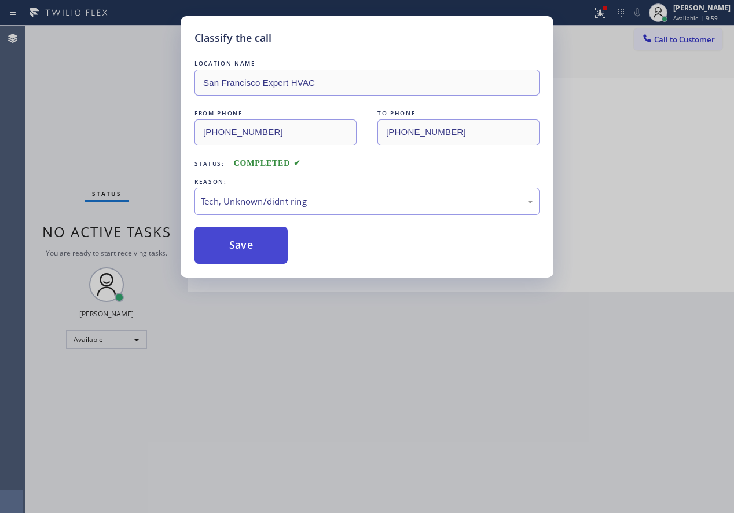
click at [262, 242] on button "Save" at bounding box center [241, 244] width 93 height 37
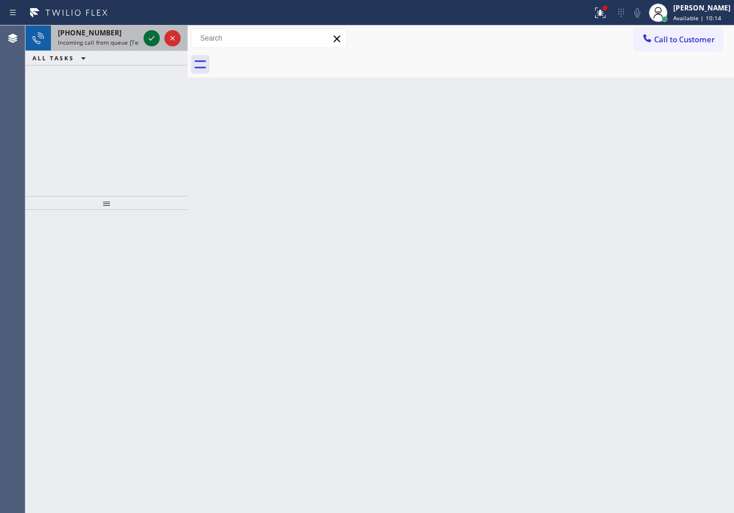
click at [156, 43] on icon at bounding box center [152, 38] width 14 height 14
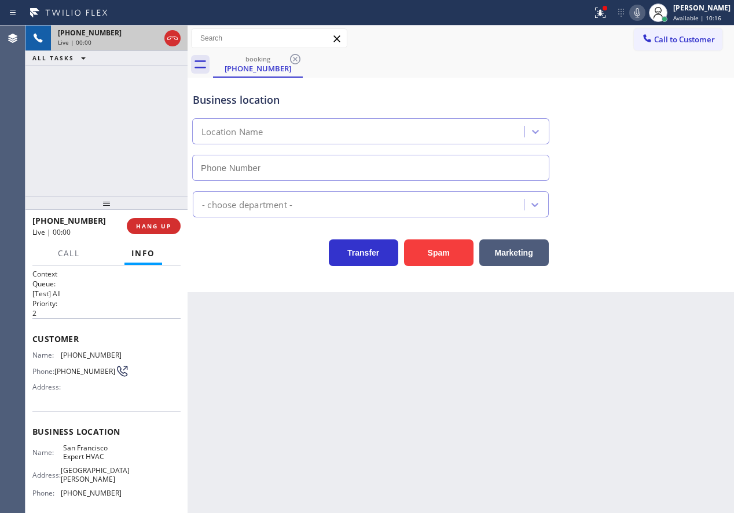
type input "[PHONE_NUMBER]"
click at [153, 222] on span "HANG UP" at bounding box center [153, 226] width 35 height 8
click at [153, 224] on span "HANG UP" at bounding box center [153, 226] width 35 height 8
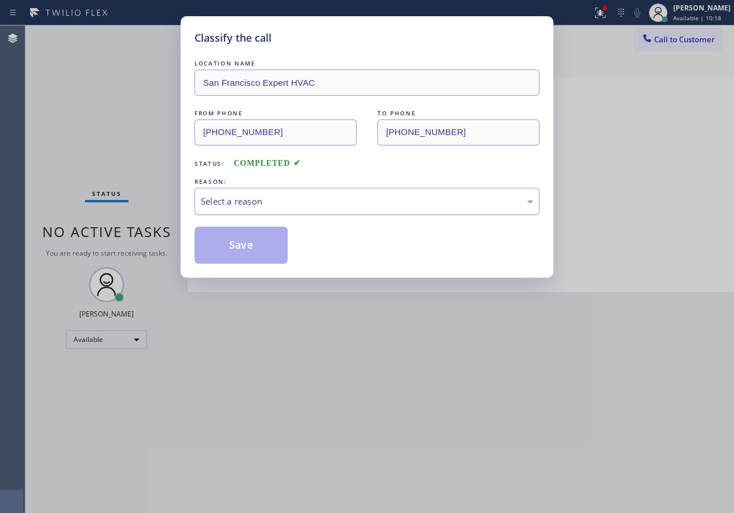
click at [251, 196] on div "Select a reason" at bounding box center [367, 201] width 332 height 13
click at [243, 252] on button "Save" at bounding box center [241, 244] width 93 height 37
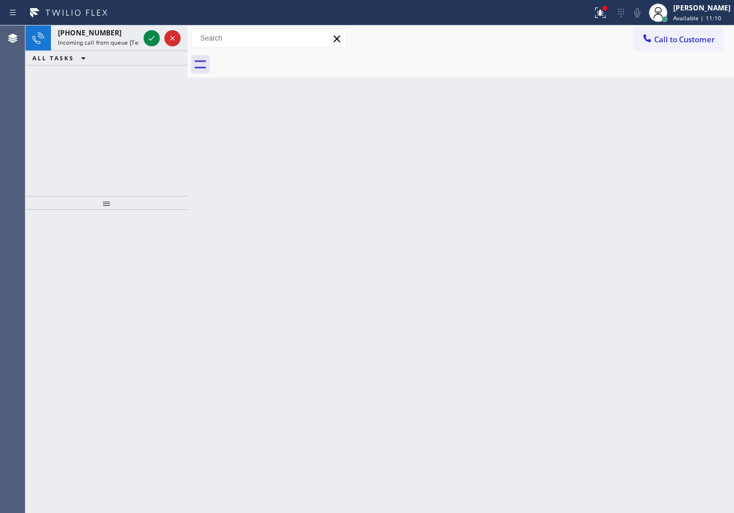
click at [604, 265] on div "Back to Dashboard Change Sender ID Customers Technicians Select a contact Outbo…" at bounding box center [461, 268] width 547 height 487
click at [148, 33] on icon at bounding box center [152, 38] width 14 height 14
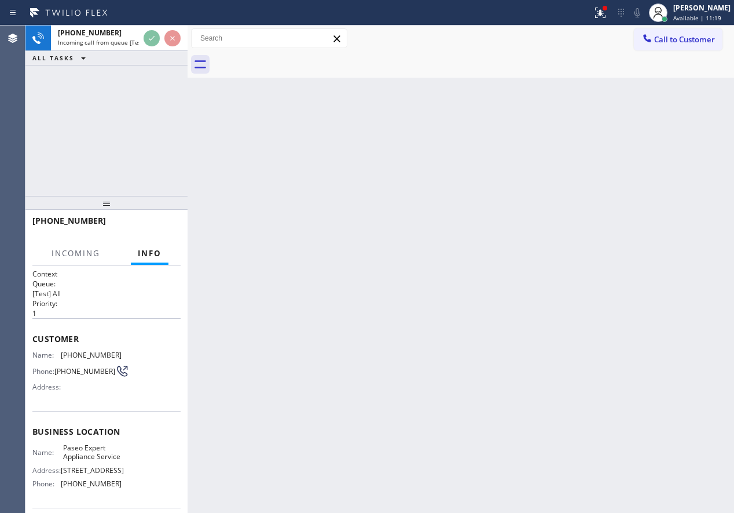
click at [321, 234] on div "Back to Dashboard Change Sender ID Customers Technicians Select a contact Outbo…" at bounding box center [461, 268] width 547 height 487
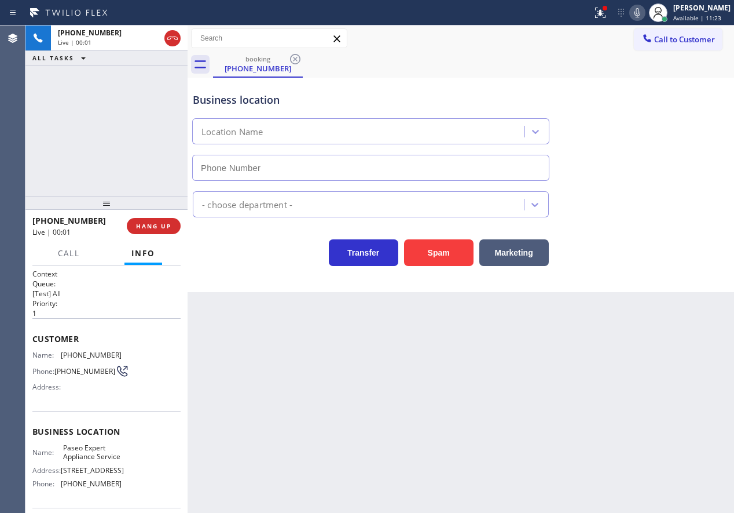
type input "[PHONE_NUMBER]"
click at [641, 14] on icon at bounding box center [638, 12] width 6 height 9
click at [608, 15] on icon at bounding box center [601, 13] width 14 height 14
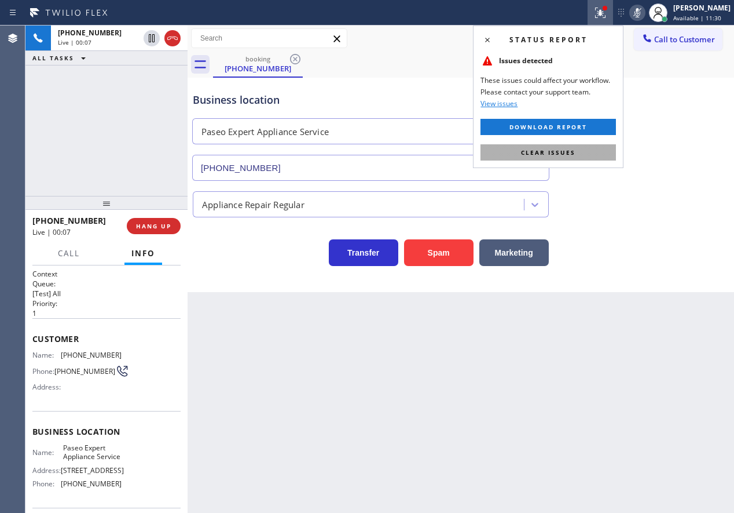
click at [588, 155] on button "Clear issues" at bounding box center [549, 152] width 136 height 16
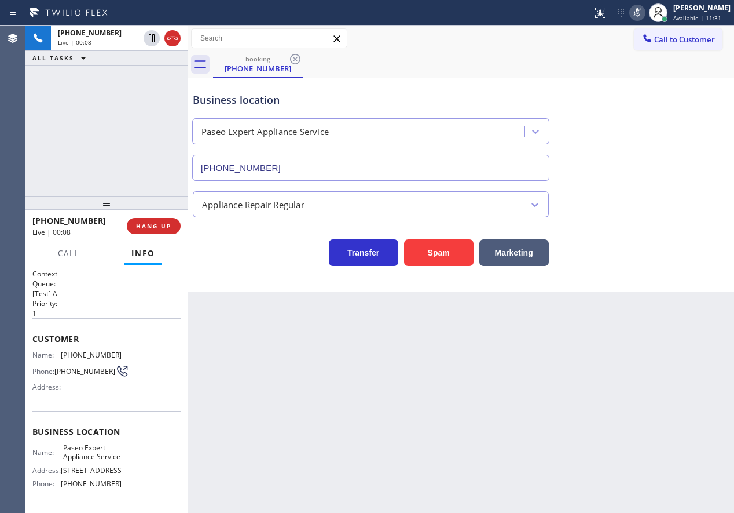
click at [645, 14] on icon at bounding box center [638, 13] width 14 height 14
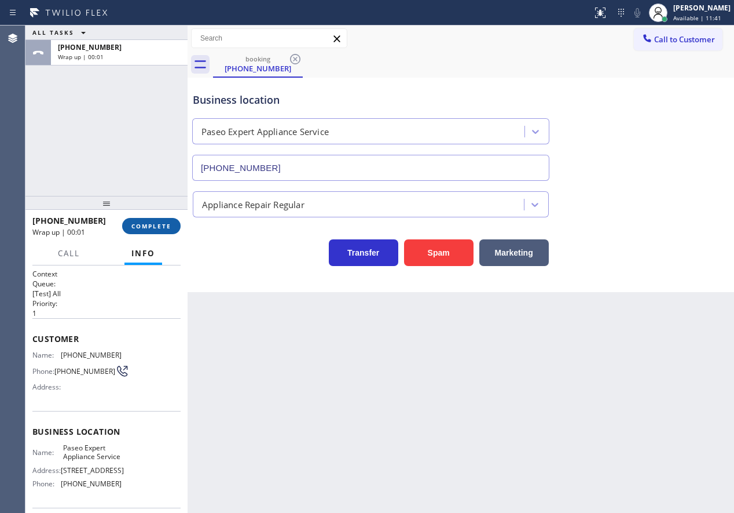
click at [163, 231] on button "COMPLETE" at bounding box center [151, 226] width 59 height 16
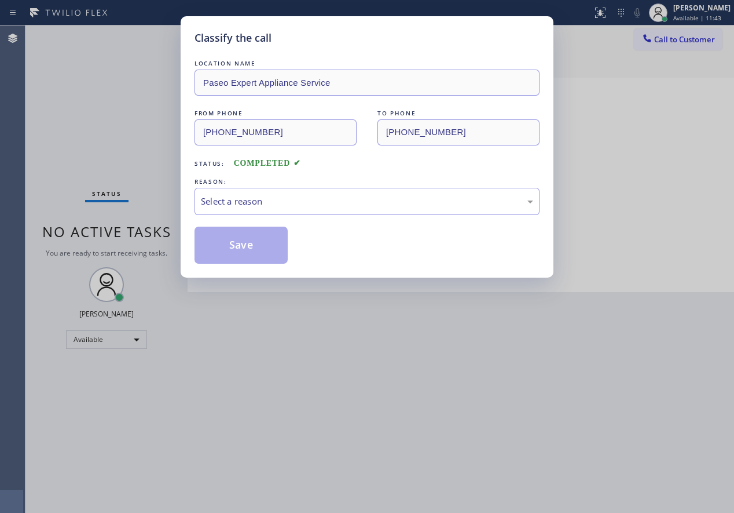
click at [261, 192] on div "Select a reason" at bounding box center [367, 201] width 345 height 27
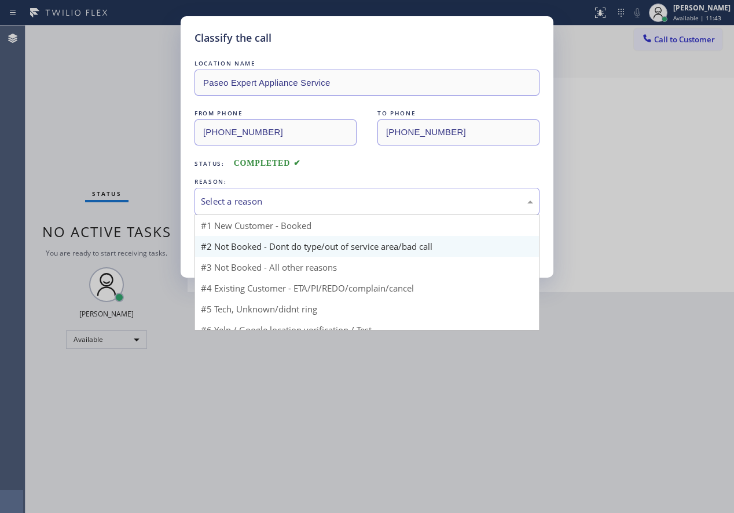
scroll to position [31, 0]
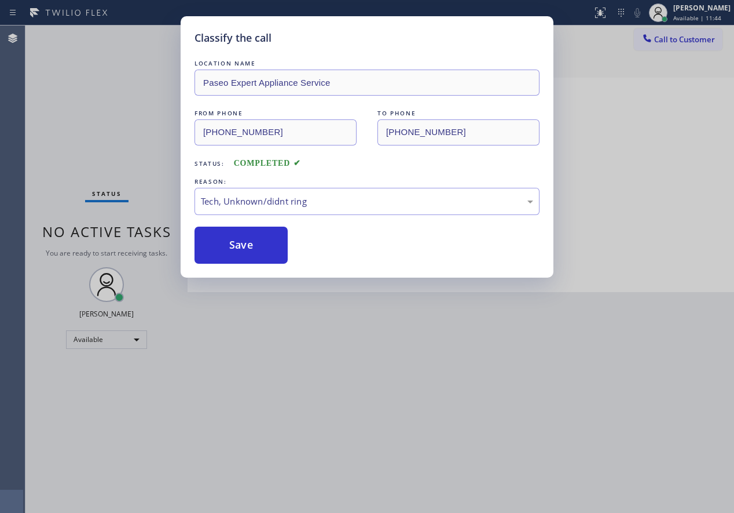
click at [257, 241] on button "Save" at bounding box center [241, 244] width 93 height 37
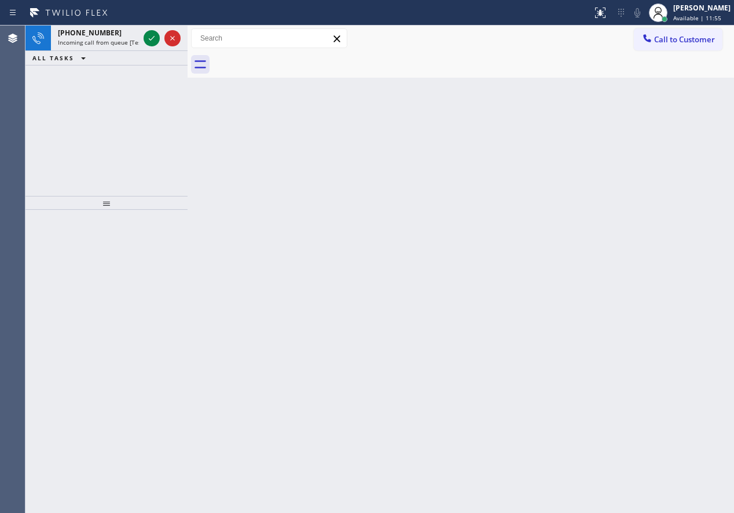
drag, startPoint x: 644, startPoint y: 273, endPoint x: 625, endPoint y: 269, distance: 19.0
click at [644, 273] on div "Back to Dashboard Change Sender ID Customers Technicians Select a contact Outbo…" at bounding box center [461, 268] width 547 height 487
click at [149, 35] on icon at bounding box center [152, 38] width 14 height 14
click at [148, 34] on icon at bounding box center [152, 38] width 14 height 14
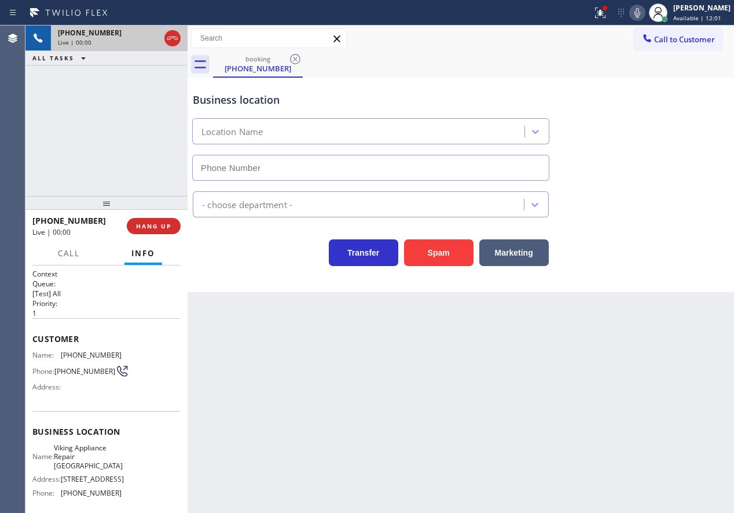
type input "[PHONE_NUMBER]"
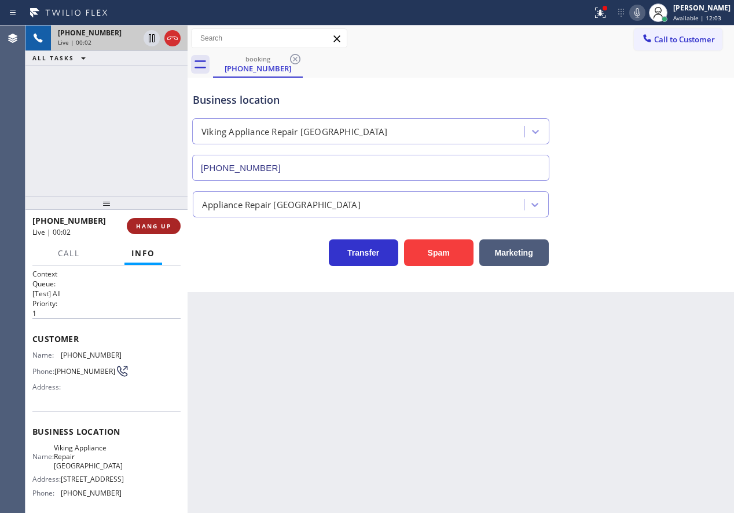
click at [151, 221] on button "HANG UP" at bounding box center [154, 226] width 54 height 16
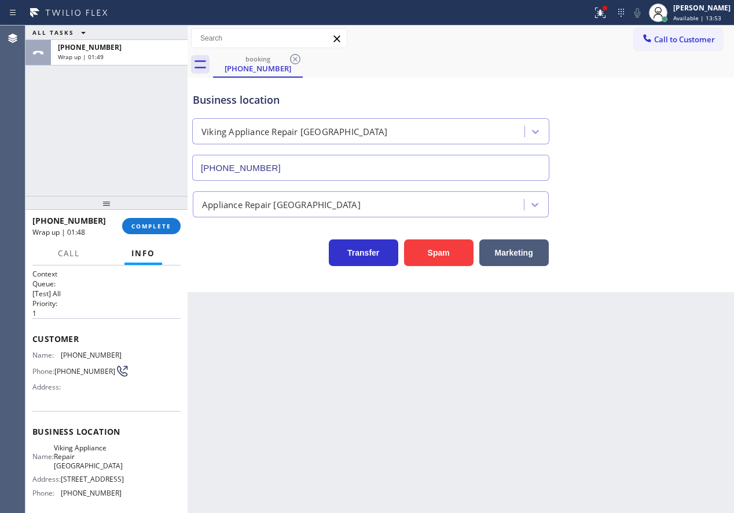
click at [671, 334] on div "Back to Dashboard Change Sender ID Customers Technicians Select a contact Outbo…" at bounding box center [461, 268] width 547 height 487
click at [147, 214] on div "[PHONE_NUMBER] Wrap up | 01:49 COMPLETE" at bounding box center [106, 226] width 148 height 30
click at [147, 226] on span "COMPLETE" at bounding box center [151, 226] width 40 height 8
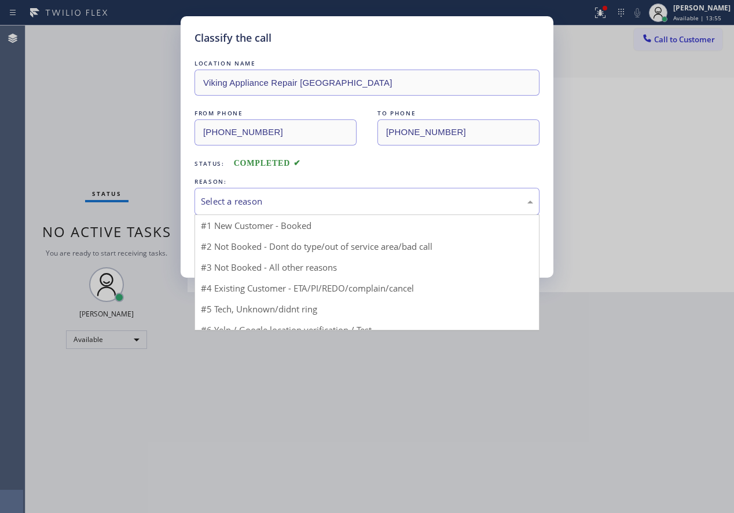
click at [275, 205] on div "Select a reason" at bounding box center [367, 201] width 332 height 13
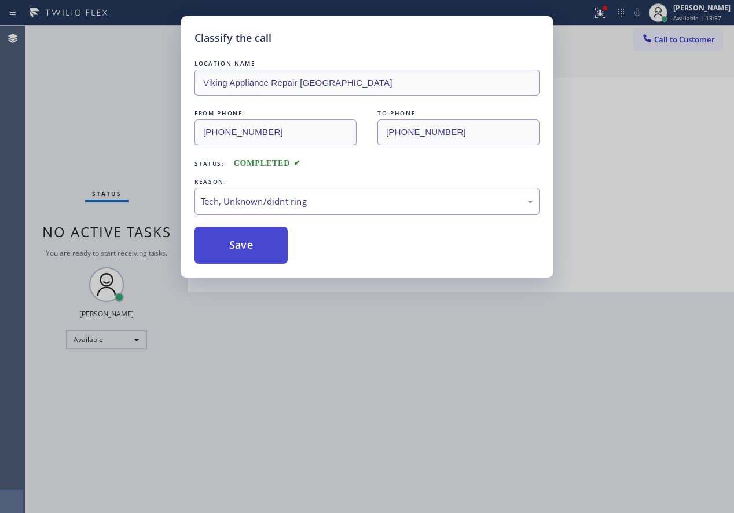
click at [254, 248] on button "Save" at bounding box center [241, 244] width 93 height 37
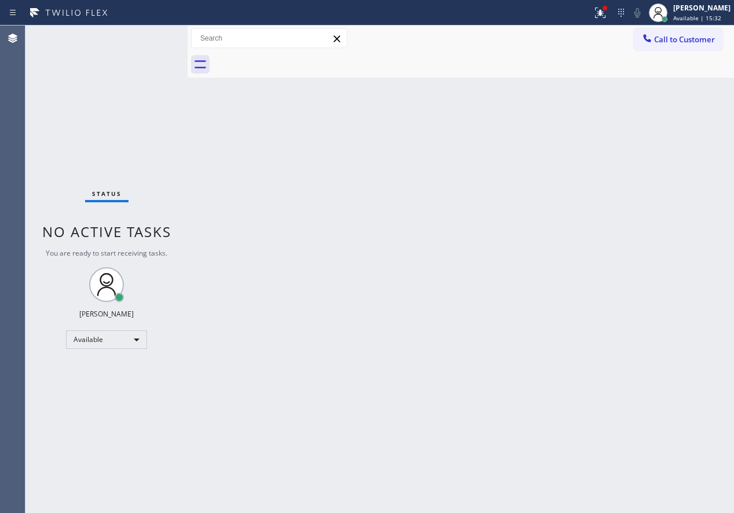
click at [679, 362] on div "Back to Dashboard Change Sender ID Customers Technicians Select a contact Outbo…" at bounding box center [461, 268] width 547 height 487
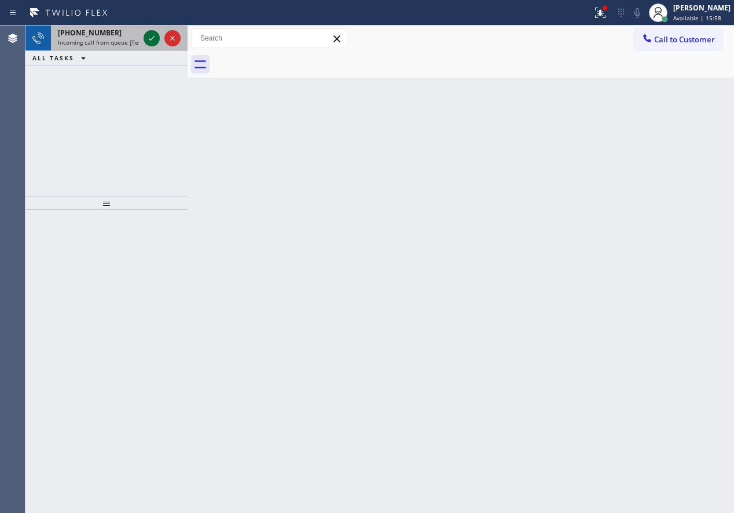
click at [149, 39] on icon at bounding box center [152, 38] width 6 height 5
click at [148, 35] on icon at bounding box center [152, 38] width 14 height 14
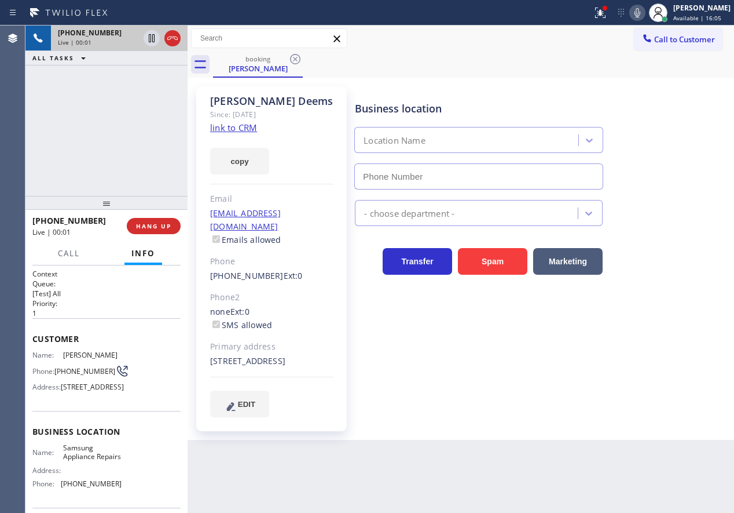
type input "[PHONE_NUMBER]"
click at [92, 461] on span "Samsung Appliance Repairs" at bounding box center [92, 452] width 58 height 18
click at [447, 172] on input "[PHONE_NUMBER]" at bounding box center [478, 176] width 249 height 26
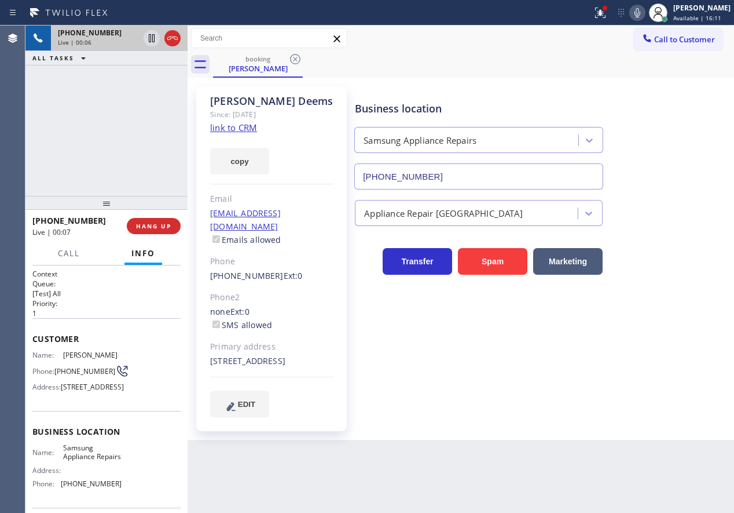
click at [447, 172] on input "[PHONE_NUMBER]" at bounding box center [478, 176] width 249 height 26
click at [239, 130] on link "link to CRM" at bounding box center [233, 128] width 47 height 12
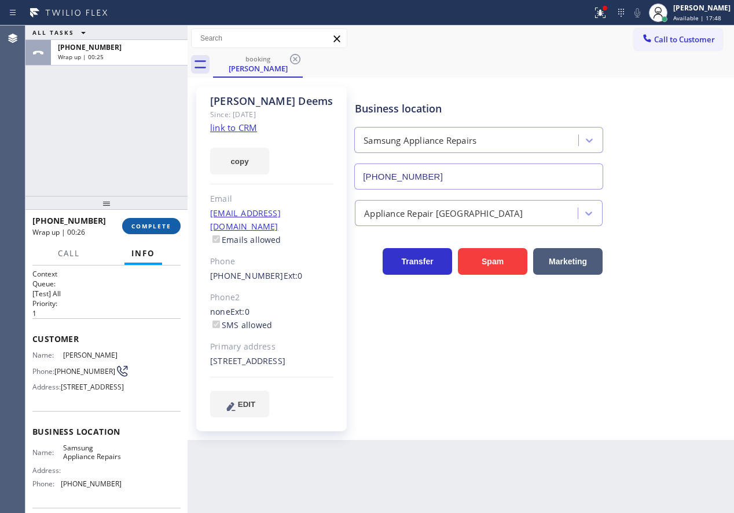
click at [152, 218] on button "COMPLETE" at bounding box center [151, 226] width 59 height 16
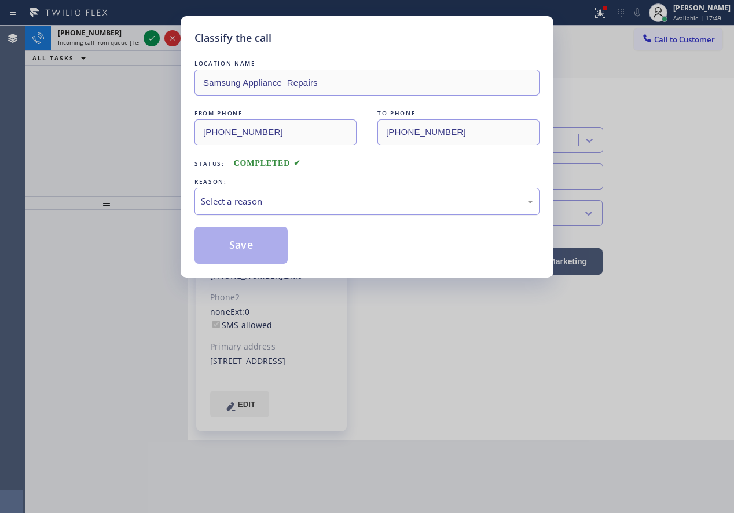
click at [344, 199] on div "Select a reason" at bounding box center [367, 201] width 332 height 13
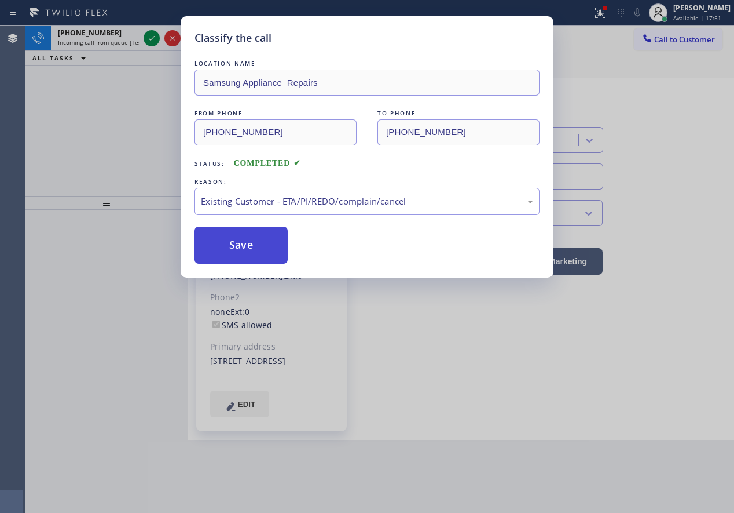
click at [267, 247] on button "Save" at bounding box center [241, 244] width 93 height 37
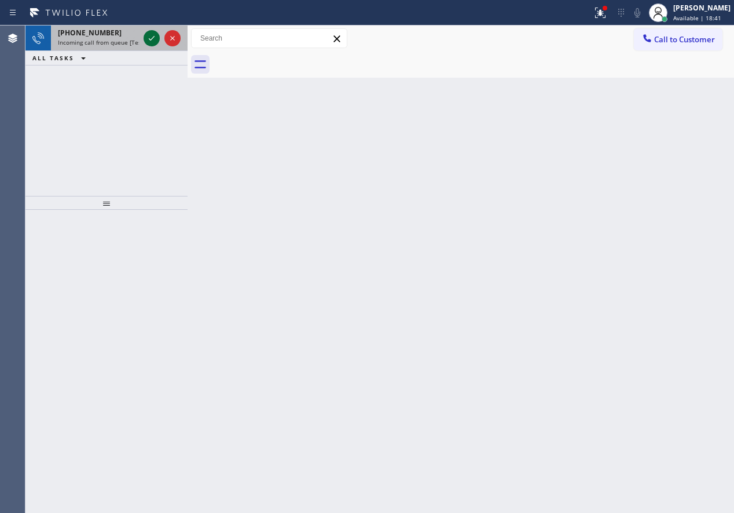
click at [150, 39] on icon at bounding box center [152, 38] width 6 height 5
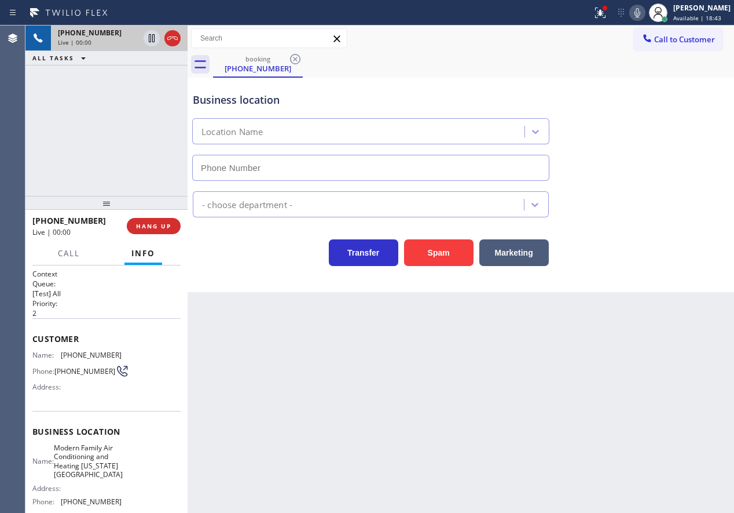
type input "[PHONE_NUMBER]"
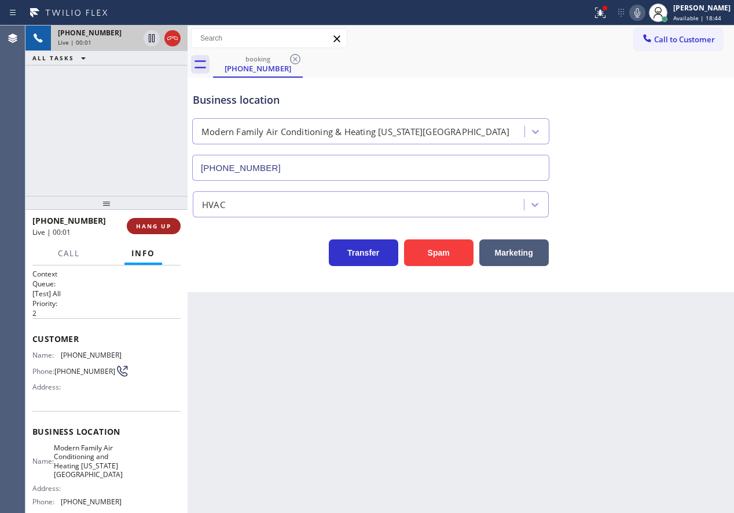
click at [164, 225] on span "HANG UP" at bounding box center [153, 226] width 35 height 8
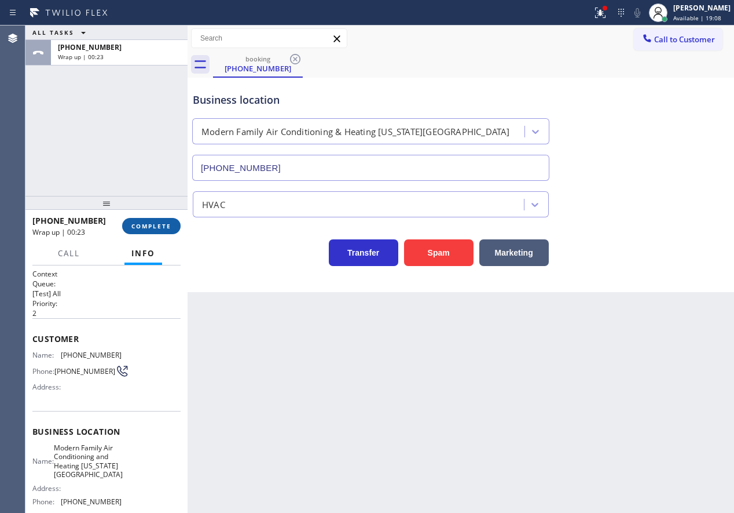
click at [154, 232] on button "COMPLETE" at bounding box center [151, 226] width 59 height 16
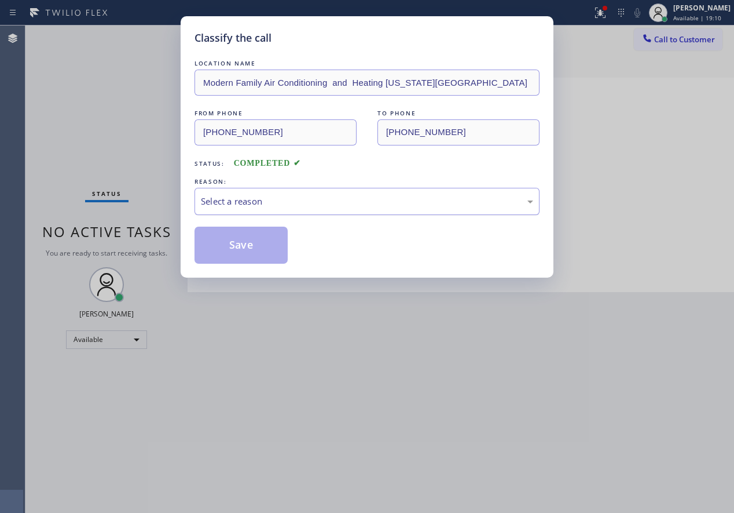
click at [248, 214] on div "Select a reason" at bounding box center [367, 201] width 345 height 27
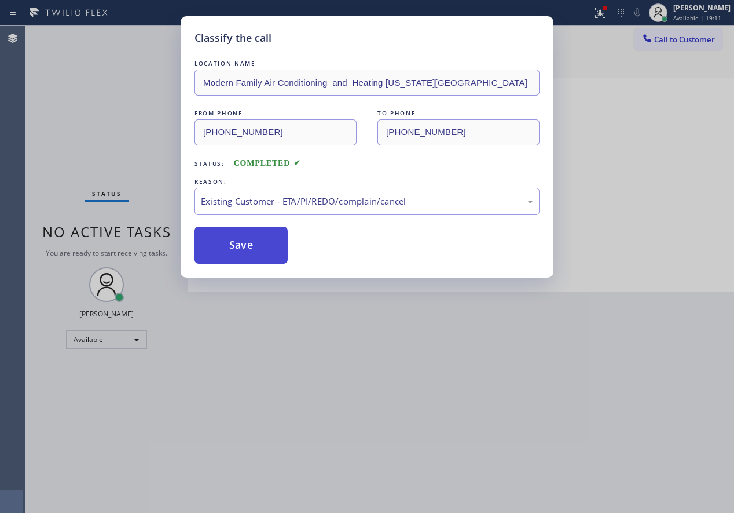
click at [251, 239] on button "Save" at bounding box center [241, 244] width 93 height 37
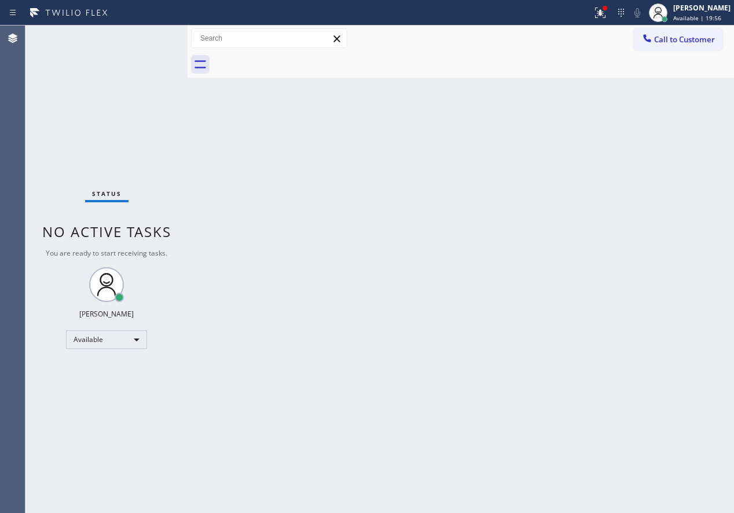
click at [643, 189] on div "Back to Dashboard Change Sender ID Customers Technicians Select a contact Outbo…" at bounding box center [461, 268] width 547 height 487
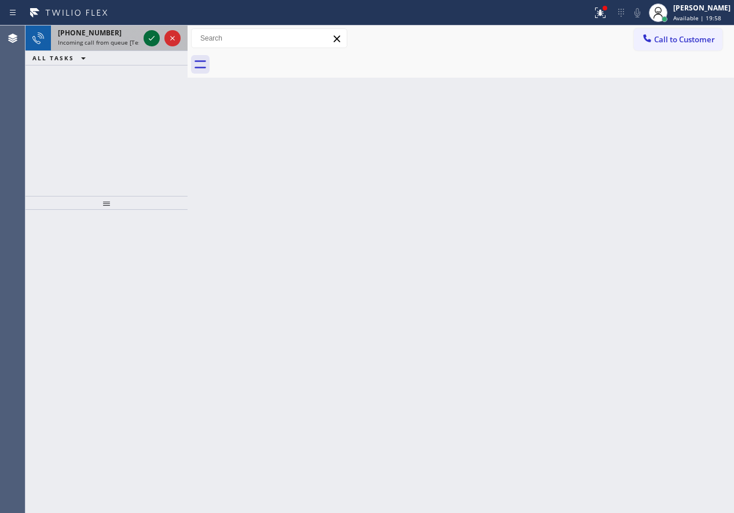
click at [153, 41] on icon at bounding box center [152, 38] width 14 height 14
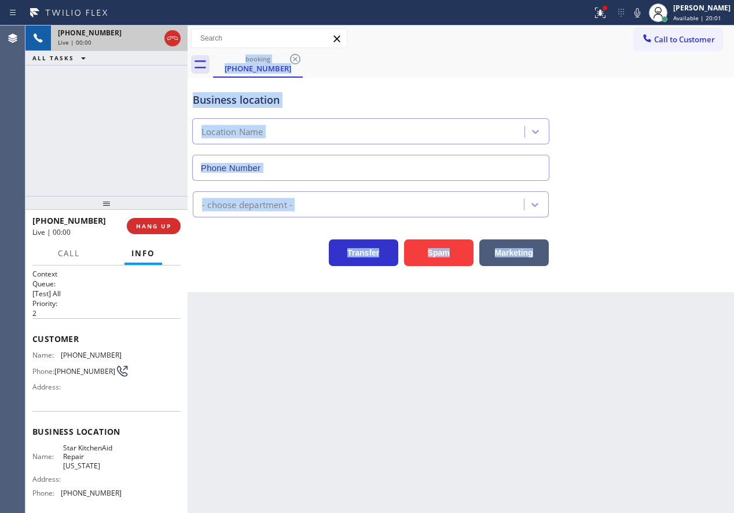
type input "(332) 334-8215"
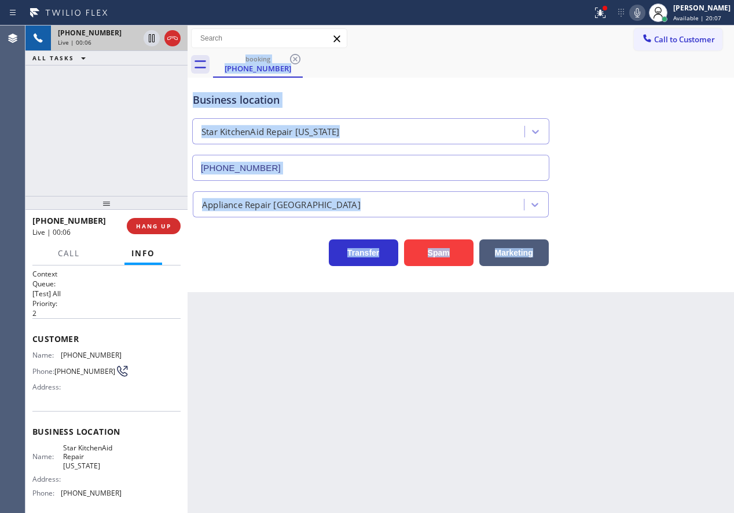
click at [645, 13] on icon at bounding box center [638, 13] width 14 height 14
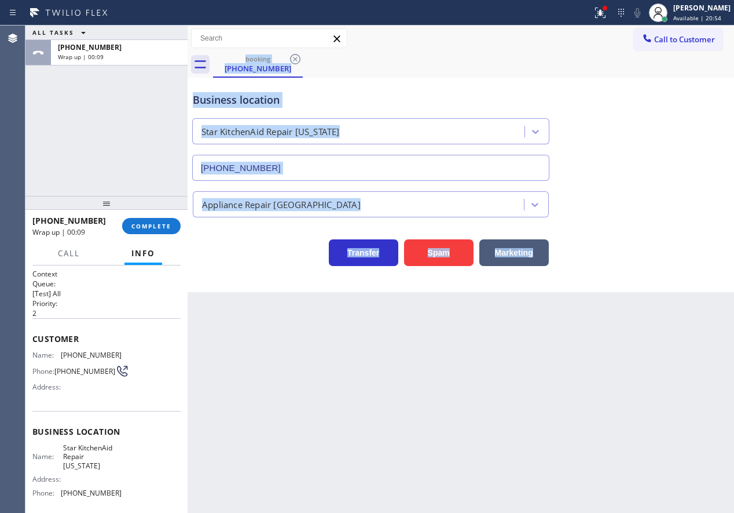
click at [662, 185] on div "Appliance Repair [GEOGRAPHIC_DATA]" at bounding box center [461, 199] width 541 height 36
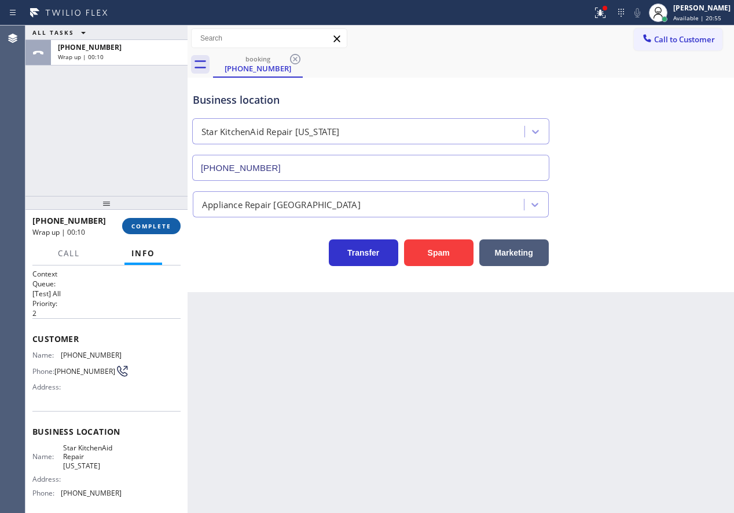
click at [141, 227] on span "COMPLETE" at bounding box center [151, 226] width 40 height 8
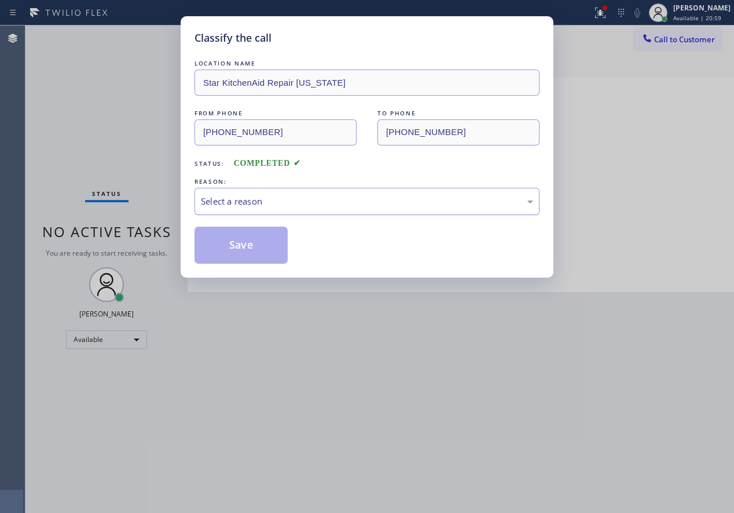
click at [320, 200] on div "Select a reason" at bounding box center [367, 201] width 332 height 13
click at [269, 250] on button "Save" at bounding box center [241, 244] width 93 height 37
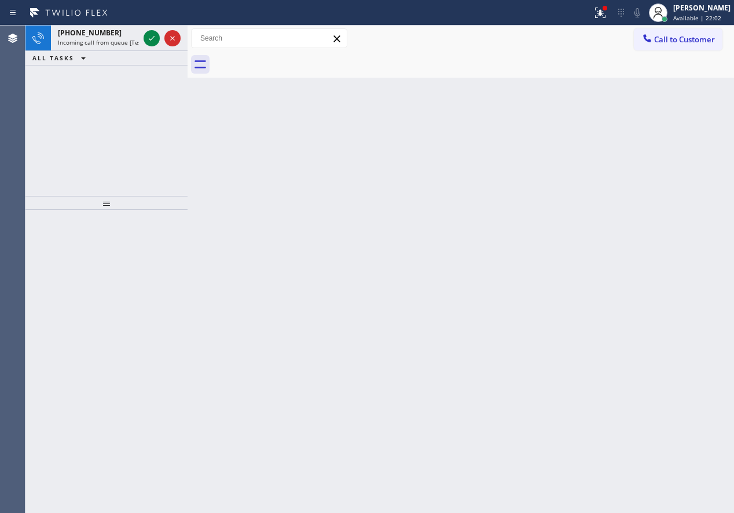
click at [649, 173] on div "Back to Dashboard Change Sender ID Customers Technicians Select a contact Outbo…" at bounding box center [461, 268] width 547 height 487
click at [153, 36] on icon at bounding box center [152, 38] width 14 height 14
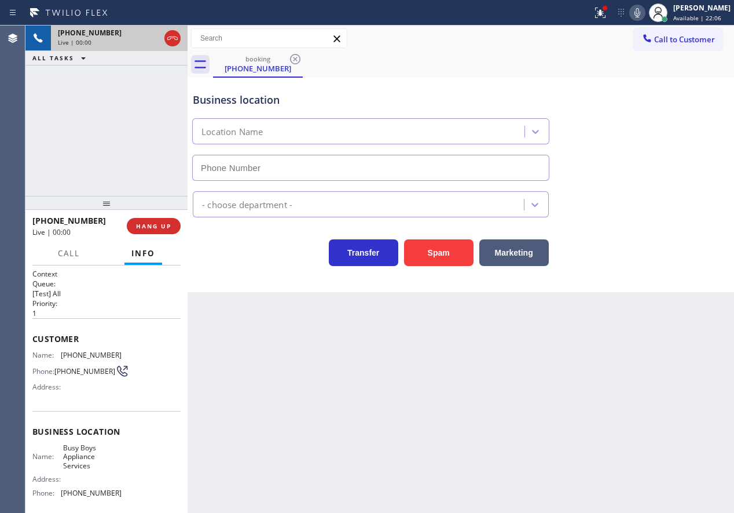
type input "(817) 290-9505"
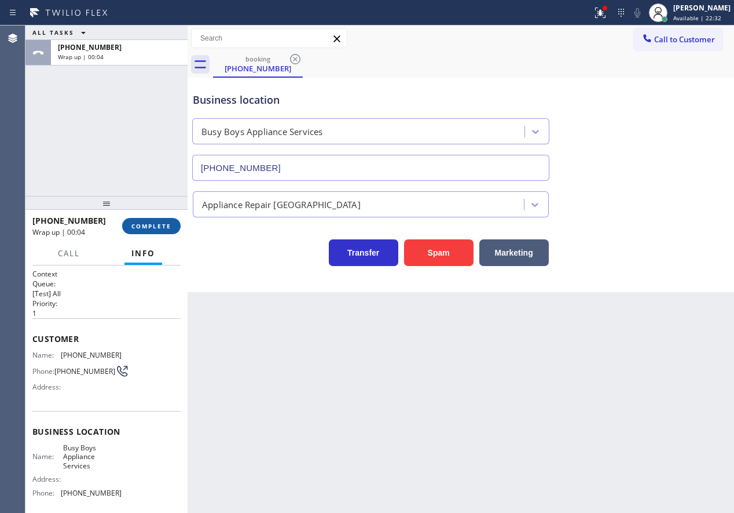
click at [157, 226] on span "COMPLETE" at bounding box center [151, 226] width 40 height 8
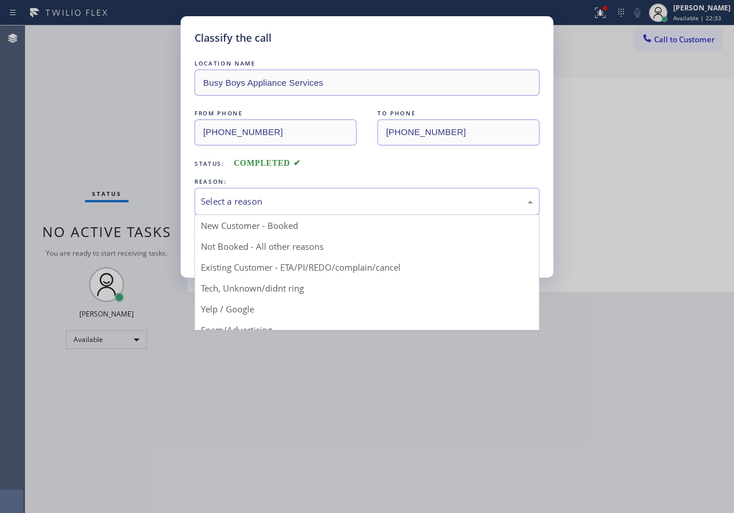
click at [347, 195] on div "Select a reason" at bounding box center [367, 201] width 332 height 13
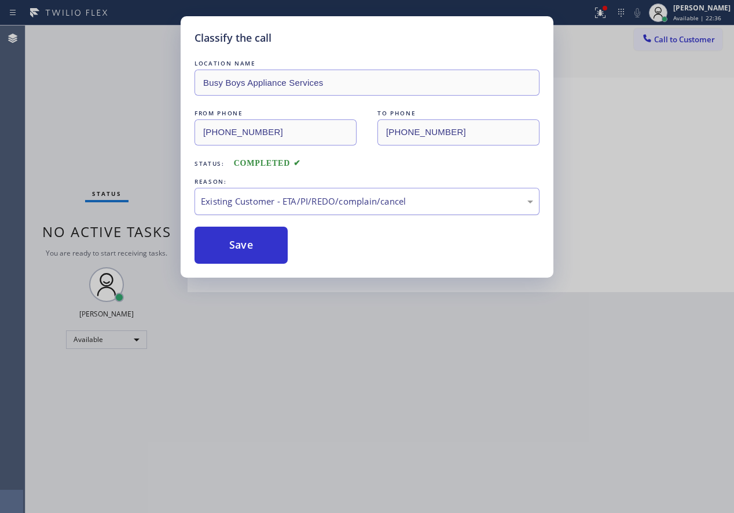
click at [337, 193] on div "Existing Customer - ETA/PI/REDO/complain/cancel" at bounding box center [367, 201] width 345 height 27
click at [255, 257] on button "Save" at bounding box center [241, 244] width 93 height 37
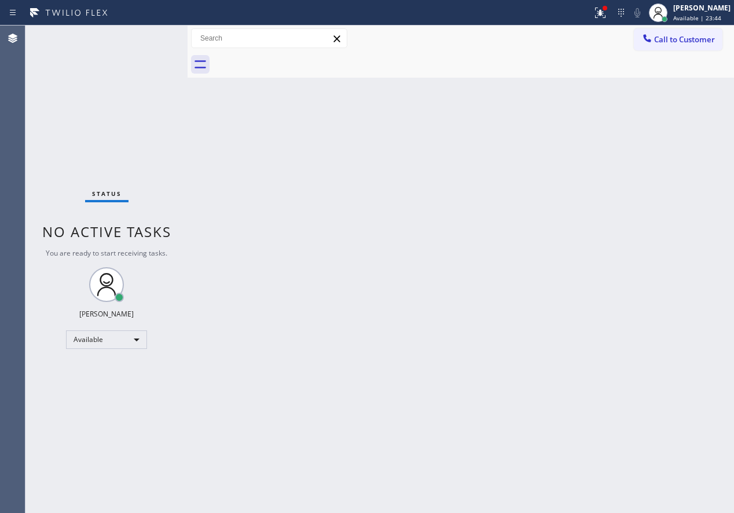
click at [666, 302] on div "Back to Dashboard Change Sender ID Customers Technicians Select a contact Outbo…" at bounding box center [461, 268] width 547 height 487
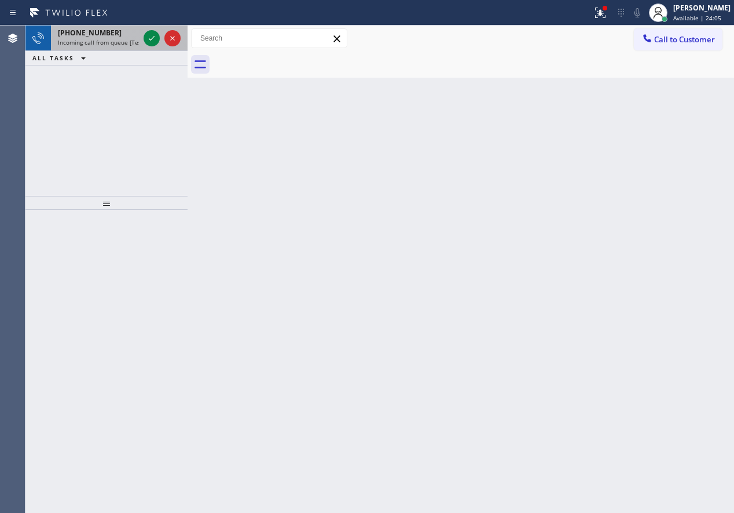
click at [148, 30] on div at bounding box center [162, 37] width 42 height 25
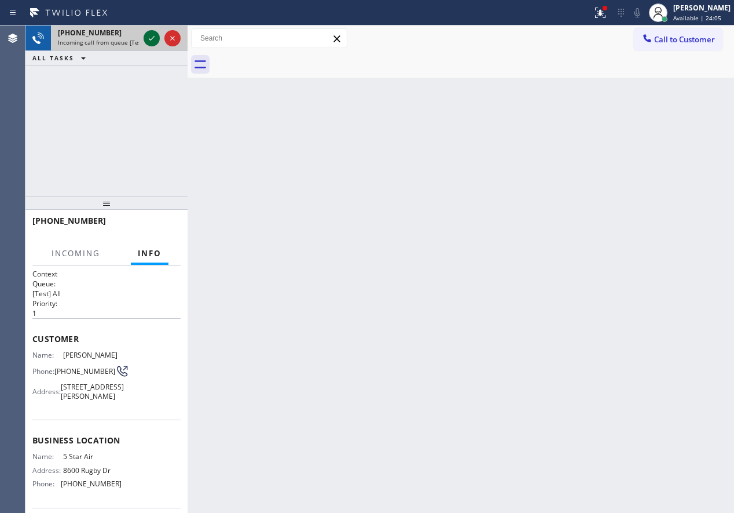
click at [148, 34] on icon at bounding box center [152, 38] width 14 height 14
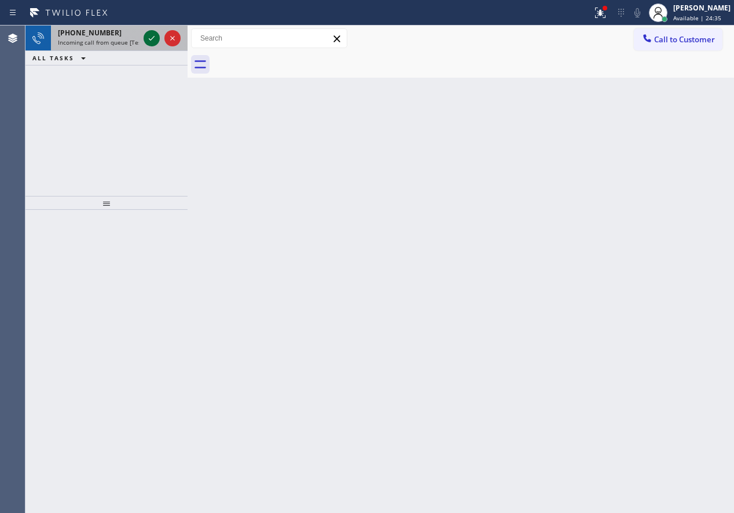
click at [152, 43] on icon at bounding box center [152, 38] width 14 height 14
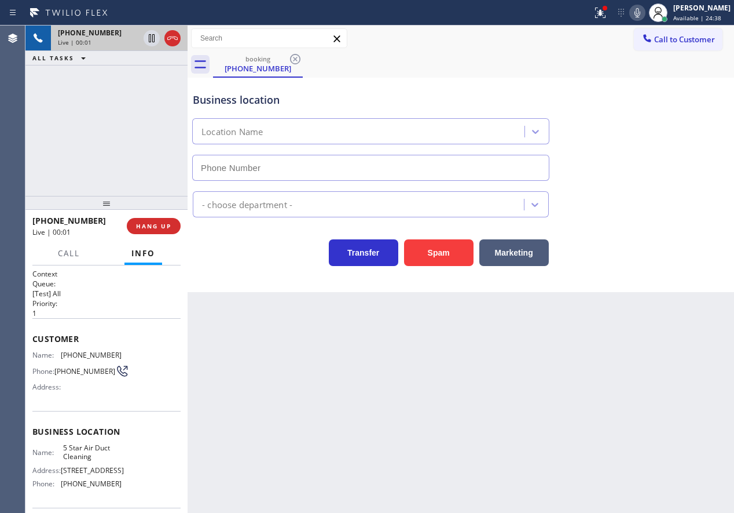
type input "(858) 800-3094"
click at [173, 225] on button "HANG UP" at bounding box center [154, 226] width 54 height 16
click at [171, 225] on button "HANG UP" at bounding box center [154, 226] width 54 height 16
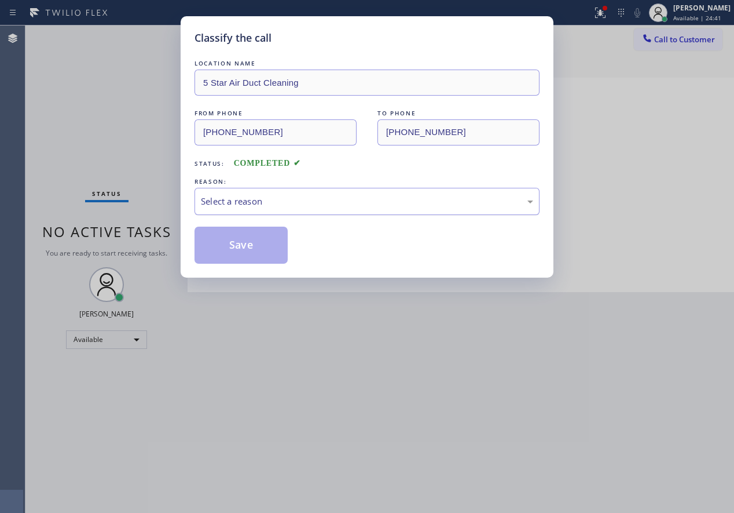
click at [311, 205] on div "Select a reason" at bounding box center [367, 201] width 332 height 13
click at [250, 249] on button "Save" at bounding box center [241, 244] width 93 height 37
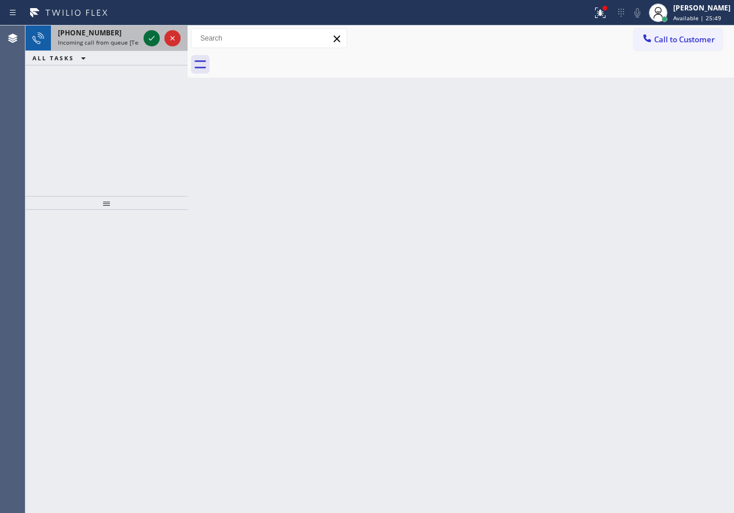
click at [148, 36] on icon at bounding box center [152, 38] width 14 height 14
click at [148, 37] on icon at bounding box center [152, 38] width 14 height 14
click at [150, 35] on icon at bounding box center [152, 38] width 14 height 14
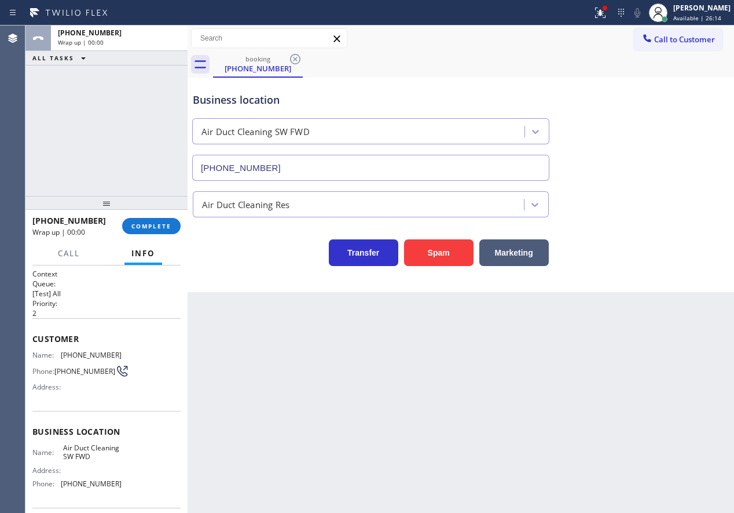
type input "[PHONE_NUMBER]"
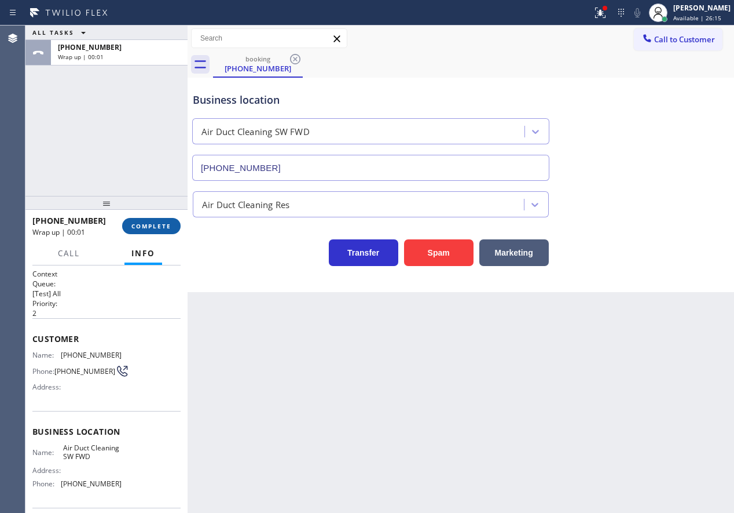
click at [155, 224] on span "COMPLETE" at bounding box center [151, 226] width 40 height 8
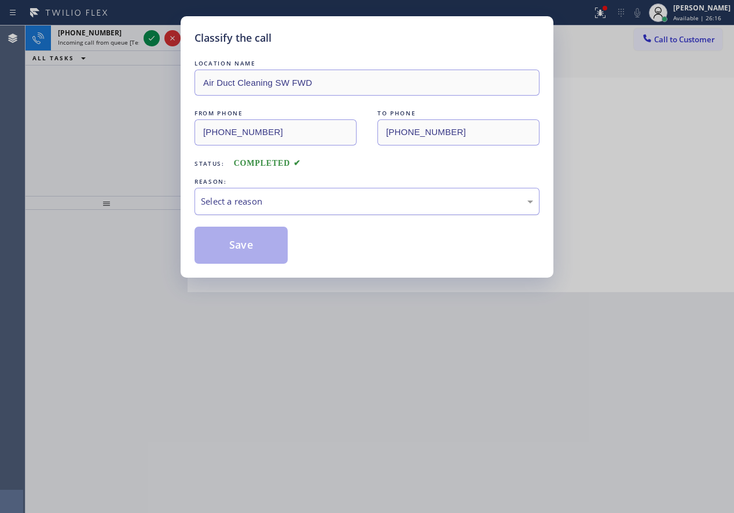
click at [287, 199] on div "Select a reason" at bounding box center [367, 201] width 332 height 13
click at [254, 250] on button "Save" at bounding box center [241, 244] width 93 height 37
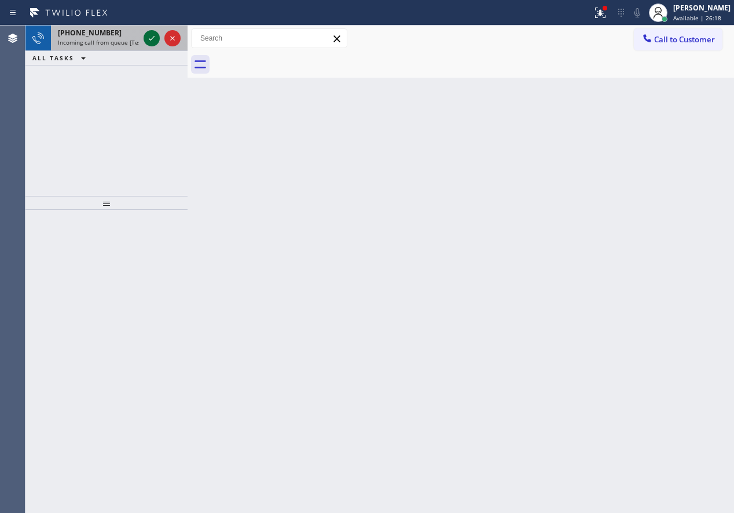
click at [155, 38] on icon at bounding box center [152, 38] width 14 height 14
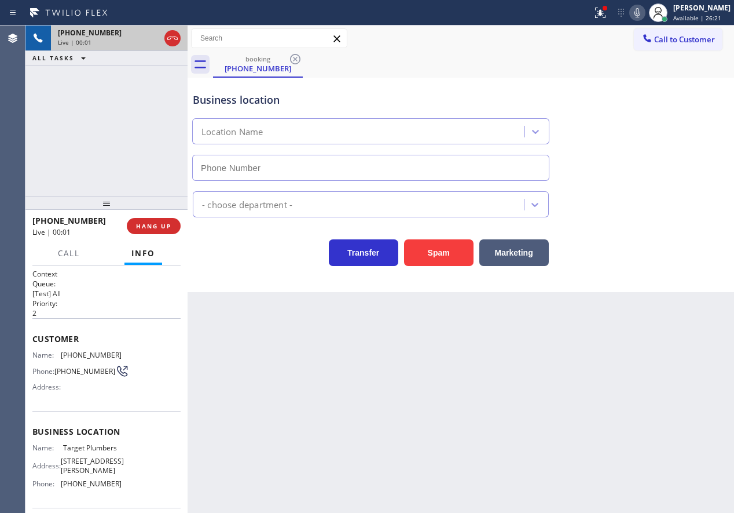
type input "(844) 941-2727"
click at [433, 250] on button "Spam" at bounding box center [439, 252] width 70 height 27
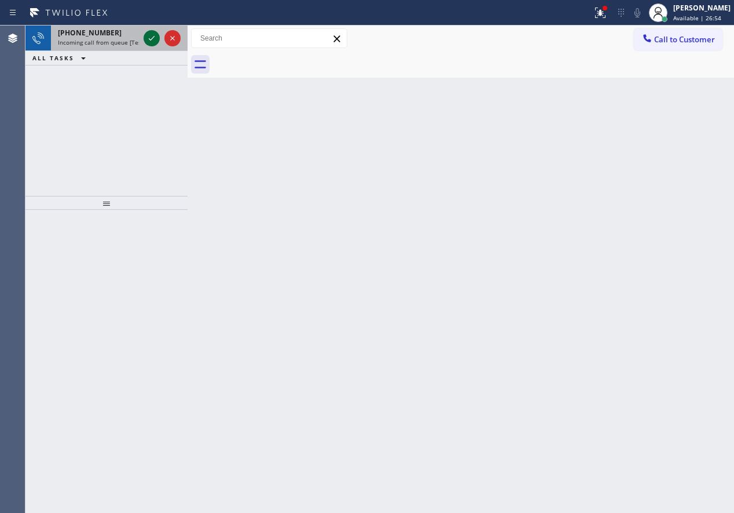
click at [148, 43] on icon at bounding box center [152, 38] width 14 height 14
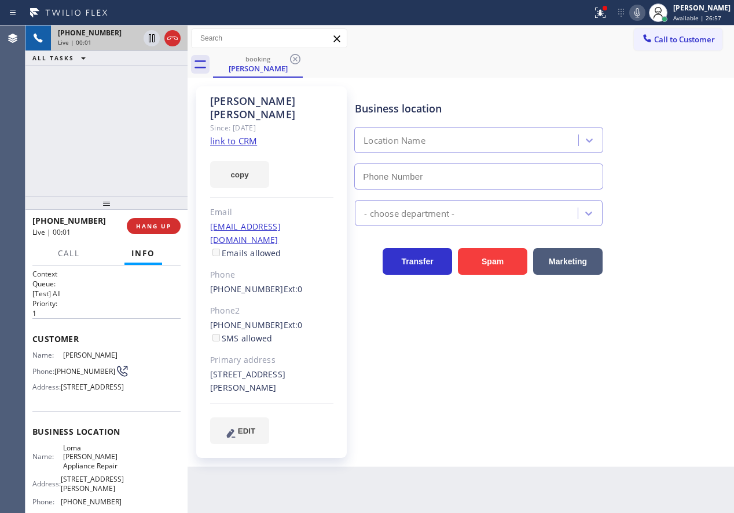
type input "(909) 724-4701"
click at [227, 135] on link "link to CRM" at bounding box center [233, 141] width 47 height 12
click at [101, 470] on span "Loma Linda Appliance Repair" at bounding box center [92, 456] width 58 height 27
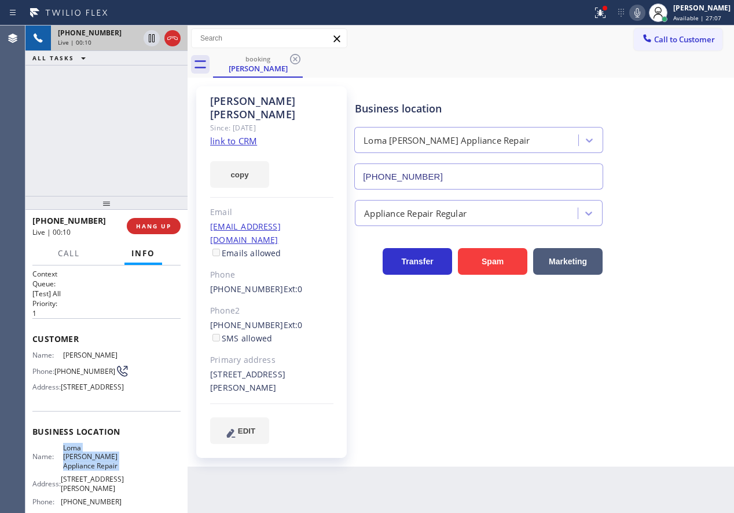
copy span "Loma Linda Appliance Repair"
click at [458, 176] on input "(909) 724-4701" at bounding box center [478, 176] width 249 height 26
click at [150, 38] on icon at bounding box center [152, 38] width 14 height 14
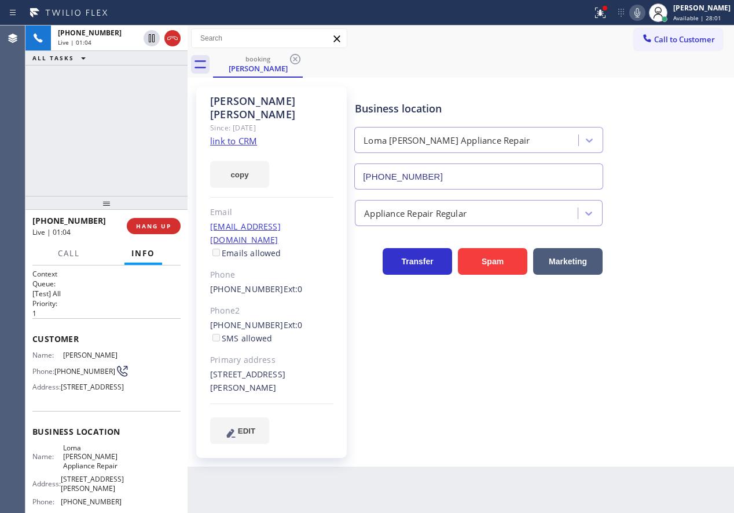
click at [645, 16] on icon at bounding box center [638, 13] width 14 height 14
click at [149, 36] on icon at bounding box center [152, 38] width 8 height 8
click at [642, 10] on icon at bounding box center [638, 13] width 14 height 14
click at [623, 390] on div "Business location Loma Linda Appliance Repair (909) 724-4701 Appliance Repair R…" at bounding box center [542, 264] width 379 height 351
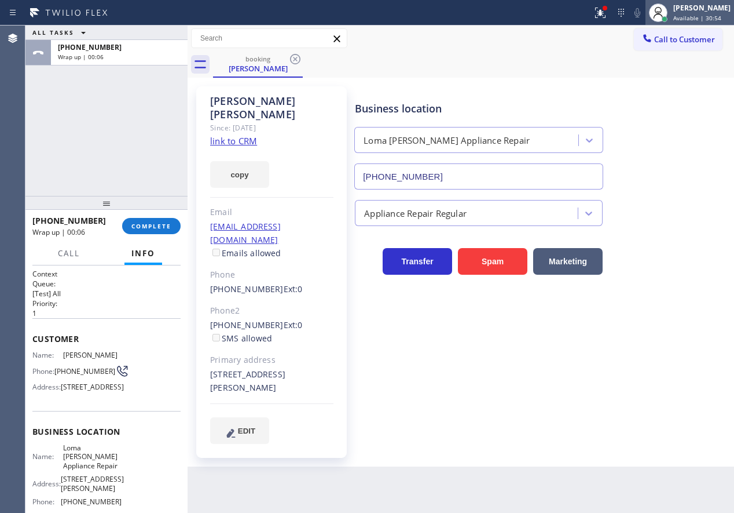
click at [696, 11] on div "[PERSON_NAME]" at bounding box center [702, 8] width 57 height 10
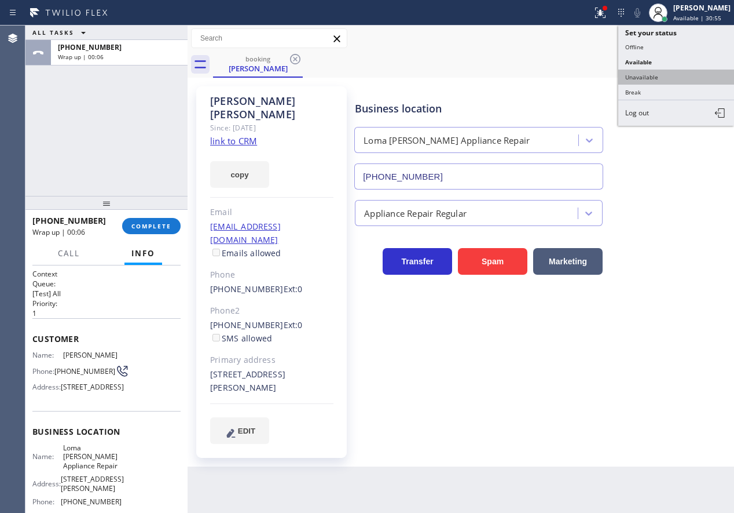
click at [646, 79] on button "Unavailable" at bounding box center [677, 77] width 116 height 15
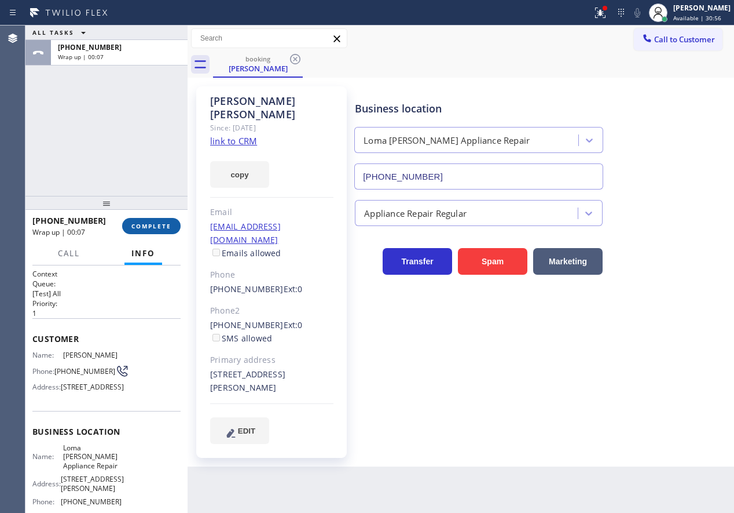
click at [162, 226] on span "COMPLETE" at bounding box center [151, 226] width 40 height 8
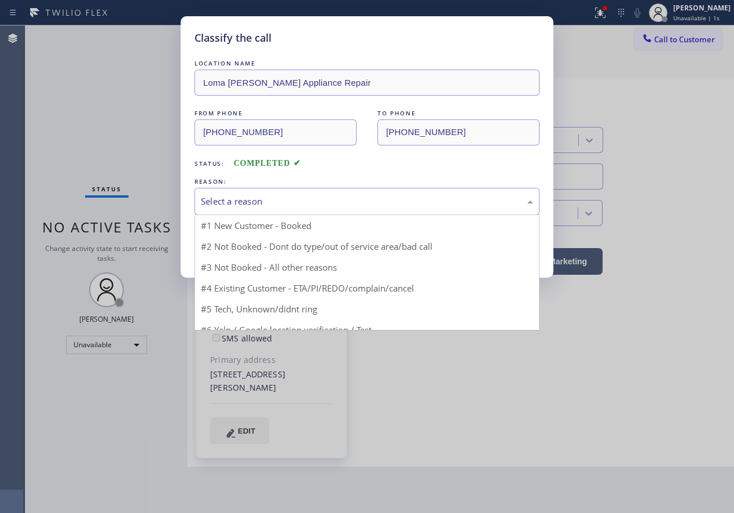
click at [288, 197] on div "Select a reason" at bounding box center [367, 201] width 332 height 13
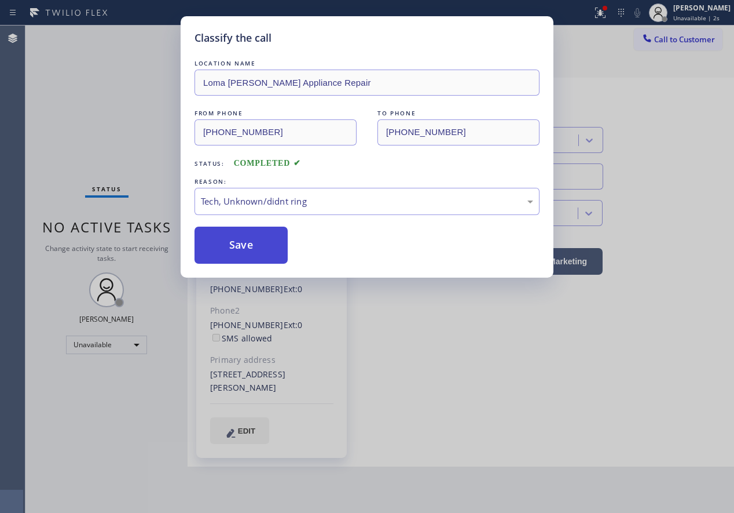
click at [235, 246] on button "Save" at bounding box center [241, 244] width 93 height 37
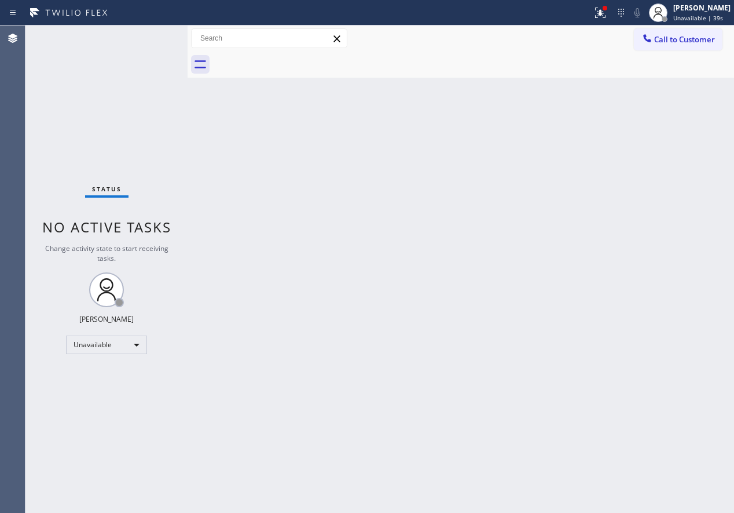
click at [628, 151] on div "Back to Dashboard Change Sender ID Customers Technicians Select a contact Outbo…" at bounding box center [461, 268] width 547 height 487
click at [554, 304] on div "Back to Dashboard Change Sender ID Customers Technicians Select a contact Outbo…" at bounding box center [461, 268] width 547 height 487
drag, startPoint x: 449, startPoint y: 240, endPoint x: 692, endPoint y: 64, distance: 299.8
click at [452, 240] on div "Back to Dashboard Change Sender ID Customers Technicians Select a contact Outbo…" at bounding box center [461, 268] width 547 height 487
click at [694, 12] on div "[PERSON_NAME]" at bounding box center [702, 8] width 57 height 10
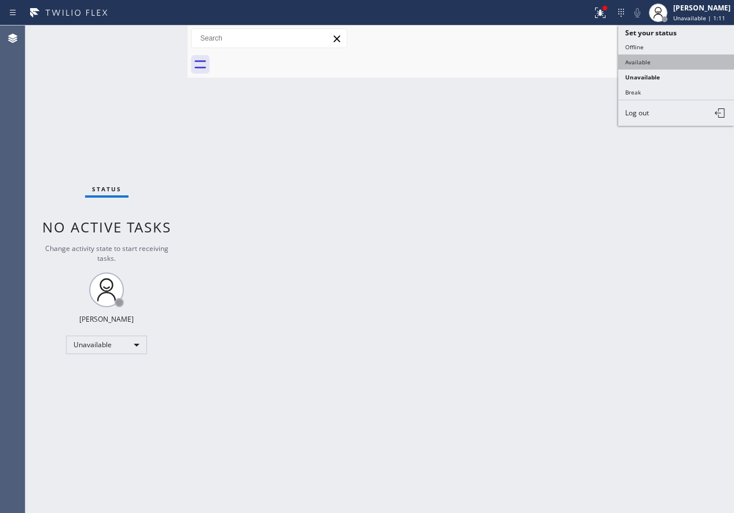
click at [650, 59] on button "Available" at bounding box center [677, 61] width 116 height 15
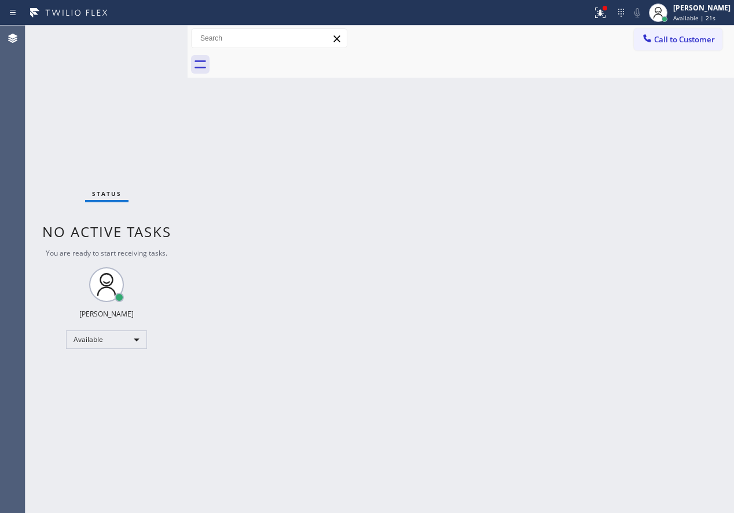
click at [661, 217] on div "Back to Dashboard Change Sender ID Customers Technicians Select a contact Outbo…" at bounding box center [461, 268] width 547 height 487
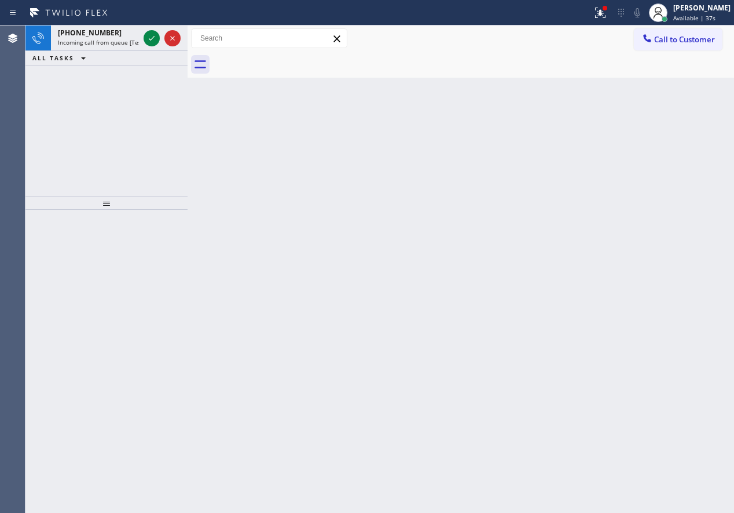
drag, startPoint x: 598, startPoint y: 148, endPoint x: 293, endPoint y: 67, distance: 316.4
click at [598, 149] on div "Back to Dashboard Change Sender ID Customers Technicians Select a contact Outbo…" at bounding box center [461, 268] width 547 height 487
click at [145, 39] on icon at bounding box center [152, 38] width 14 height 14
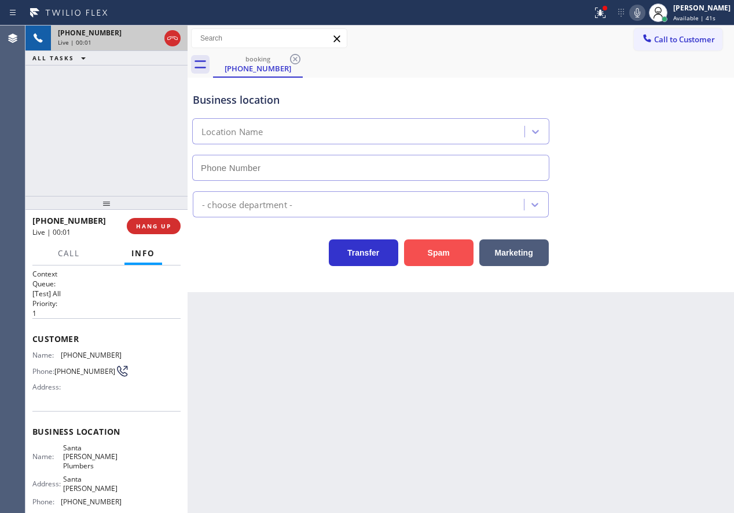
type input "(562) 262-5569"
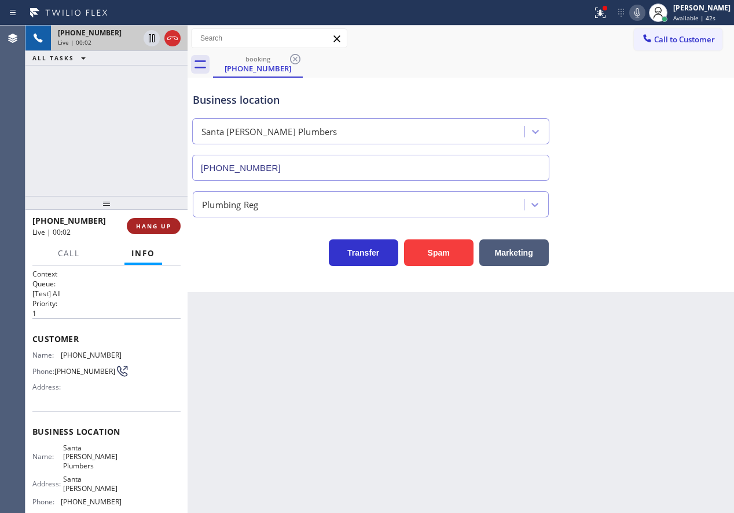
click at [145, 227] on span "HANG UP" at bounding box center [153, 226] width 35 height 8
click at [149, 227] on span "HANG UP" at bounding box center [153, 226] width 35 height 8
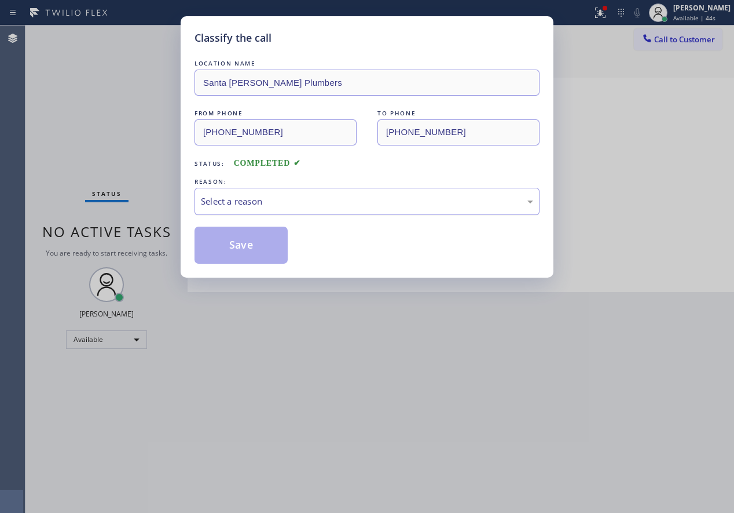
click at [268, 193] on div "Select a reason" at bounding box center [367, 201] width 345 height 27
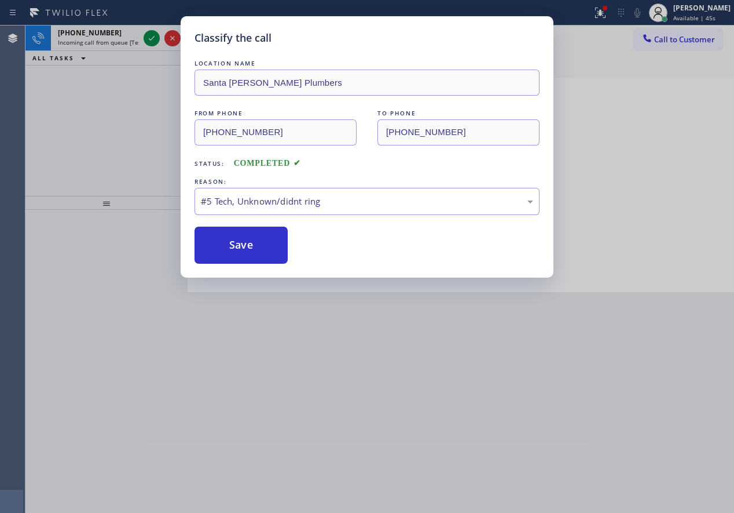
drag, startPoint x: 264, startPoint y: 311, endPoint x: 260, endPoint y: 272, distance: 39.0
drag, startPoint x: 255, startPoint y: 255, endPoint x: 210, endPoint y: 71, distance: 189.8
click at [255, 254] on button "Save" at bounding box center [241, 244] width 93 height 37
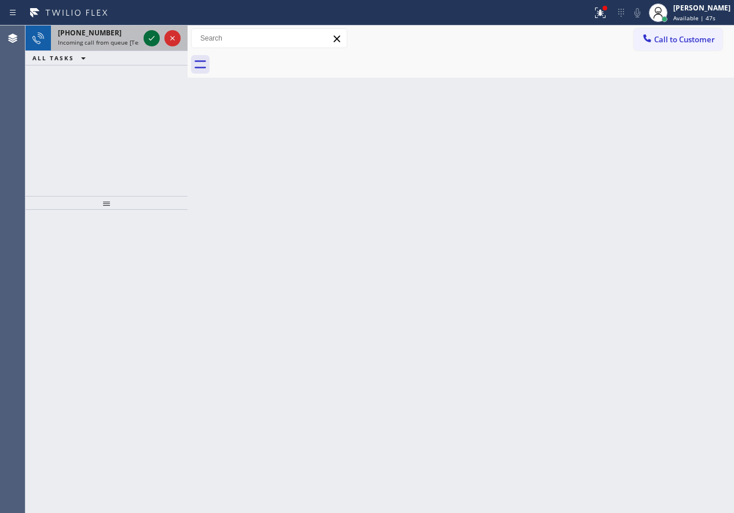
click at [150, 37] on icon at bounding box center [152, 38] width 14 height 14
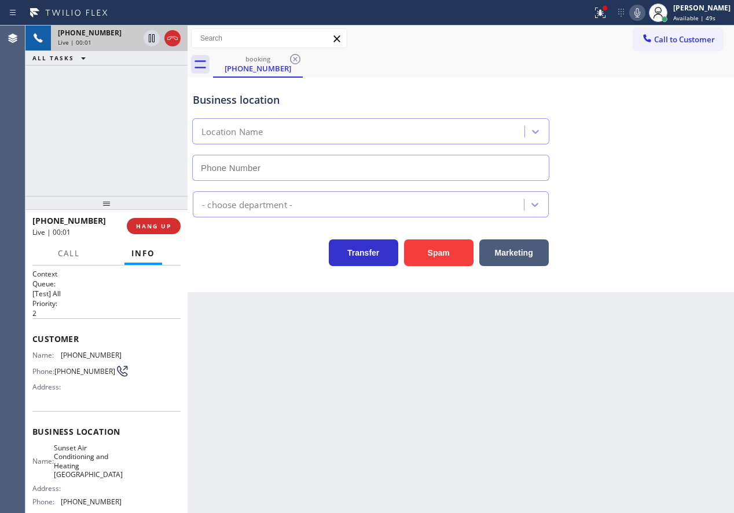
type input "(510) 621-6122"
click at [602, 12] on icon at bounding box center [598, 12] width 7 height 8
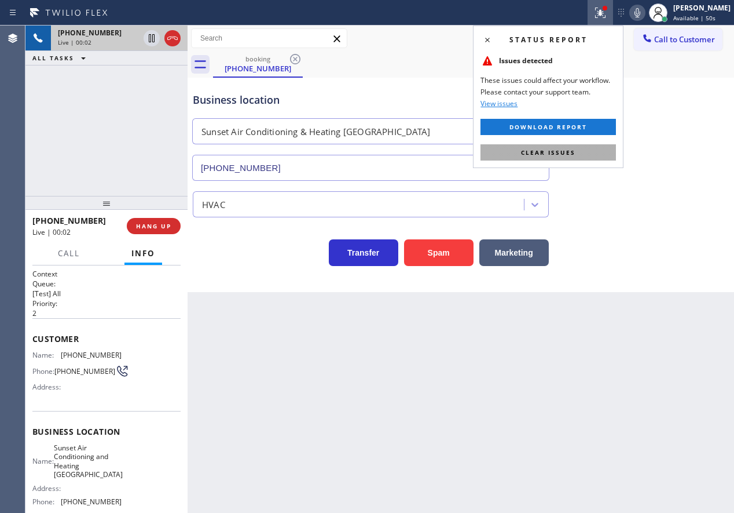
click at [587, 151] on button "Clear issues" at bounding box center [549, 152] width 136 height 16
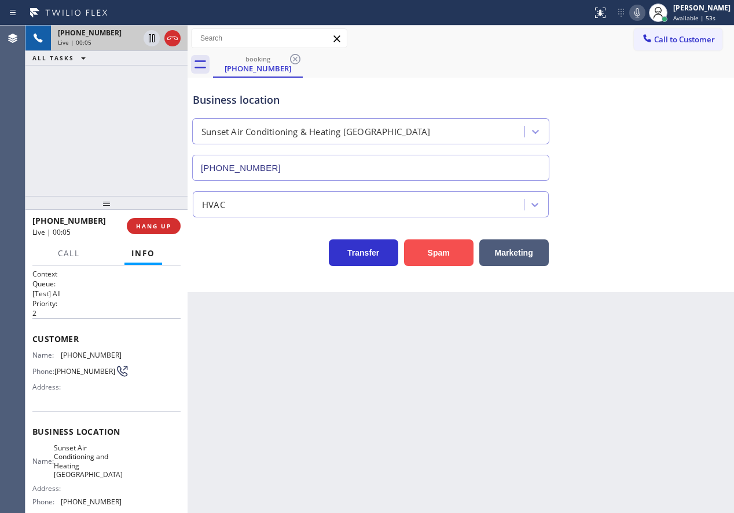
click at [432, 251] on button "Spam" at bounding box center [439, 252] width 70 height 27
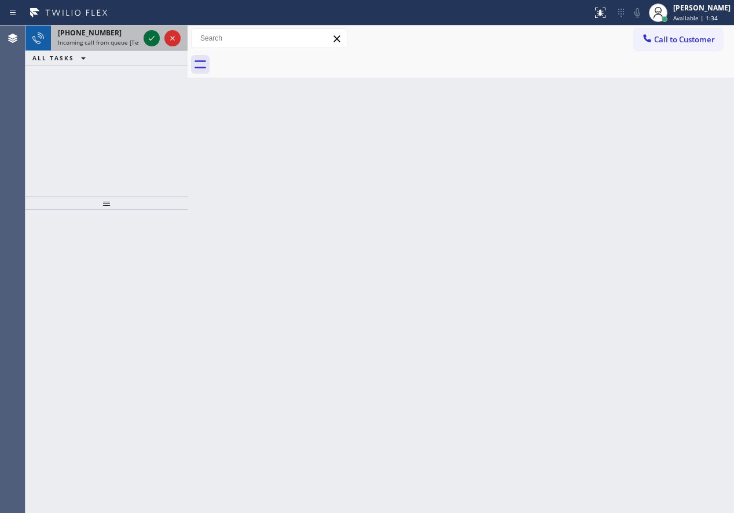
click at [151, 39] on icon at bounding box center [152, 38] width 14 height 14
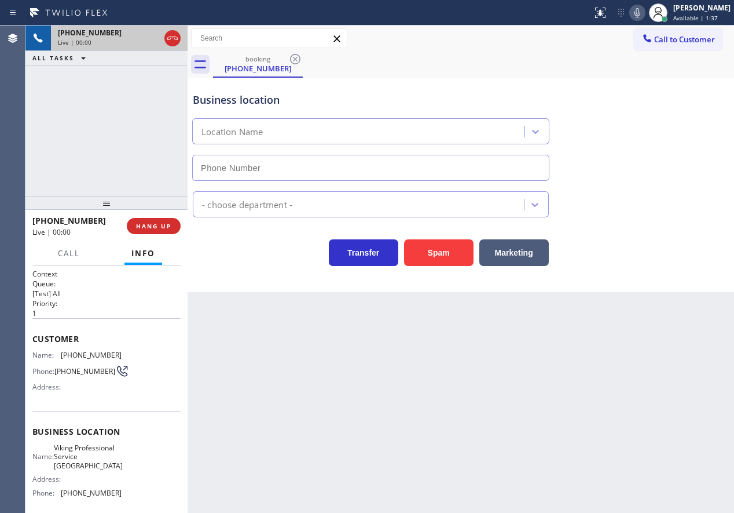
type input "(312) 728-7218"
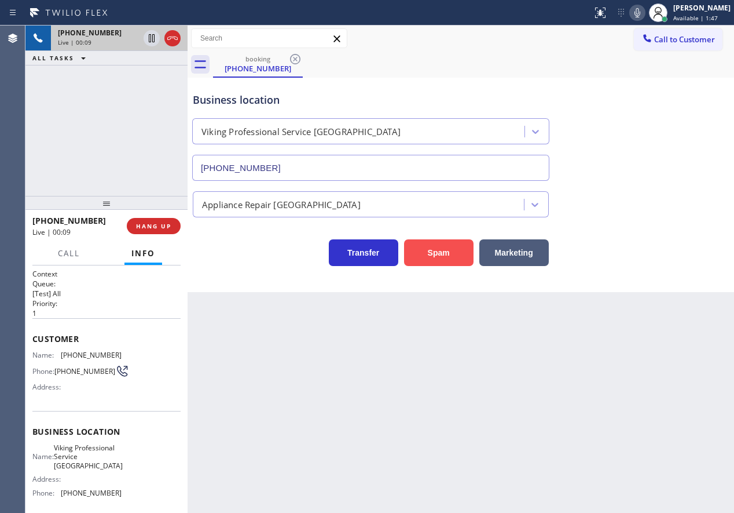
click at [443, 249] on button "Spam" at bounding box center [439, 252] width 70 height 27
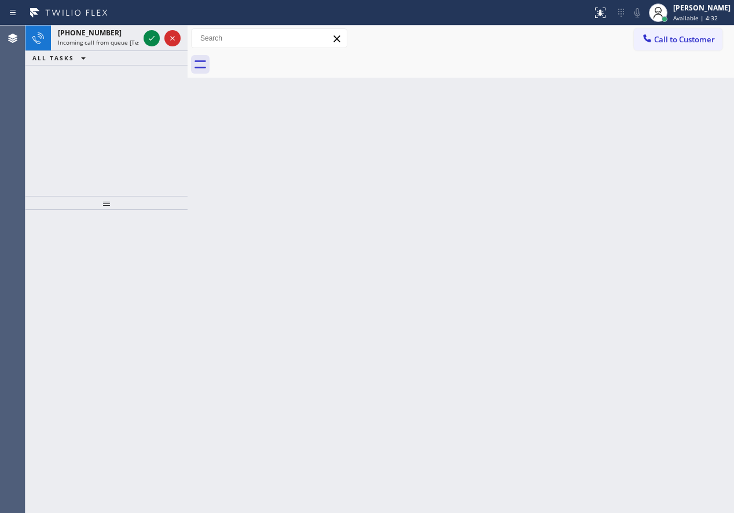
drag, startPoint x: 595, startPoint y: 181, endPoint x: 591, endPoint y: 174, distance: 8.0
click at [595, 181] on div "Back to Dashboard Change Sender ID Customers Technicians Select a contact Outbo…" at bounding box center [461, 268] width 547 height 487
click at [151, 39] on icon at bounding box center [152, 38] width 14 height 14
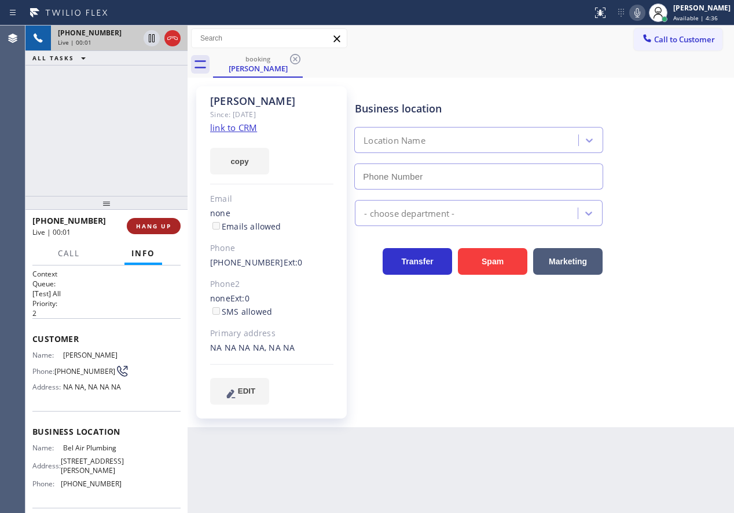
type input "(323) 283-8369"
click at [164, 221] on button "HANG UP" at bounding box center [154, 226] width 54 height 16
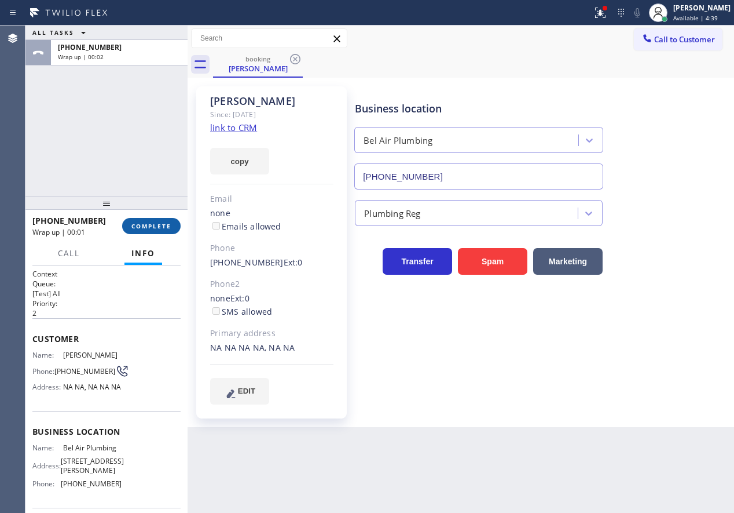
click at [155, 229] on span "COMPLETE" at bounding box center [151, 226] width 40 height 8
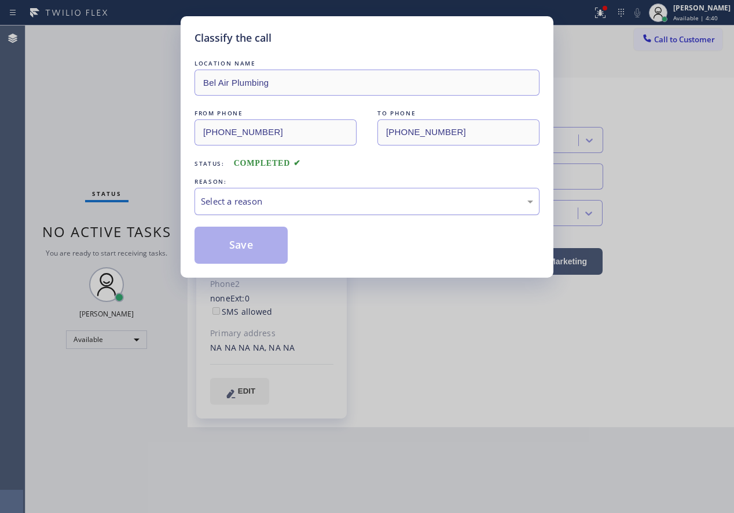
click at [290, 209] on div "Select a reason" at bounding box center [367, 201] width 345 height 27
click at [265, 257] on button "Save" at bounding box center [241, 244] width 93 height 37
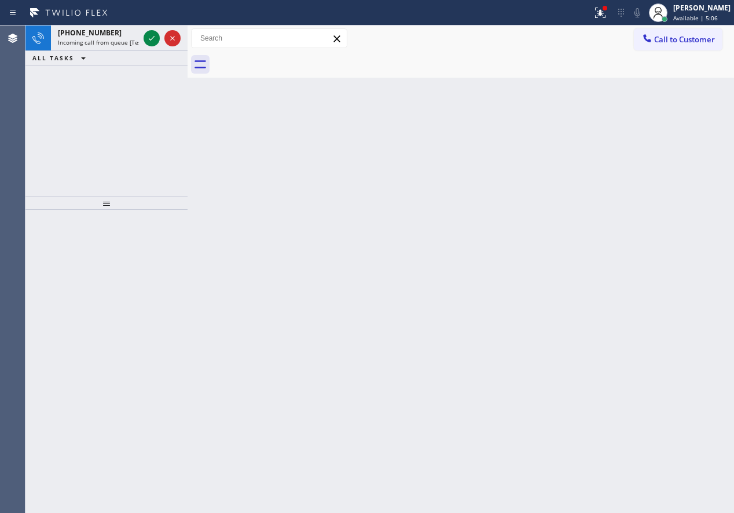
click at [664, 203] on div "Back to Dashboard Change Sender ID Customers Technicians Select a contact Outbo…" at bounding box center [461, 268] width 547 height 487
click at [154, 39] on icon at bounding box center [152, 38] width 14 height 14
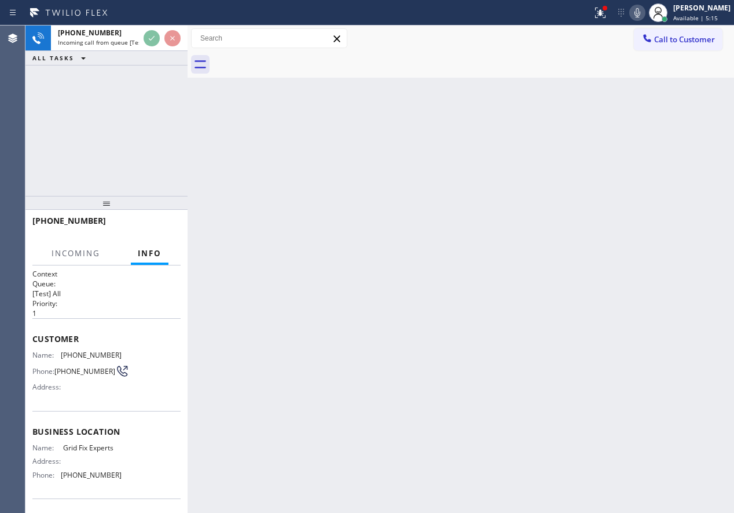
click at [493, 333] on div "Back to Dashboard Change Sender ID Customers Technicians Select a contact Outbo…" at bounding box center [461, 268] width 547 height 487
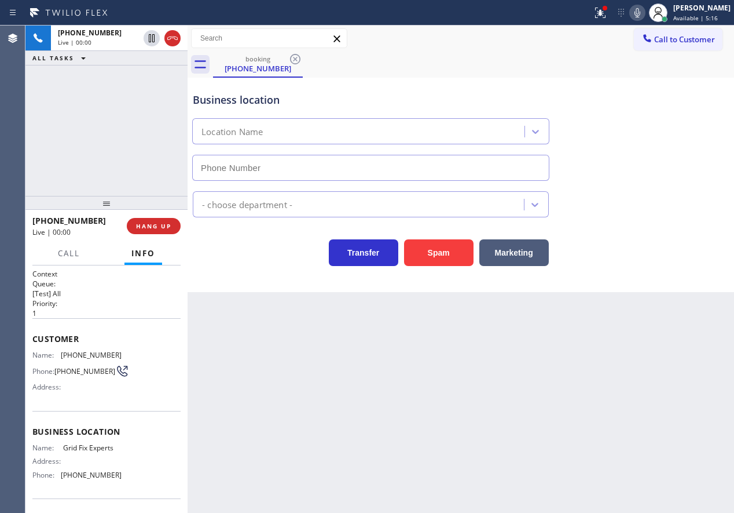
type input "(909) 417-7759"
click at [104, 456] on div "Name: Grid Fix Experts Address: Phone: (909) 417-7759" at bounding box center [76, 463] width 89 height 41
copy span "Grid Fix Experts"
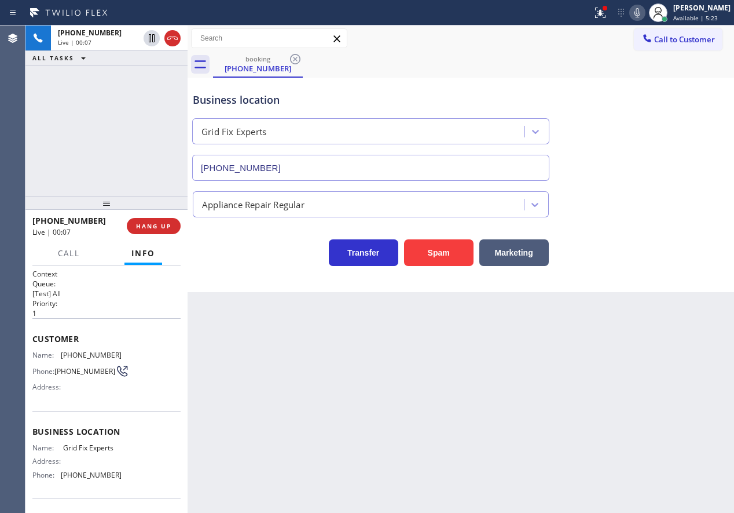
click at [356, 158] on input "(909) 417-7759" at bounding box center [370, 168] width 357 height 26
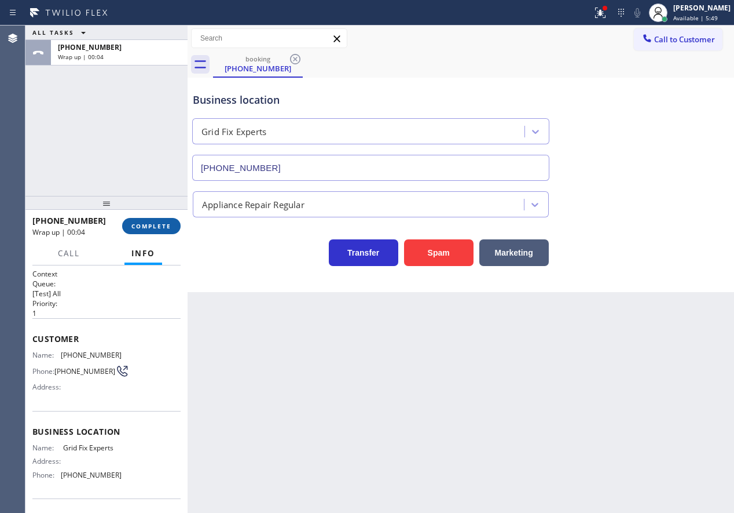
click at [166, 222] on span "COMPLETE" at bounding box center [151, 226] width 40 height 8
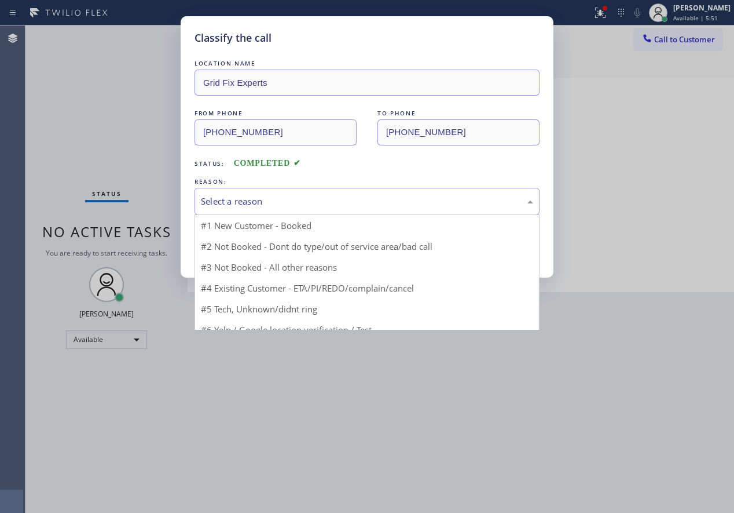
click at [252, 200] on div "Select a reason" at bounding box center [367, 201] width 332 height 13
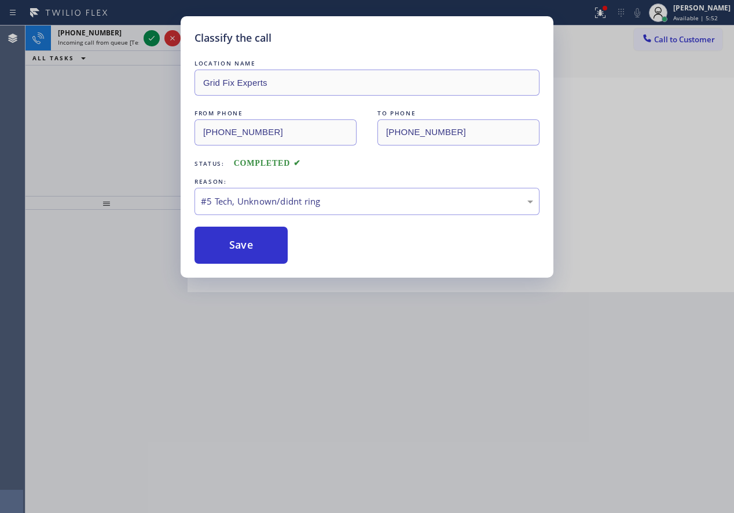
drag, startPoint x: 259, startPoint y: 247, endPoint x: 433, endPoint y: 248, distance: 173.8
click at [259, 247] on button "Save" at bounding box center [241, 244] width 93 height 37
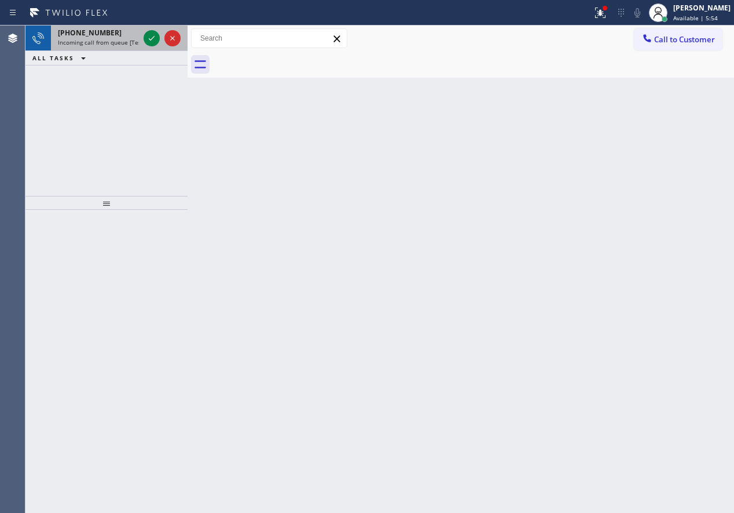
click at [141, 35] on div "+12102000791 Incoming call from queue [Test] All" at bounding box center [96, 37] width 90 height 25
click at [145, 36] on icon at bounding box center [152, 38] width 14 height 14
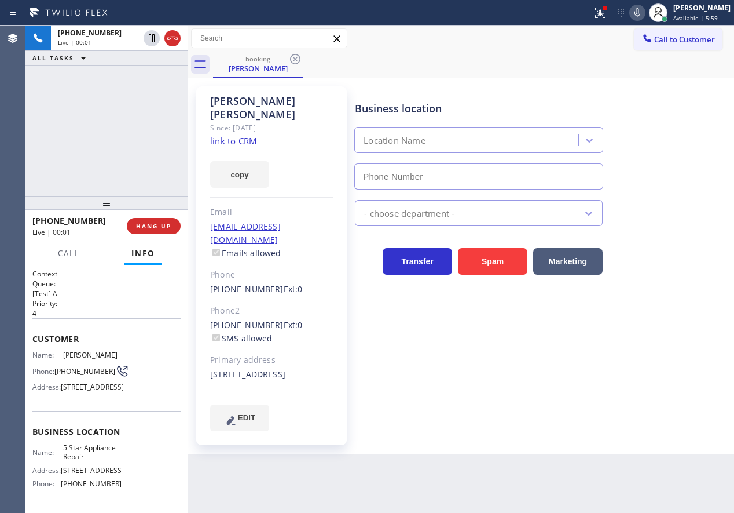
type input "[PHONE_NUMBER]"
click at [68, 461] on span "5 Star Appliance Repair" at bounding box center [92, 452] width 58 height 18
copy span "5 Star Appliance Repair"
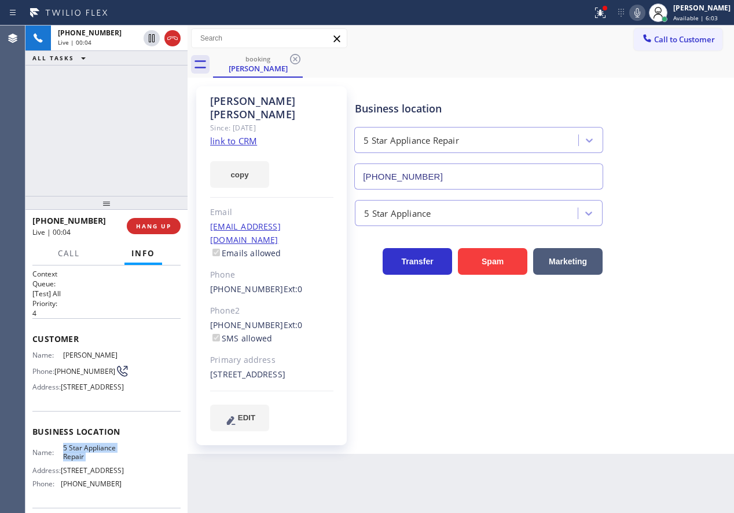
click at [404, 172] on input "[PHONE_NUMBER]" at bounding box center [478, 176] width 249 height 26
click at [226, 135] on link "link to CRM" at bounding box center [233, 141] width 47 height 12
click at [235, 135] on link "link to CRM" at bounding box center [233, 141] width 47 height 12
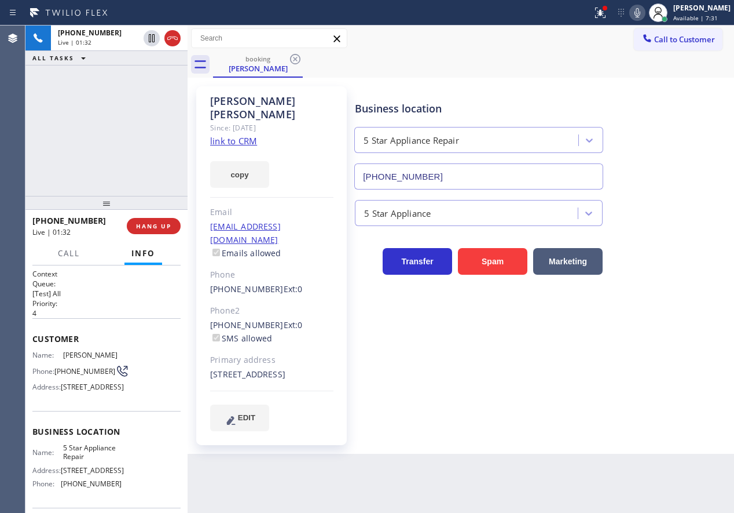
click at [645, 8] on icon at bounding box center [638, 13] width 14 height 14
click at [150, 34] on icon at bounding box center [152, 38] width 6 height 8
click at [608, 15] on icon at bounding box center [601, 13] width 14 height 14
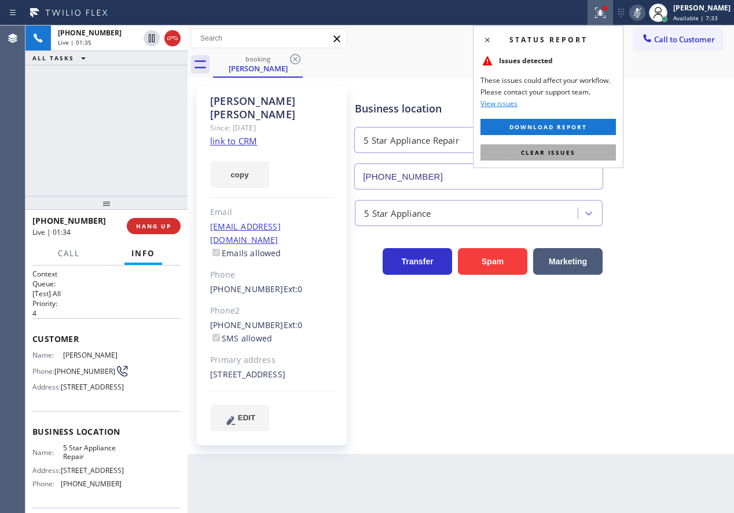
click at [572, 146] on button "Clear issues" at bounding box center [549, 152] width 136 height 16
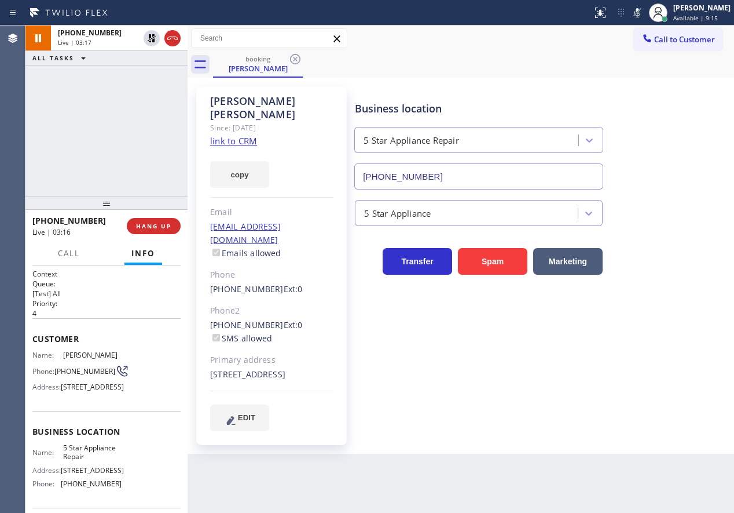
drag, startPoint x: 652, startPoint y: 16, endPoint x: 510, endPoint y: 70, distance: 152.5
click at [645, 16] on icon at bounding box center [638, 13] width 14 height 14
click at [150, 36] on icon at bounding box center [152, 38] width 8 height 8
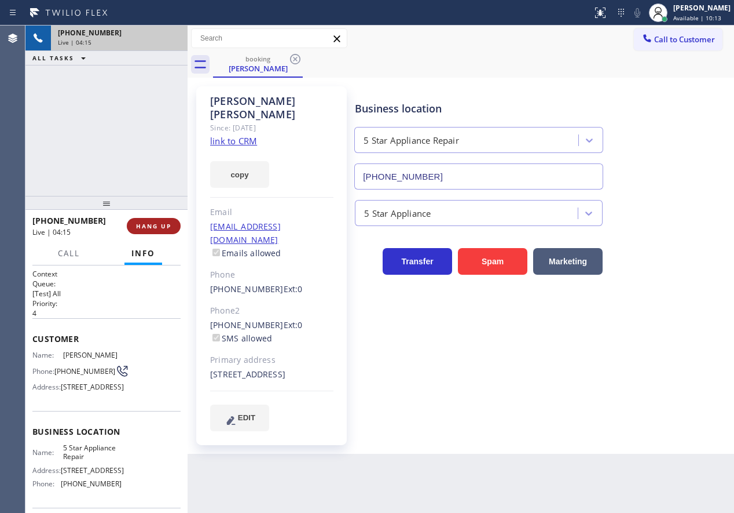
click at [172, 220] on button "HANG UP" at bounding box center [154, 226] width 54 height 16
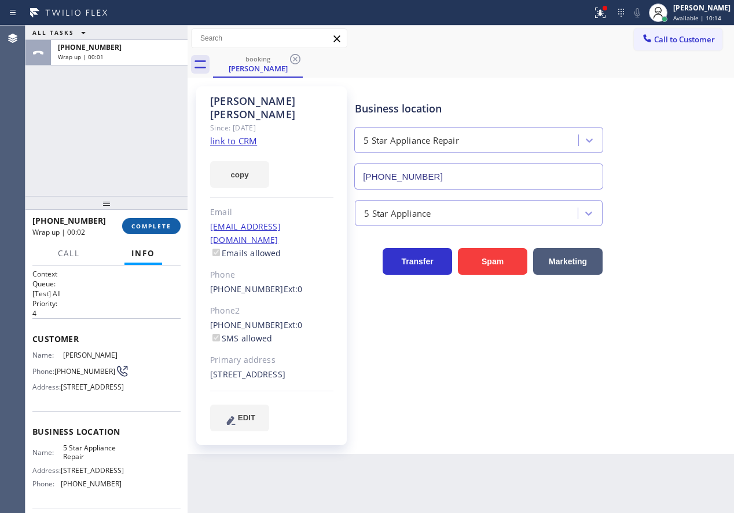
click at [154, 226] on span "COMPLETE" at bounding box center [151, 226] width 40 height 8
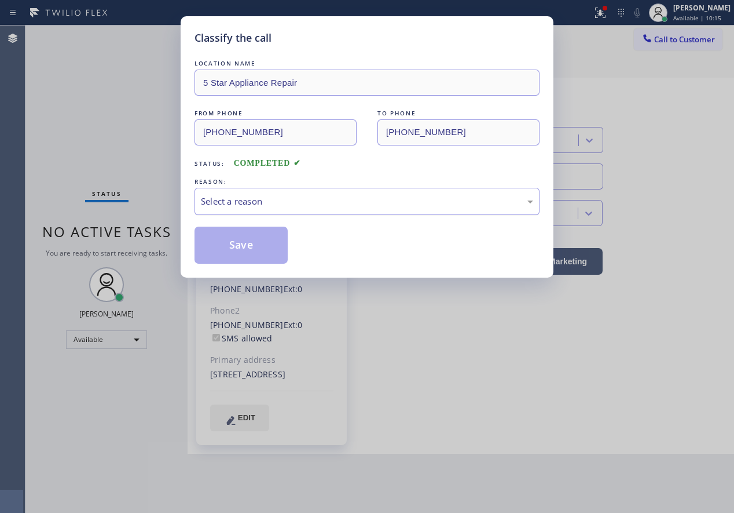
click at [315, 205] on div "Select a reason" at bounding box center [367, 201] width 332 height 13
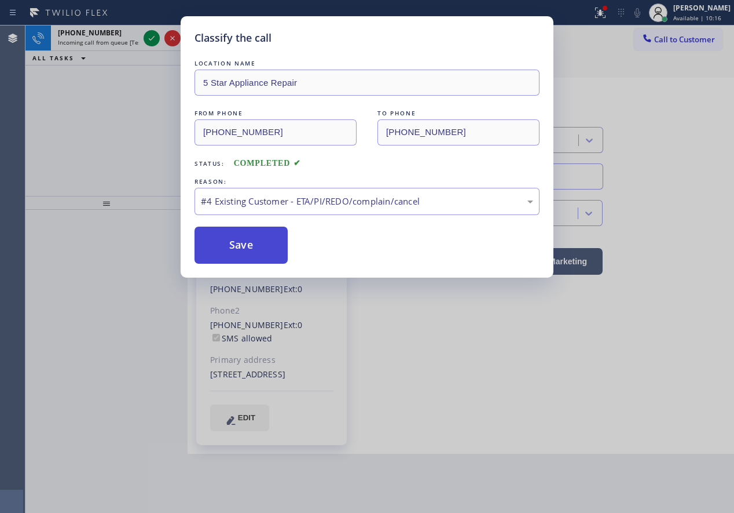
click at [242, 250] on button "Save" at bounding box center [241, 244] width 93 height 37
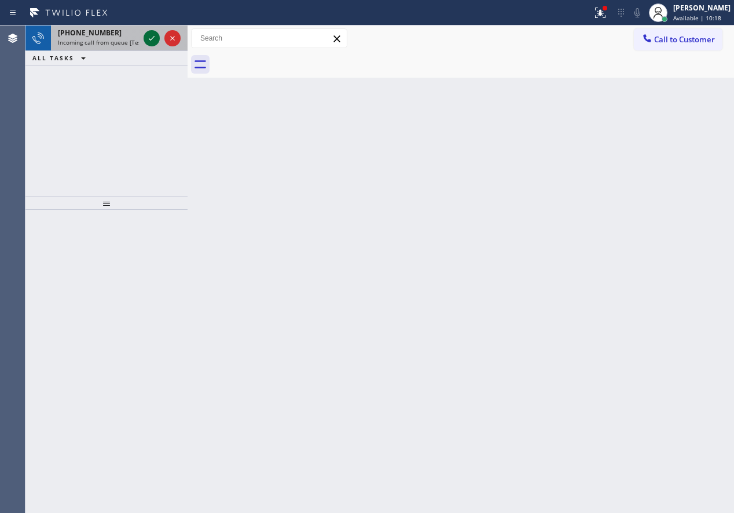
click at [146, 34] on icon at bounding box center [152, 38] width 14 height 14
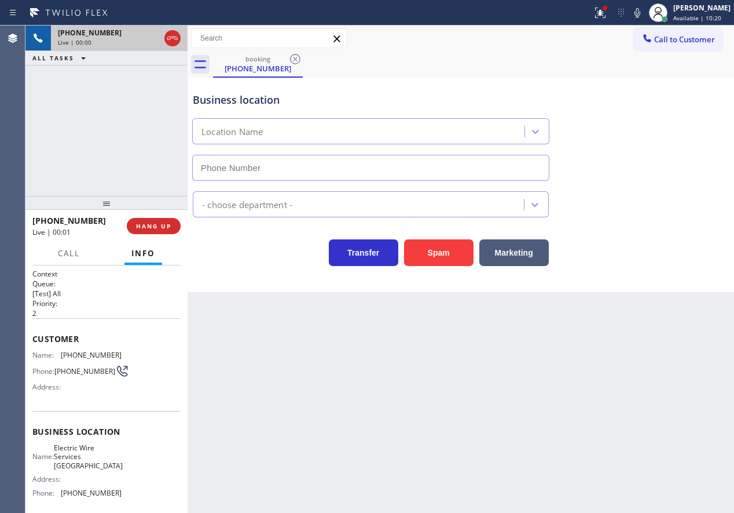
type input "(949) 334-2808"
click at [444, 257] on button "Spam" at bounding box center [439, 252] width 70 height 27
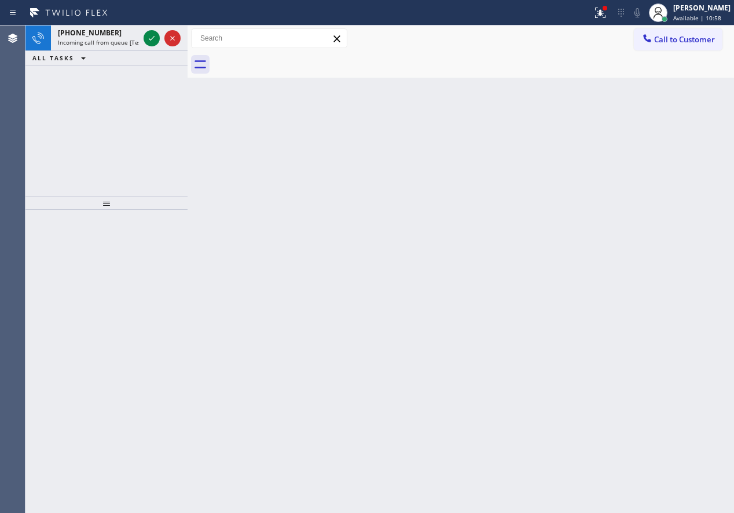
click at [617, 284] on div "Back to Dashboard Change Sender ID Customers Technicians Select a contact Outbo…" at bounding box center [461, 268] width 547 height 487
click at [142, 38] on div at bounding box center [162, 37] width 42 height 25
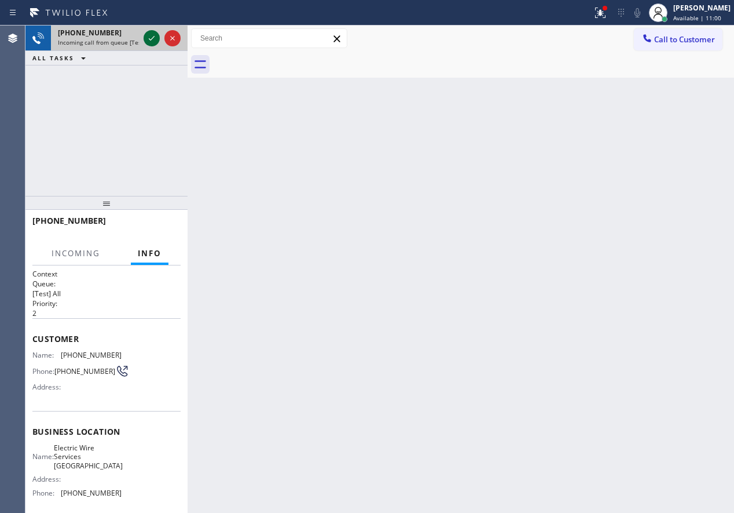
click at [146, 38] on icon at bounding box center [152, 38] width 14 height 14
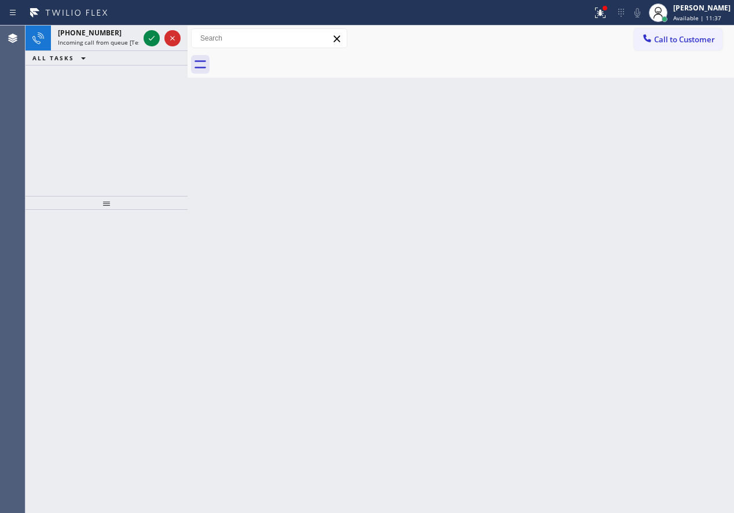
drag, startPoint x: 149, startPoint y: 35, endPoint x: 236, endPoint y: 149, distance: 144.2
click at [149, 34] on icon at bounding box center [152, 38] width 14 height 14
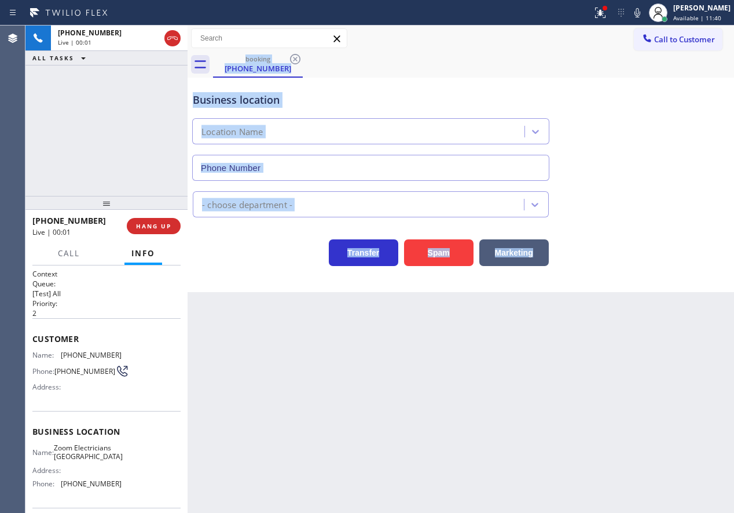
type input "(510) 390-7544"
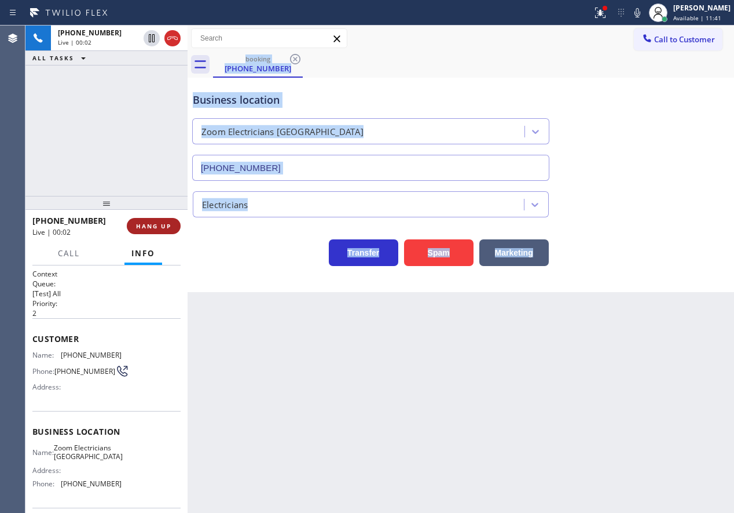
click at [159, 229] on span "HANG UP" at bounding box center [153, 226] width 35 height 8
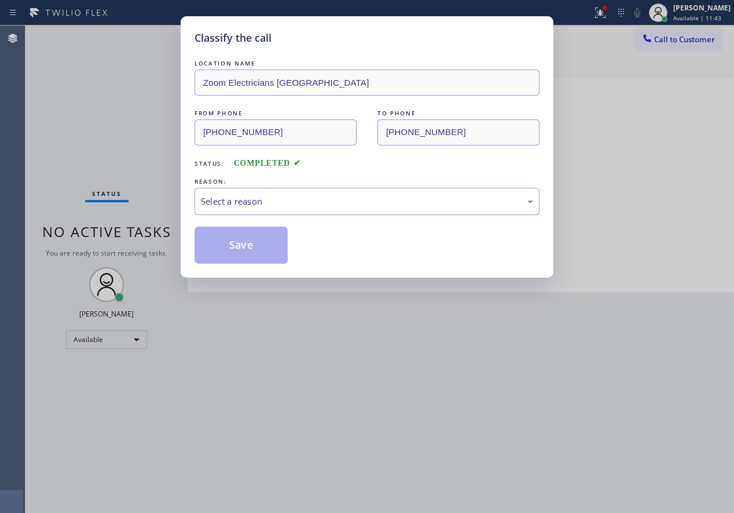
drag, startPoint x: 244, startPoint y: 195, endPoint x: 244, endPoint y: 206, distance: 11.6
click at [244, 195] on div "Select a reason" at bounding box center [367, 201] width 332 height 13
drag, startPoint x: 243, startPoint y: 250, endPoint x: 493, endPoint y: 6, distance: 349.8
click at [244, 250] on button "Save" at bounding box center [241, 244] width 93 height 37
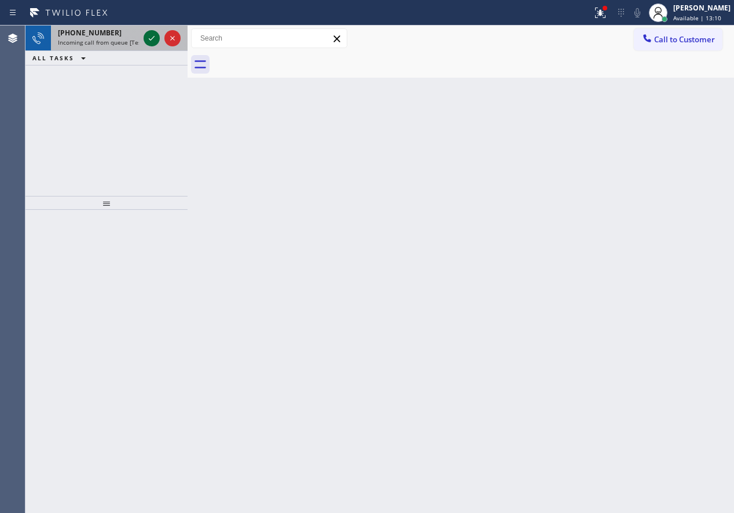
click at [154, 39] on icon at bounding box center [152, 38] width 14 height 14
click at [149, 42] on icon at bounding box center [152, 38] width 14 height 14
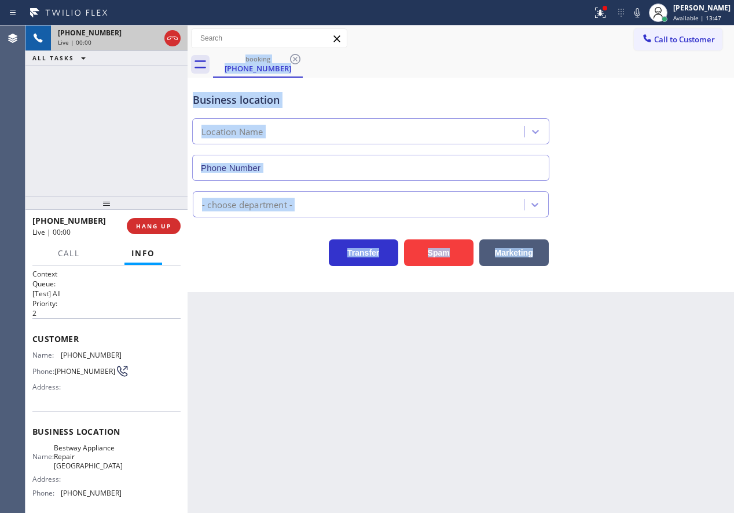
type input "(602) 975-4672"
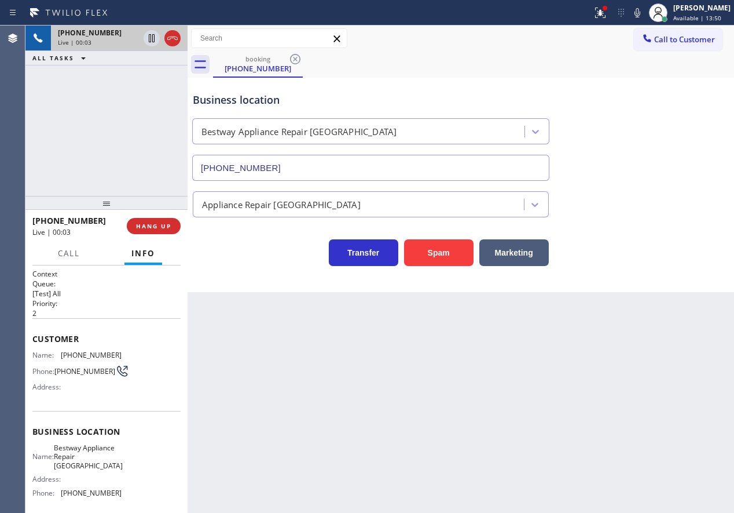
click at [109, 463] on span "Bestway Appliance Repair Phoenix" at bounding box center [88, 456] width 69 height 27
copy span "Bestway Appliance Repair Phoenix"
click at [407, 160] on input "(602) 975-4672" at bounding box center [370, 168] width 357 height 26
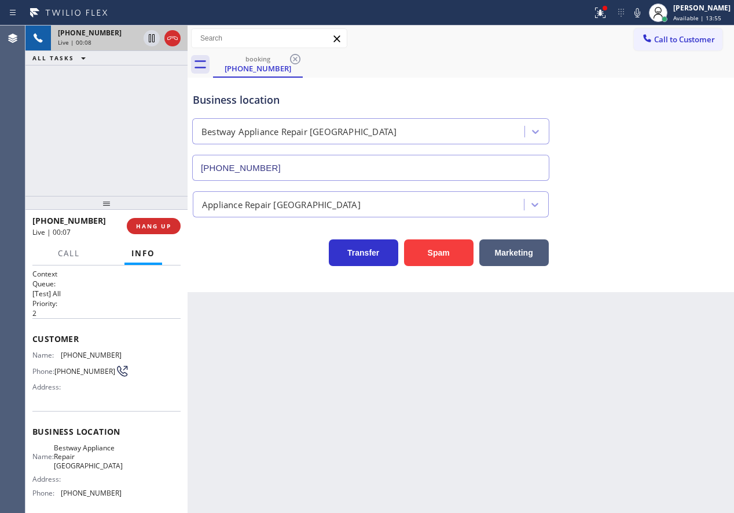
click at [407, 160] on input "(602) 975-4672" at bounding box center [370, 168] width 357 height 26
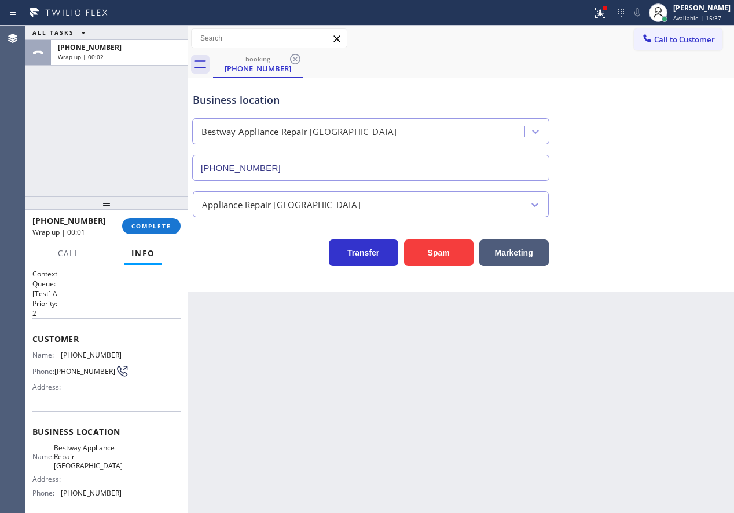
drag, startPoint x: 167, startPoint y: 228, endPoint x: 327, endPoint y: 226, distance: 159.9
click at [167, 228] on span "COMPLETE" at bounding box center [151, 226] width 40 height 8
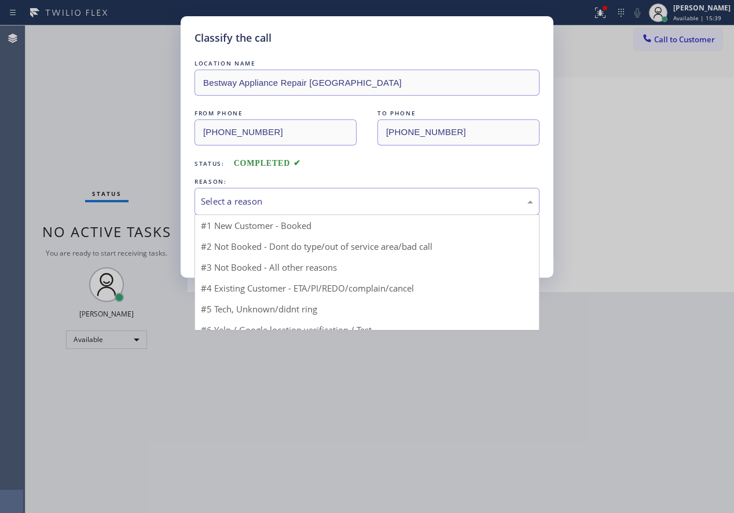
click at [250, 202] on div "Select a reason" at bounding box center [367, 201] width 332 height 13
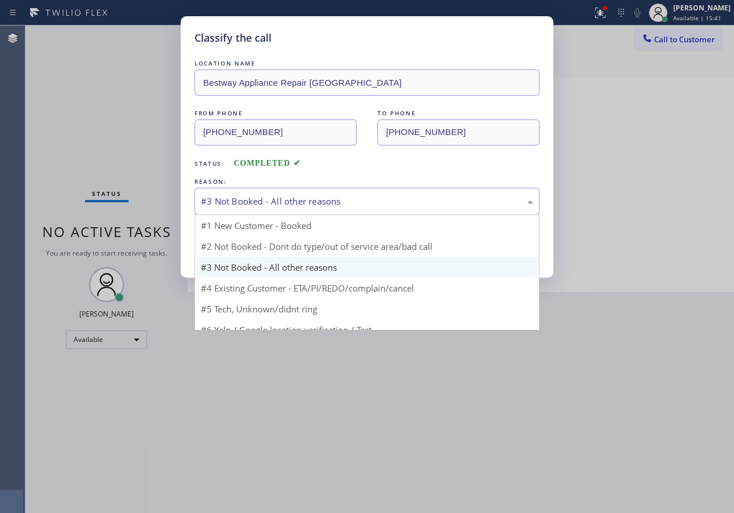
click at [281, 214] on div "#3 Not Booked - All other reasons #1 New Customer - Booked #2 Not Booked - Dont…" at bounding box center [367, 201] width 345 height 27
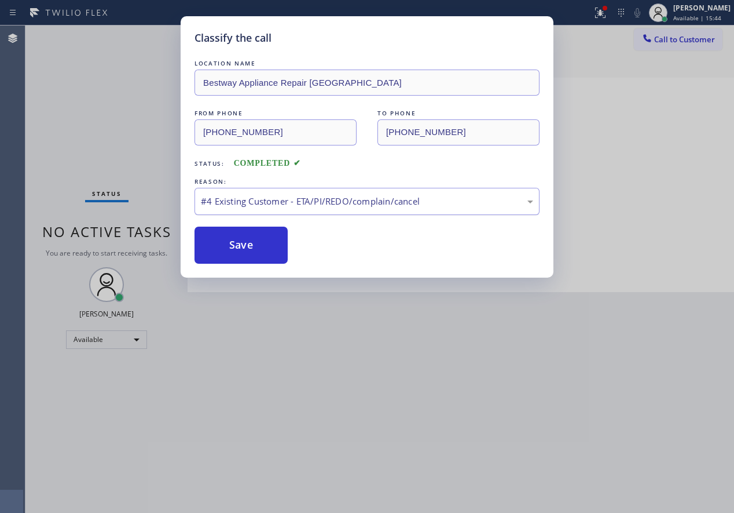
click at [281, 211] on div "#4 Existing Customer - ETA/PI/REDO/complain/cancel" at bounding box center [367, 201] width 345 height 27
click at [236, 251] on button "Save" at bounding box center [241, 244] width 93 height 37
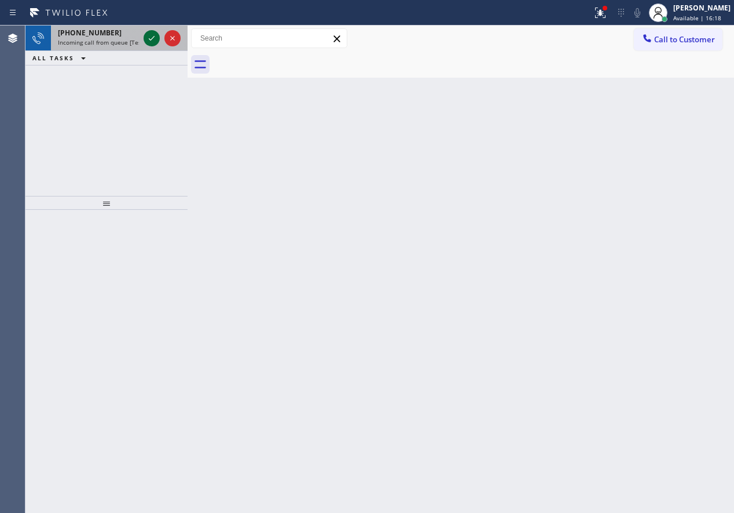
click at [149, 36] on icon at bounding box center [152, 38] width 14 height 14
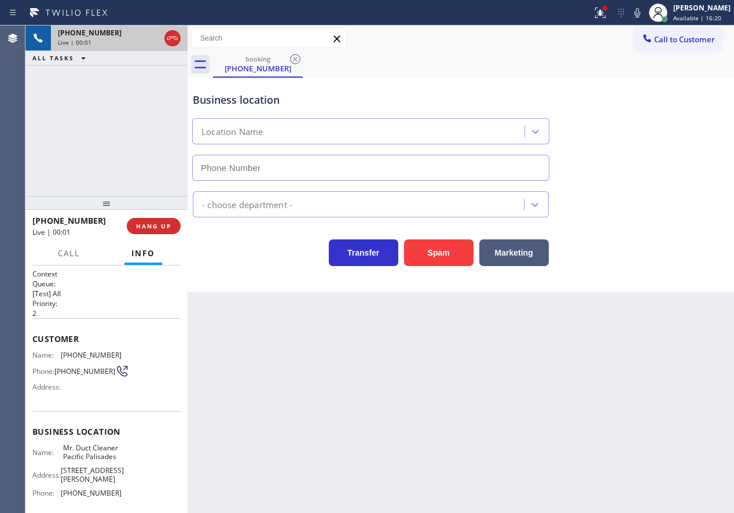
type input "(424) 329-5173"
click at [445, 253] on button "Spam" at bounding box center [439, 252] width 70 height 27
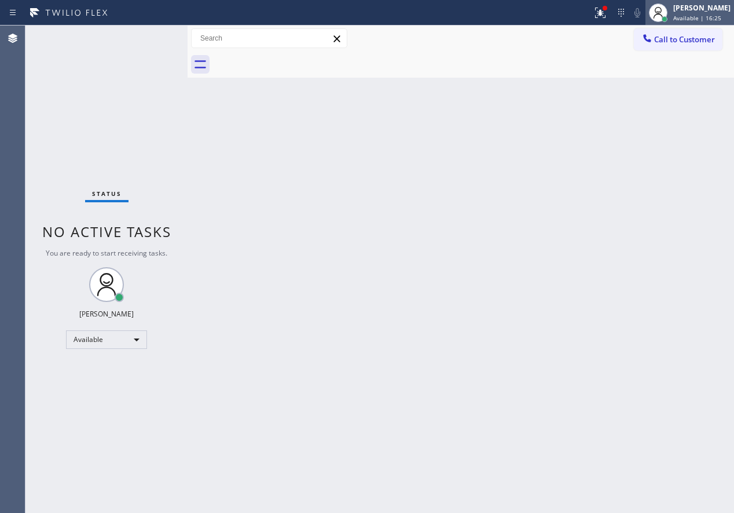
click at [687, 16] on span "Available | 16:25" at bounding box center [698, 18] width 48 height 8
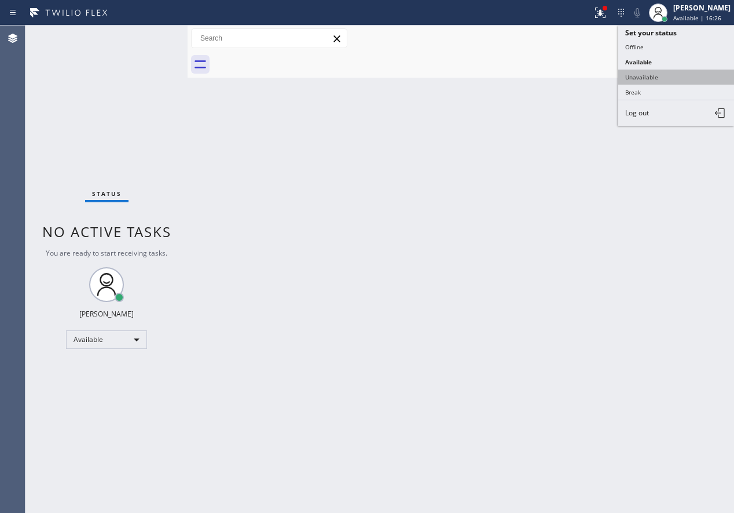
click at [659, 78] on button "Unavailable" at bounding box center [677, 77] width 116 height 15
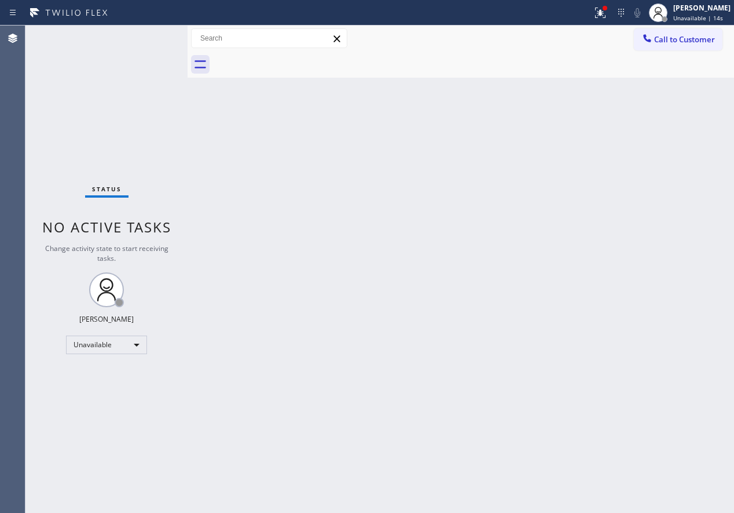
click at [641, 253] on div "Back to Dashboard Change Sender ID Customers Technicians Select a contact Outbo…" at bounding box center [461, 268] width 547 height 487
click at [699, 8] on div "[PERSON_NAME]" at bounding box center [702, 8] width 57 height 10
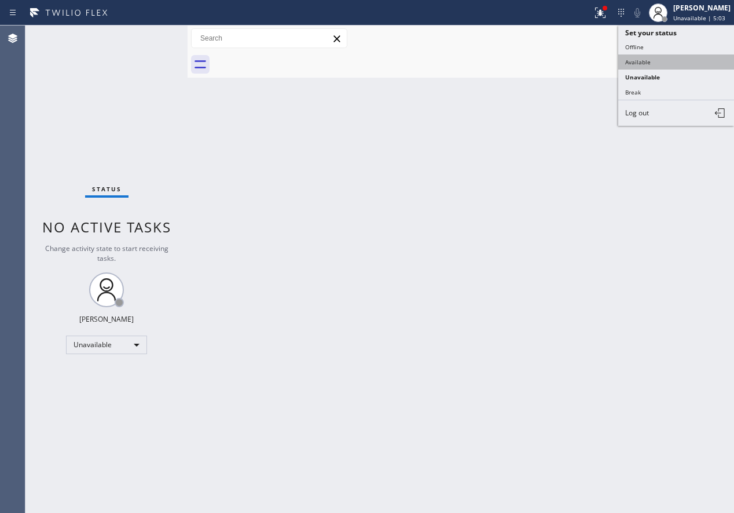
click at [657, 65] on button "Available" at bounding box center [677, 61] width 116 height 15
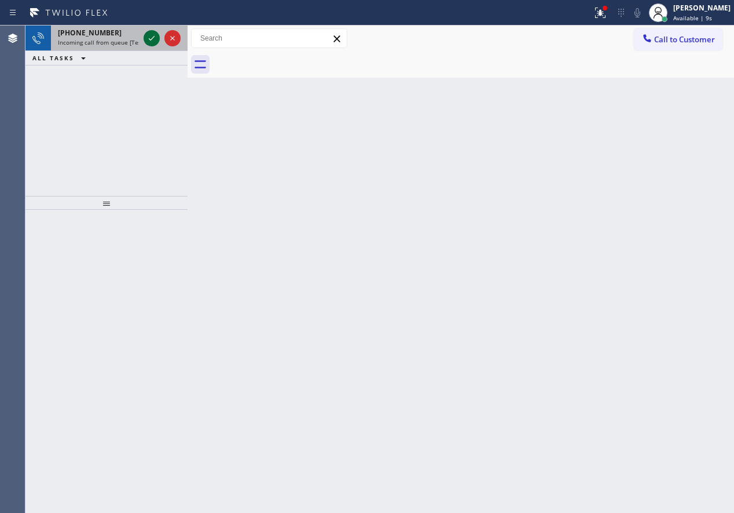
click at [152, 38] on icon at bounding box center [152, 38] width 14 height 14
click at [699, 137] on div "Back to Dashboard Change Sender ID Customers Technicians Select a contact Outbo…" at bounding box center [461, 268] width 547 height 487
click at [145, 38] on icon at bounding box center [152, 38] width 14 height 14
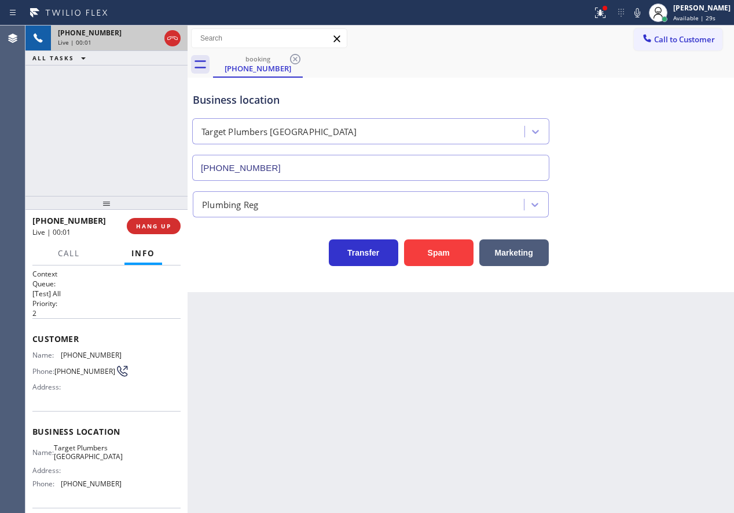
type input "(415) 921-9037"
click at [425, 257] on button "Spam" at bounding box center [439, 252] width 70 height 27
